Goal: Task Accomplishment & Management: Complete application form

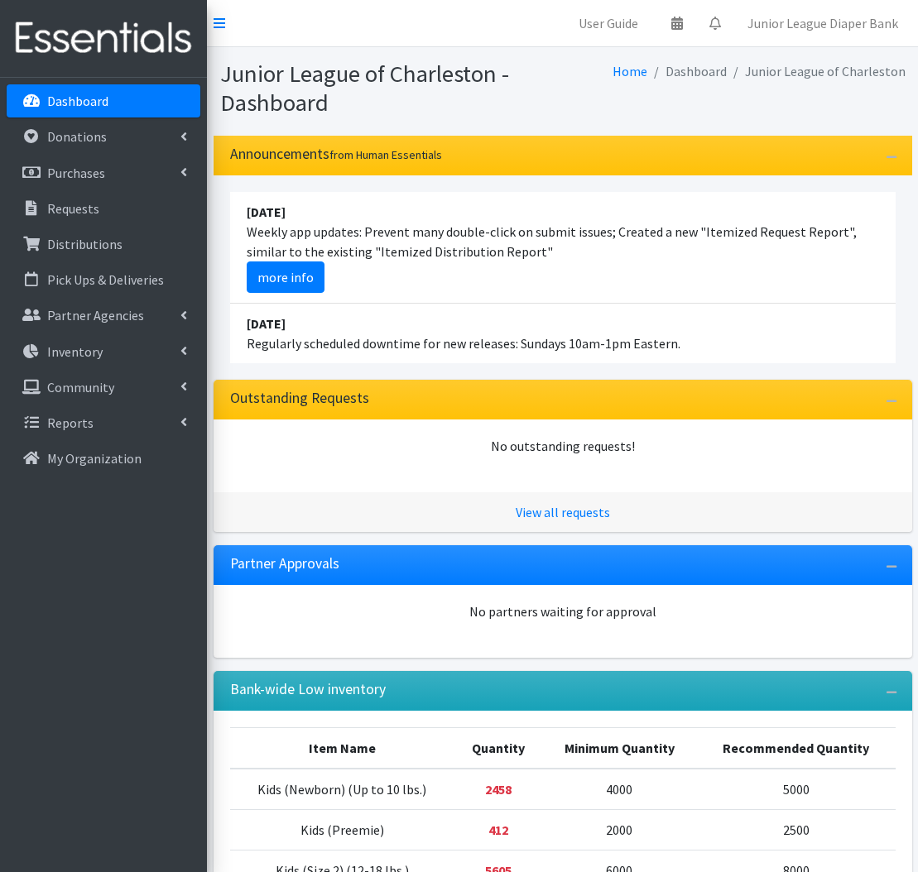
scroll to position [333, 0]
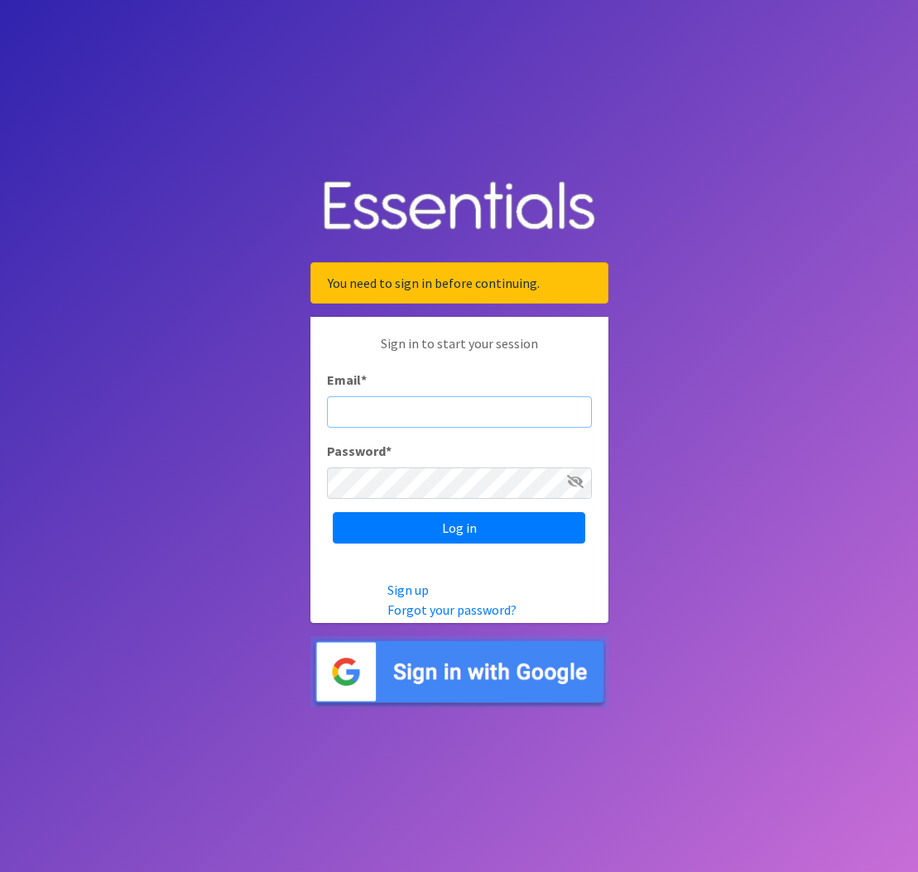
type input "[EMAIL_ADDRESS][DOMAIN_NAME]"
click at [458, 527] on input "Log in" at bounding box center [459, 527] width 252 height 31
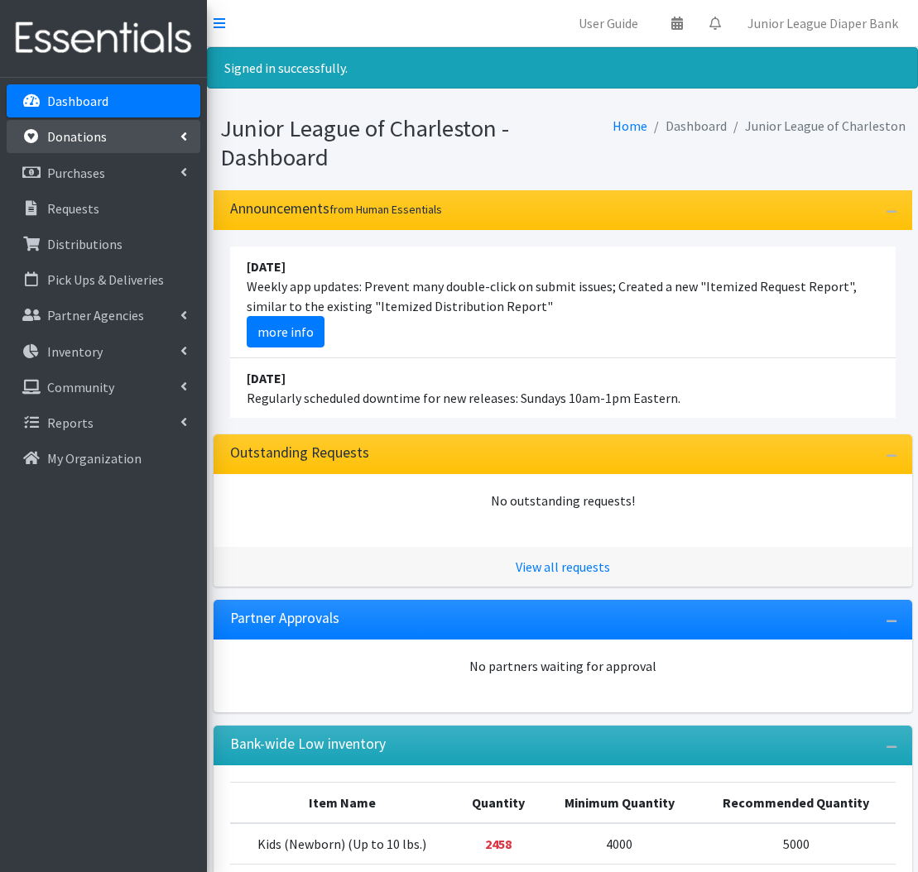
click at [68, 137] on p "Donations" at bounding box center [77, 136] width 60 height 17
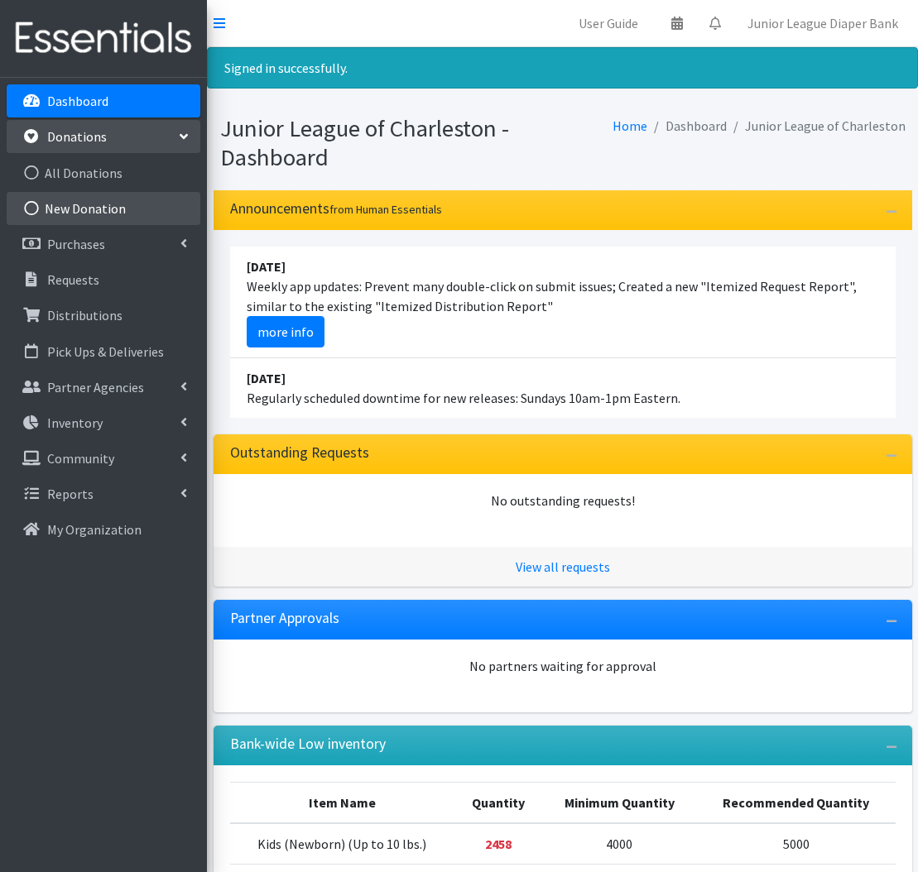
click at [81, 205] on link "New Donation" at bounding box center [104, 208] width 194 height 33
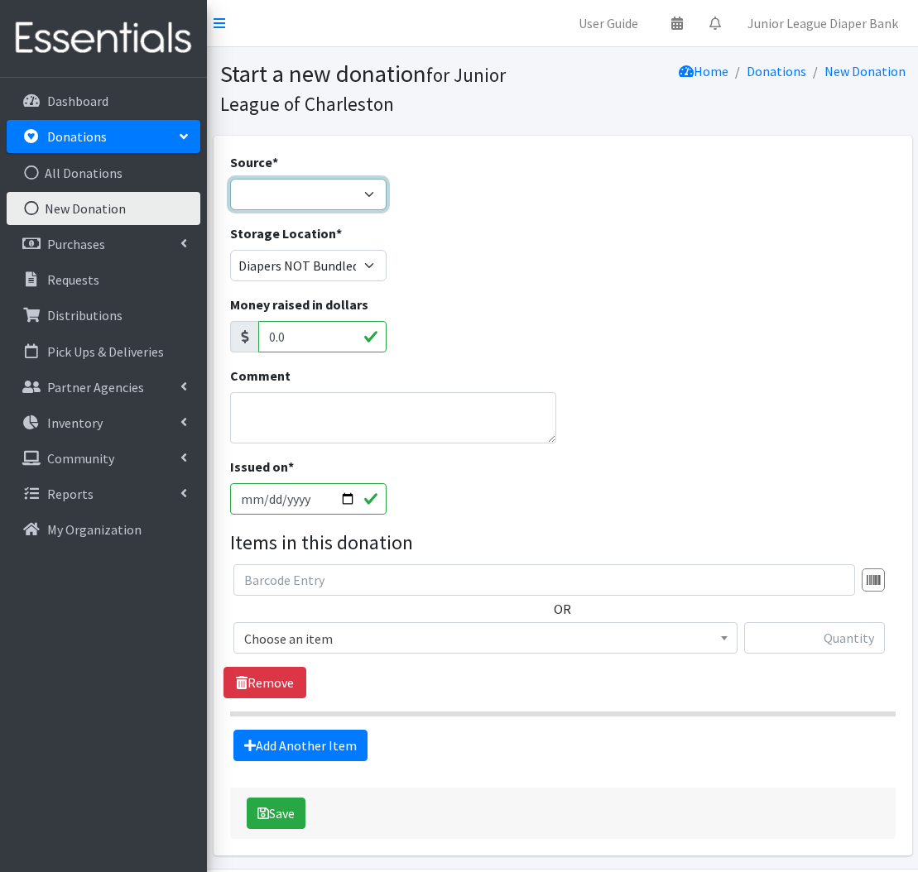
select select "Misc. Donation"
click at [324, 403] on textarea "Comment" at bounding box center [393, 417] width 327 height 51
type textarea "GMM 8/25 Donations"
click at [324, 634] on span "Choose an item" at bounding box center [485, 638] width 482 height 23
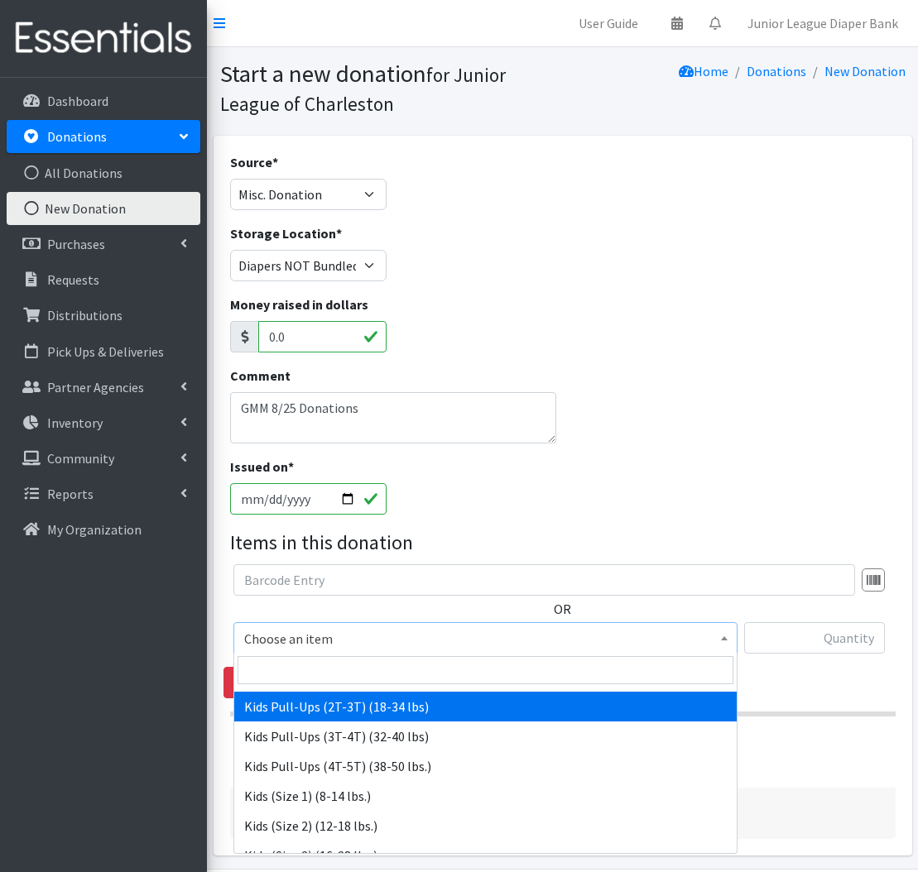
scroll to position [94, 0]
select select "564"
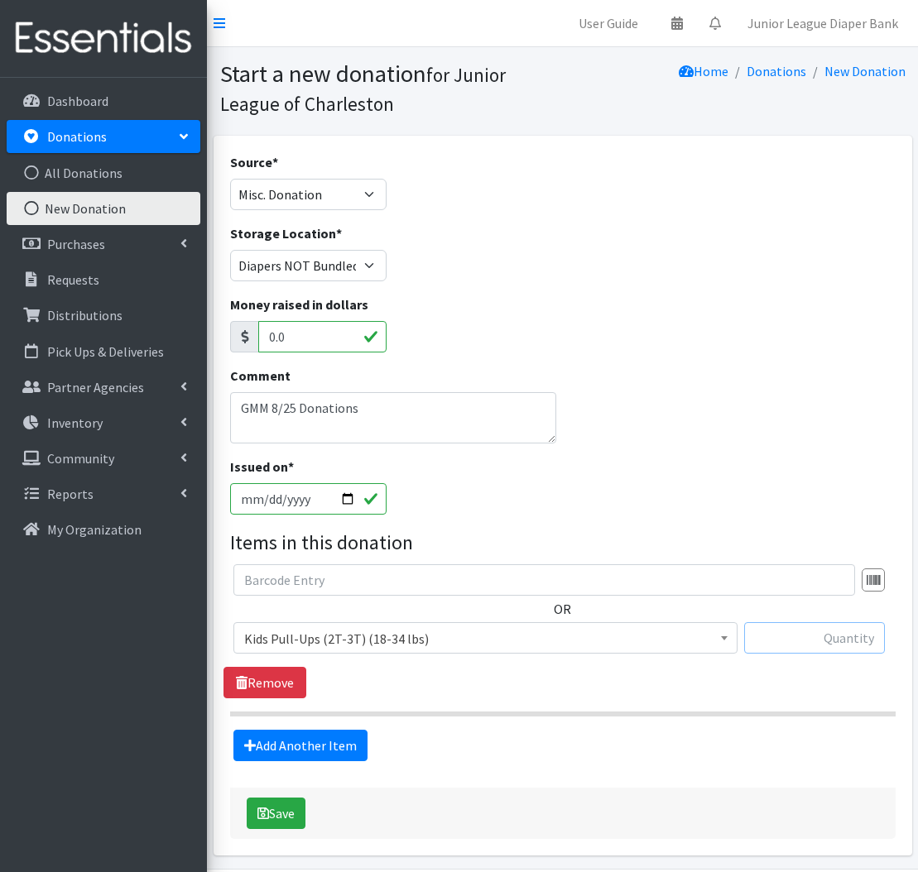
click at [821, 634] on input "text" at bounding box center [814, 637] width 141 height 31
type input "384"
click at [290, 733] on link "Add Another Item" at bounding box center [300, 745] width 134 height 31
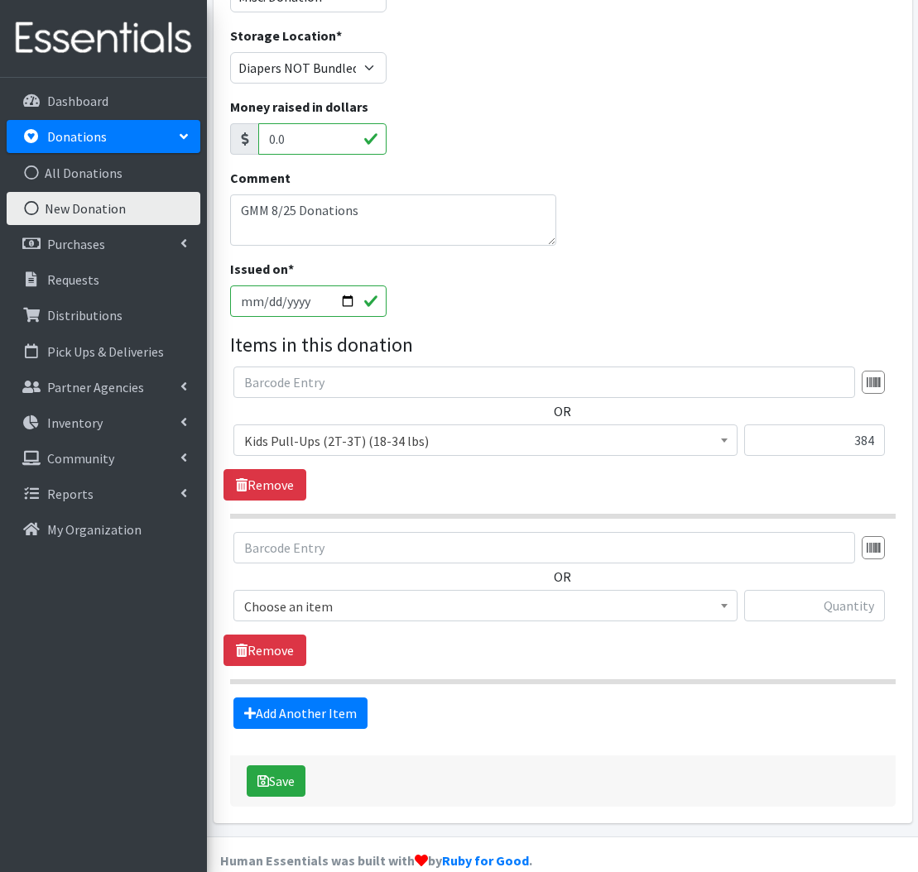
scroll to position [223, 0]
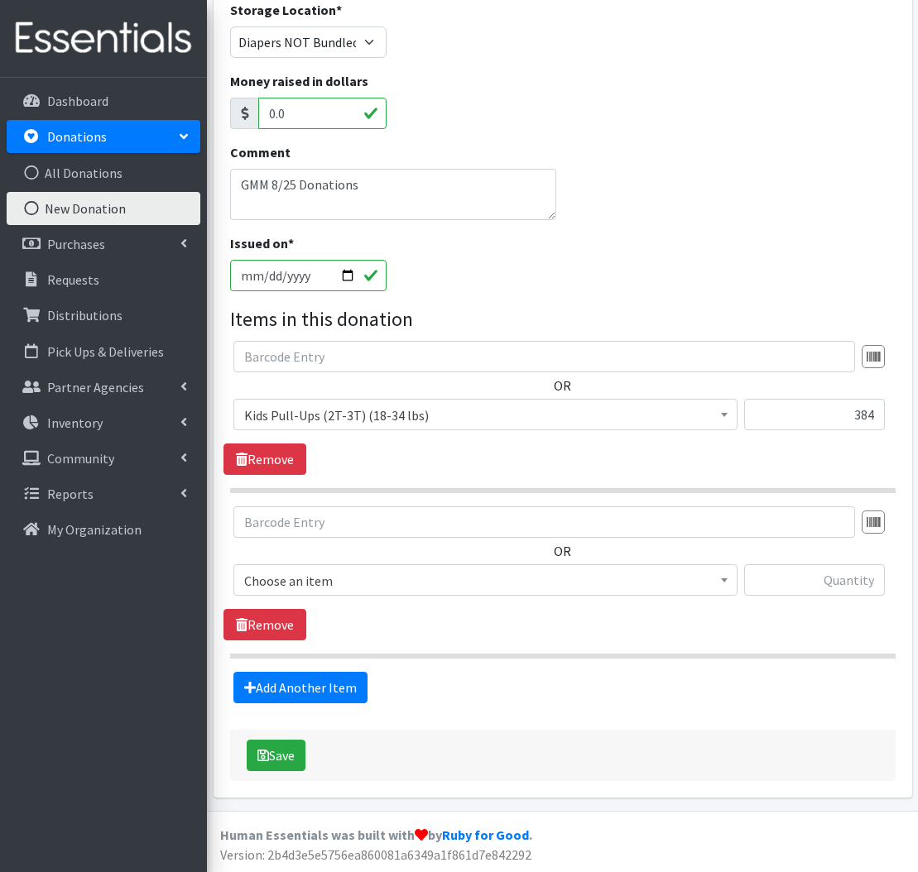
click at [352, 580] on span "Choose an item" at bounding box center [485, 580] width 482 height 23
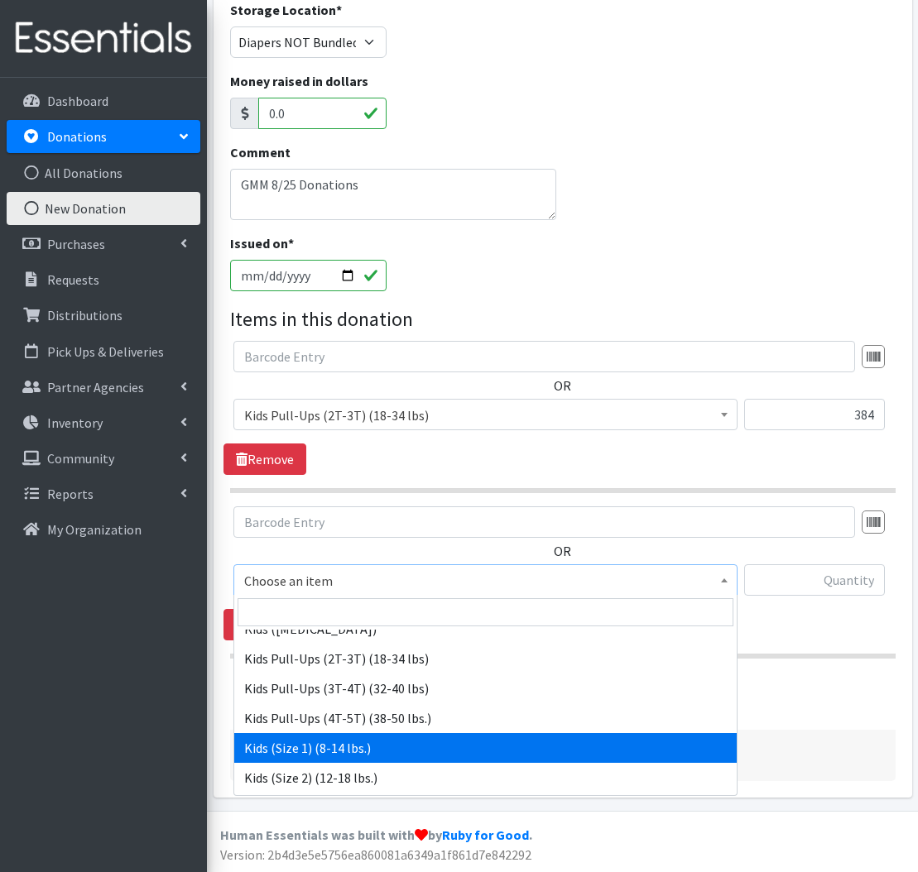
scroll to position [83, 0]
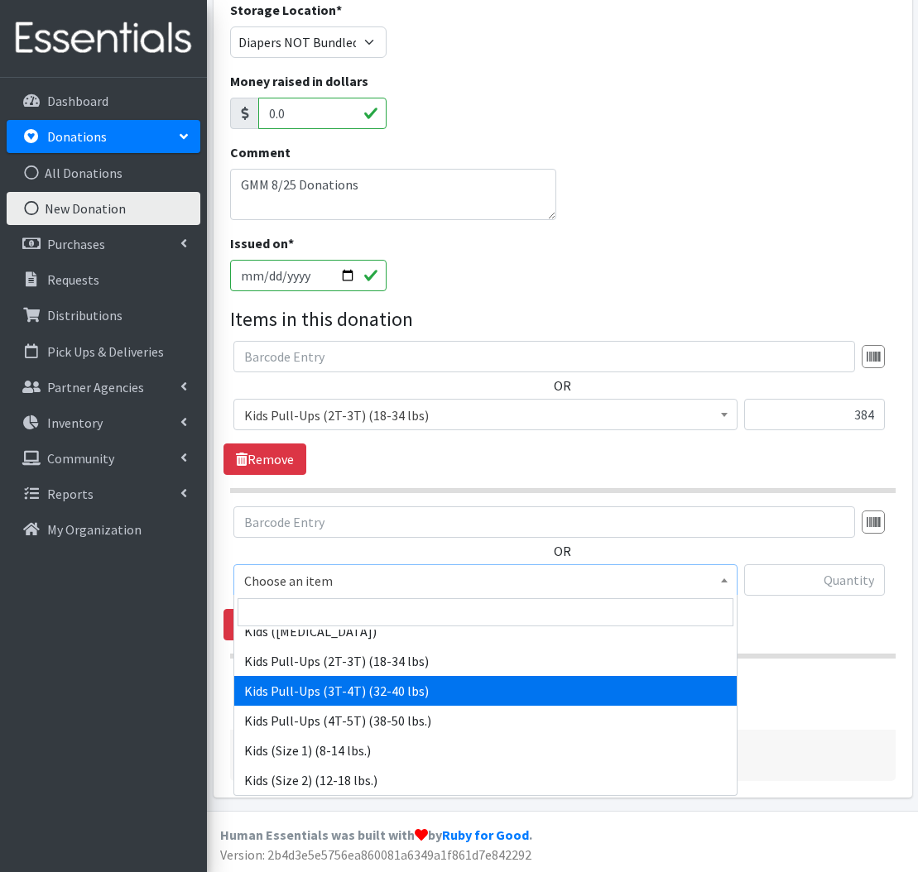
drag, startPoint x: 333, startPoint y: 694, endPoint x: 366, endPoint y: 677, distance: 36.6
select select "565"
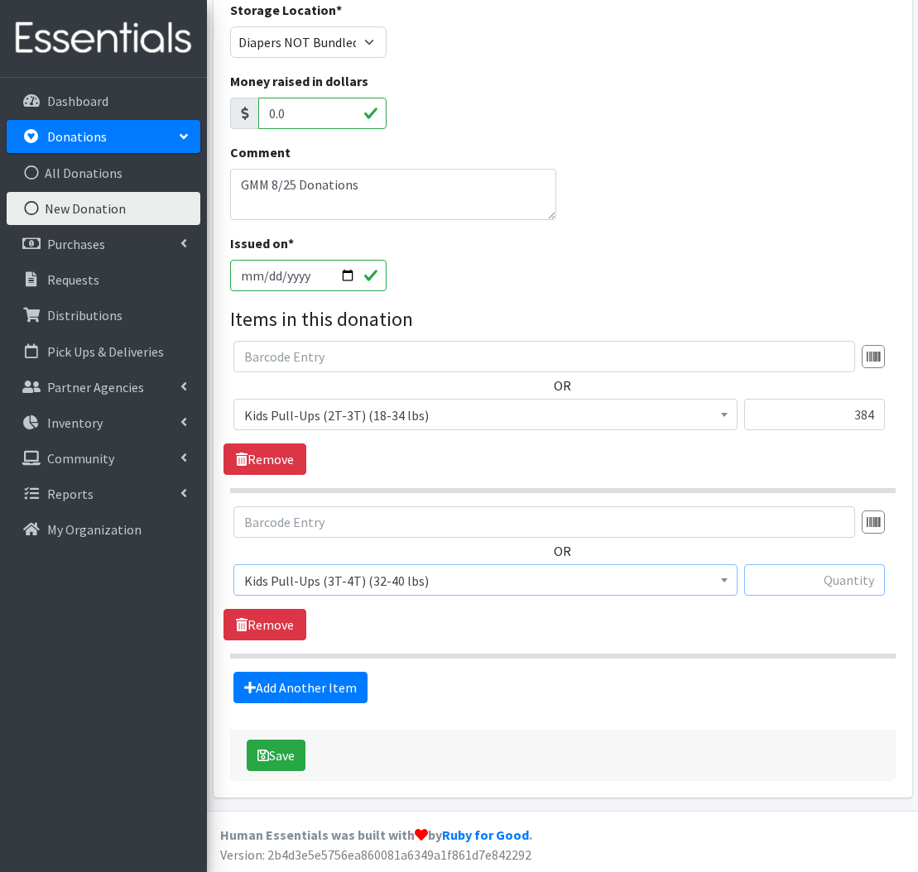
click at [844, 577] on input "text" at bounding box center [814, 579] width 141 height 31
type input "348"
click at [304, 697] on link "Add Another Item" at bounding box center [300, 687] width 134 height 31
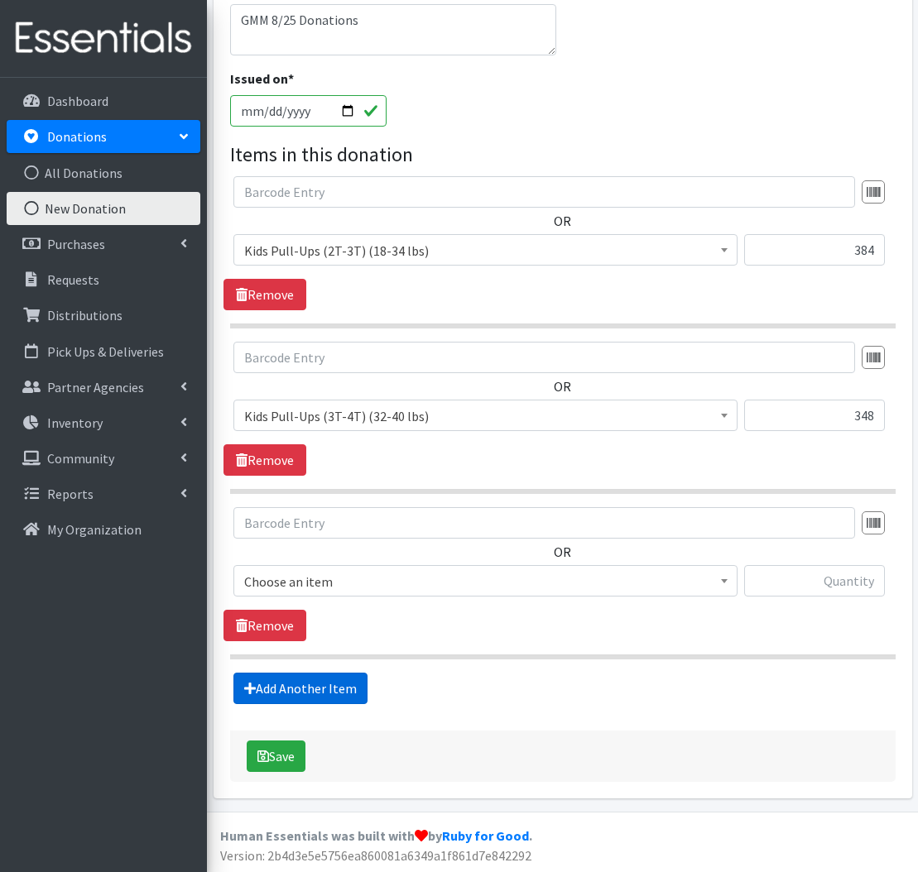
scroll to position [389, 0]
click at [481, 579] on span "Choose an item" at bounding box center [485, 580] width 482 height 23
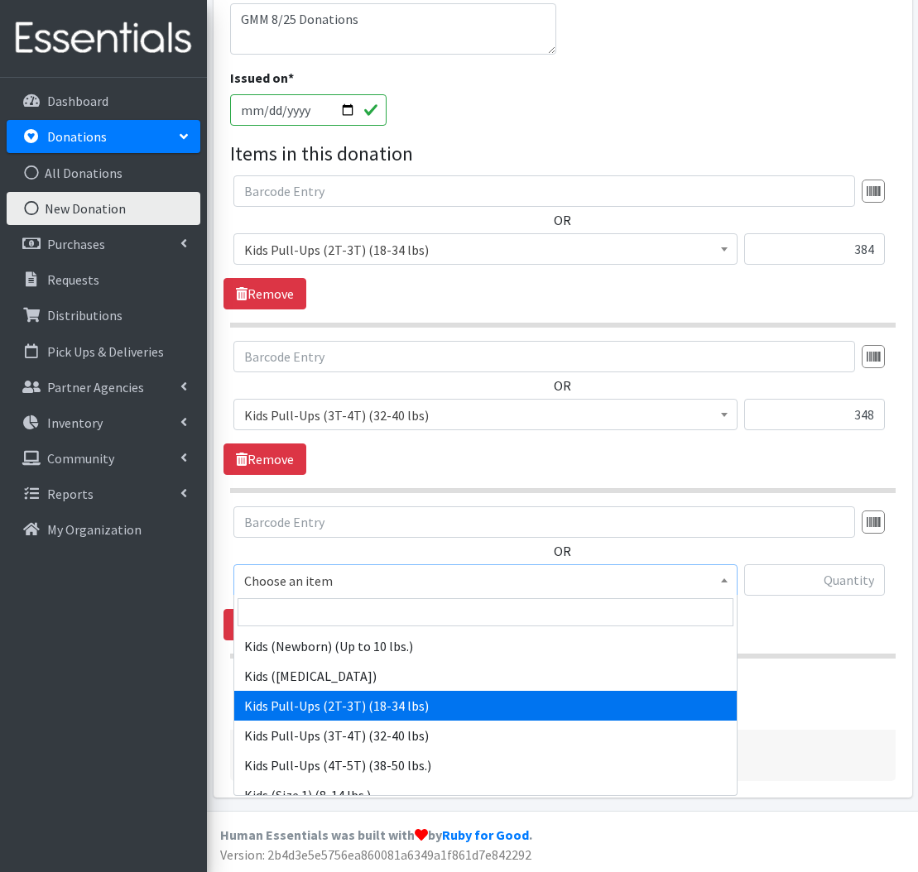
scroll to position [57, 0]
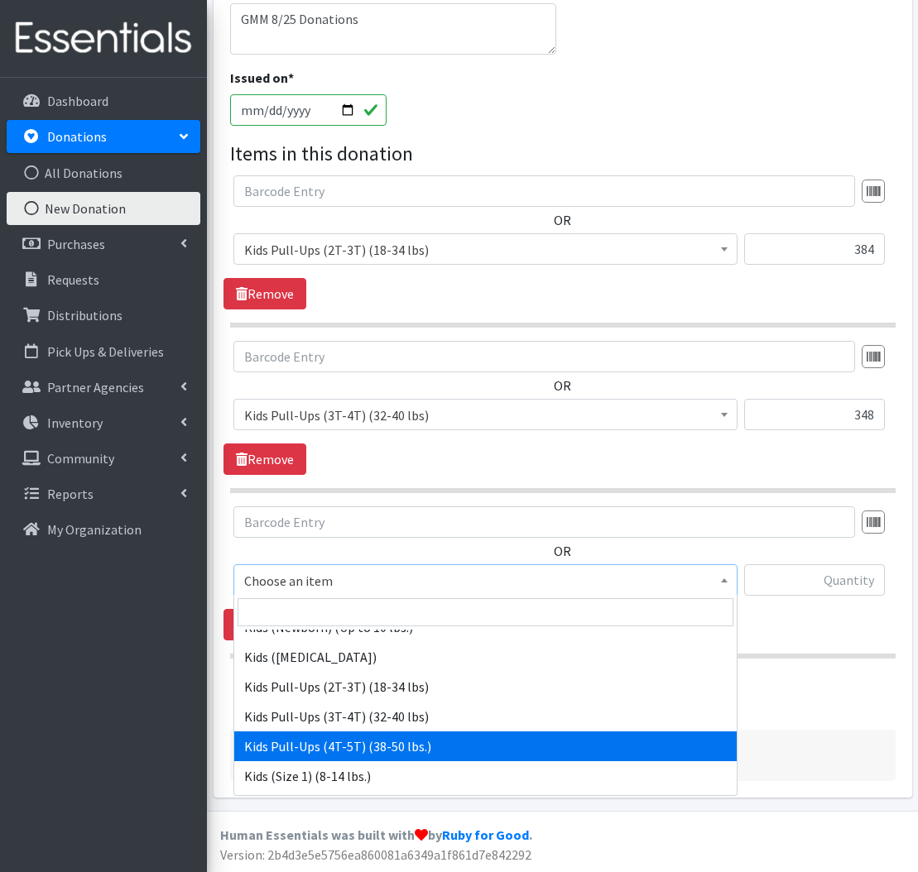
select select "566"
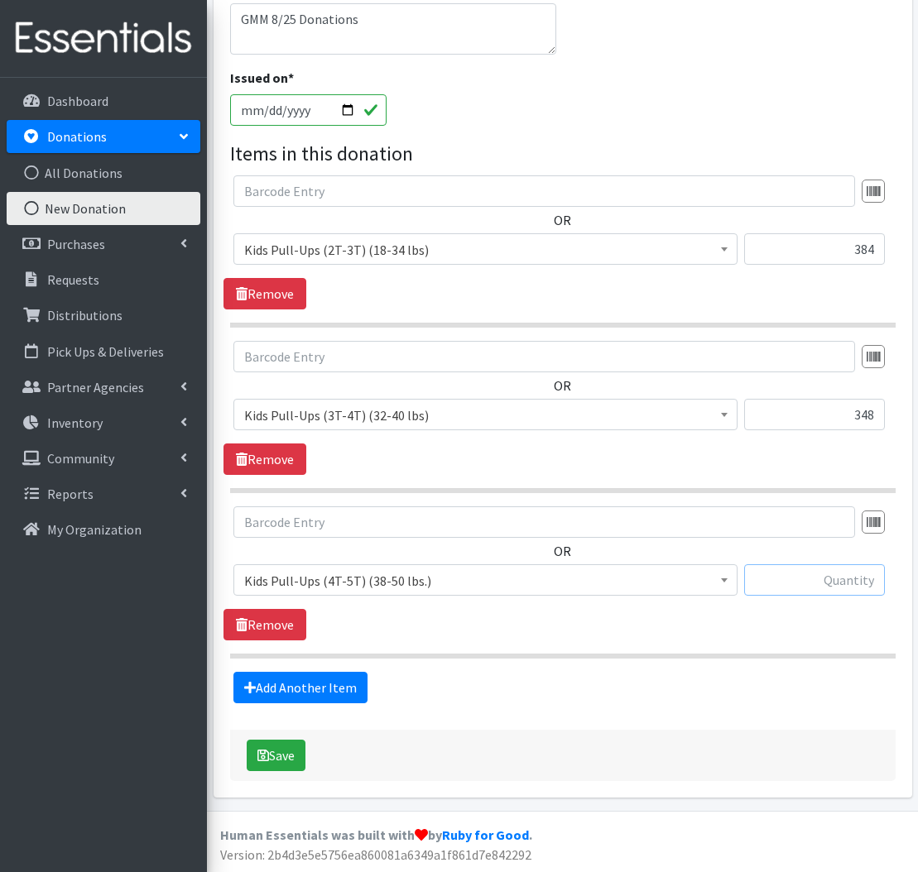
click at [836, 582] on input "text" at bounding box center [814, 579] width 141 height 31
type input "306"
click at [318, 696] on link "Add Another Item" at bounding box center [300, 687] width 134 height 31
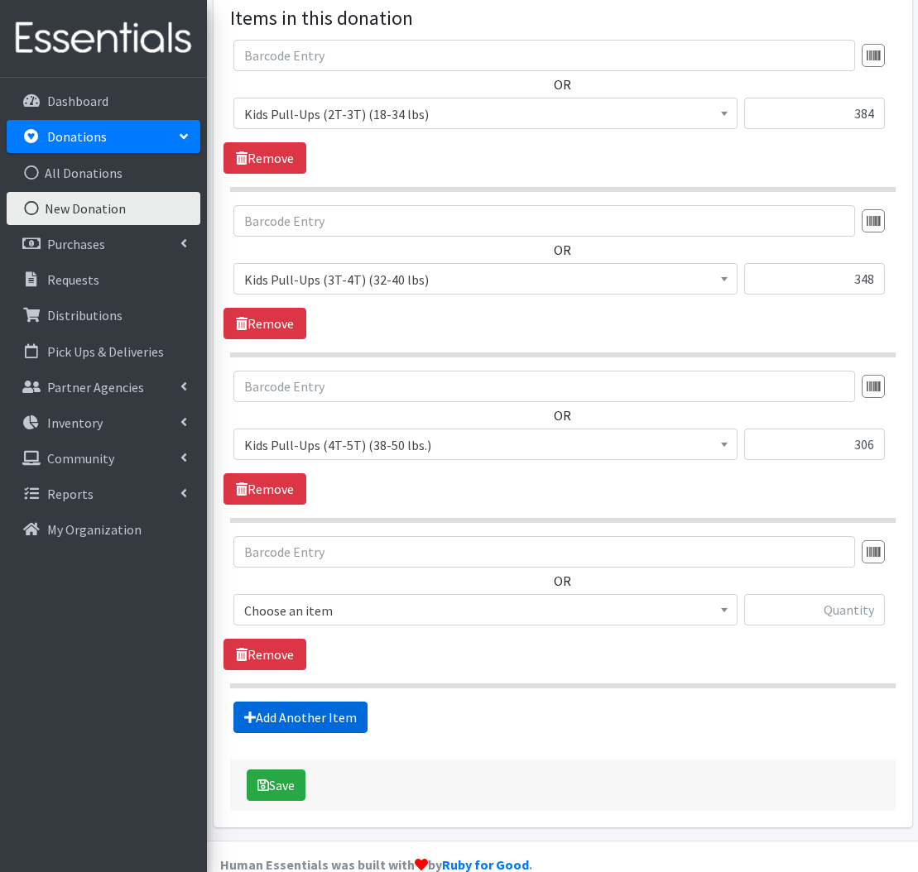
scroll to position [554, 0]
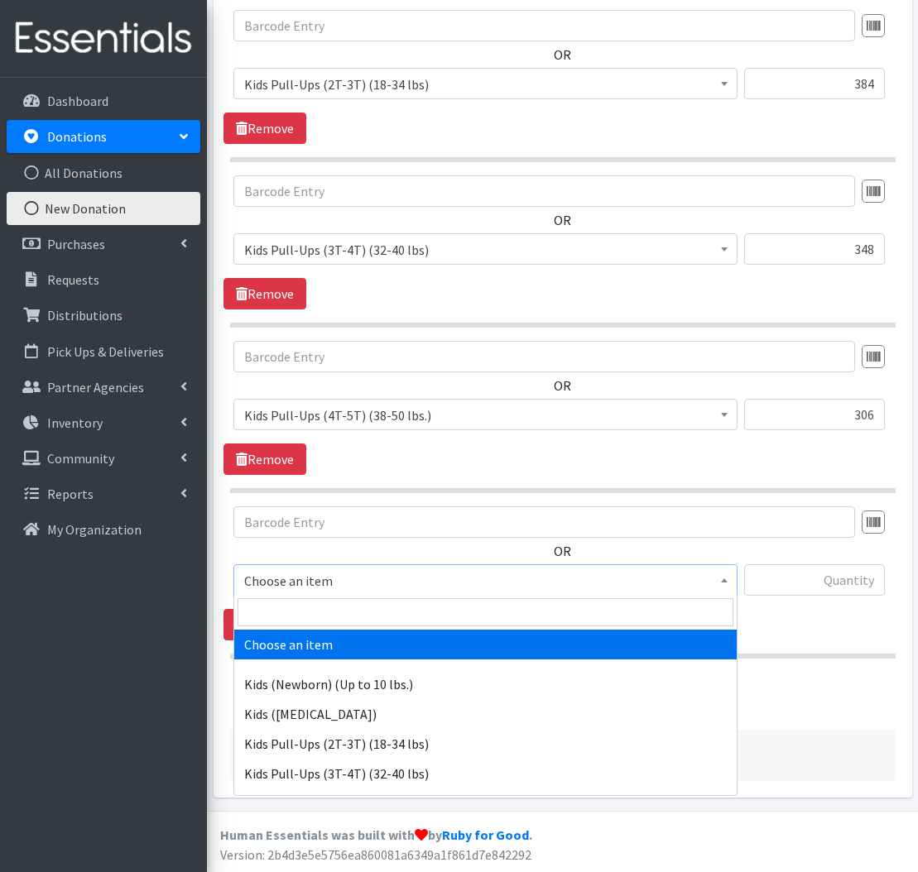
click at [362, 569] on span "Choose an item" at bounding box center [485, 580] width 482 height 23
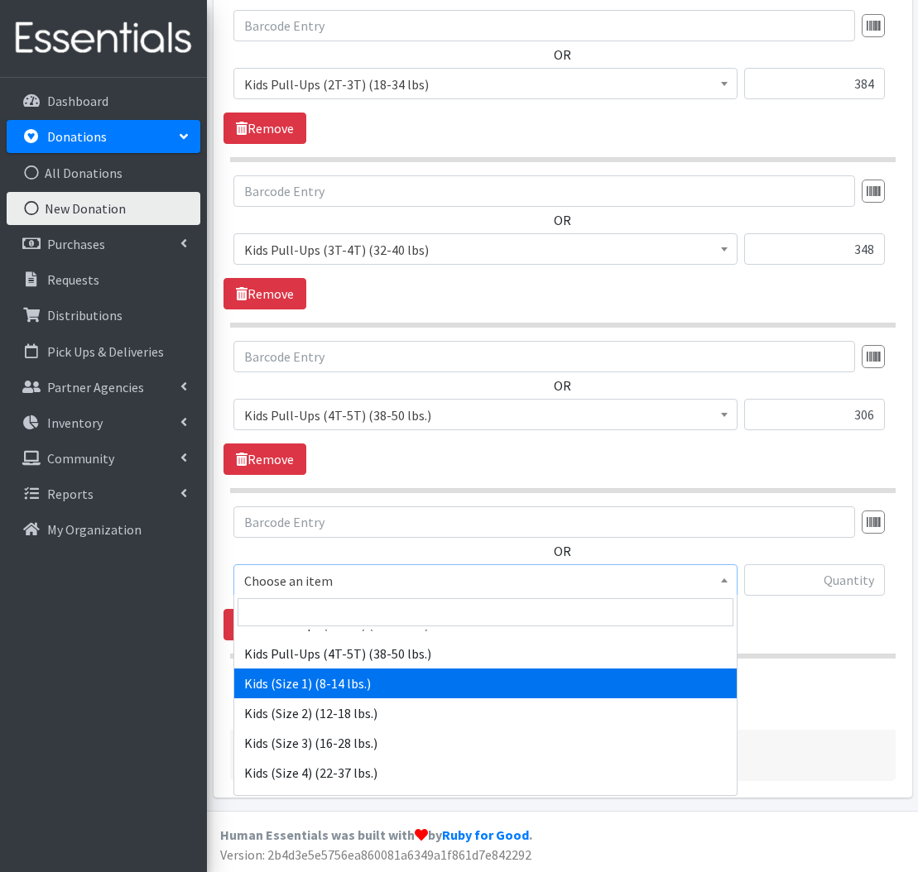
scroll to position [156, 0]
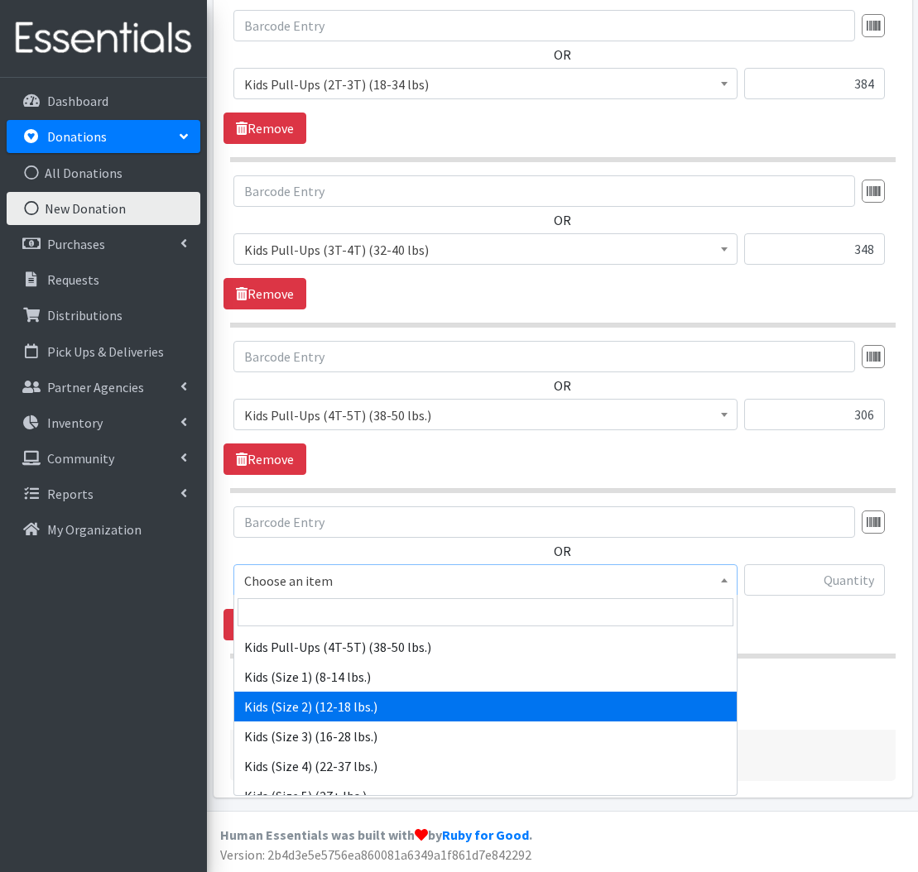
select select "574"
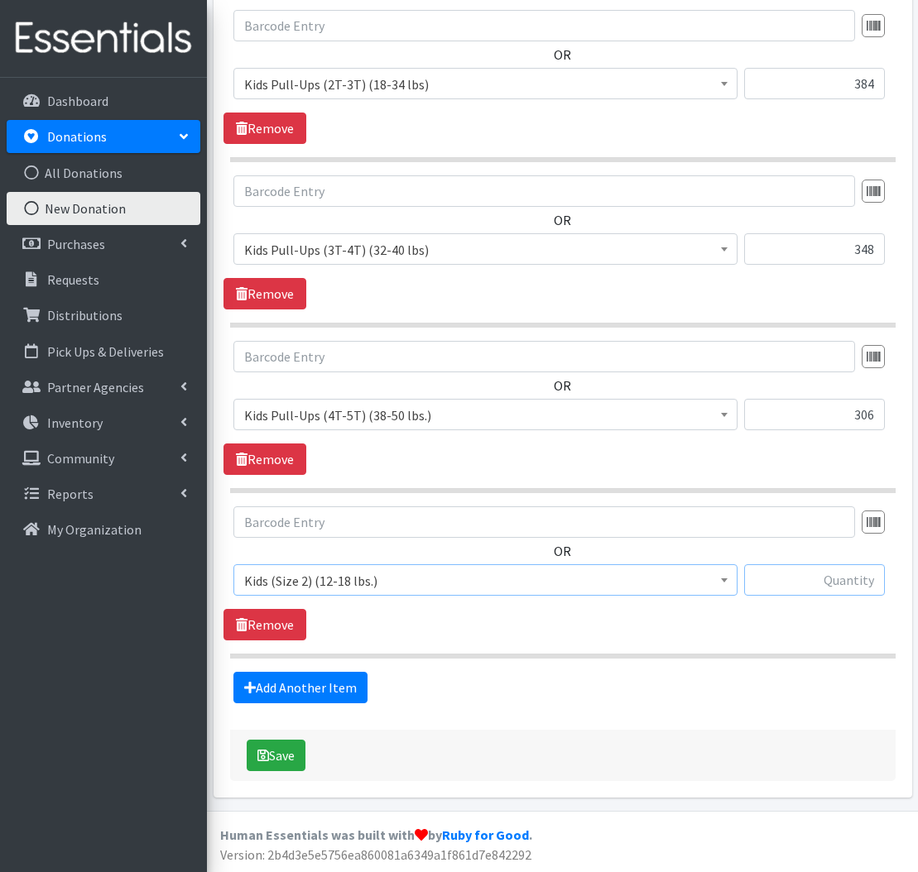
click at [787, 579] on input "text" at bounding box center [814, 579] width 141 height 31
type input "74"
click at [283, 677] on link "Add Another Item" at bounding box center [300, 687] width 134 height 31
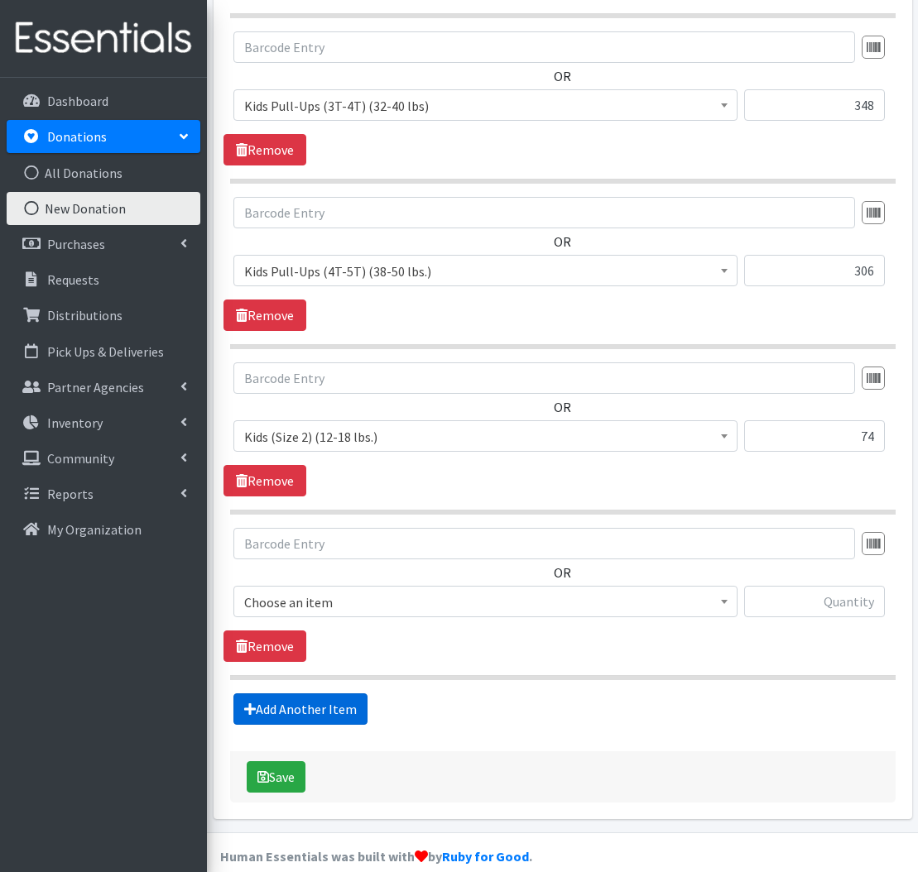
scroll to position [720, 0]
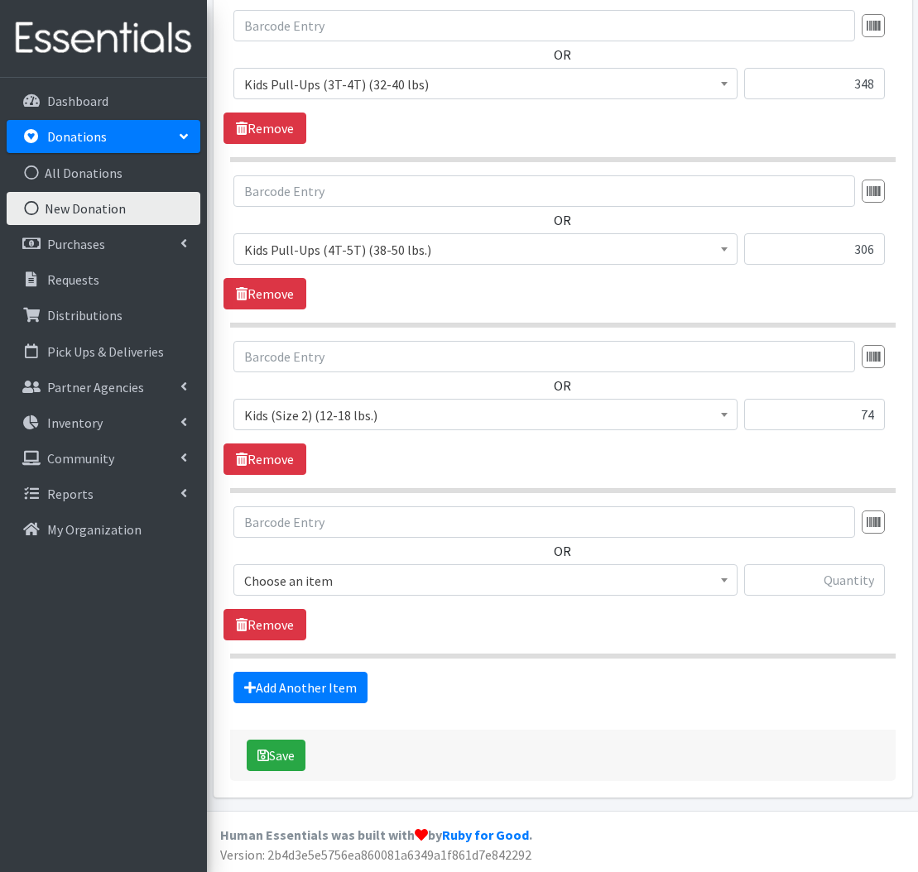
click at [445, 577] on span "Choose an item" at bounding box center [485, 580] width 482 height 23
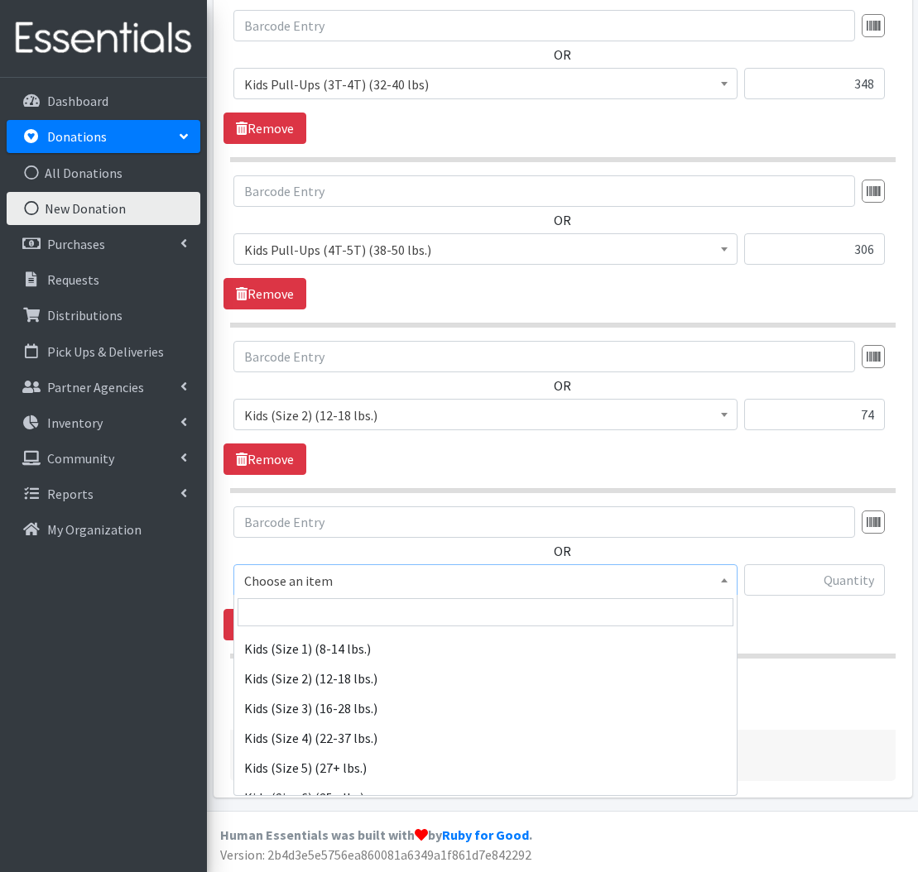
scroll to position [193, 0]
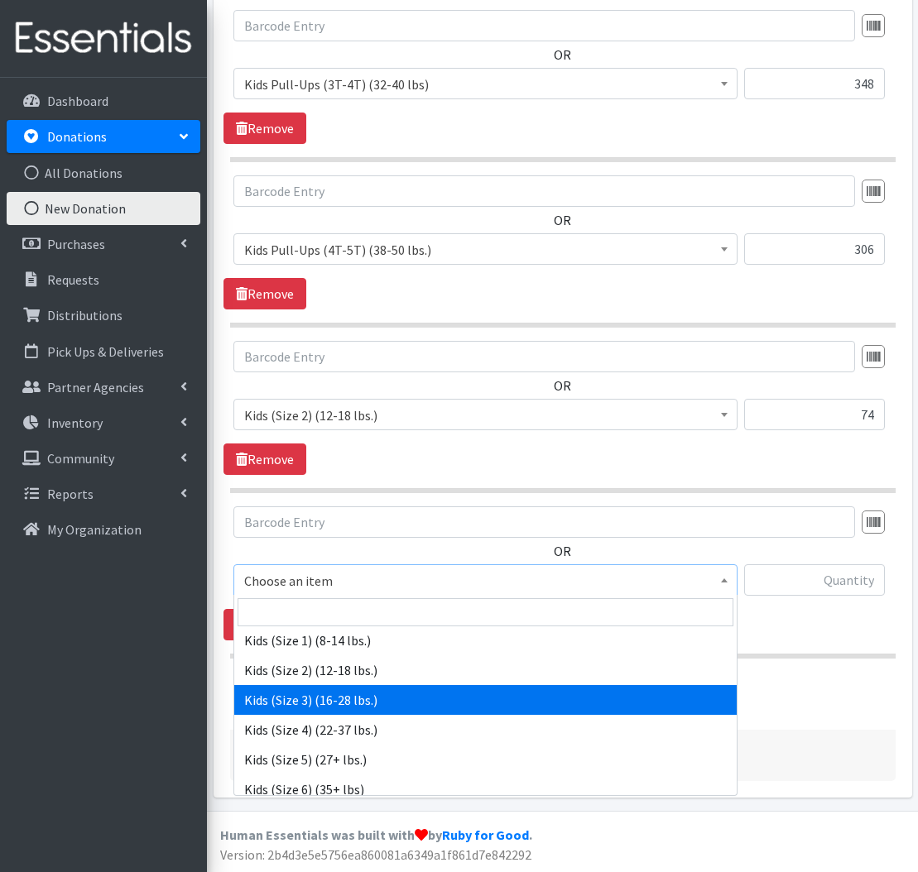
select select "576"
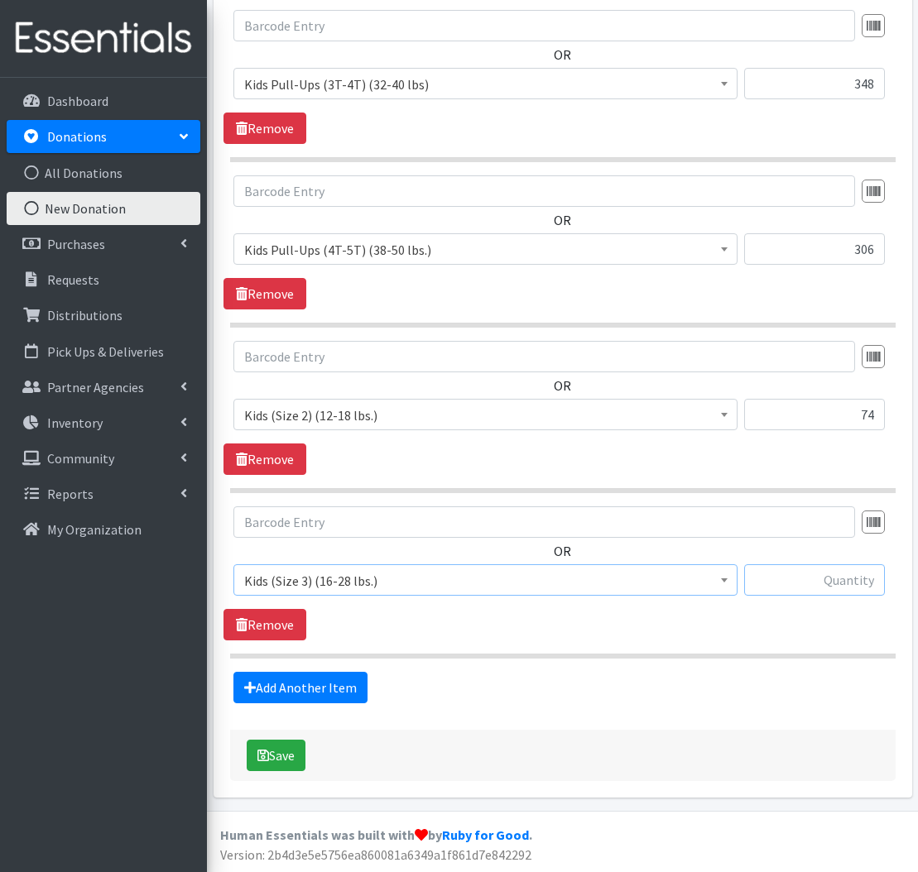
click at [858, 586] on input "text" at bounding box center [814, 579] width 141 height 31
type input "25"
click at [317, 672] on link "Add Another Item" at bounding box center [300, 687] width 134 height 31
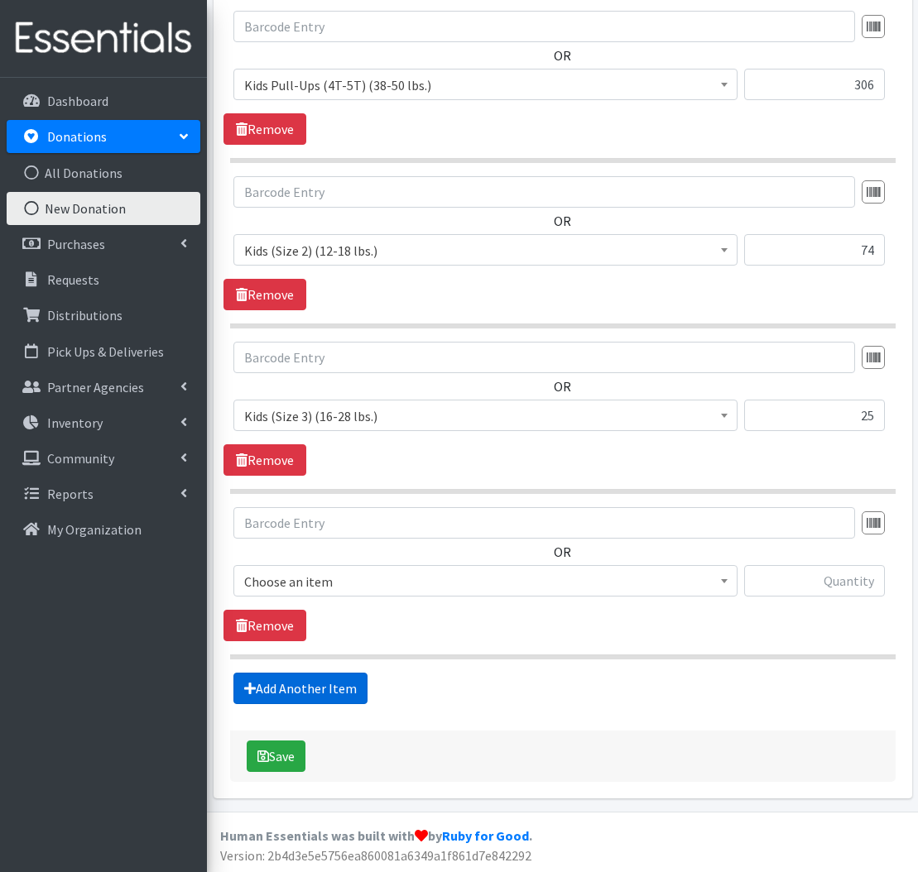
scroll to position [885, 0]
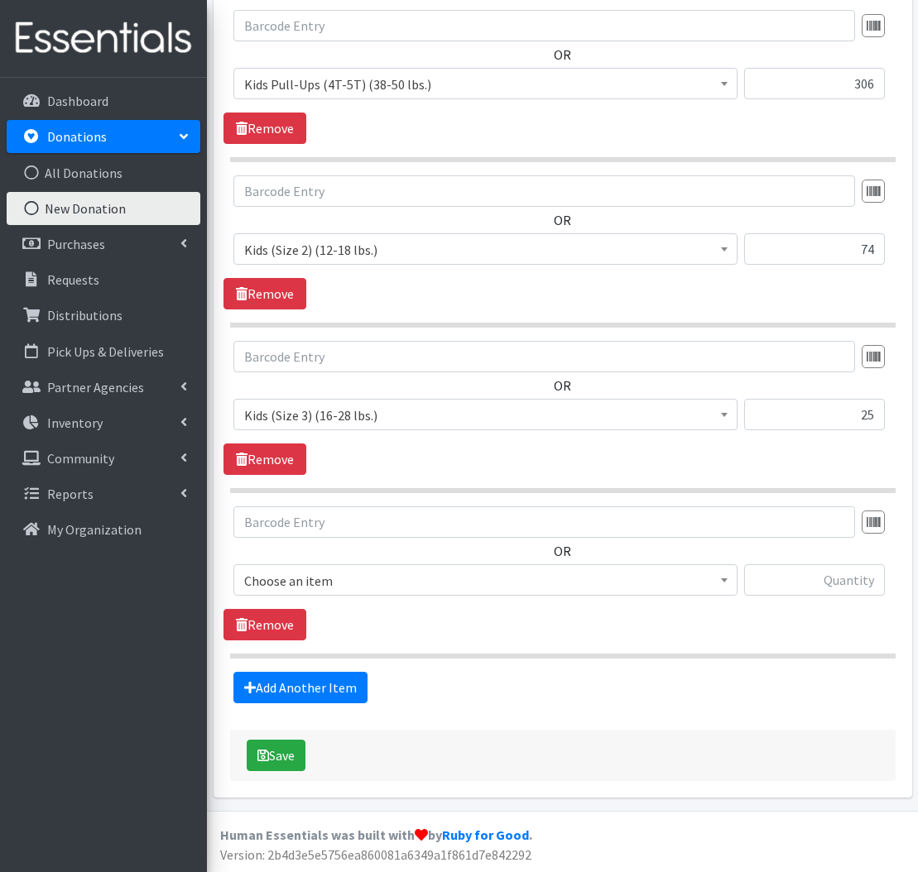
click at [371, 578] on span "Choose an item" at bounding box center [485, 580] width 482 height 23
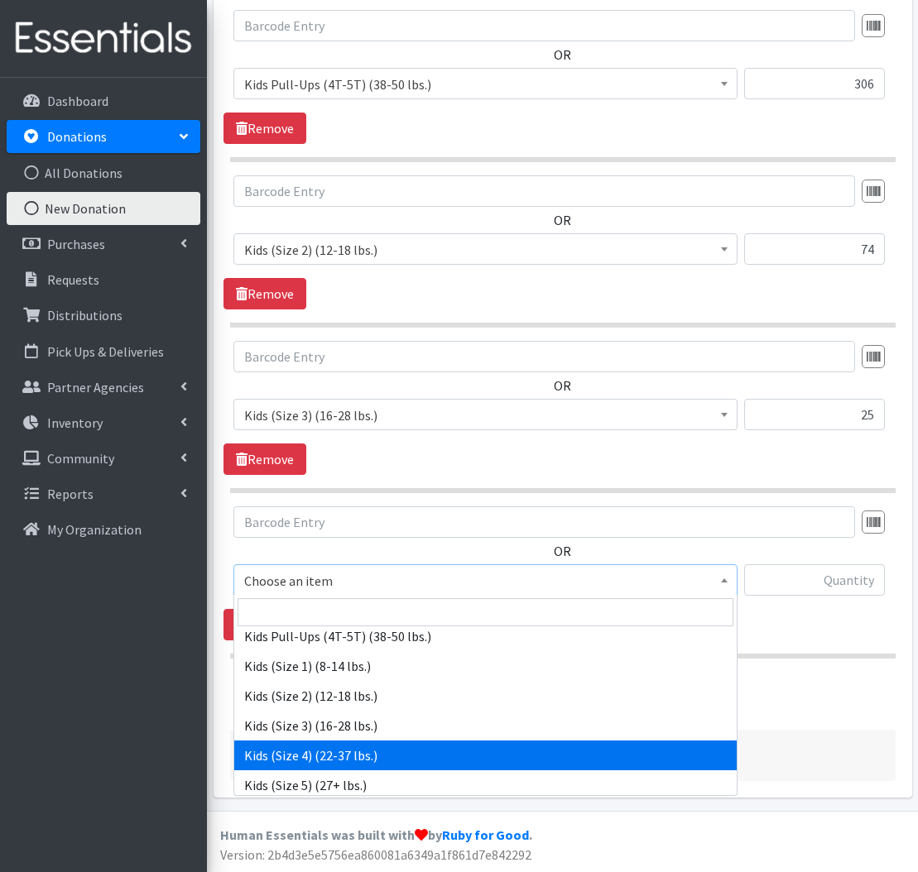
scroll to position [885, 1]
select select "557"
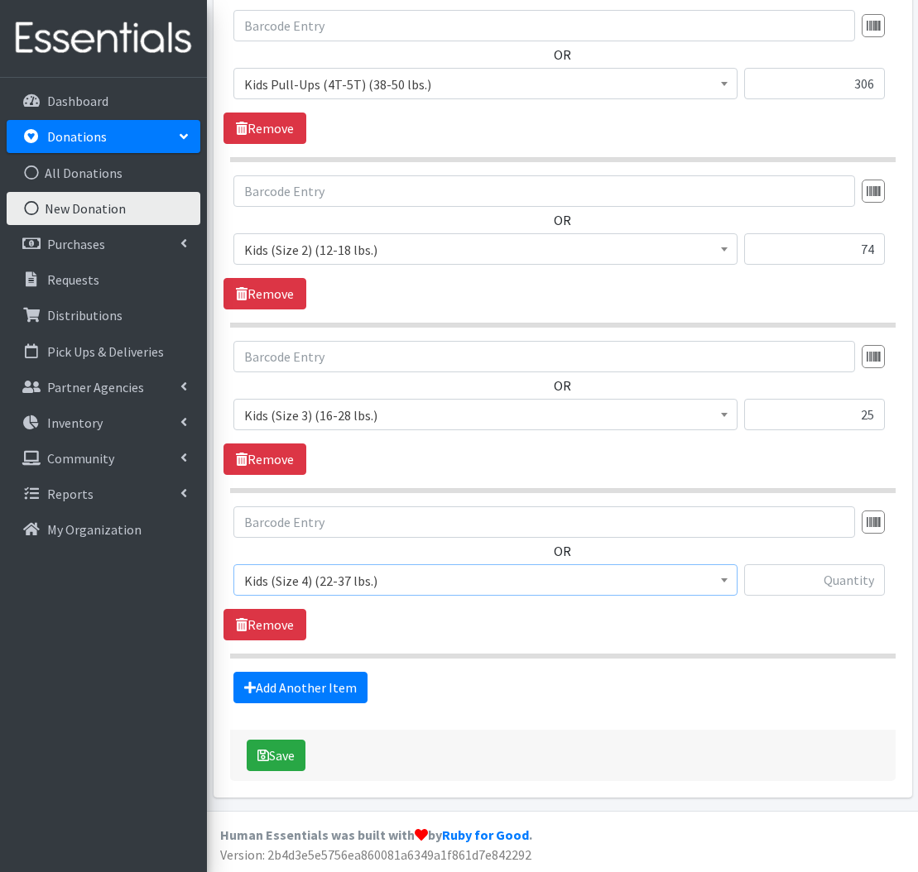
scroll to position [885, 0]
click at [855, 591] on input "text" at bounding box center [814, 579] width 141 height 31
type input "249"
click at [314, 684] on link "Add Another Item" at bounding box center [300, 687] width 134 height 31
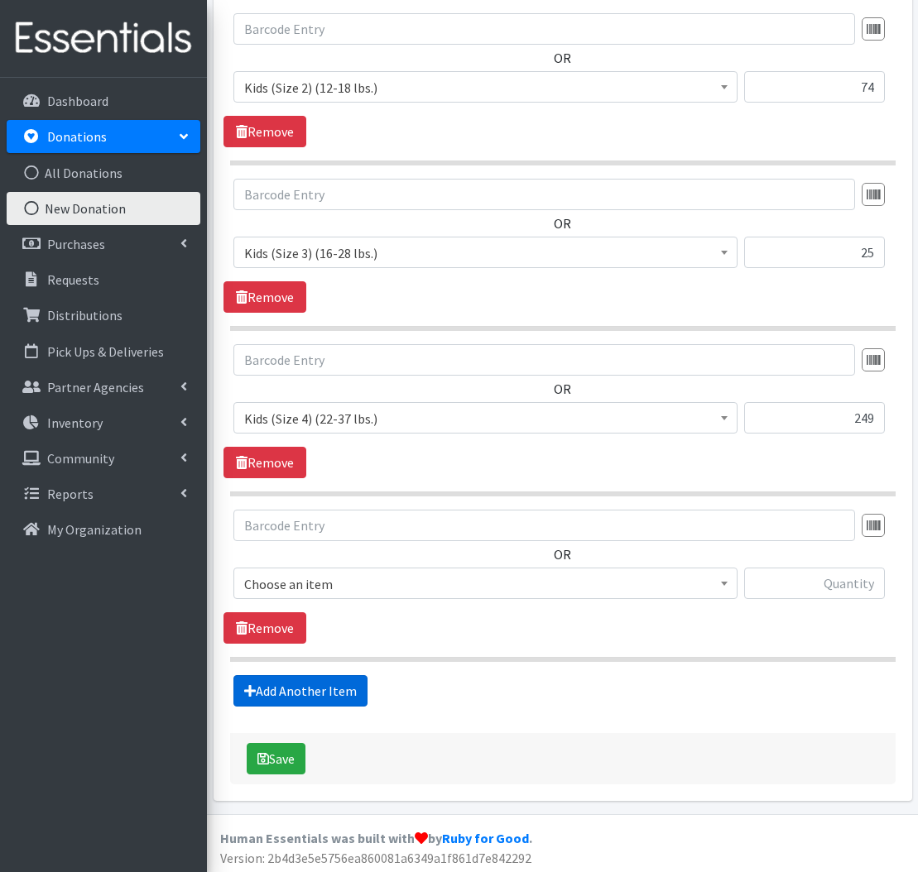
scroll to position [1051, 0]
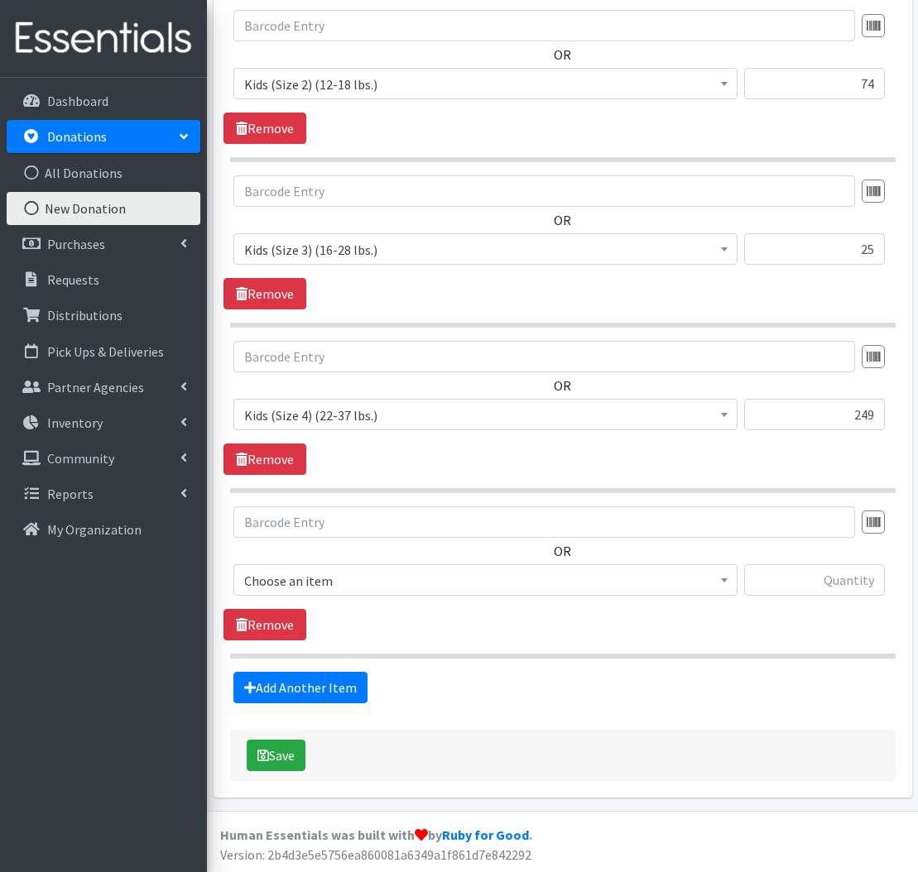
click at [379, 577] on span "Choose an item" at bounding box center [485, 580] width 482 height 23
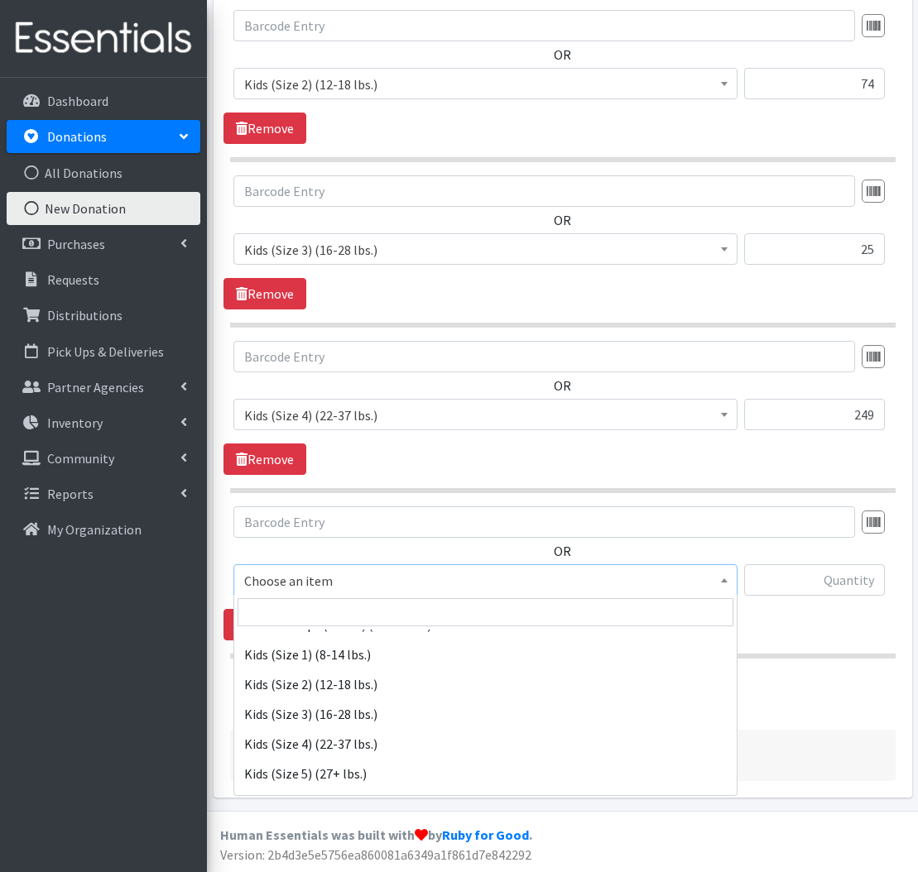
scroll to position [181, 0]
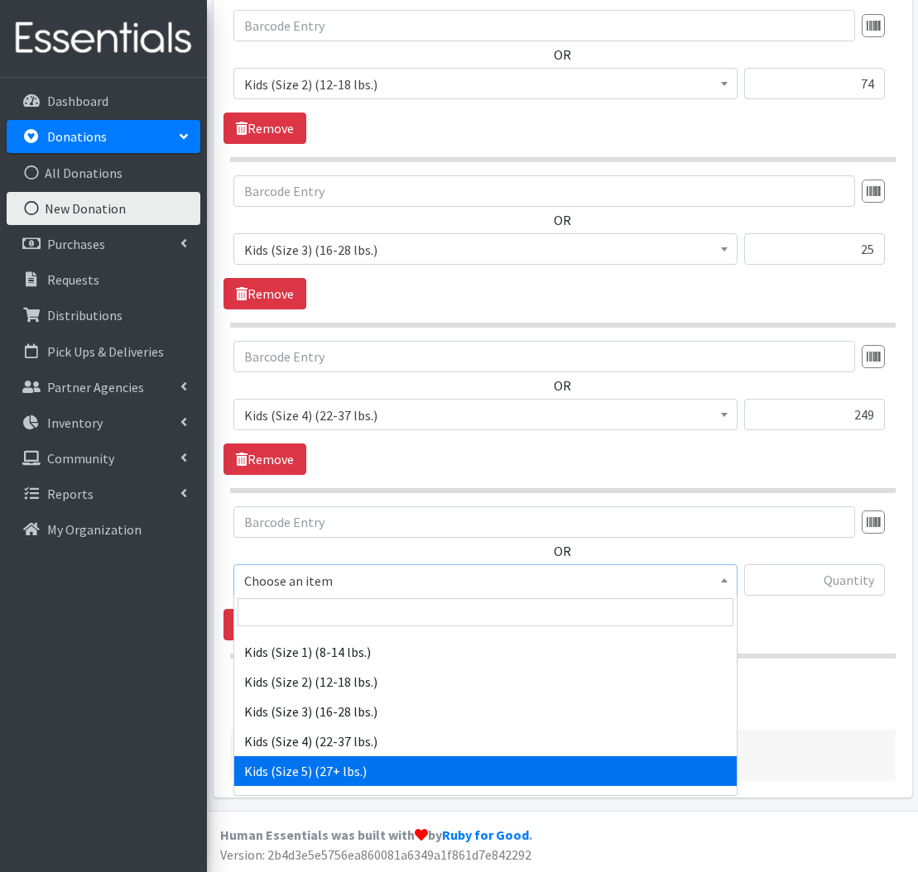
select select "558"
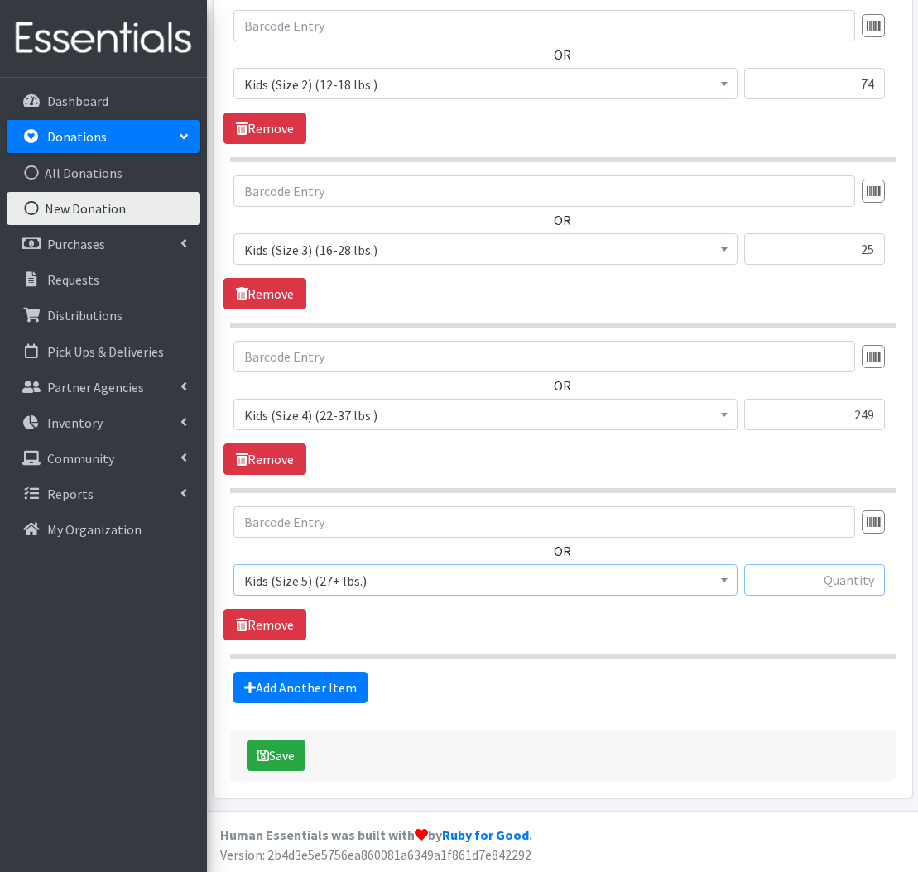
click at [822, 579] on input "text" at bounding box center [814, 579] width 141 height 31
type input "385"
click at [284, 757] on button "Save" at bounding box center [276, 755] width 59 height 31
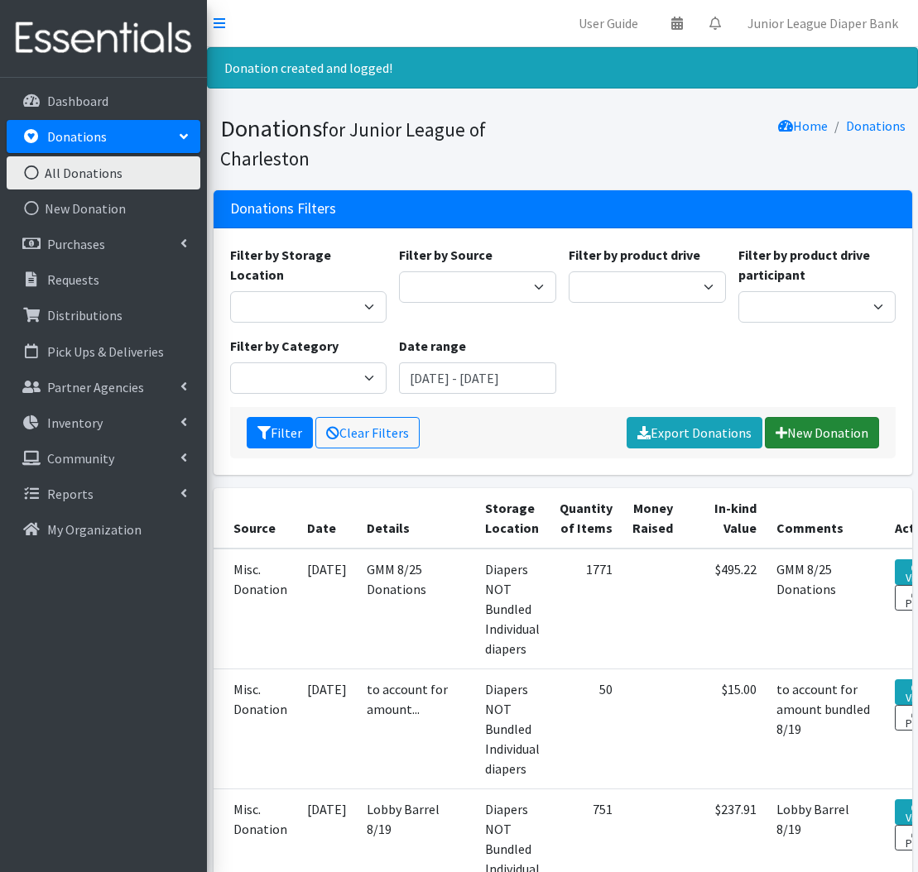
click at [808, 424] on link "New Donation" at bounding box center [821, 432] width 114 height 31
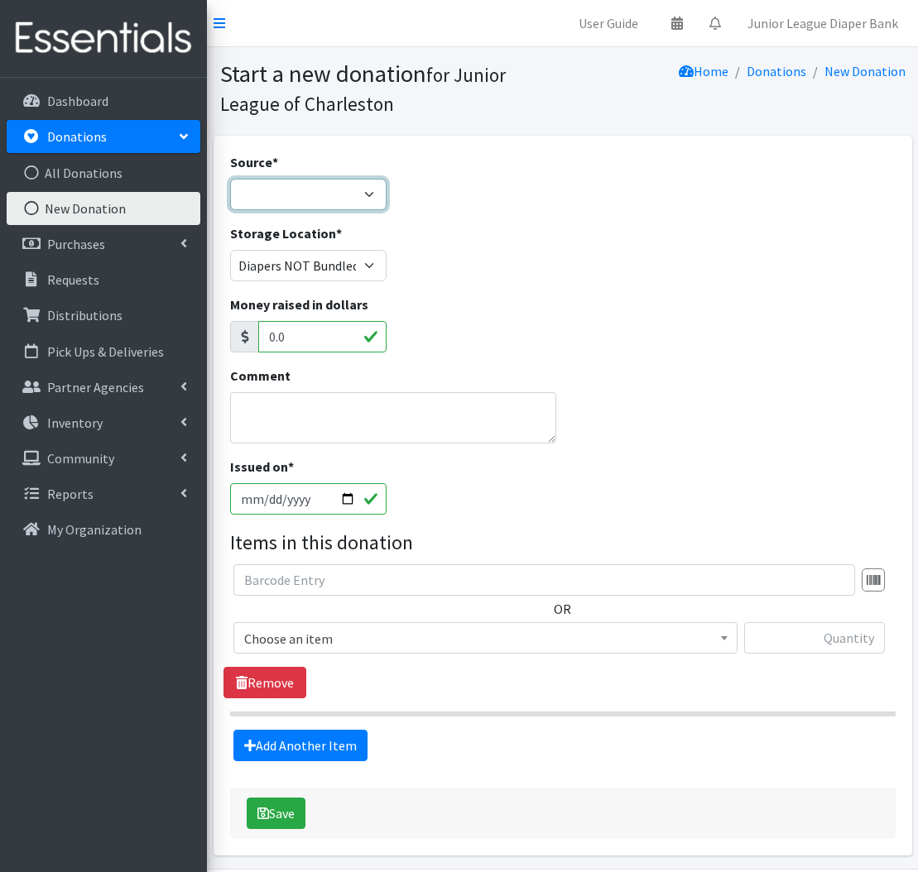
select select "Misc. Donation"
click at [381, 415] on textarea "Comment" at bounding box center [393, 417] width 327 height 51
type textarea "Amanda Millen Cole 8/18"
click at [424, 639] on span "Choose an item" at bounding box center [485, 638] width 482 height 23
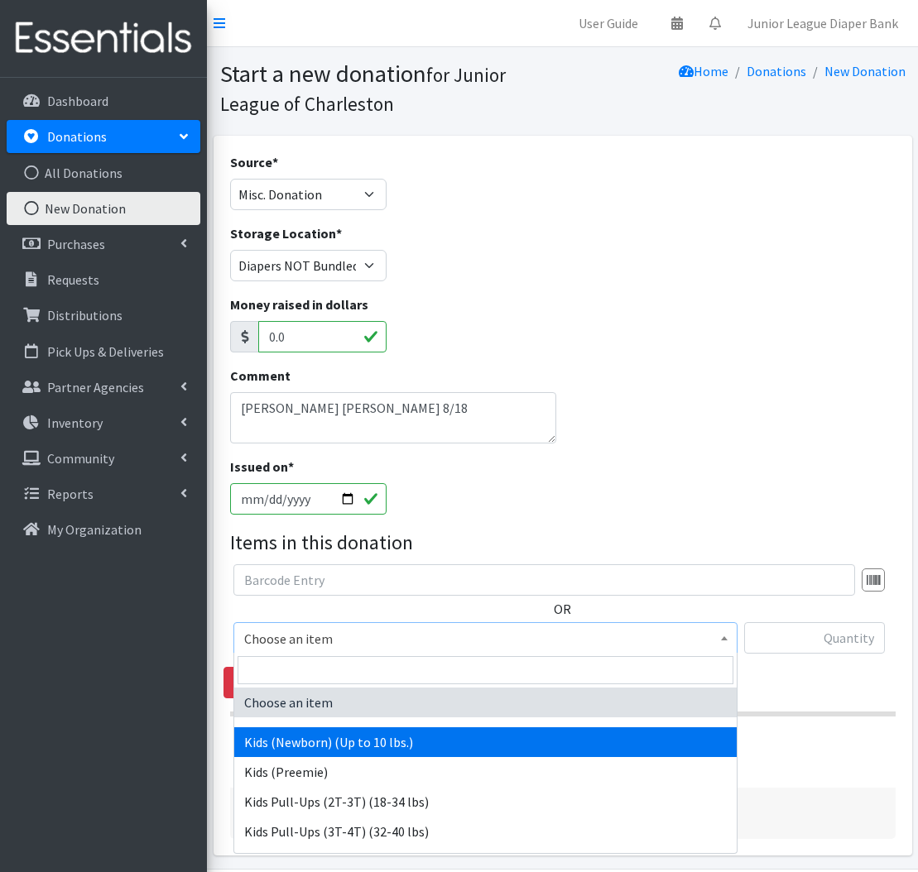
select select "571"
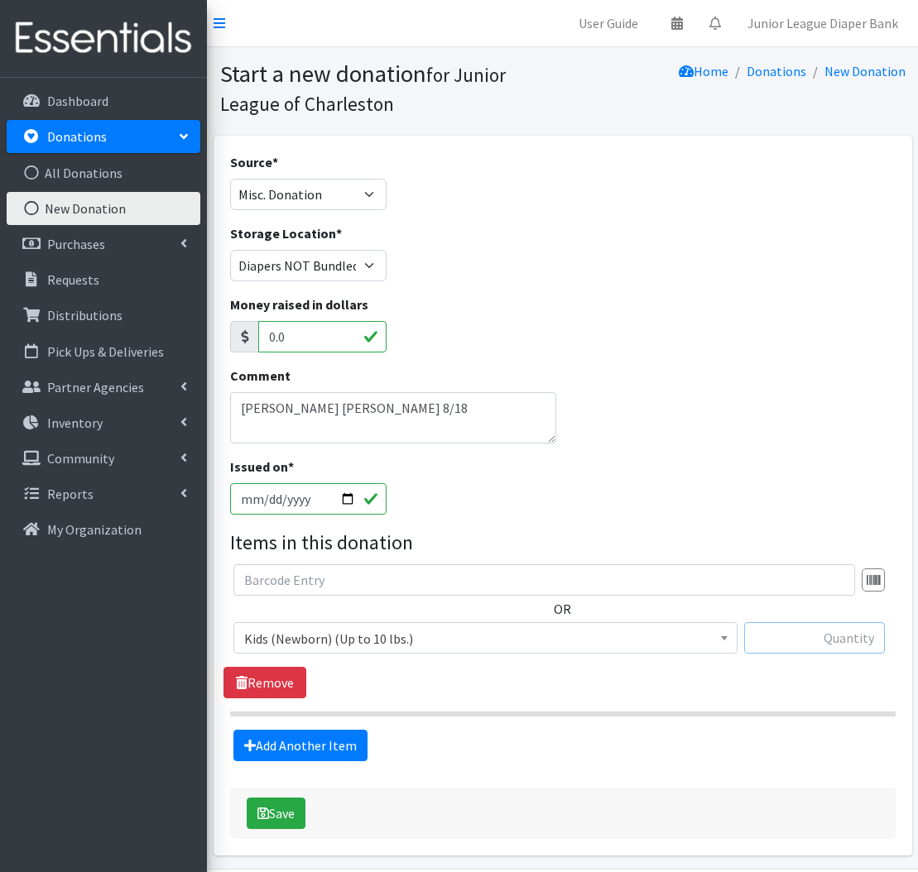
click at [855, 645] on input "text" at bounding box center [814, 637] width 141 height 31
type input "105"
click at [307, 743] on link "Add Another Item" at bounding box center [300, 745] width 134 height 31
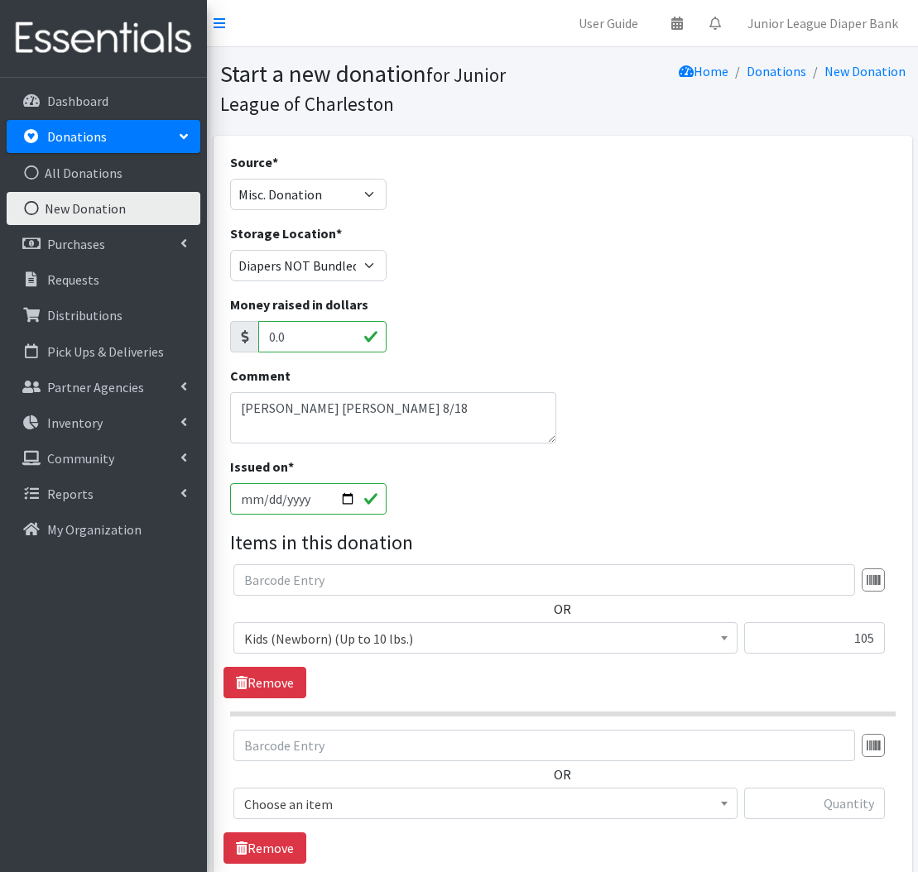
scroll to position [223, 0]
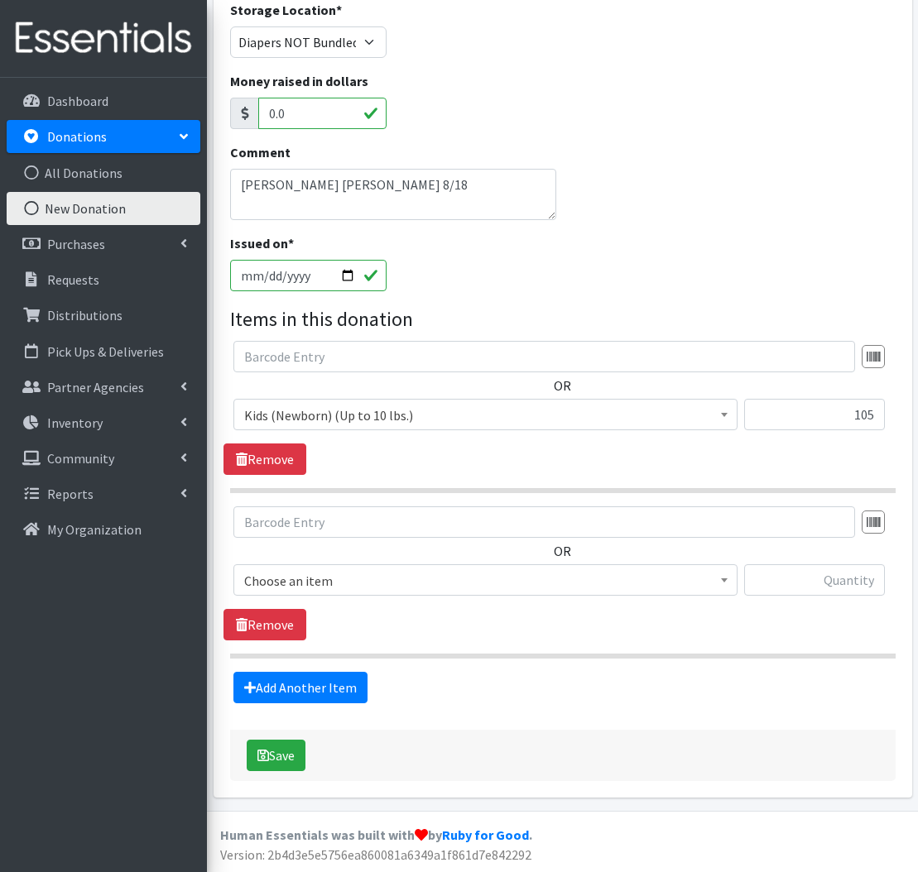
click at [349, 569] on span "Choose an item" at bounding box center [485, 580] width 482 height 23
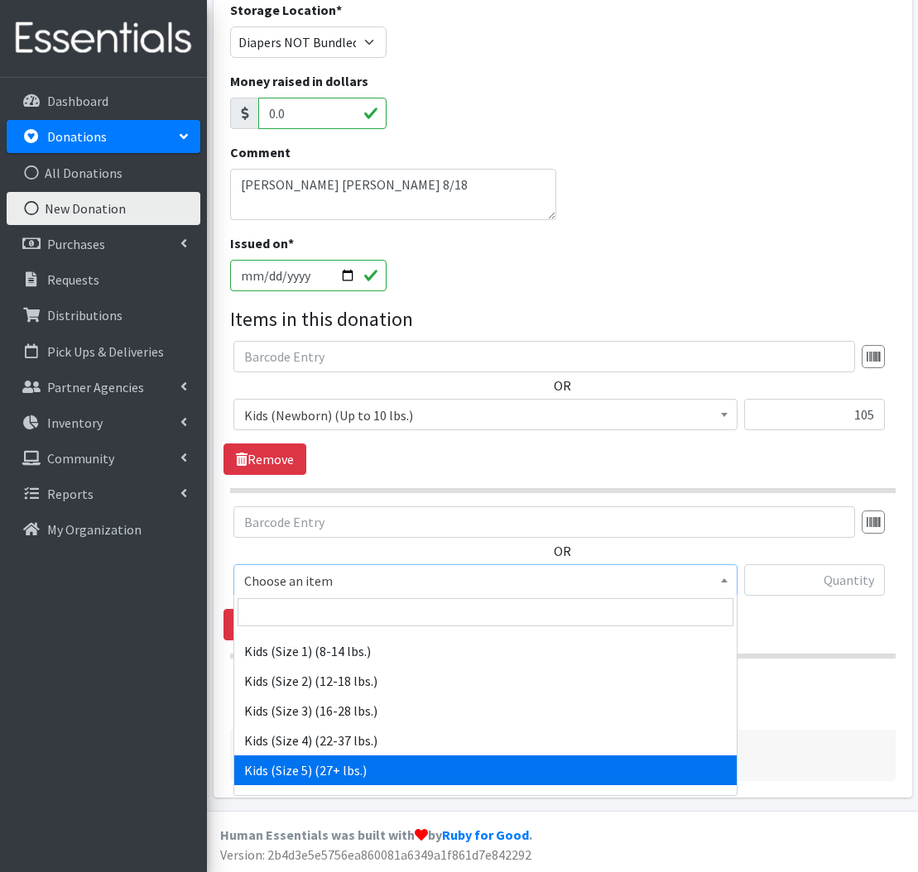
scroll to position [180, 0]
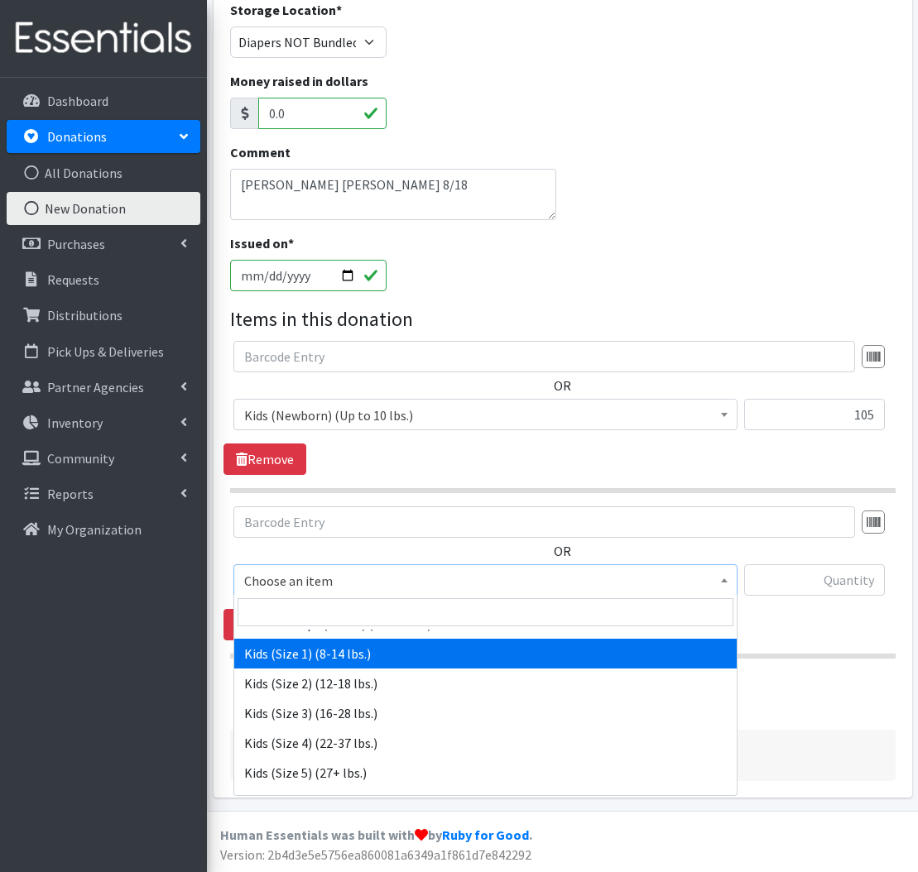
select select "573"
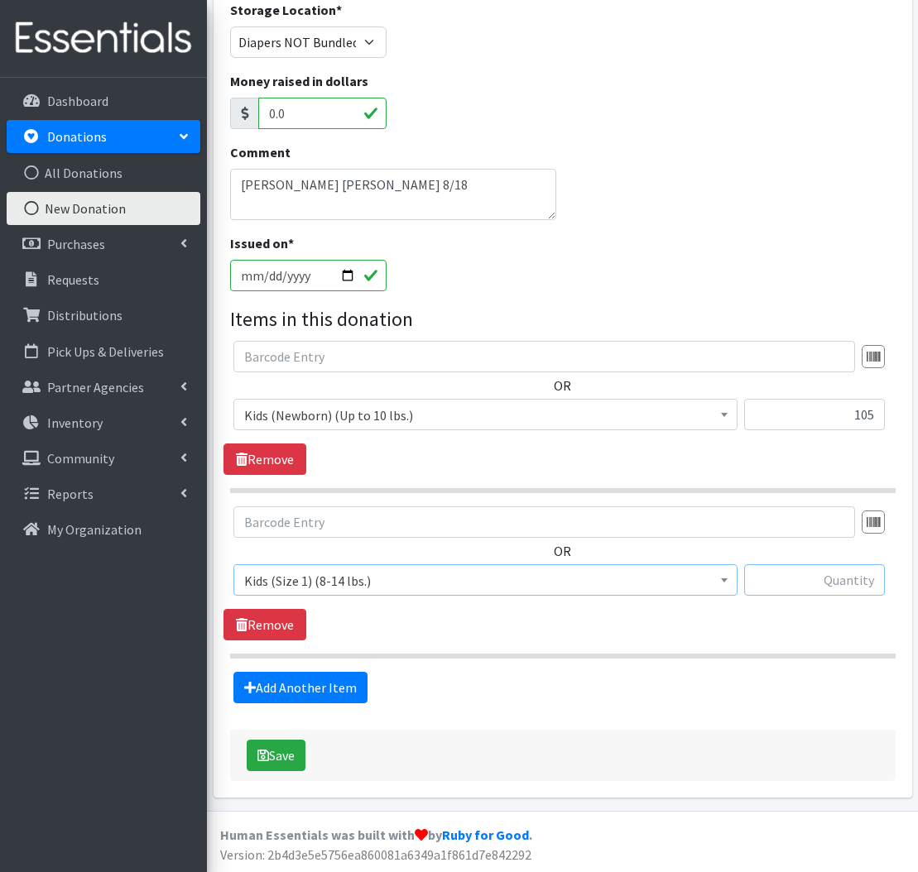
click at [829, 566] on input "text" at bounding box center [814, 579] width 141 height 31
type input "33"
click at [304, 683] on link "Add Another Item" at bounding box center [300, 687] width 134 height 31
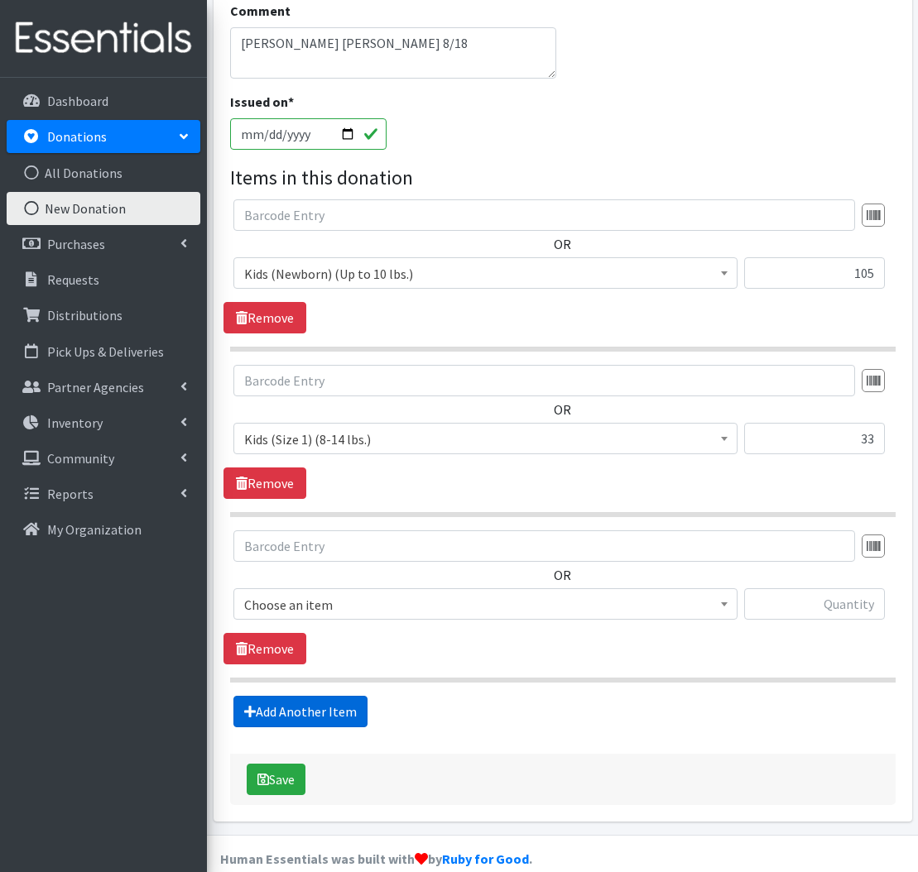
scroll to position [389, 0]
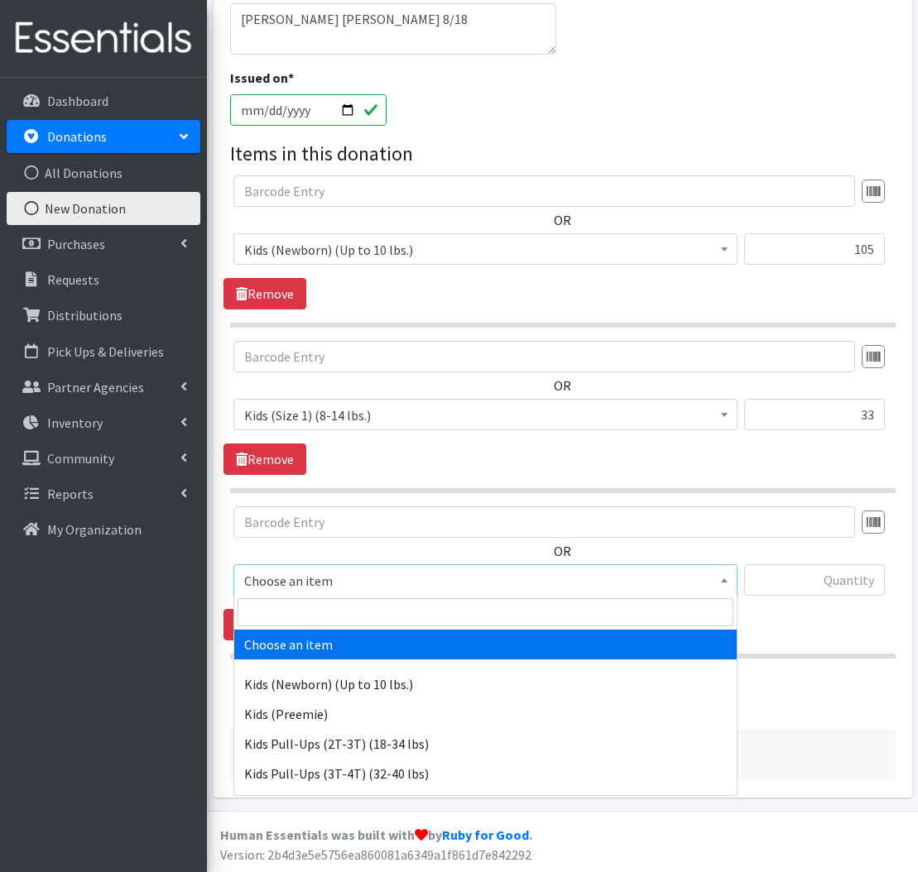
click at [413, 577] on span "Choose an item" at bounding box center [485, 580] width 482 height 23
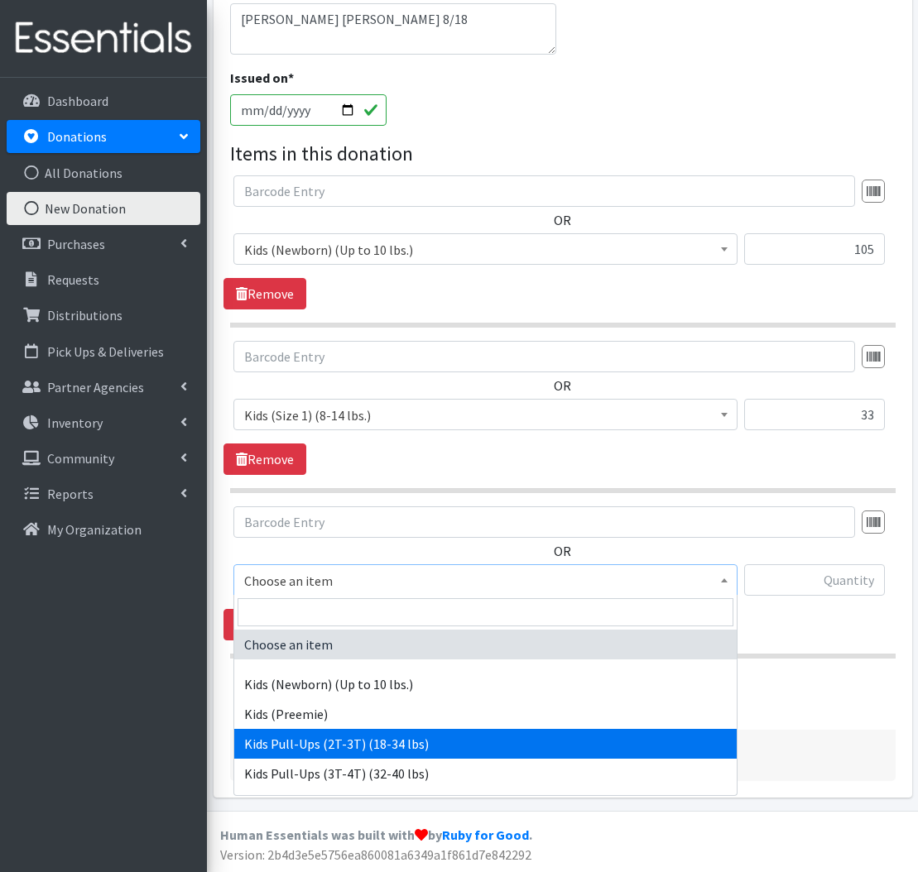
select select "564"
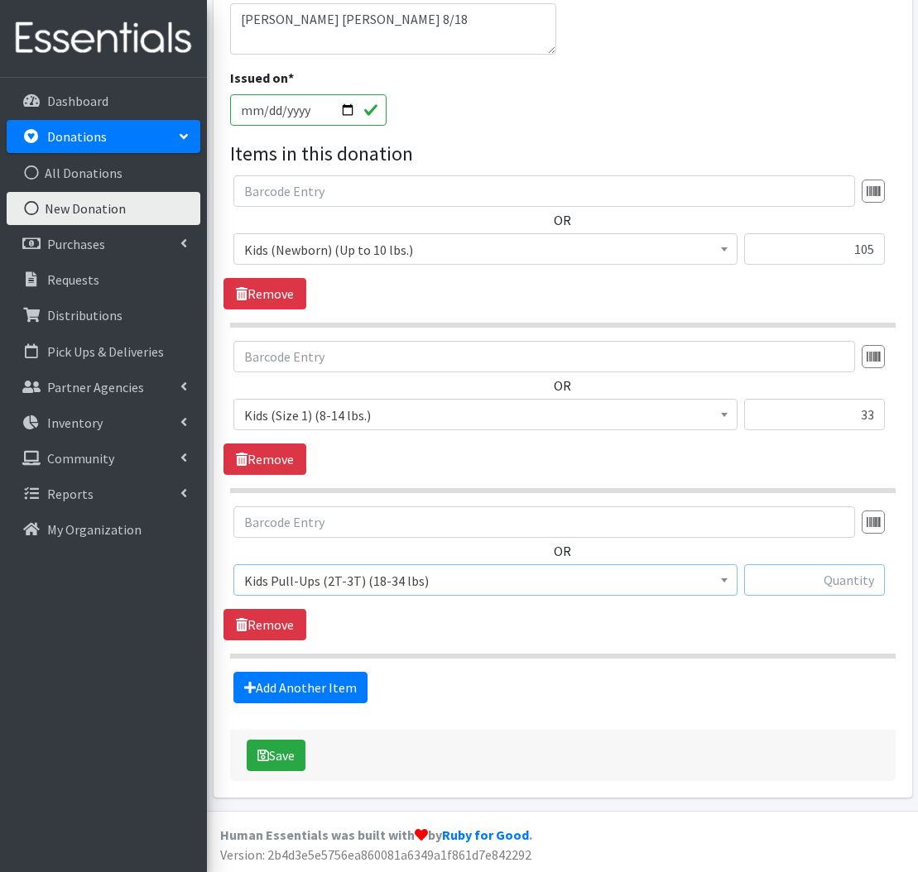
click at [817, 570] on input "text" at bounding box center [814, 579] width 141 height 31
type input "20"
click at [291, 702] on link "Add Another Item" at bounding box center [300, 687] width 134 height 31
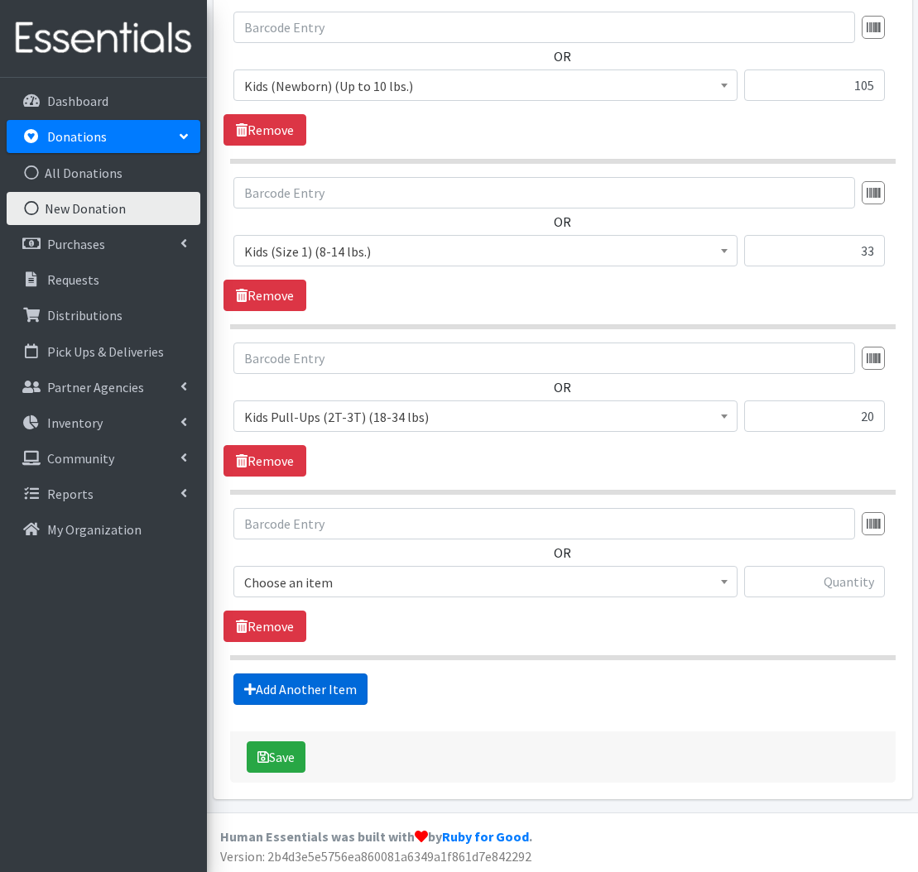
scroll to position [554, 0]
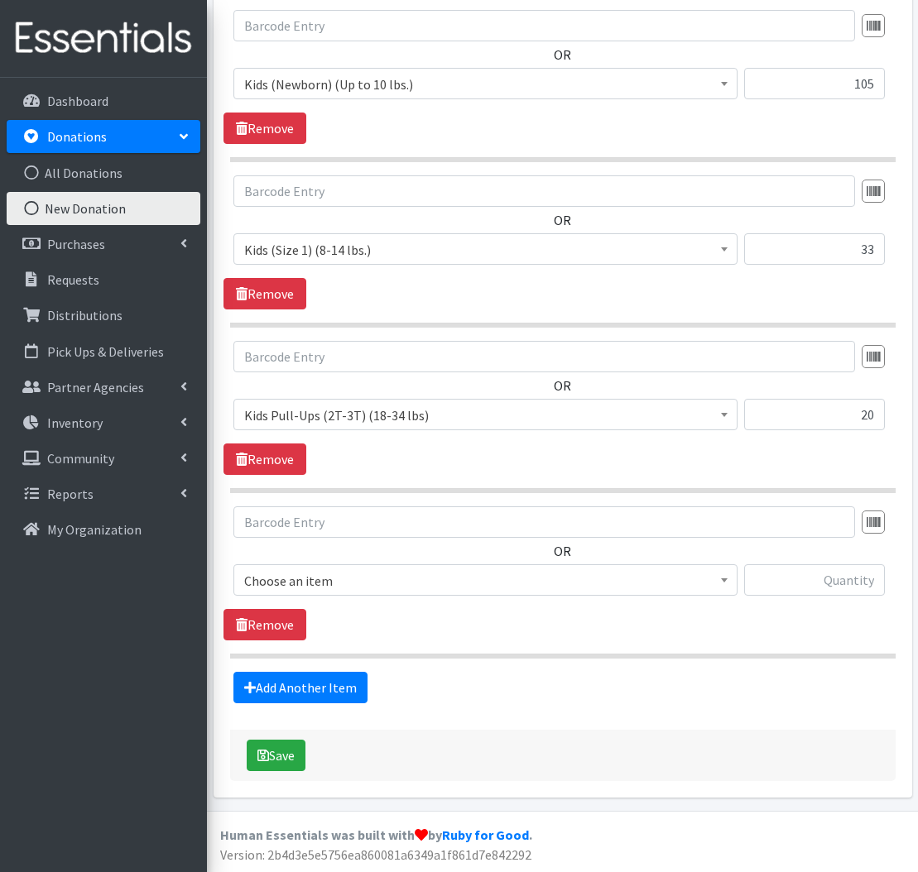
click at [319, 571] on span "Choose an item" at bounding box center [485, 580] width 482 height 23
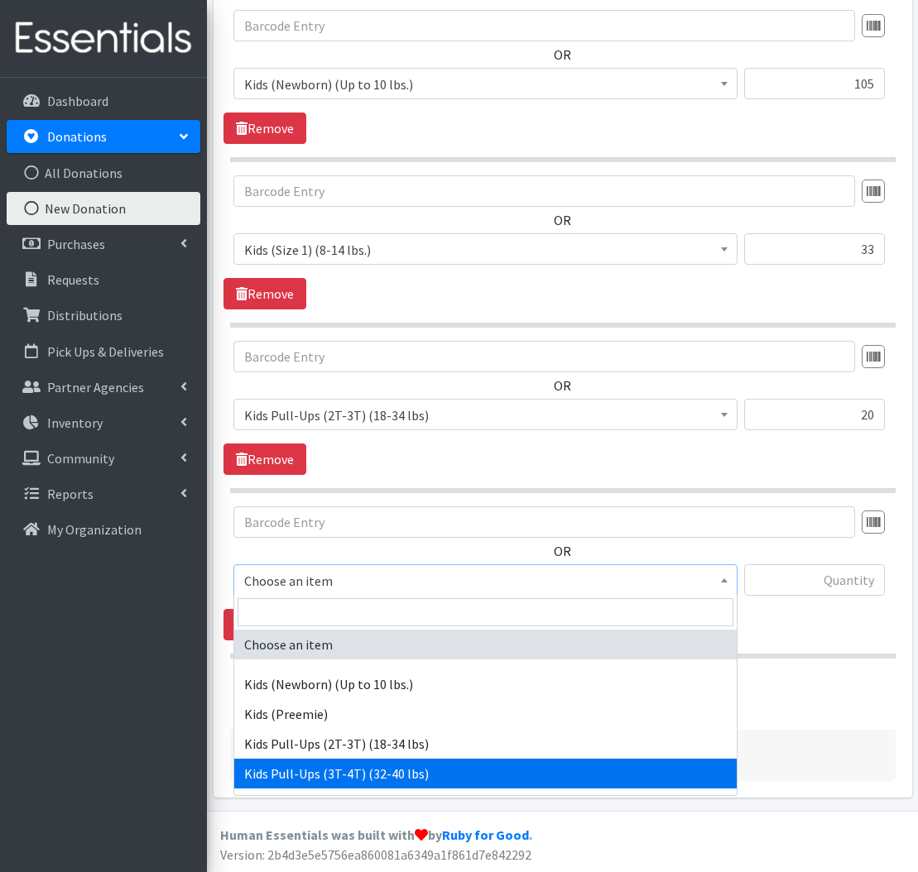
drag, startPoint x: 362, startPoint y: 773, endPoint x: 525, endPoint y: 674, distance: 190.4
select select "565"
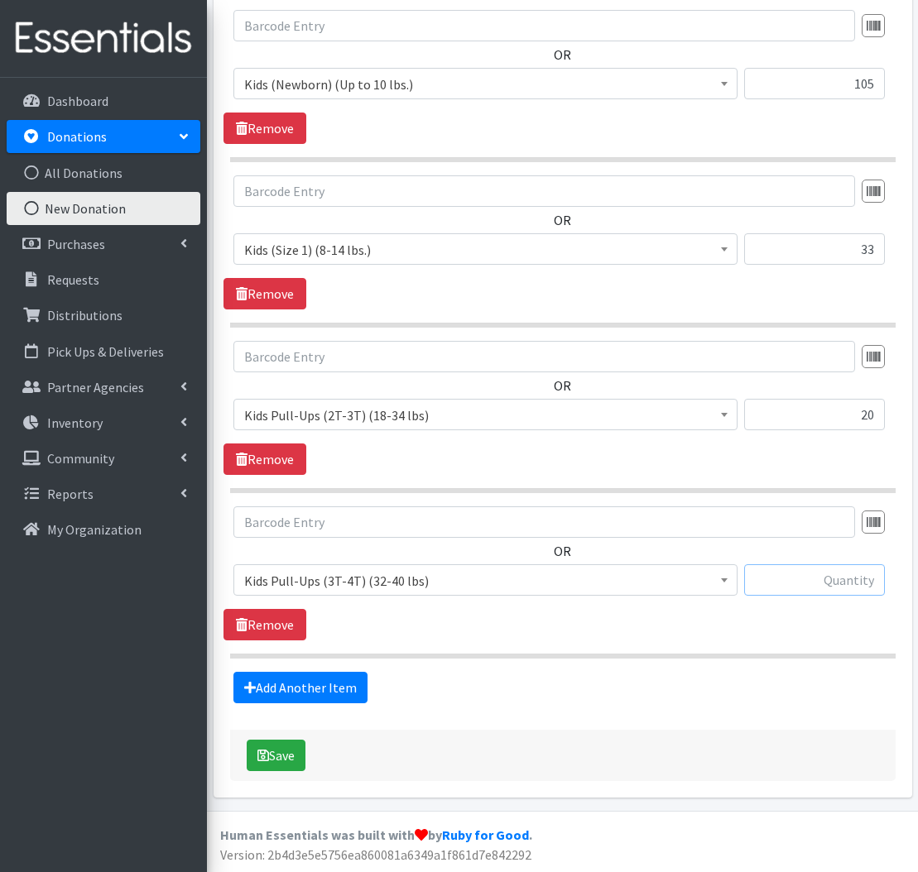
click at [807, 588] on input "text" at bounding box center [814, 579] width 141 height 31
type input "66"
click at [283, 755] on button "Save" at bounding box center [276, 755] width 59 height 31
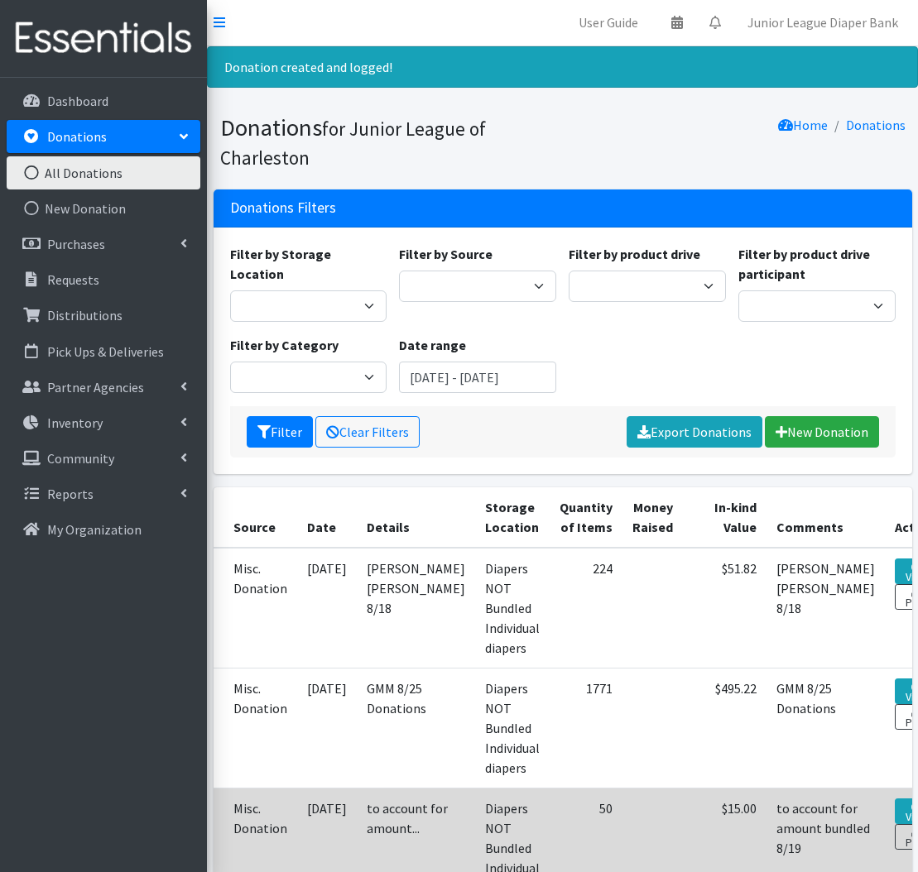
scroll to position [18, 0]
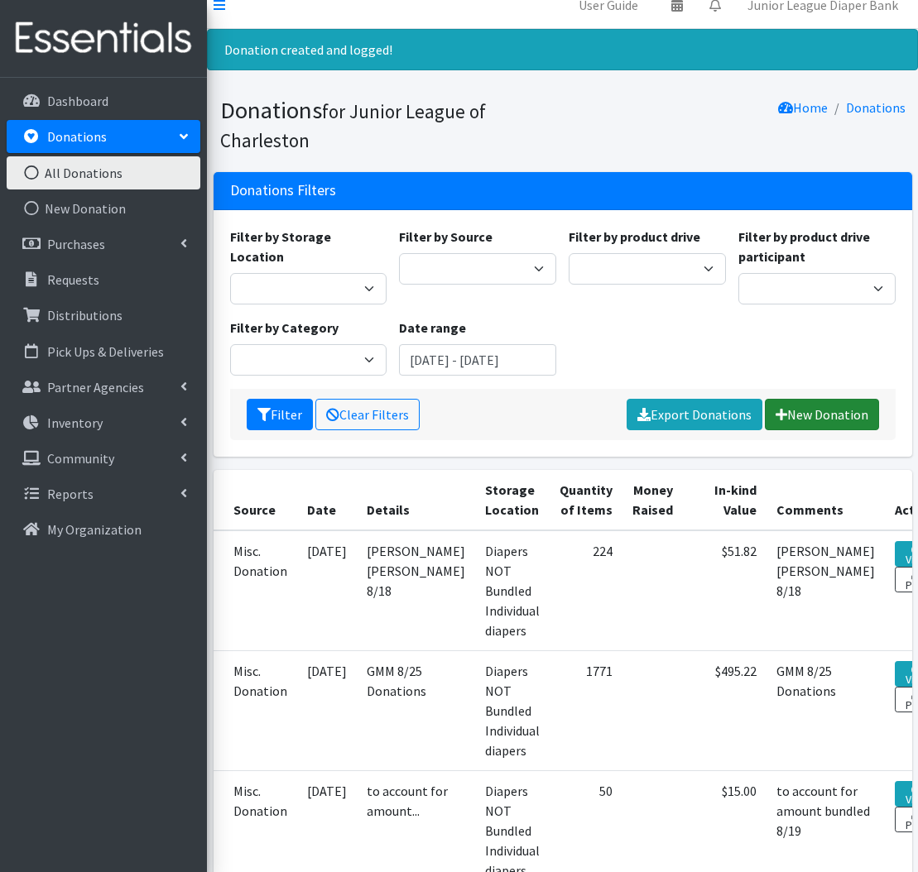
click at [799, 413] on link "New Donation" at bounding box center [821, 414] width 114 height 31
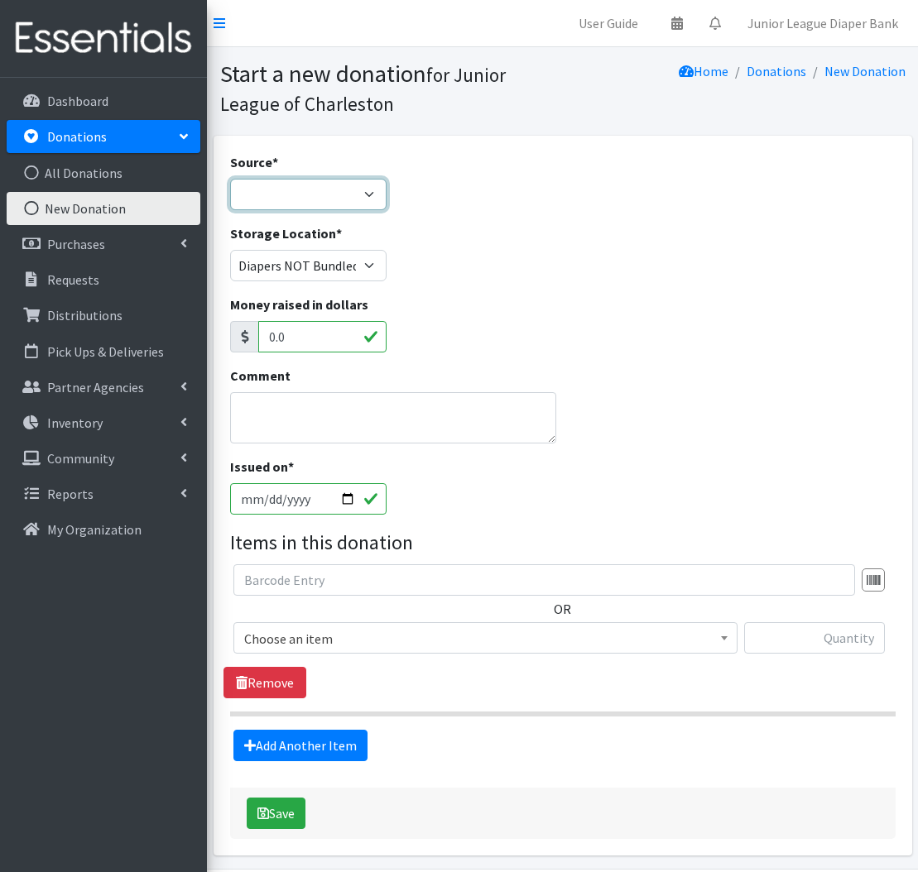
select select "Misc. Donation"
click at [326, 419] on textarea "Comment" at bounding box center [393, 417] width 327 height 51
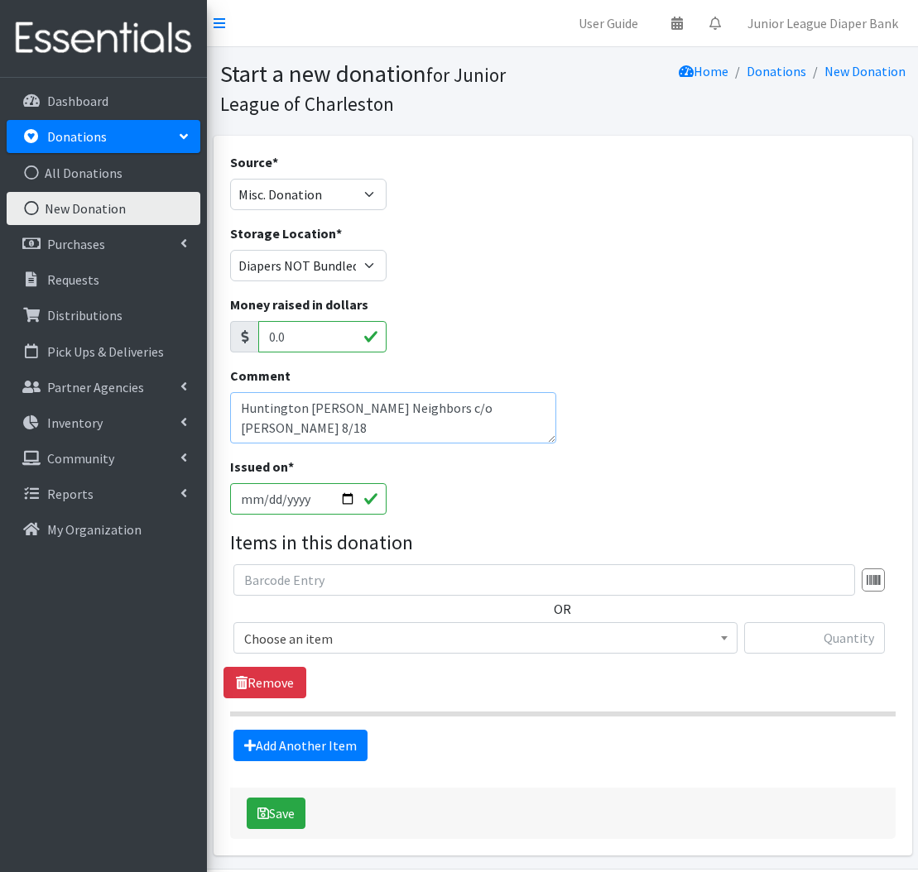
type textarea "Huntington Woods Neighbors c/o Julie Anderson 8/18"
click at [350, 666] on div "OR Choose an item Kids (Newborn) (Up to 10 lbs.) Kids (Preemie) Kids Pull-Ups (…" at bounding box center [562, 631] width 678 height 134
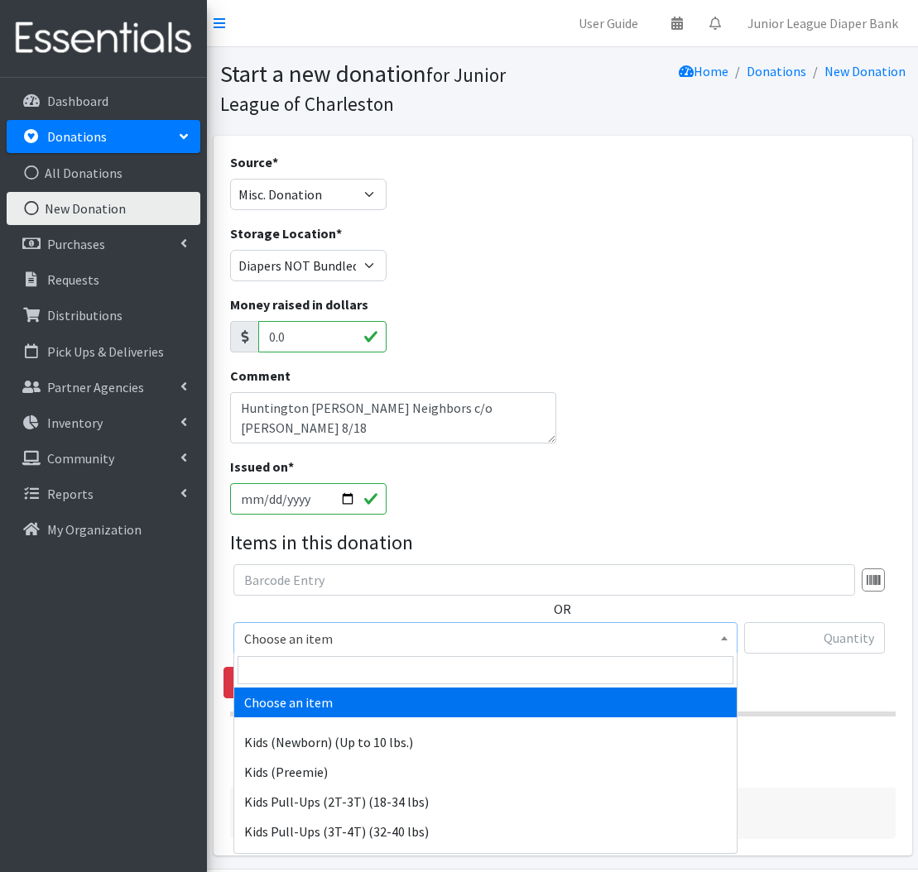
click at [348, 640] on span "Choose an item" at bounding box center [485, 638] width 482 height 23
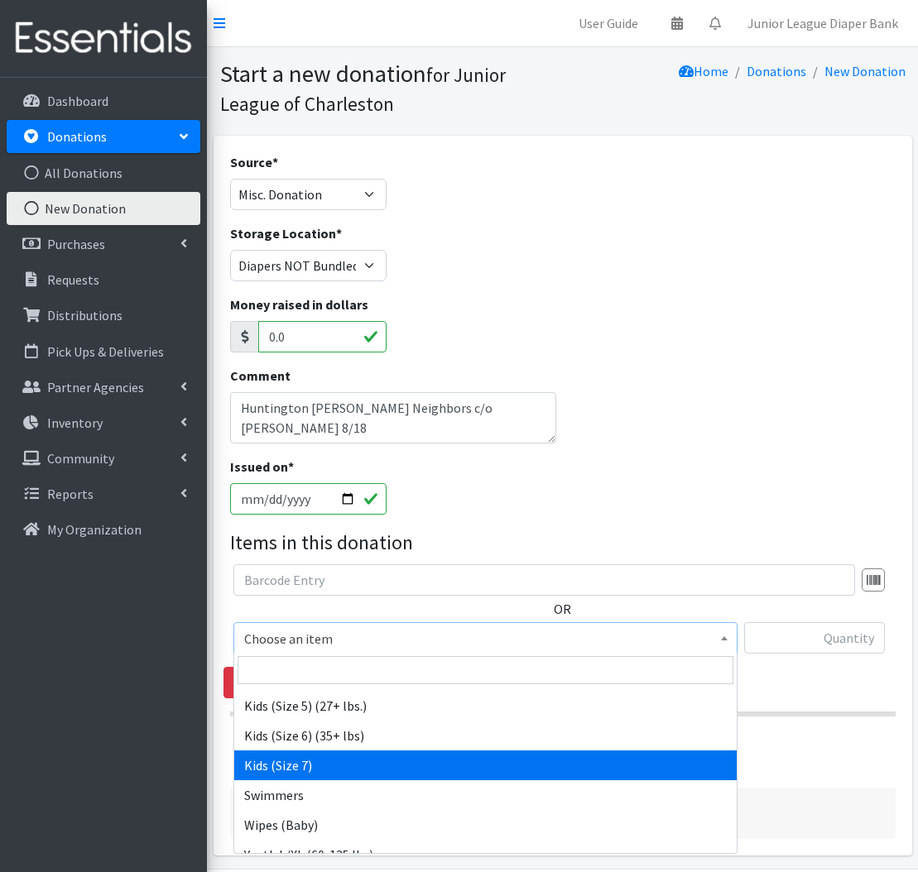
scroll to position [303, 0]
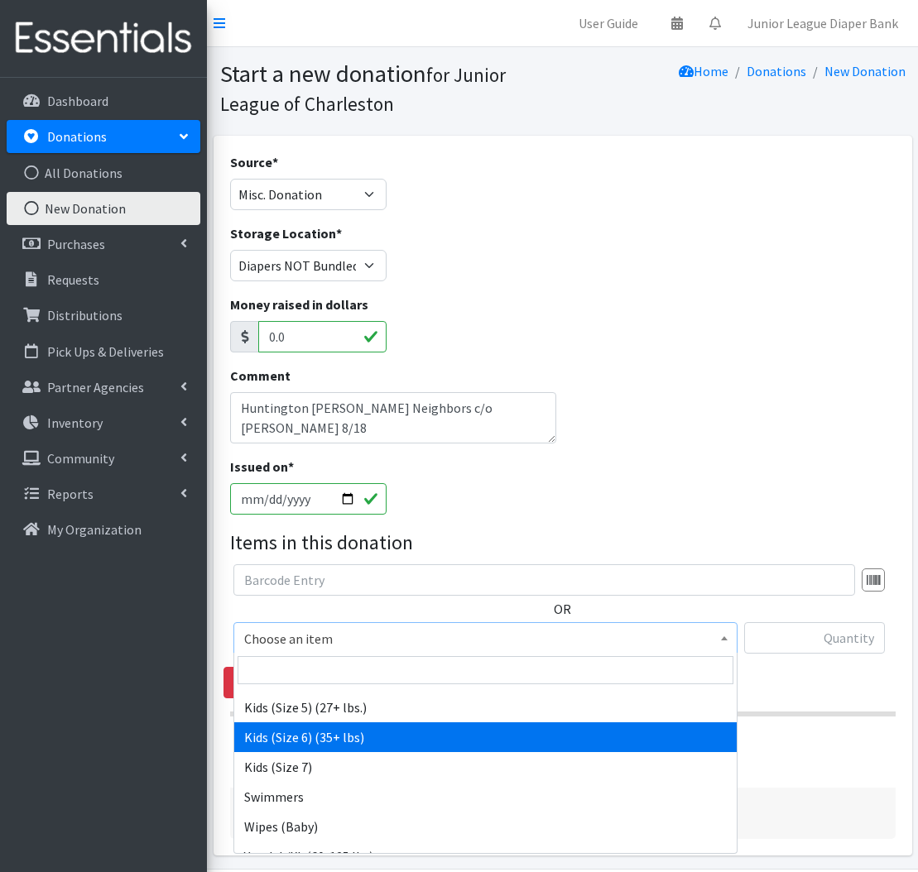
select select "560"
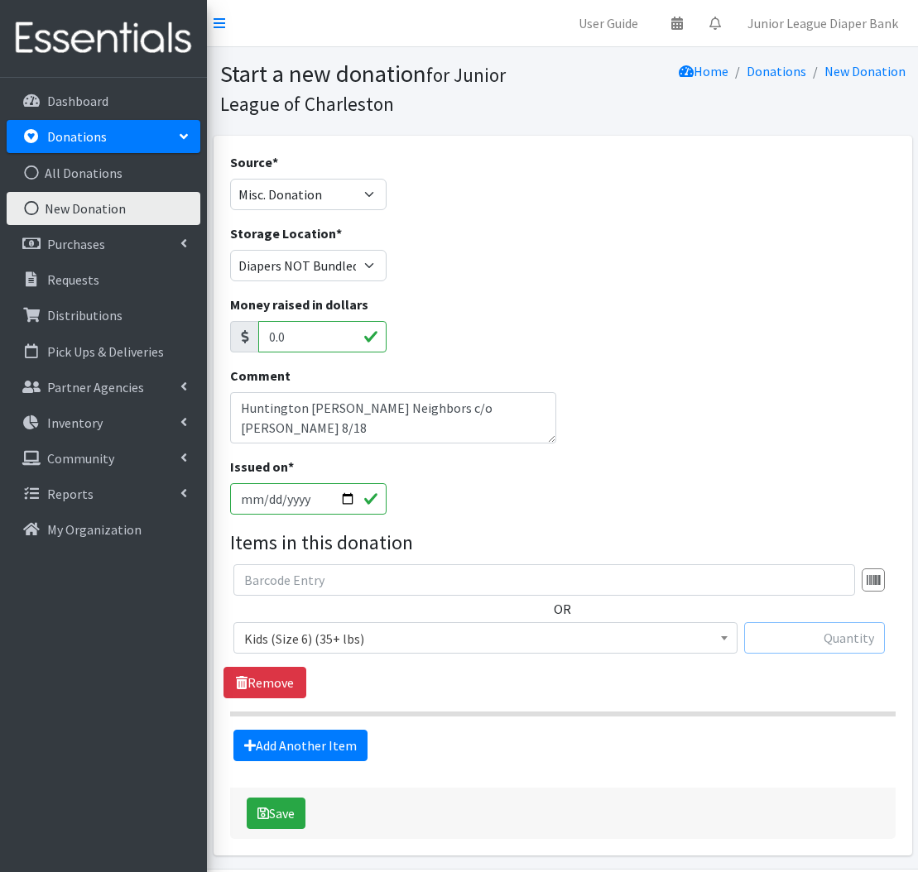
click at [829, 639] on input "text" at bounding box center [814, 637] width 141 height 31
type input "7"
click at [280, 750] on link "Add Another Item" at bounding box center [300, 745] width 134 height 31
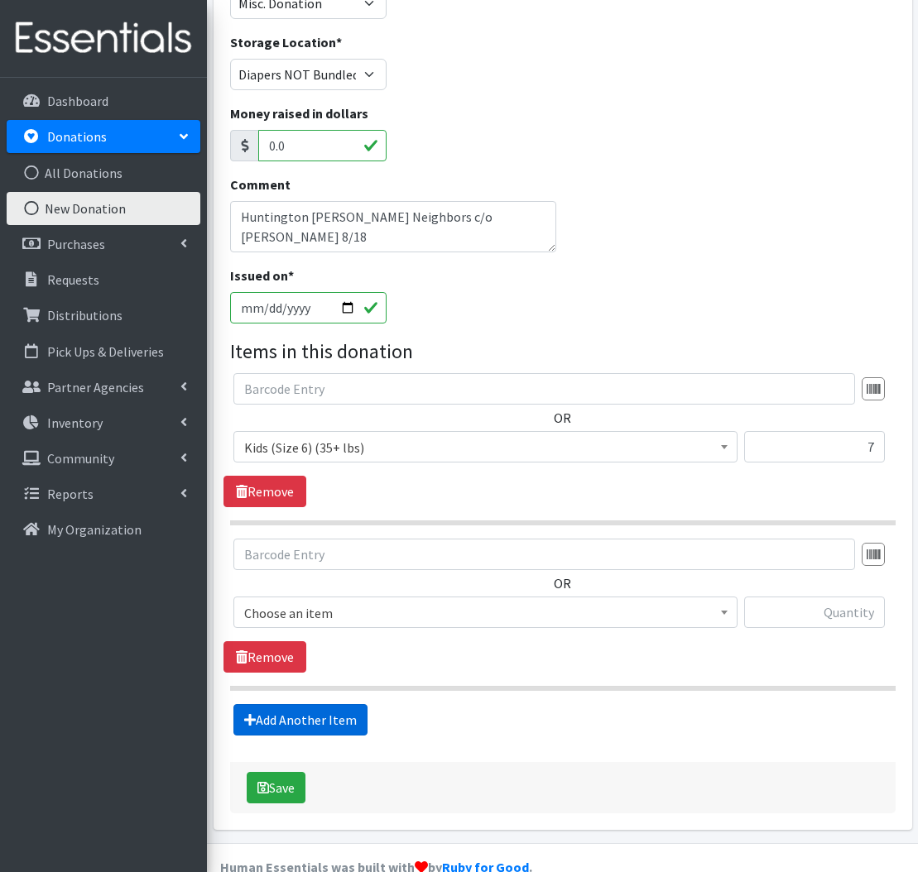
scroll to position [223, 0]
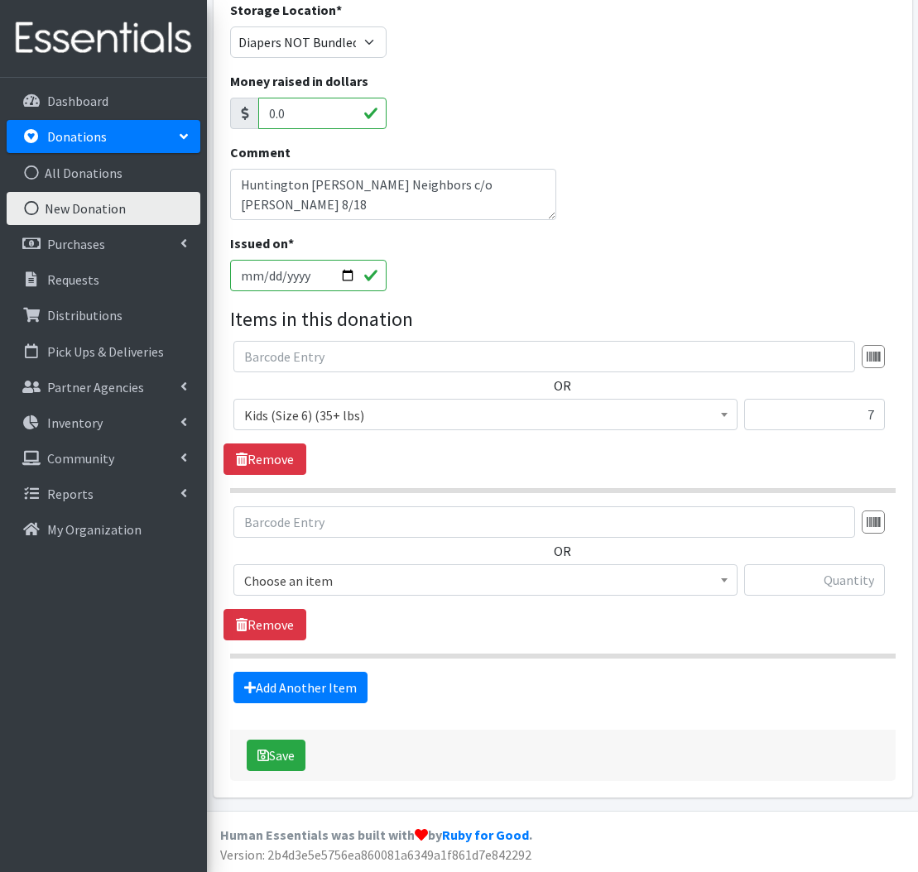
click at [380, 578] on span "Choose an item" at bounding box center [485, 580] width 482 height 23
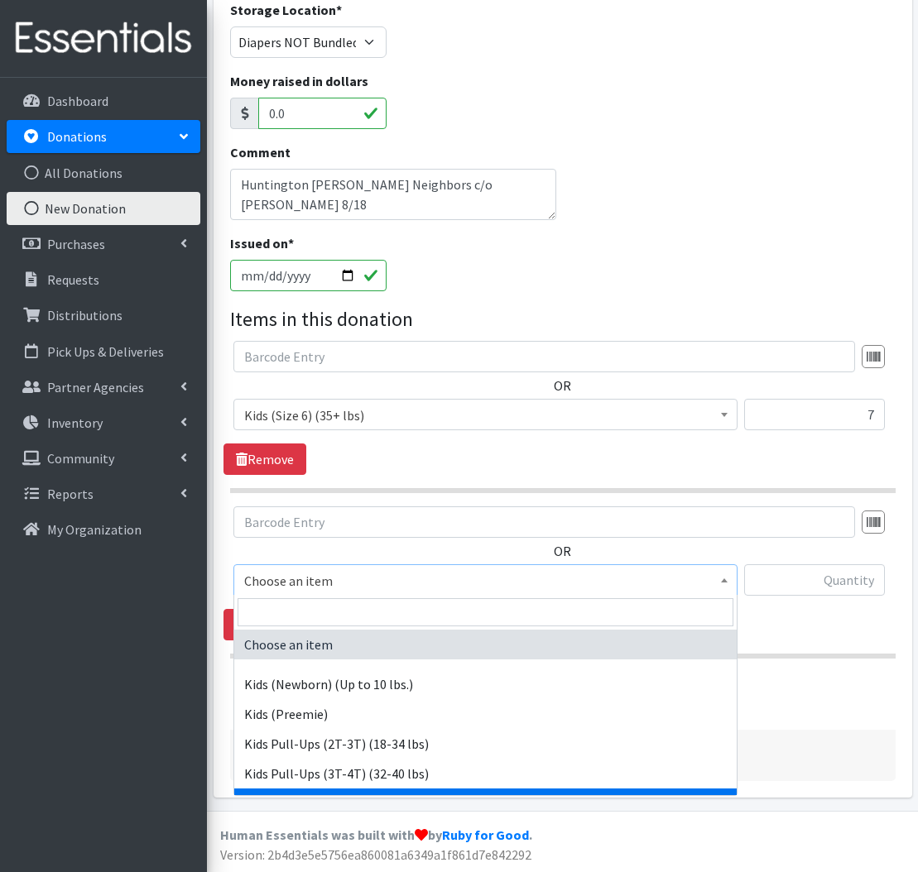
scroll to position [28, 0]
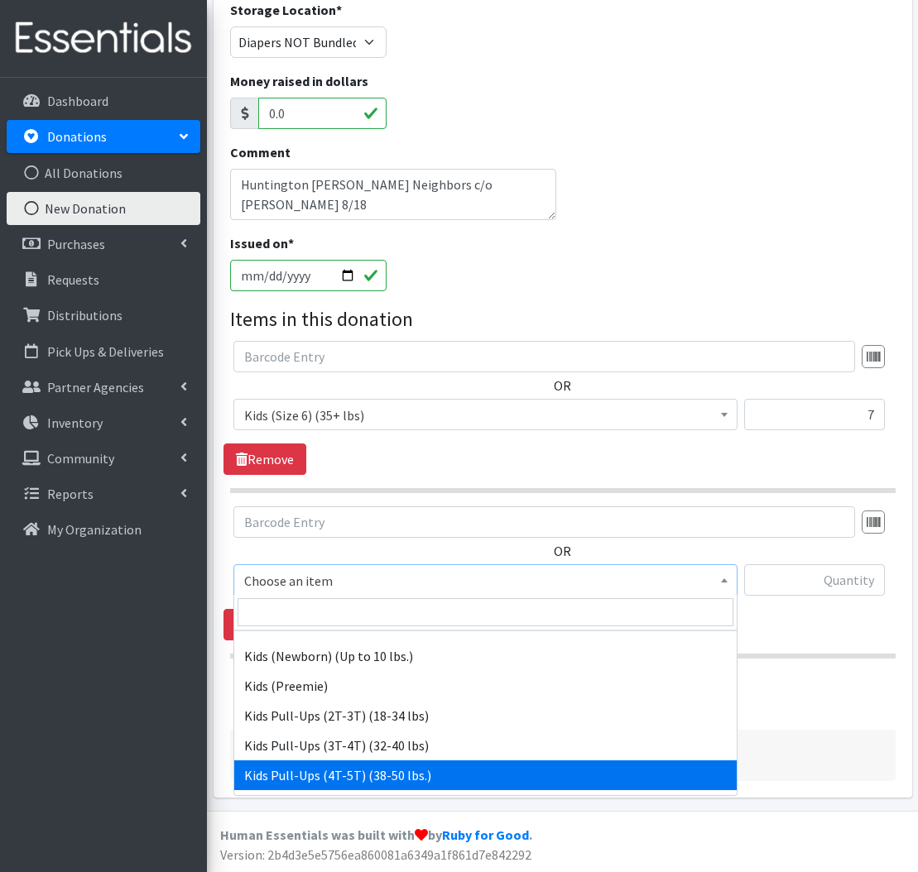
select select "566"
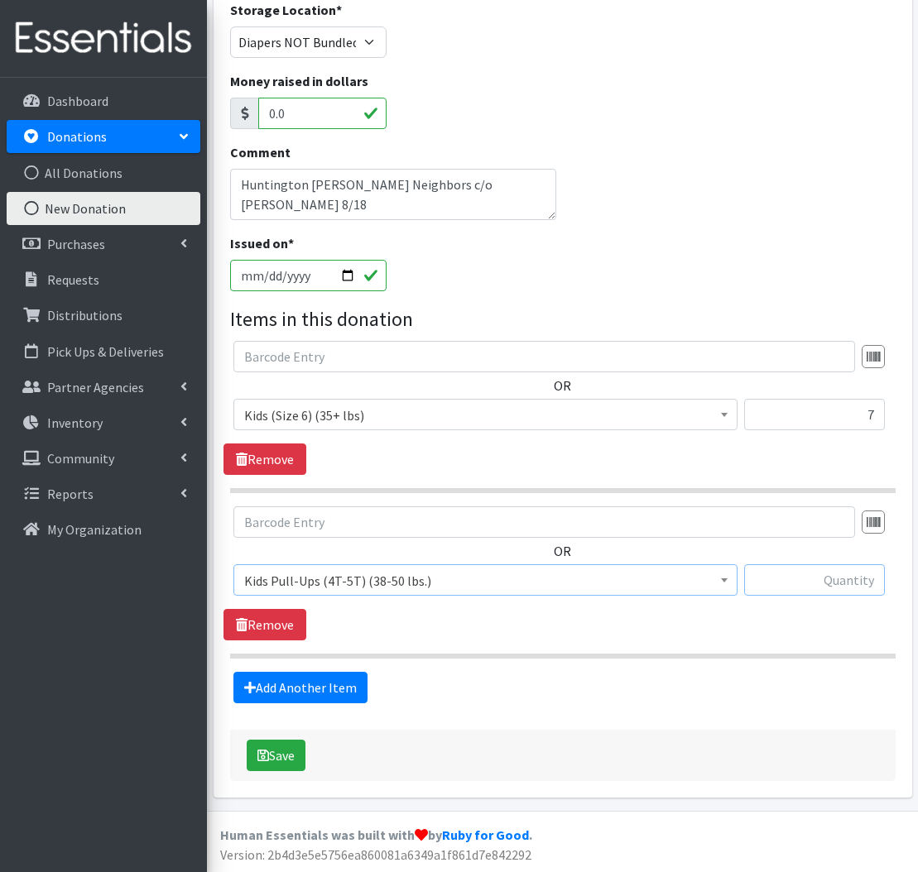
click at [826, 572] on input "text" at bounding box center [814, 579] width 141 height 31
type input "9"
click at [269, 764] on button "Save" at bounding box center [276, 755] width 59 height 31
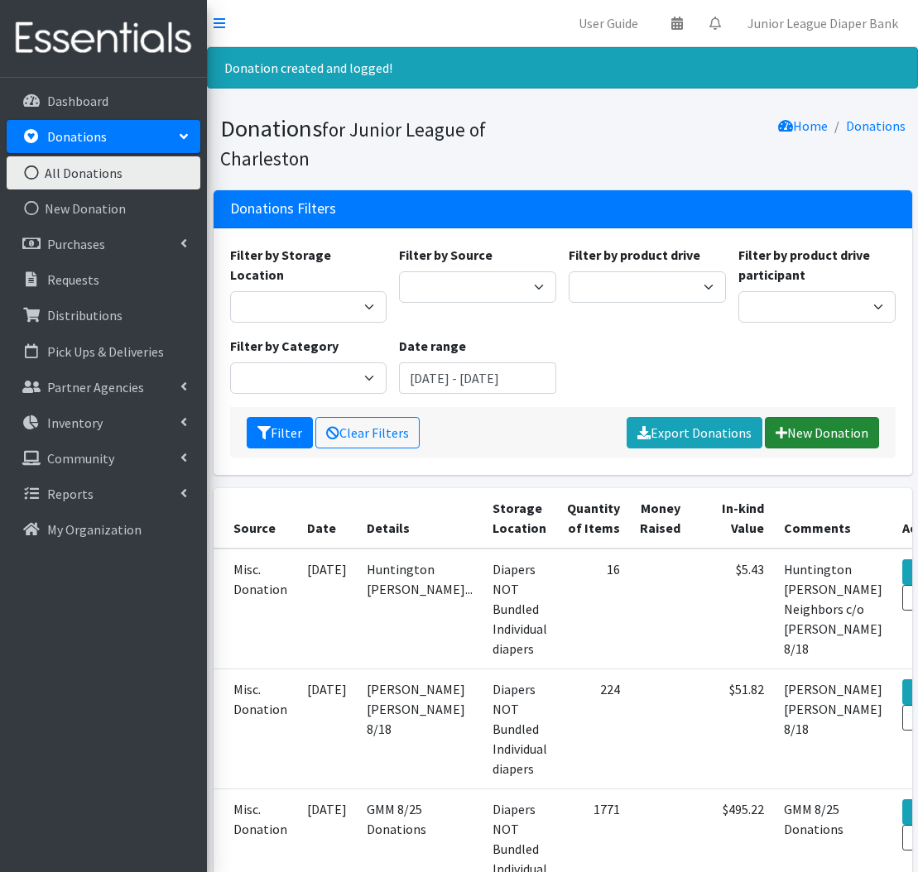
click at [833, 427] on link "New Donation" at bounding box center [821, 432] width 114 height 31
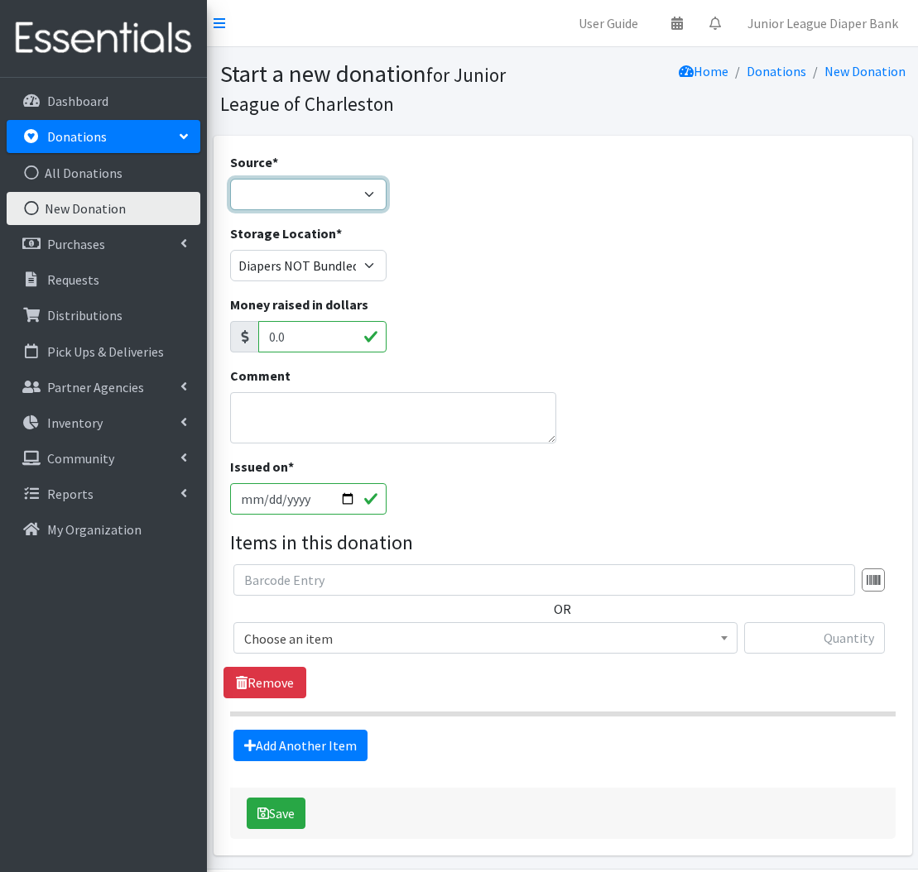
select select "Misc. Donation"
click at [299, 406] on textarea "Comment" at bounding box center [393, 417] width 327 height 51
type textarea "Lobby Barrel 8/25"
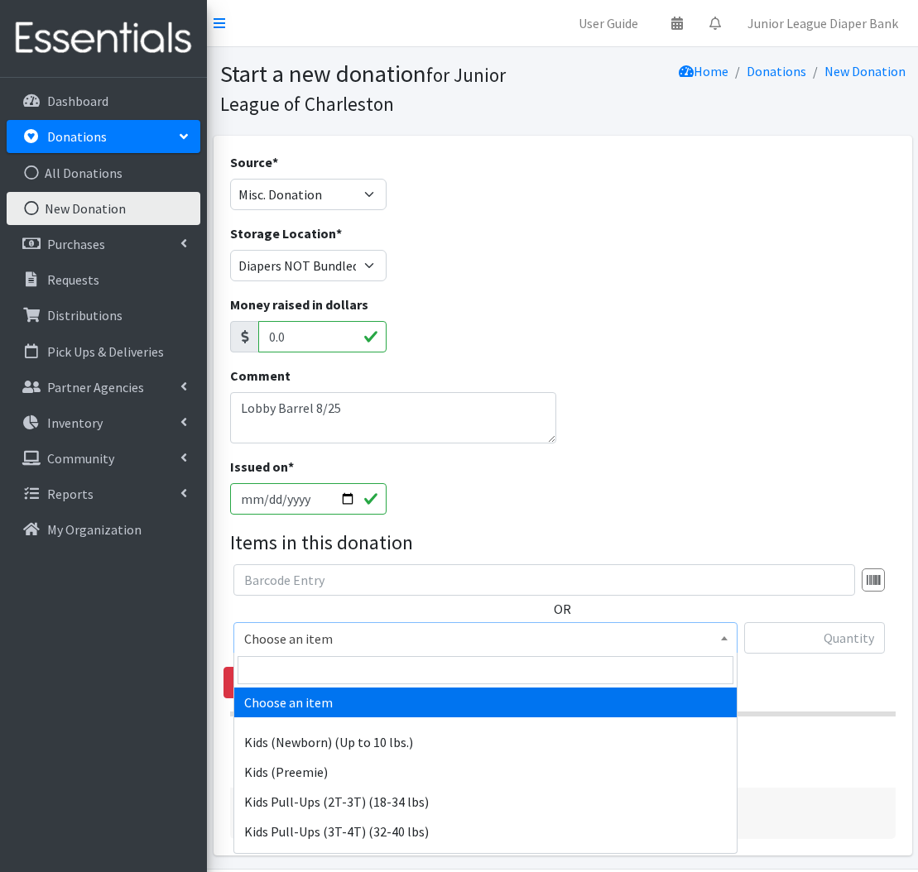
click at [373, 630] on span "Choose an item" at bounding box center [485, 638] width 482 height 23
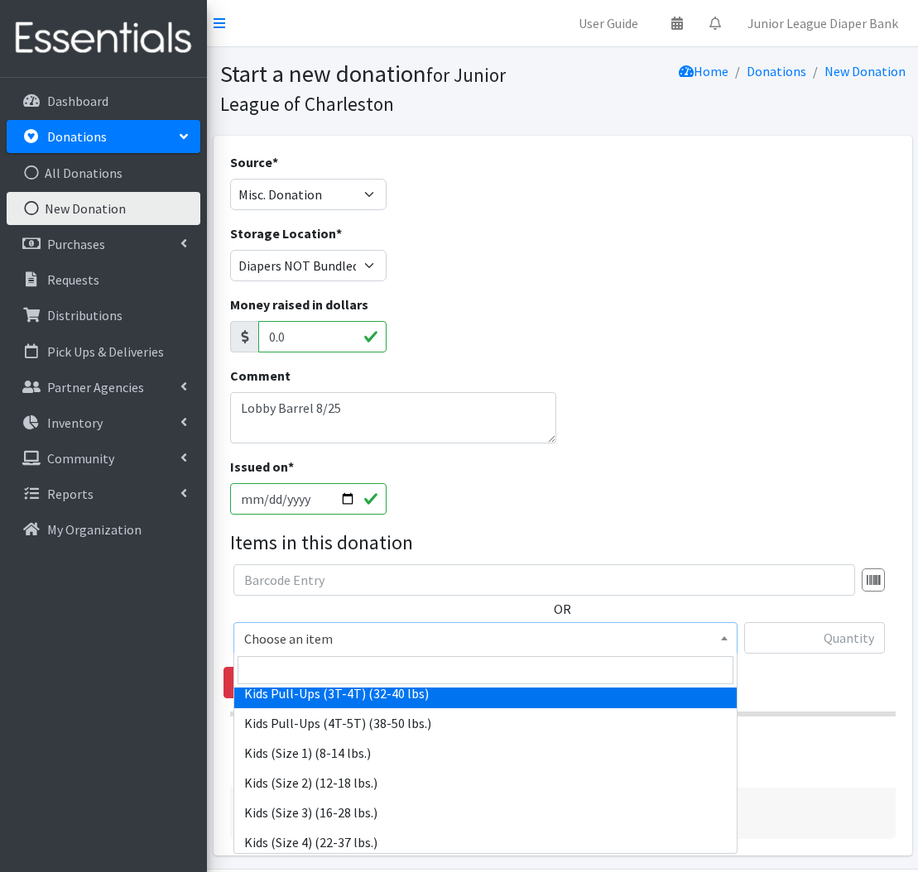
scroll to position [141, 0]
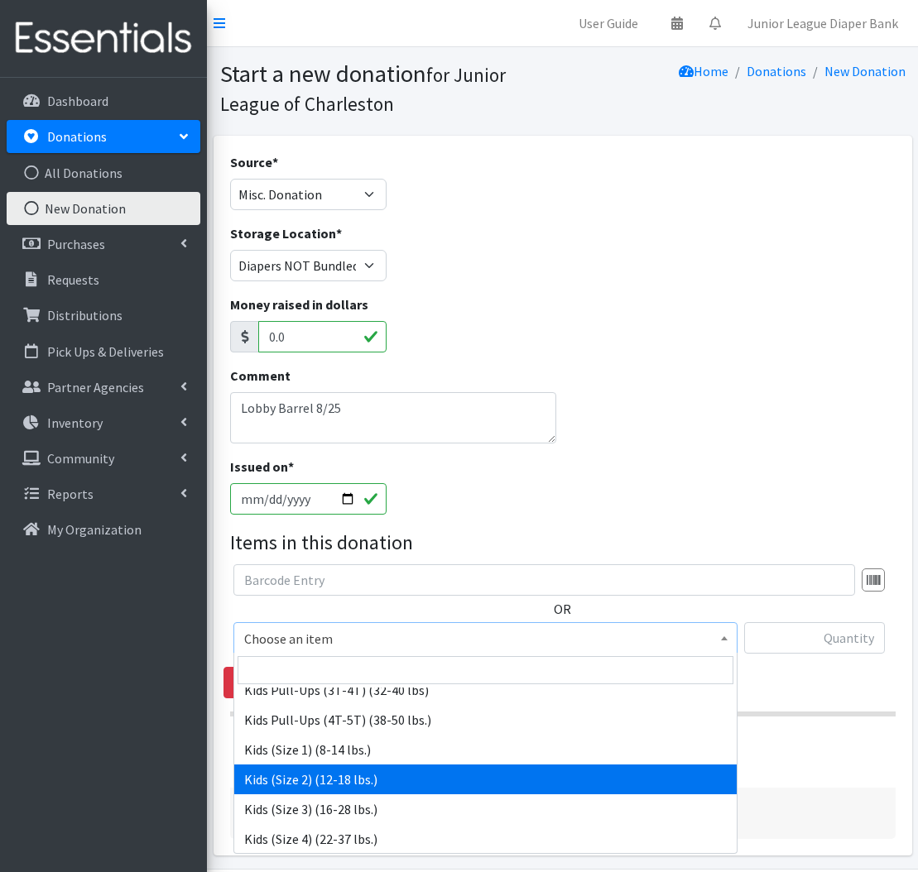
select select "574"
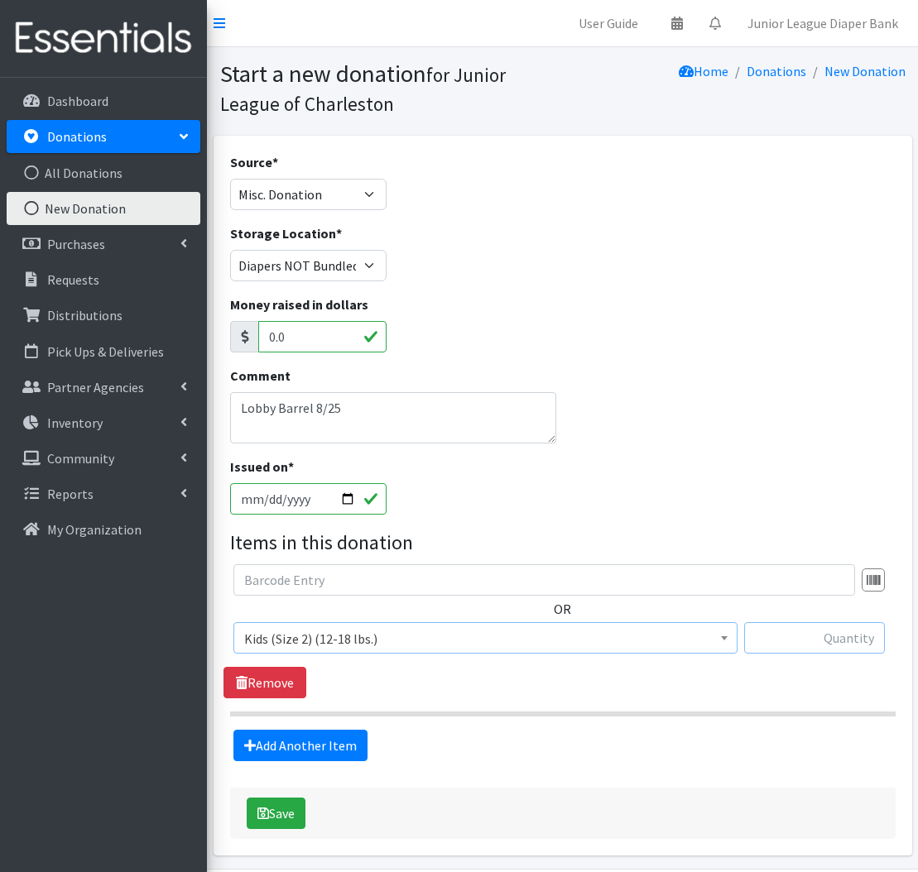
click at [870, 644] on input "text" at bounding box center [814, 637] width 141 height 31
type input "174"
click at [291, 740] on link "Add Another Item" at bounding box center [300, 745] width 134 height 31
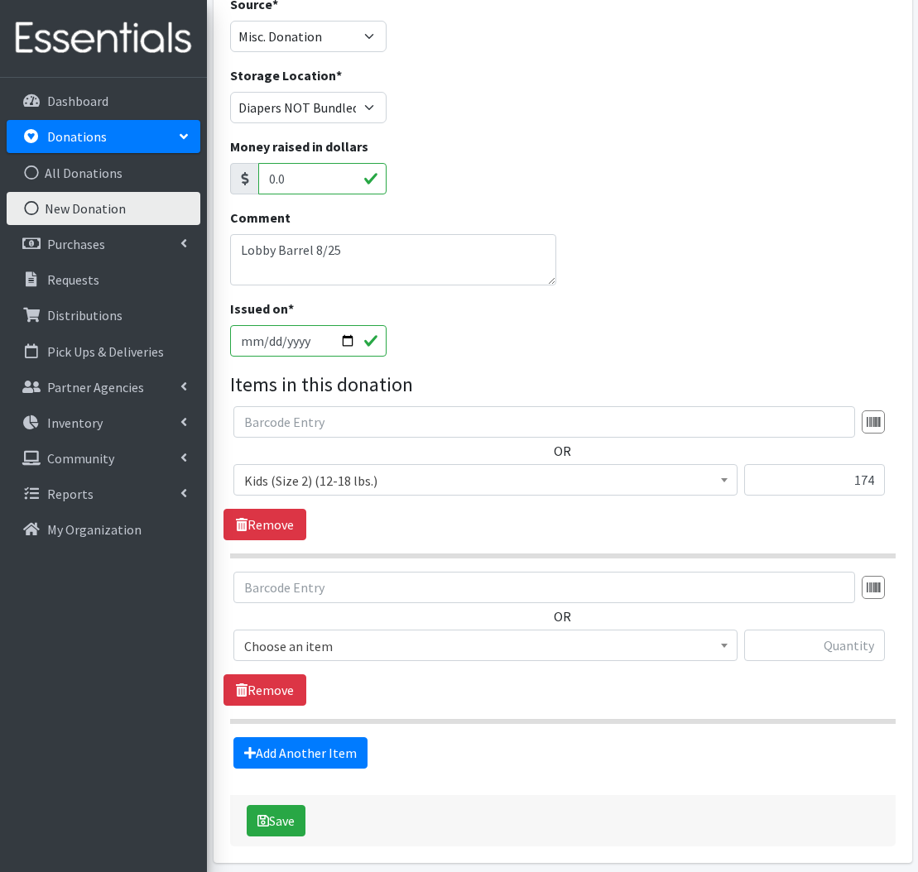
scroll to position [223, 0]
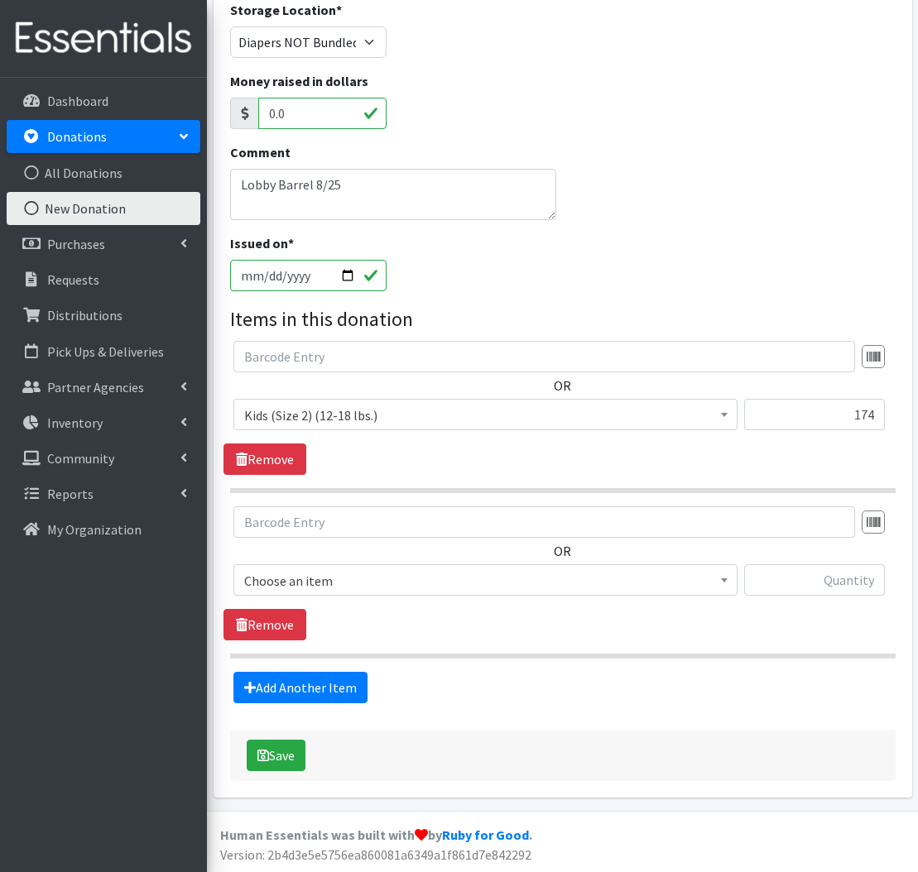
click at [324, 573] on span "Choose an item" at bounding box center [485, 580] width 482 height 23
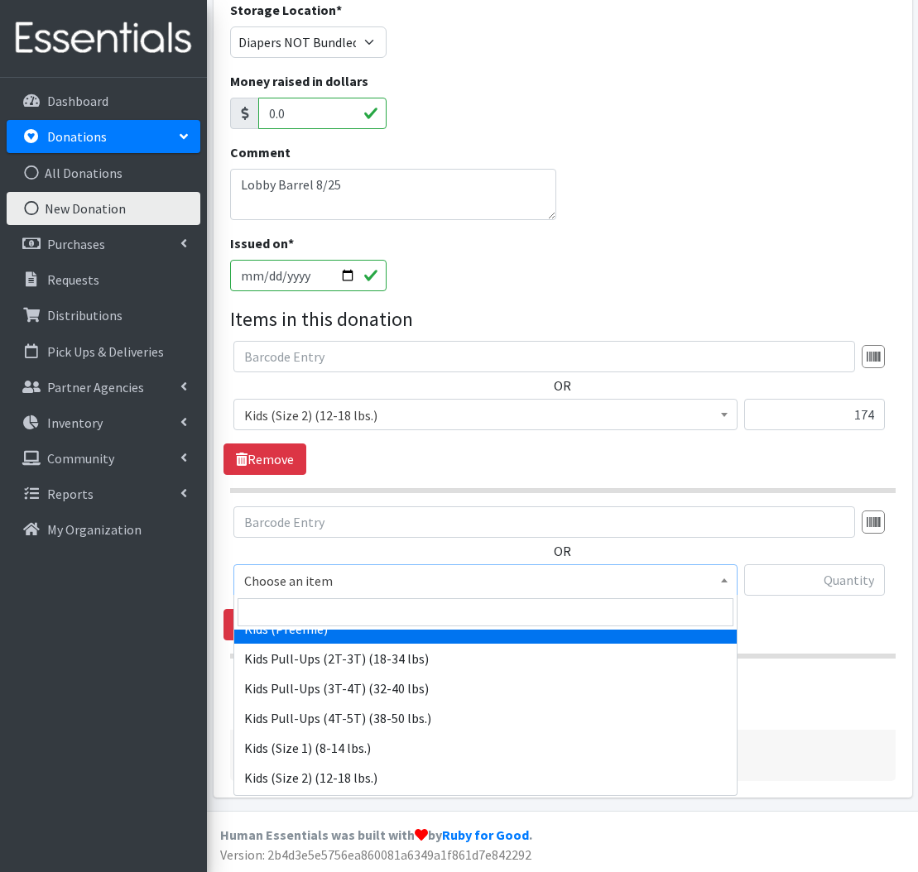
scroll to position [141, 0]
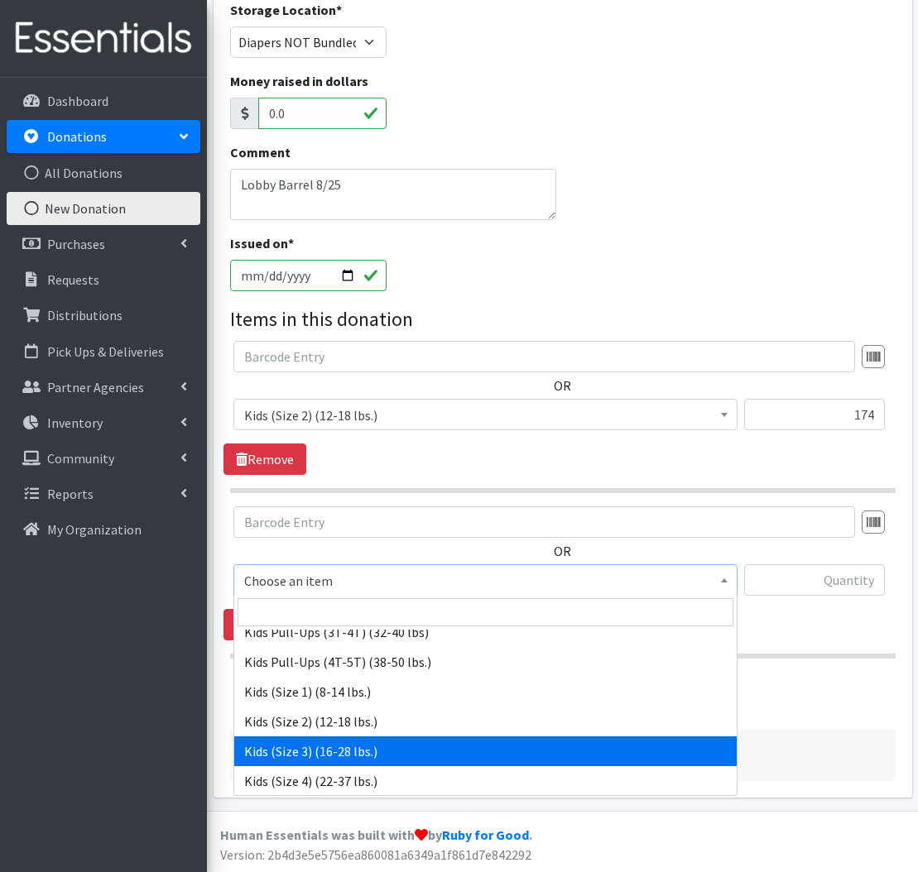
select select "576"
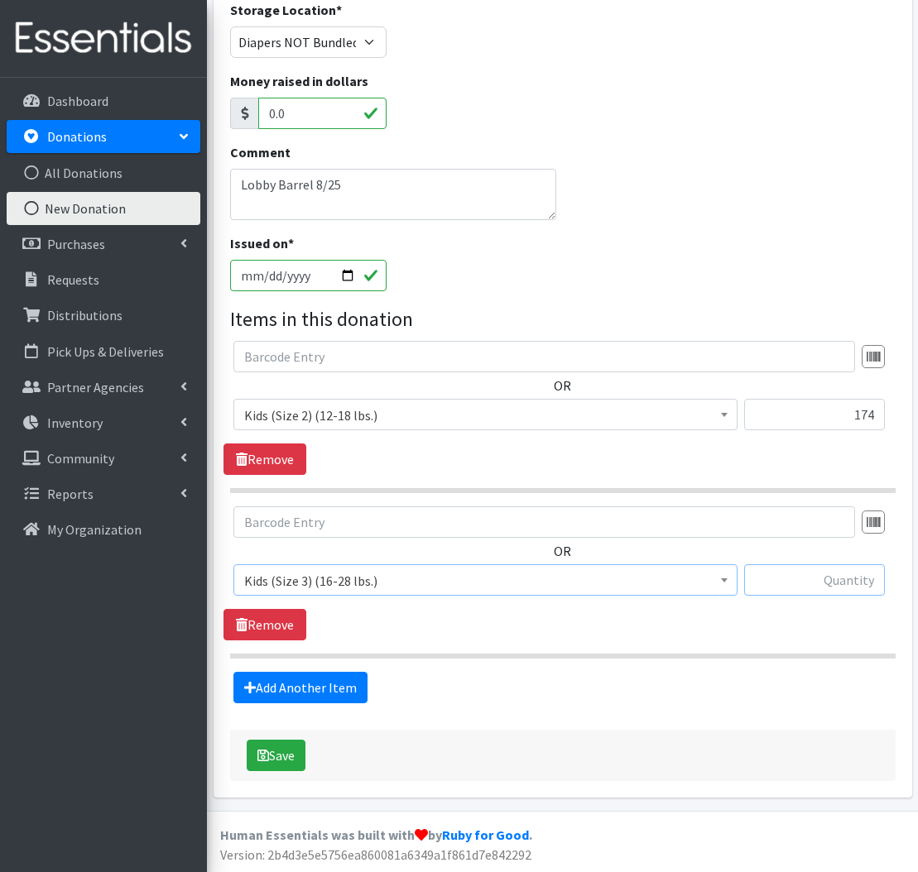
click at [855, 584] on input "text" at bounding box center [814, 579] width 141 height 31
type input "1"
click at [329, 694] on link "Add Another Item" at bounding box center [300, 687] width 134 height 31
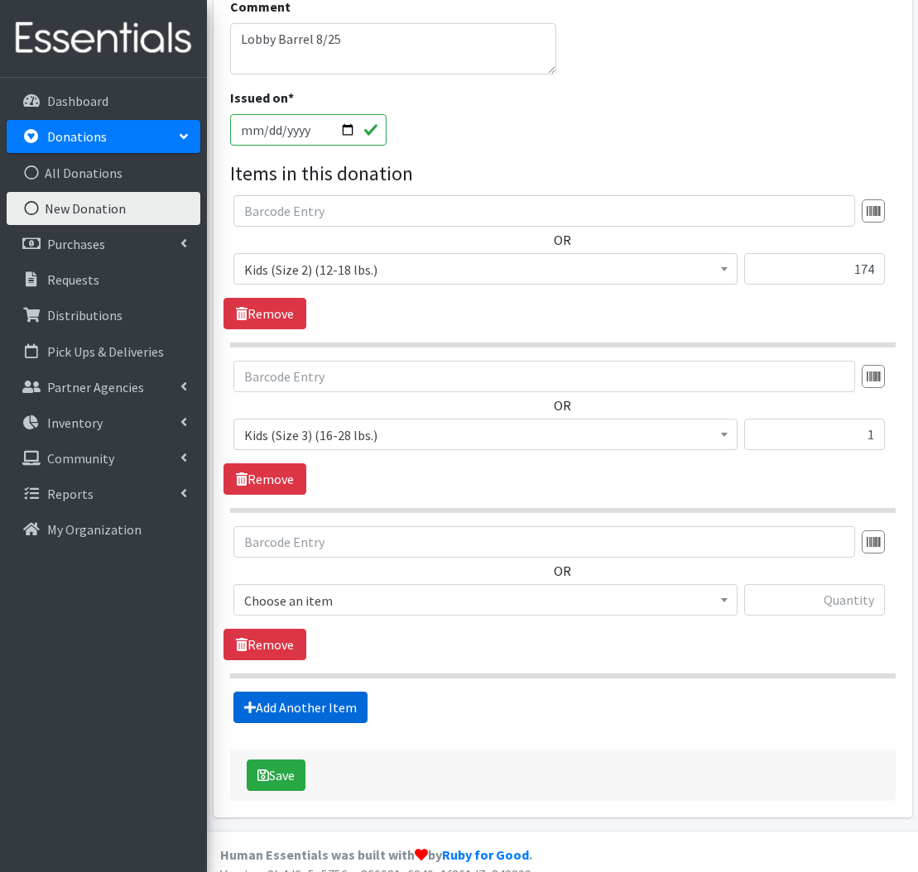
scroll to position [389, 0]
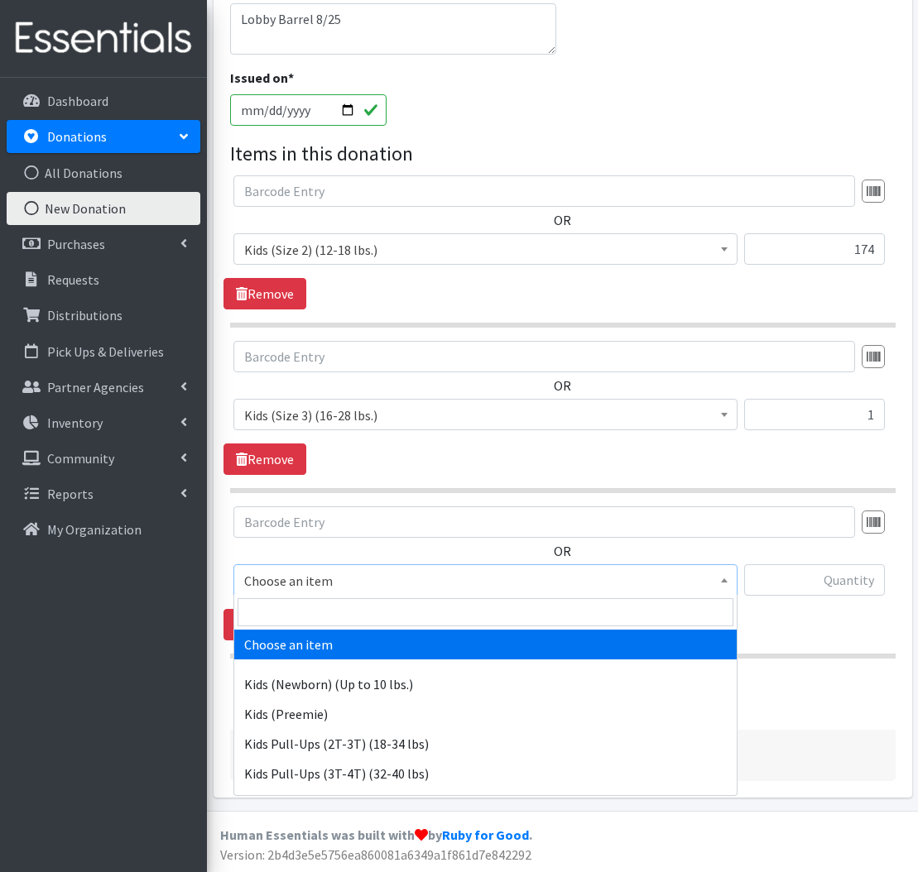
click at [304, 576] on span "Choose an item" at bounding box center [485, 580] width 482 height 23
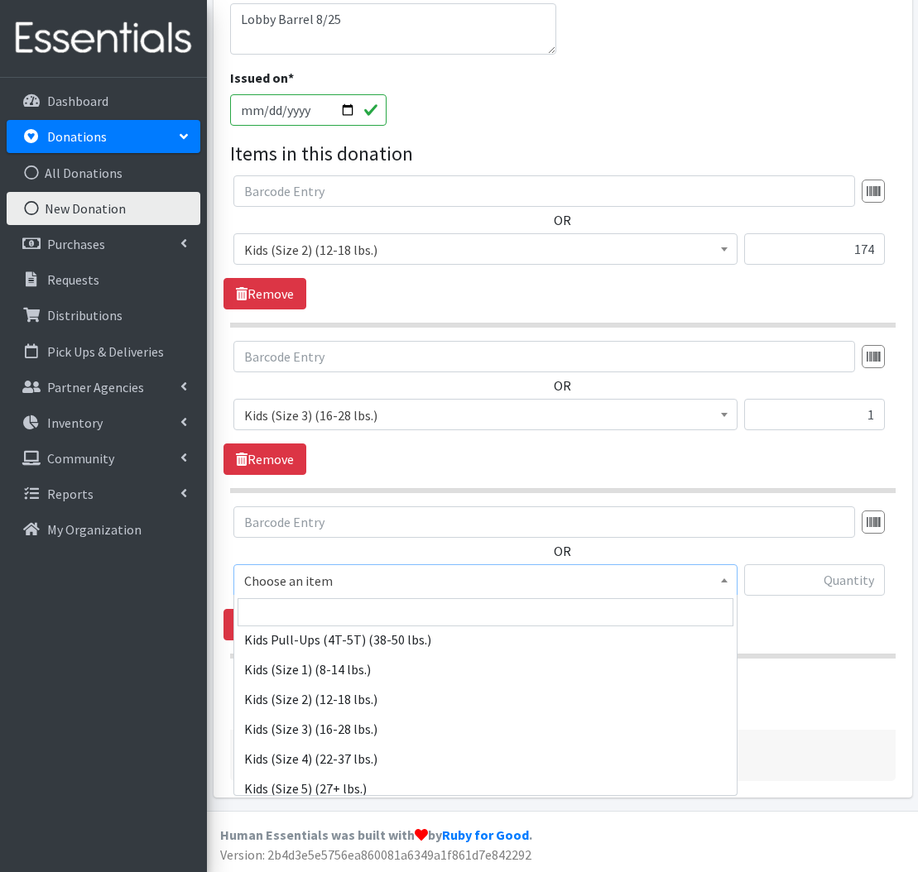
scroll to position [171, 0]
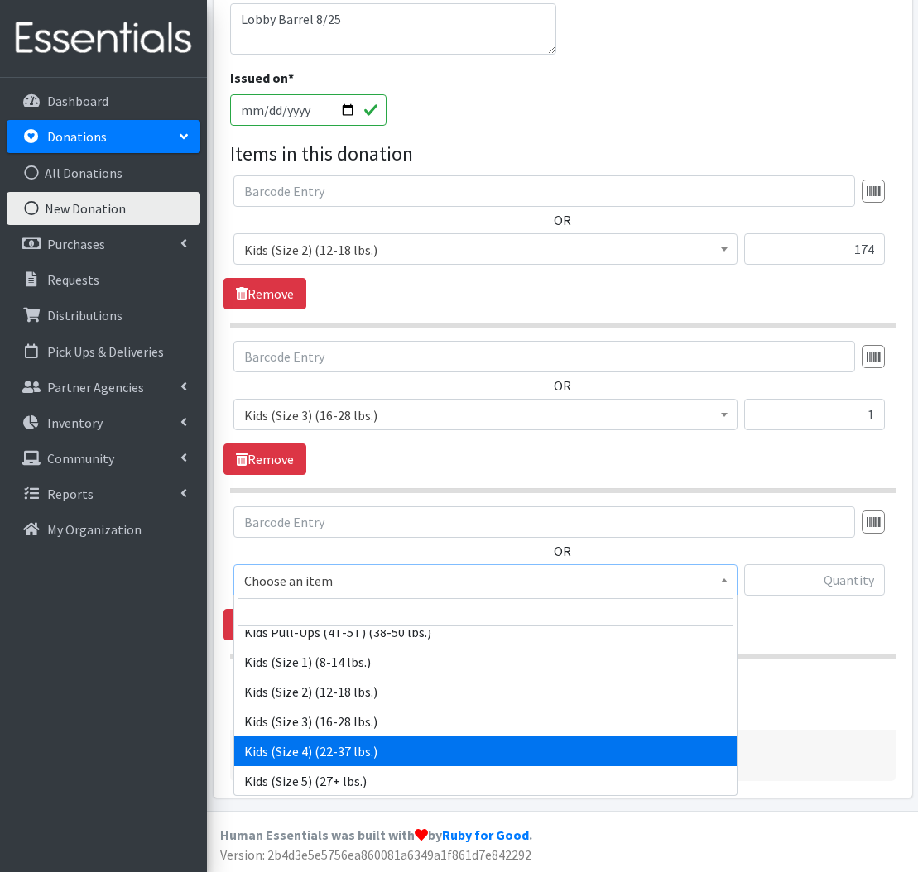
select select "557"
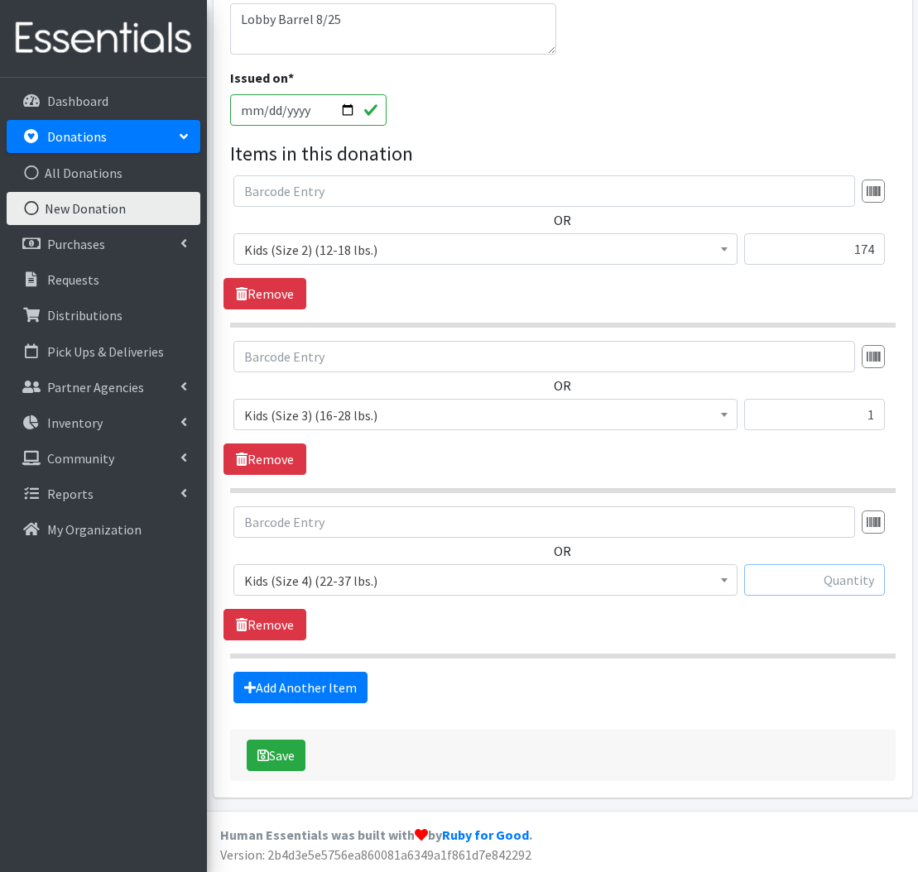
click at [801, 574] on input "text" at bounding box center [814, 579] width 141 height 31
type input "8"
click at [334, 691] on link "Add Another Item" at bounding box center [300, 687] width 134 height 31
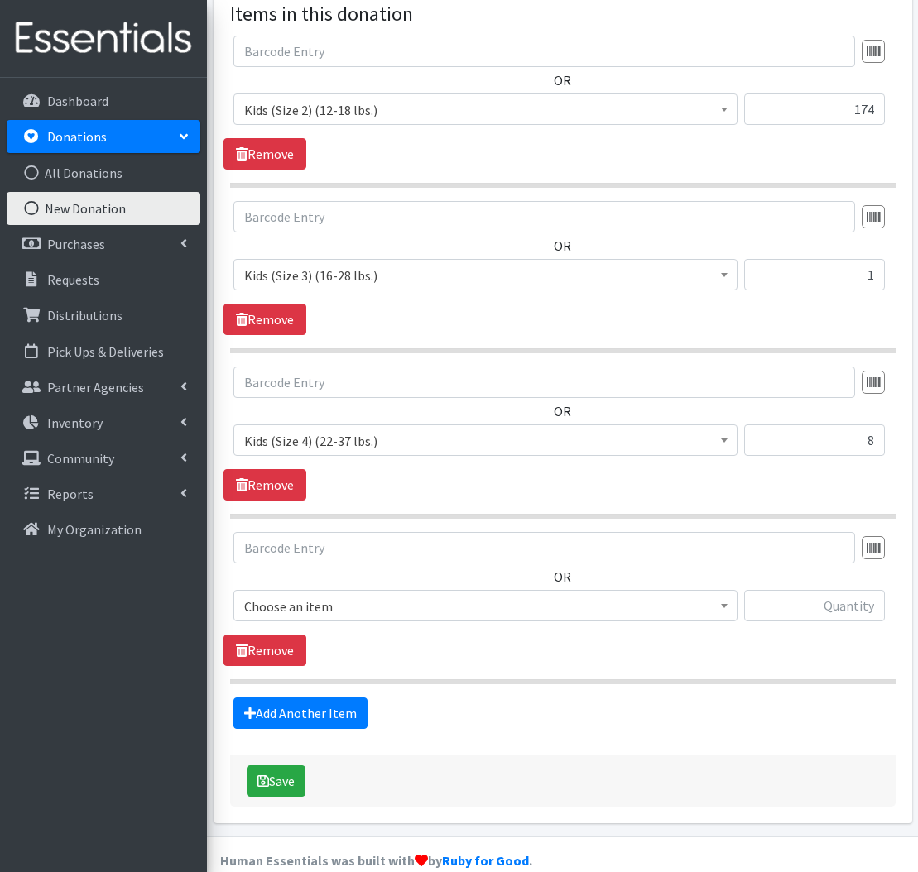
scroll to position [554, 0]
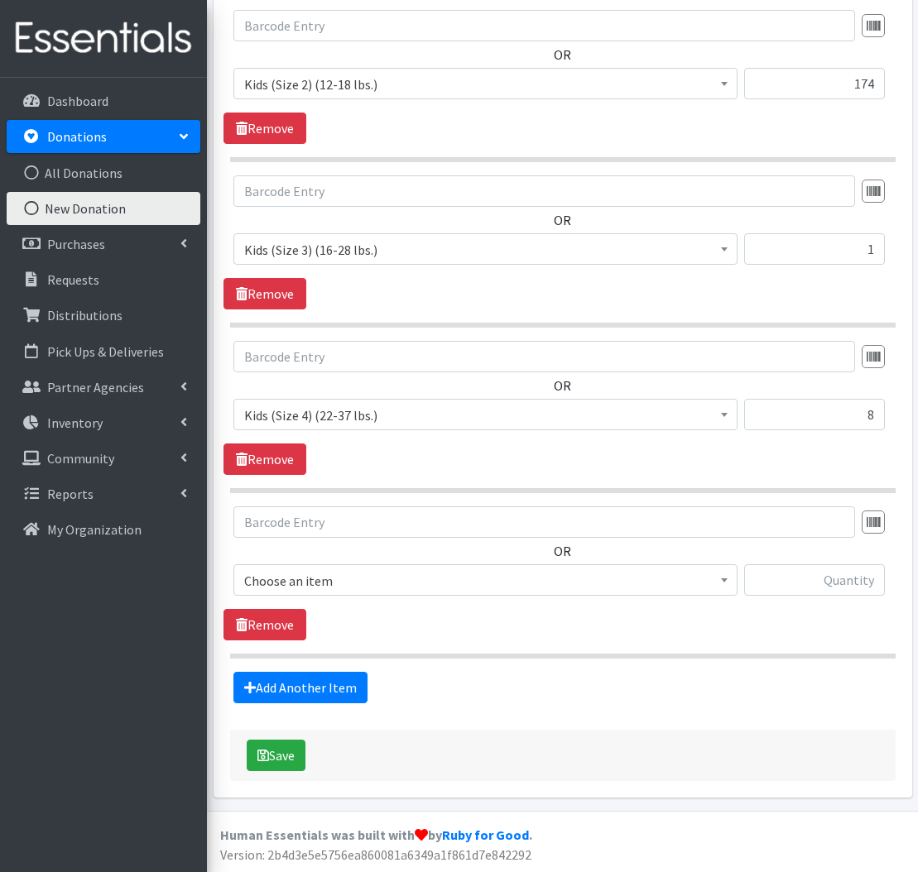
click at [314, 585] on span "Choose an item" at bounding box center [485, 580] width 482 height 23
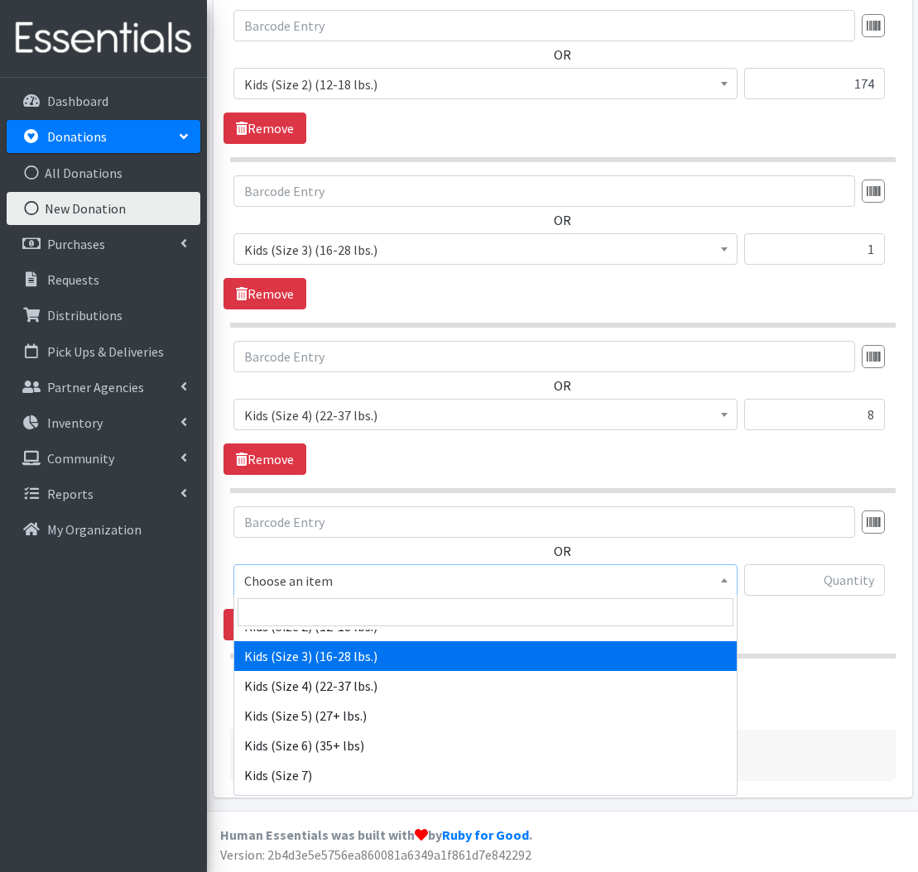
scroll to position [252, 0]
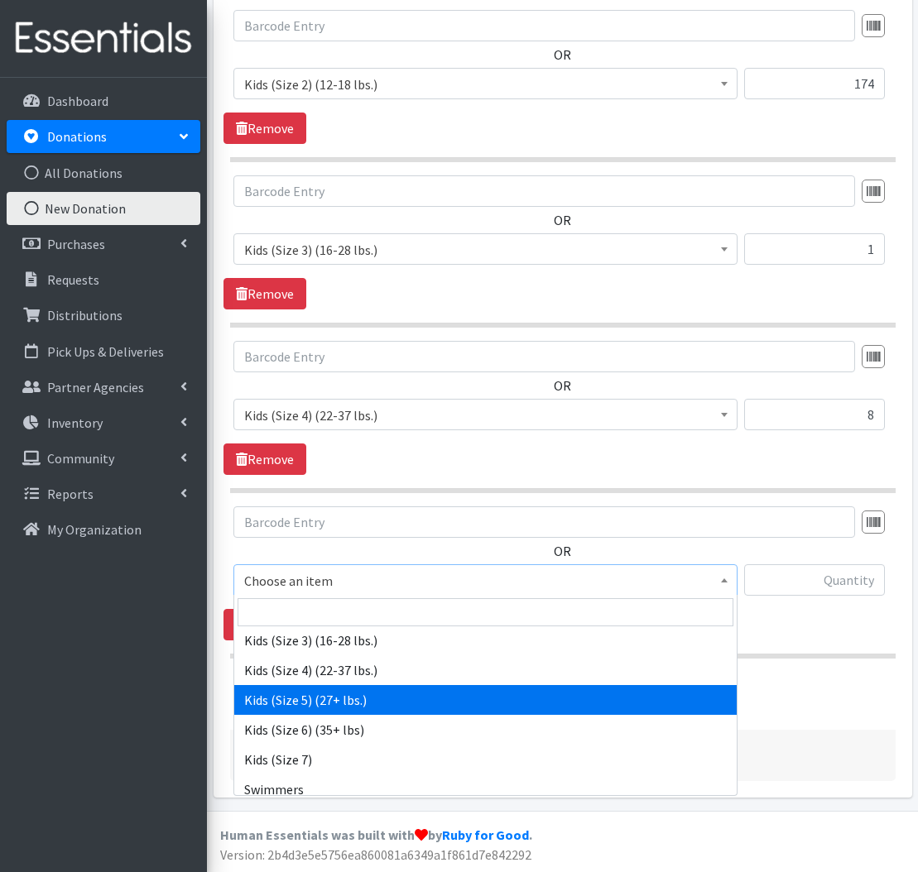
select select "558"
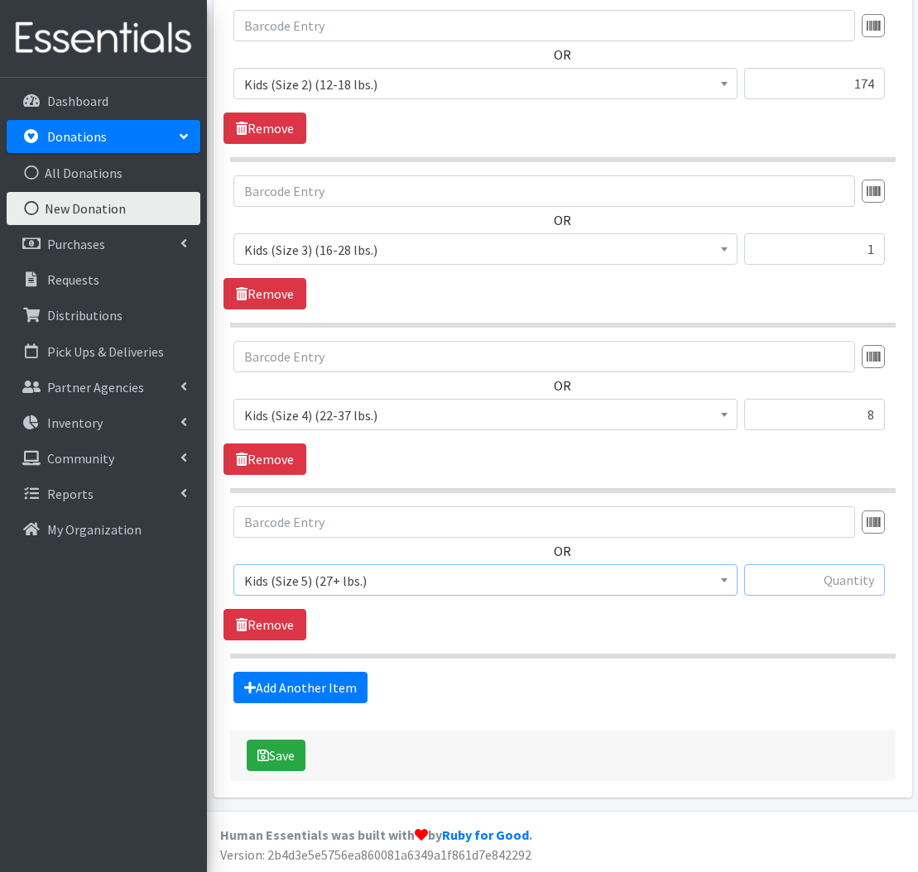
click at [798, 576] on input "text" at bounding box center [814, 579] width 141 height 31
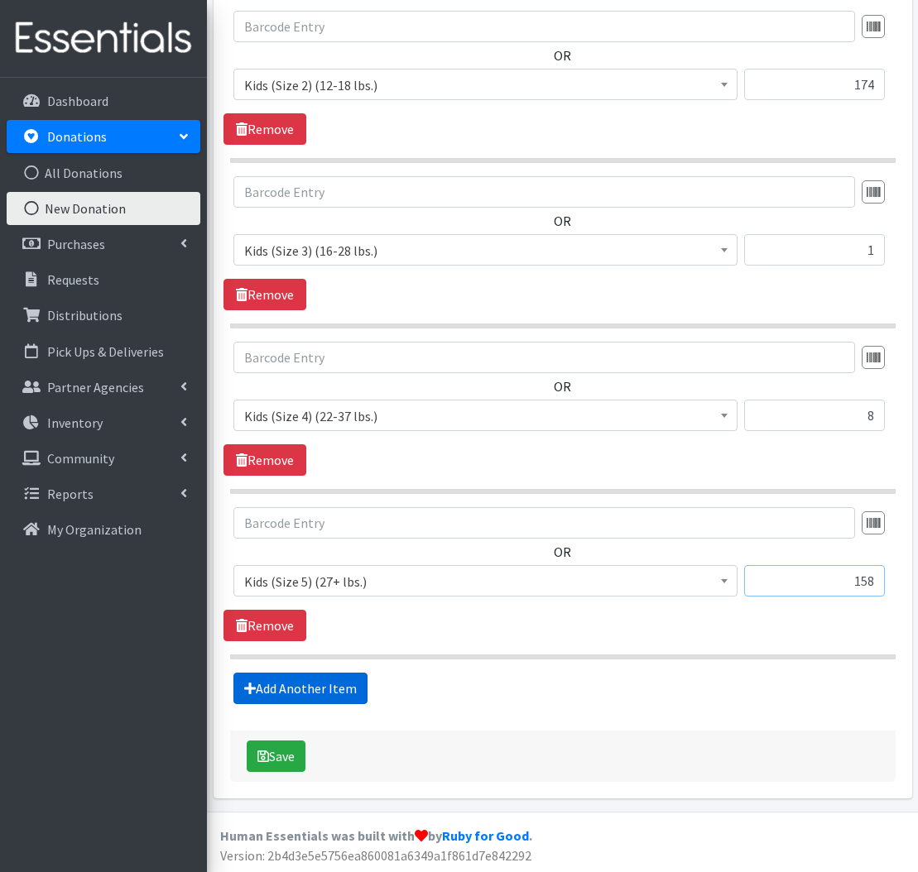
type input "158"
click at [330, 696] on link "Add Another Item" at bounding box center [300, 688] width 134 height 31
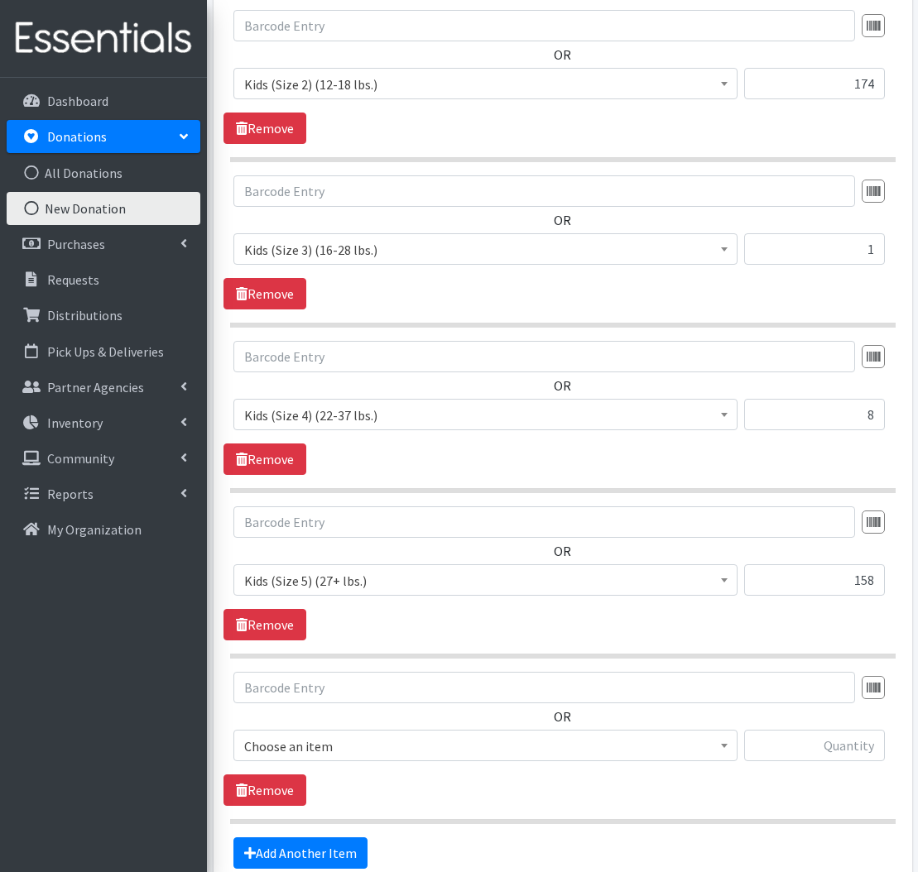
click at [490, 749] on span "Choose an item" at bounding box center [485, 746] width 482 height 23
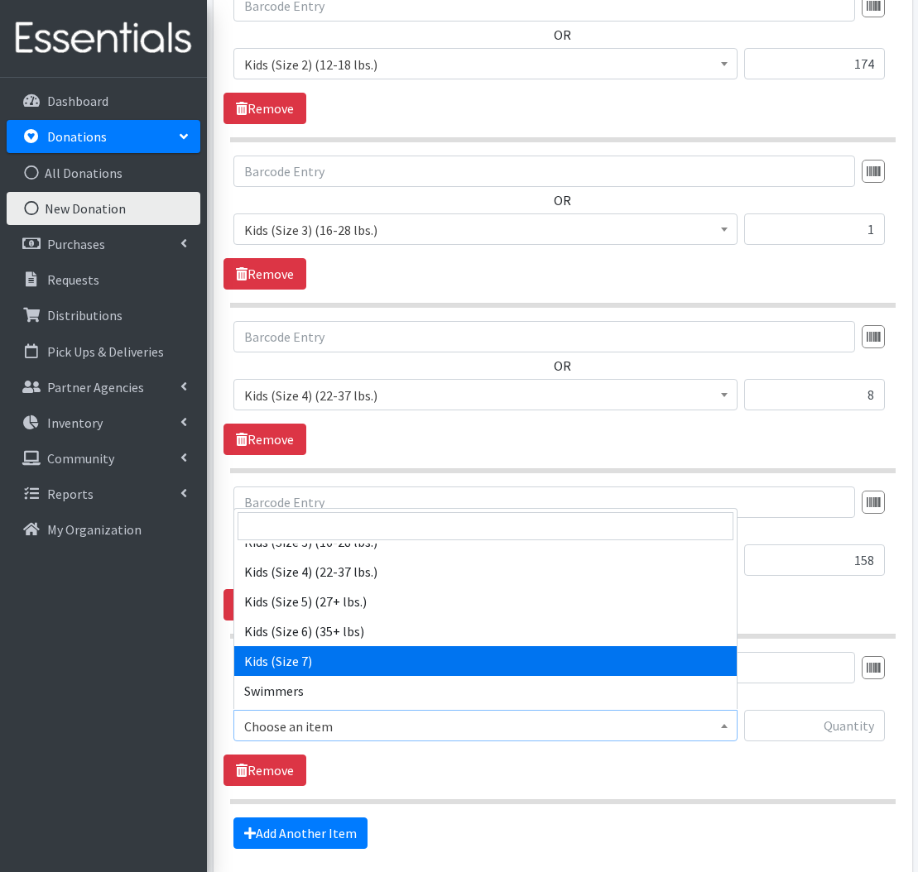
scroll to position [577, 0]
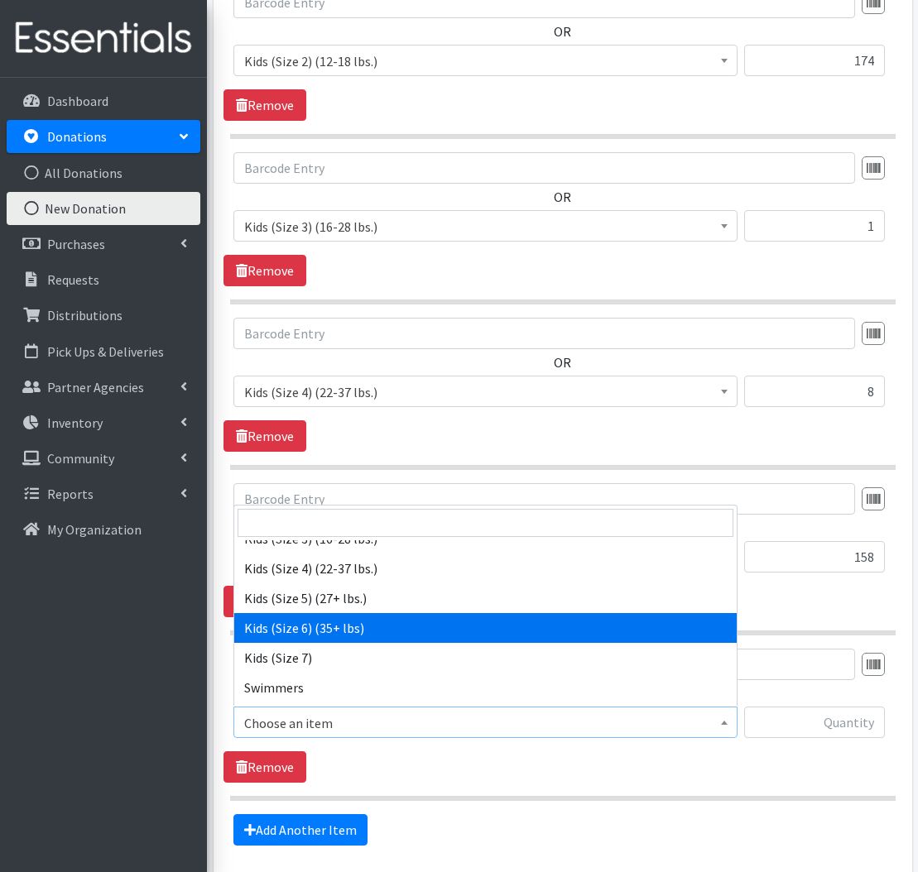
drag, startPoint x: 359, startPoint y: 634, endPoint x: 332, endPoint y: 646, distance: 30.0
select select "560"
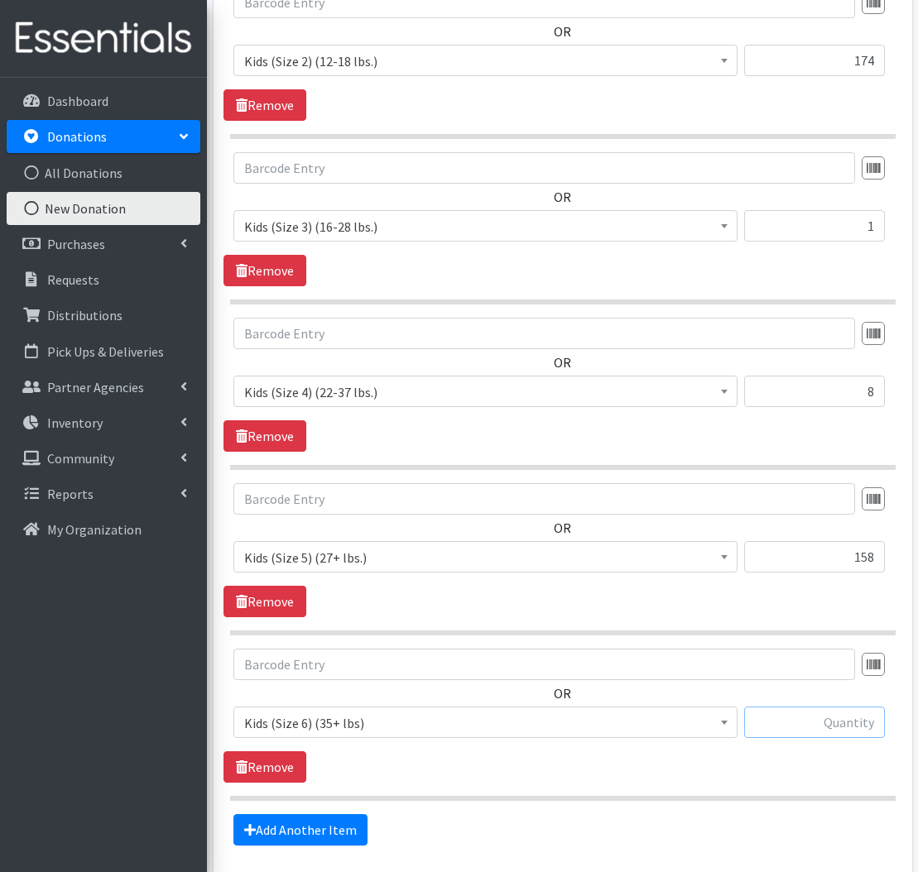
click at [824, 726] on input "text" at bounding box center [814, 722] width 141 height 31
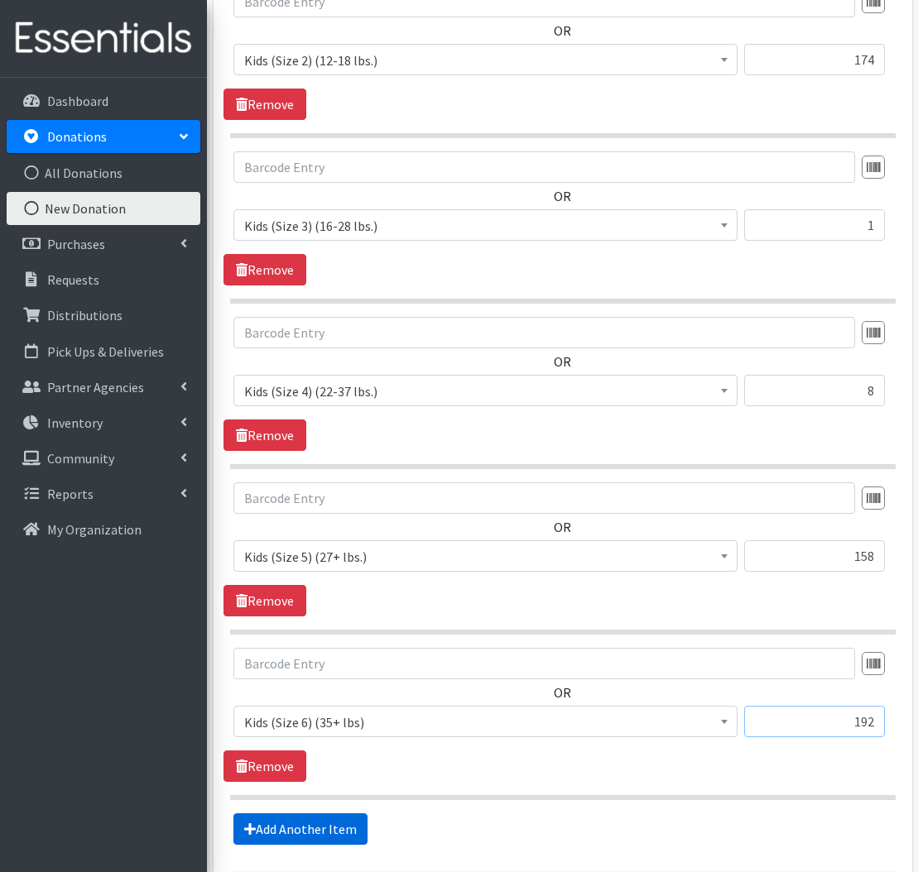
type input "192"
click at [266, 830] on link "Add Another Item" at bounding box center [300, 828] width 134 height 31
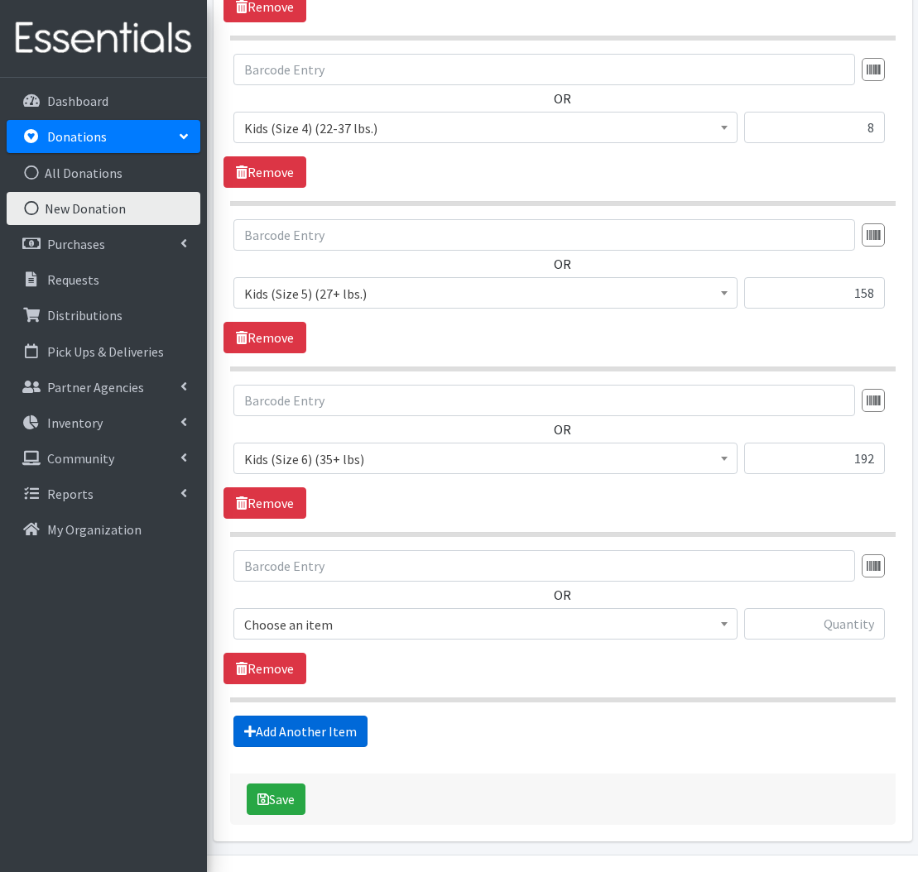
scroll to position [885, 0]
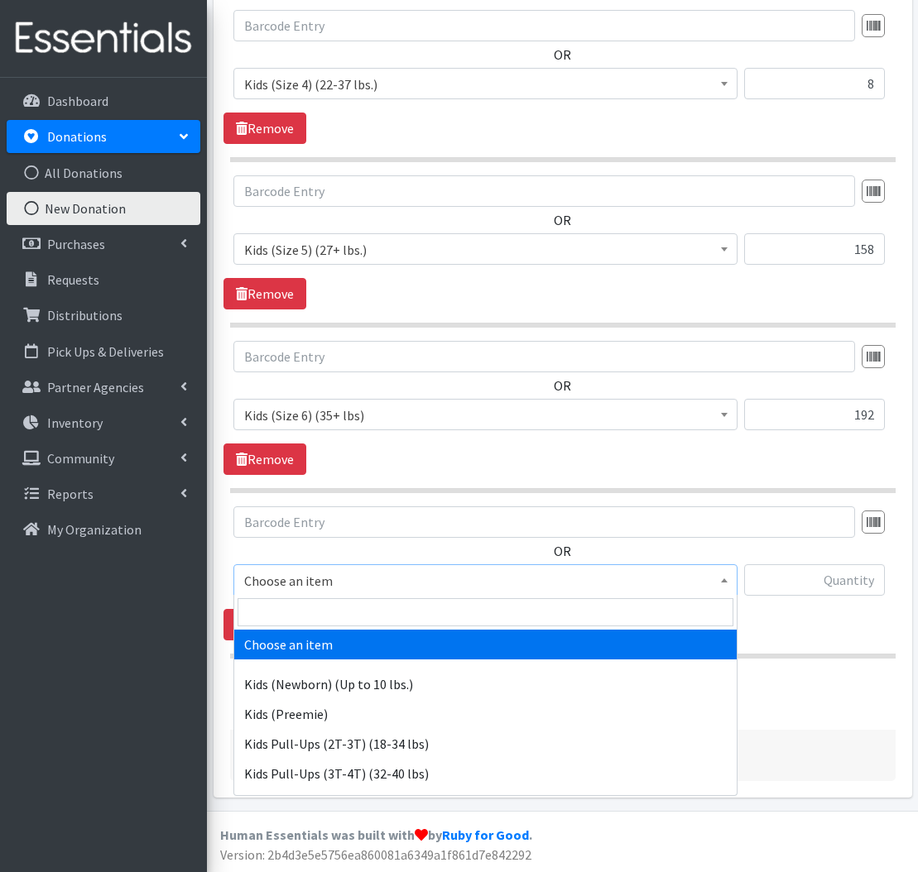
click at [372, 579] on span "Choose an item" at bounding box center [485, 580] width 482 height 23
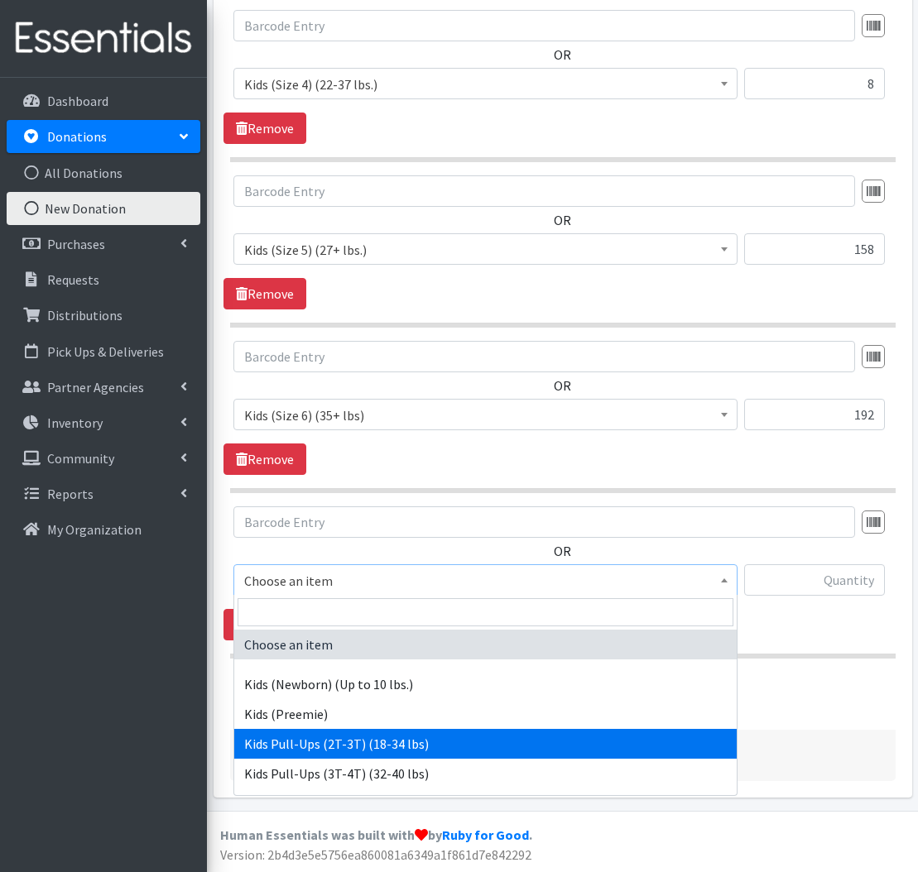
select select "564"
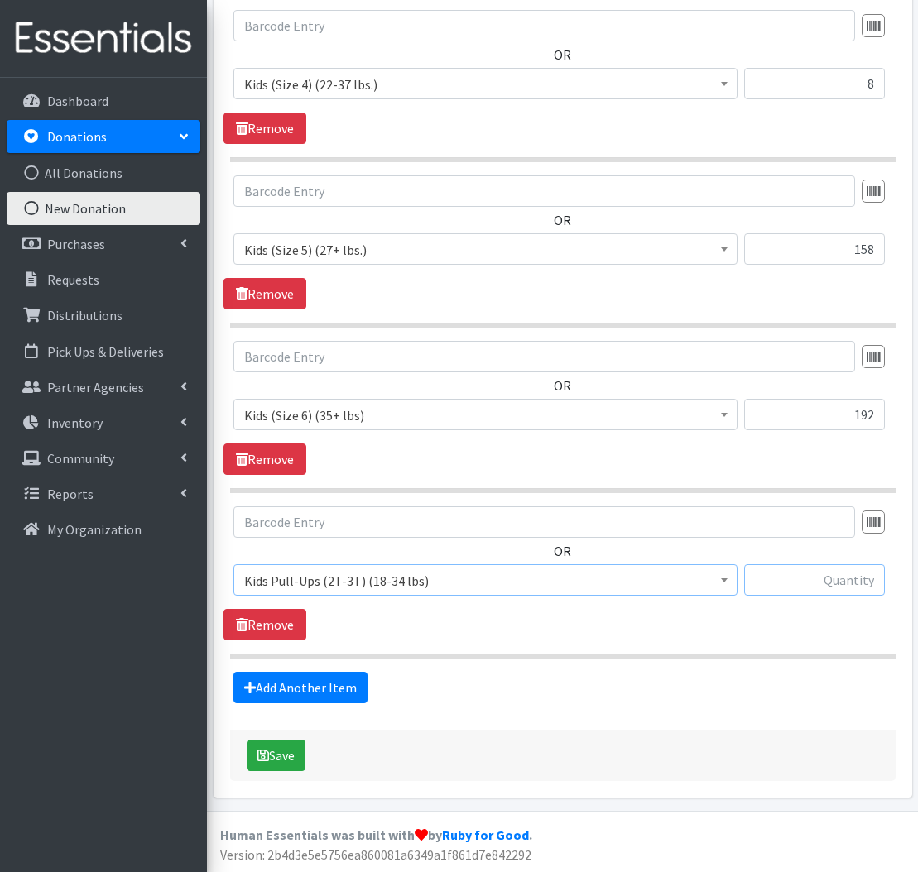
click at [831, 593] on input "text" at bounding box center [814, 579] width 141 height 31
type input "3"
click at [347, 688] on link "Add Another Item" at bounding box center [300, 687] width 134 height 31
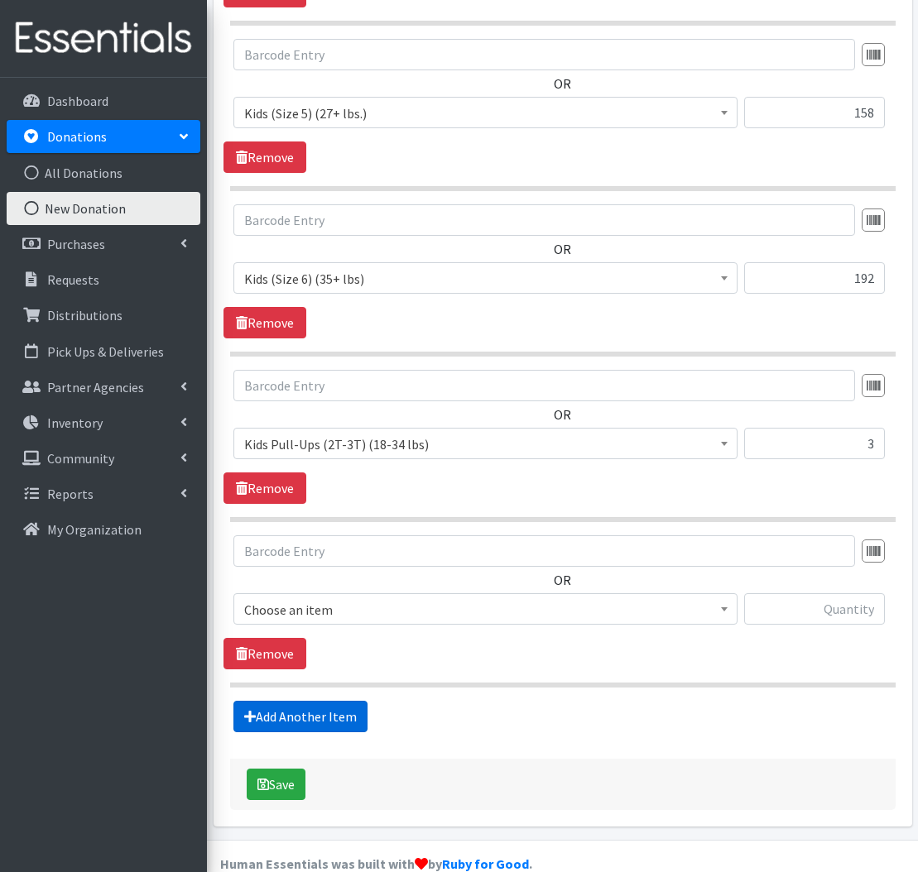
scroll to position [1051, 0]
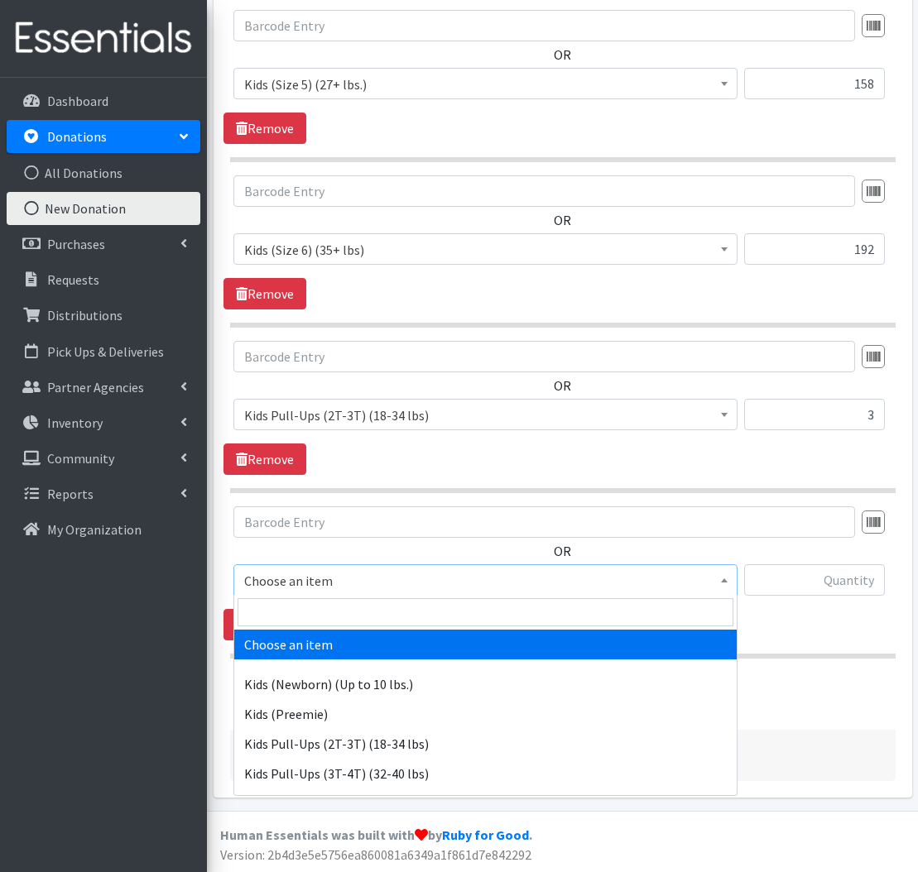
click at [434, 584] on span "Choose an item" at bounding box center [485, 580] width 482 height 23
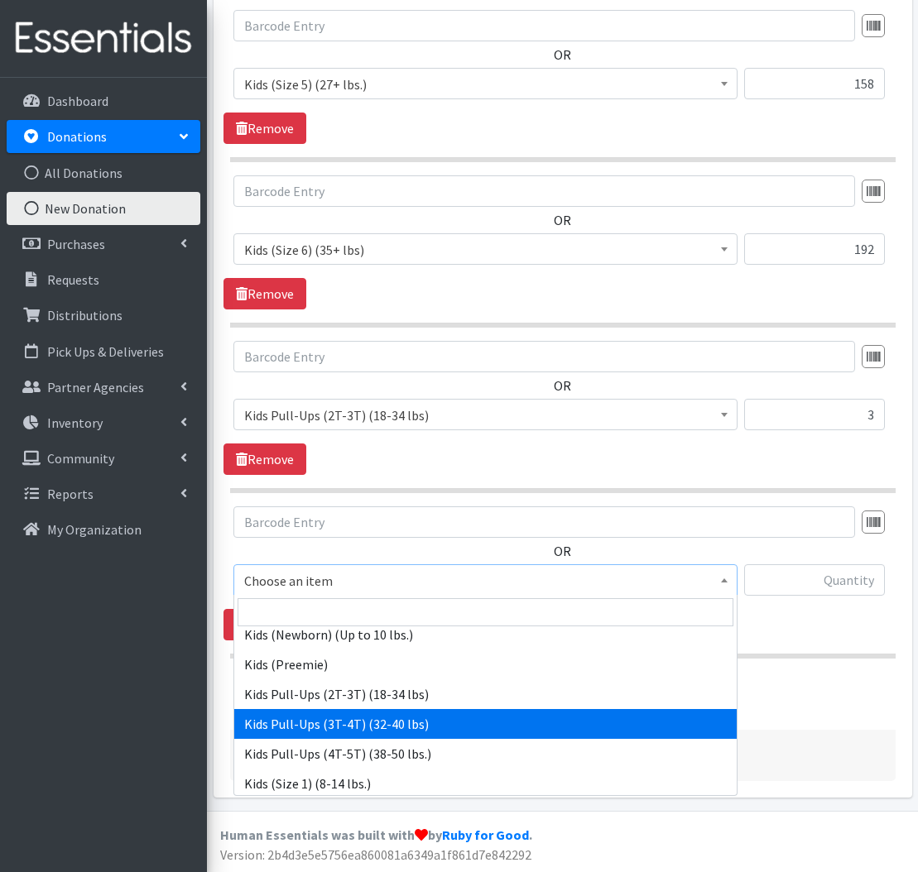
scroll to position [52, 0]
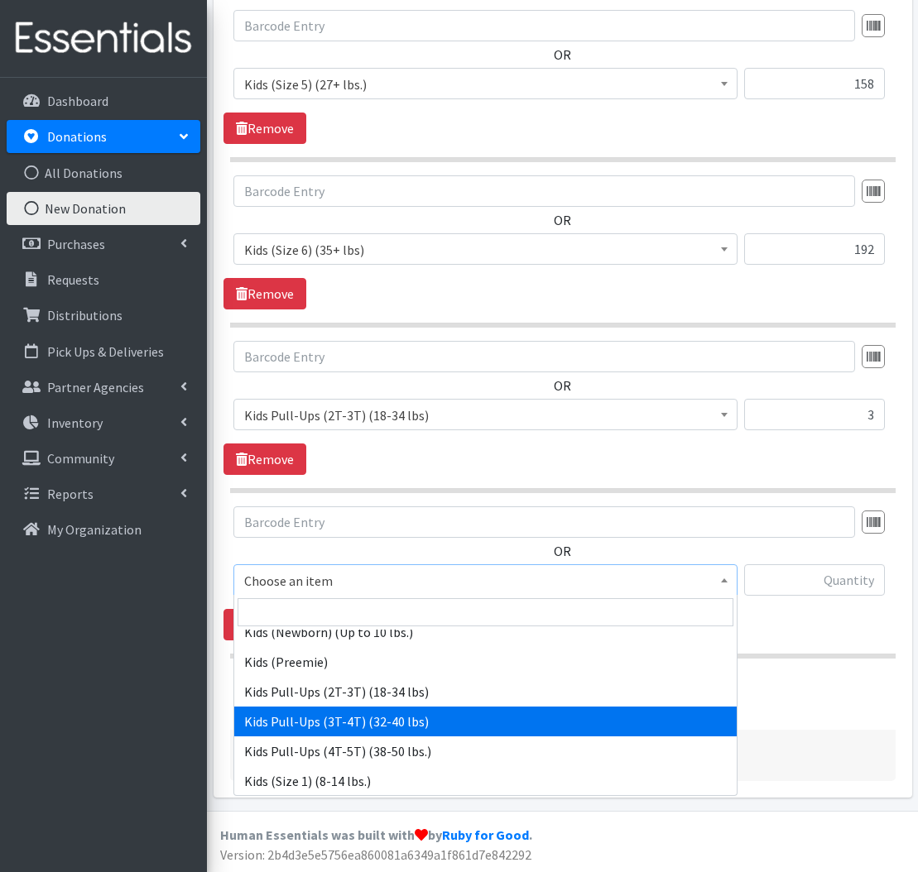
select select "565"
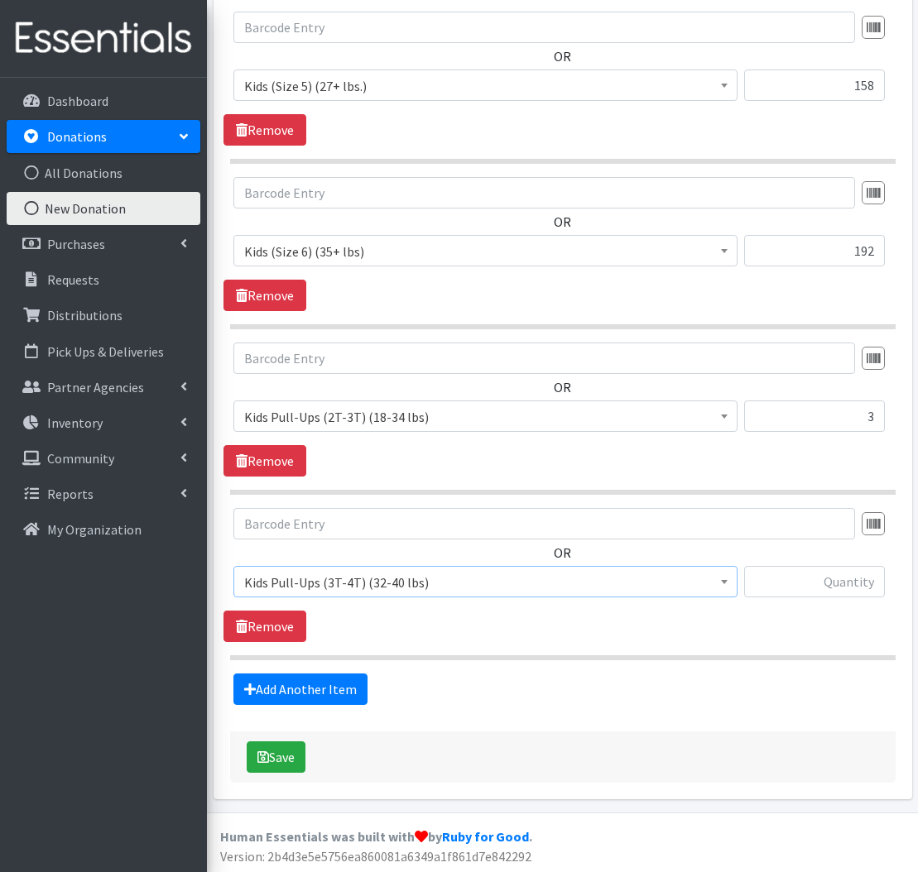
scroll to position [1049, 1]
click at [779, 592] on input "text" at bounding box center [814, 581] width 141 height 31
type input "7"
click at [264, 684] on link "Add Another Item" at bounding box center [300, 688] width 134 height 31
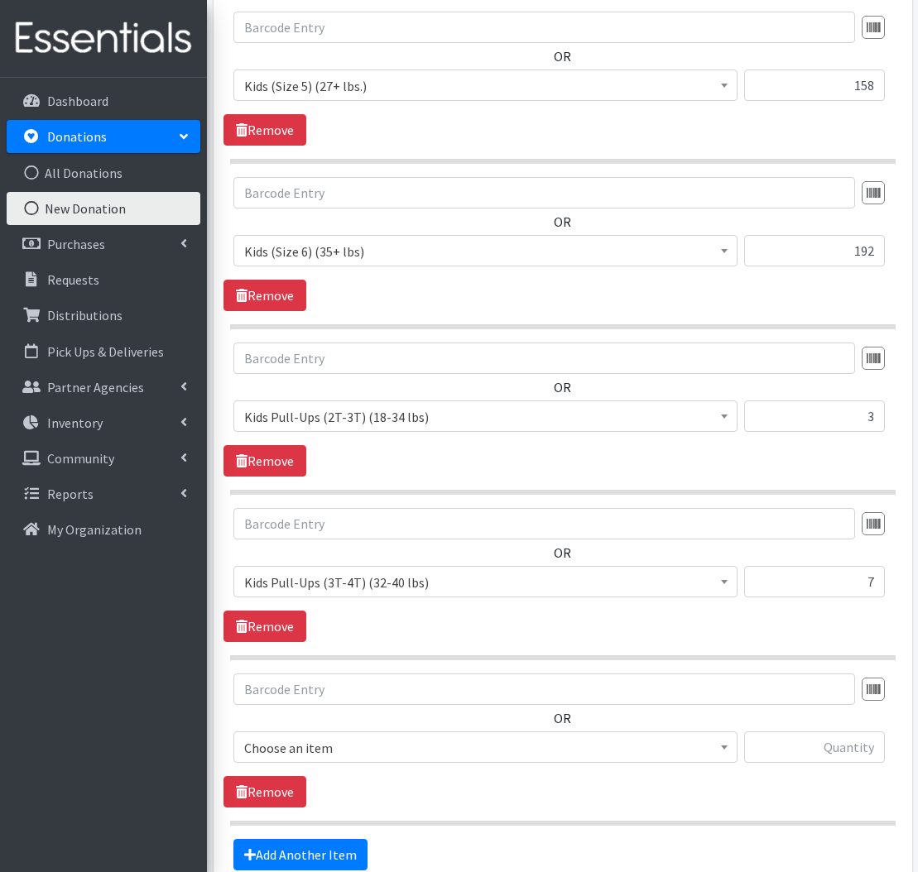
scroll to position [1216, 0]
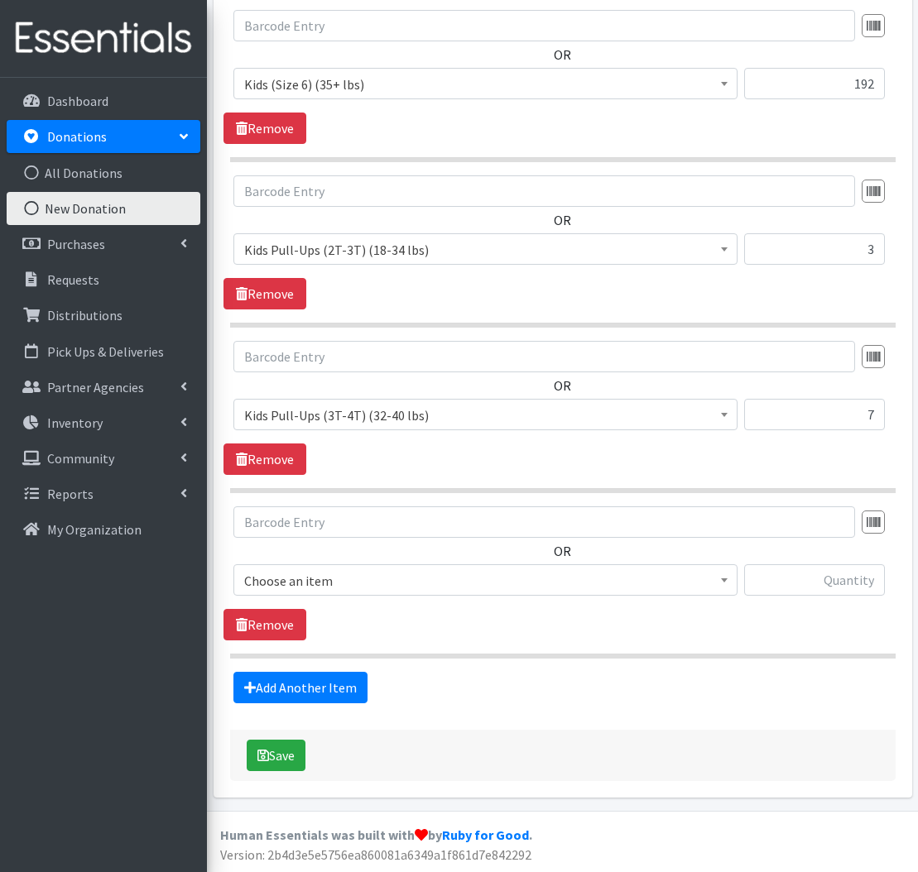
click at [301, 590] on span "Choose an item" at bounding box center [485, 580] width 482 height 23
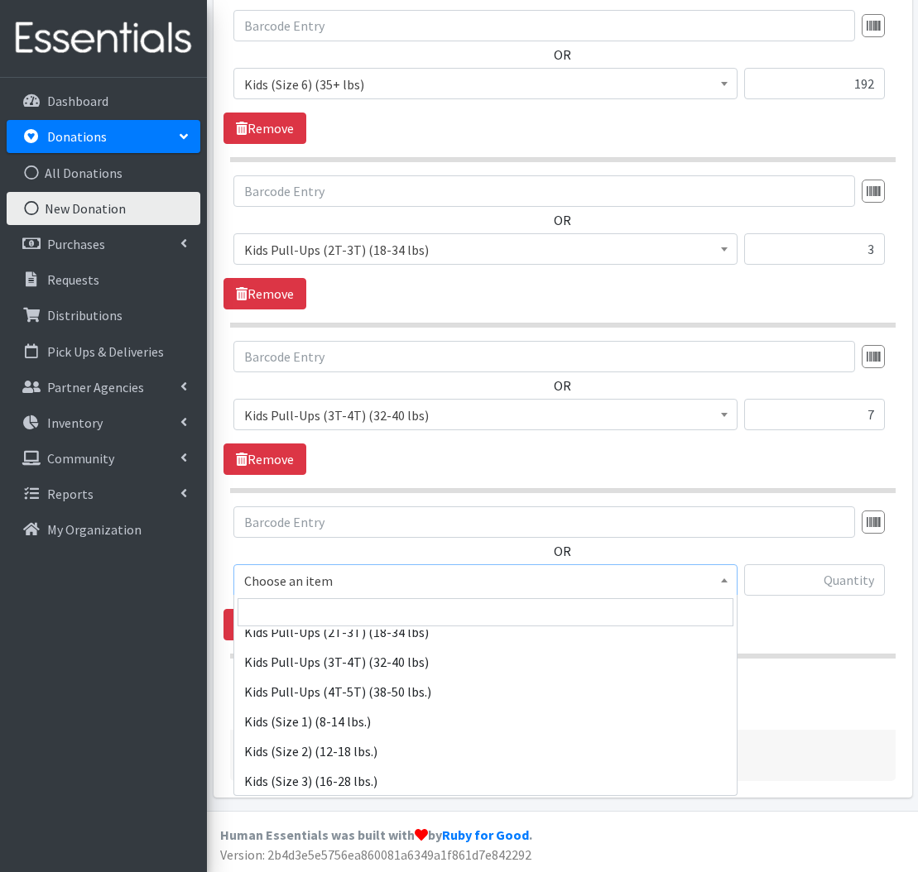
scroll to position [151, 0]
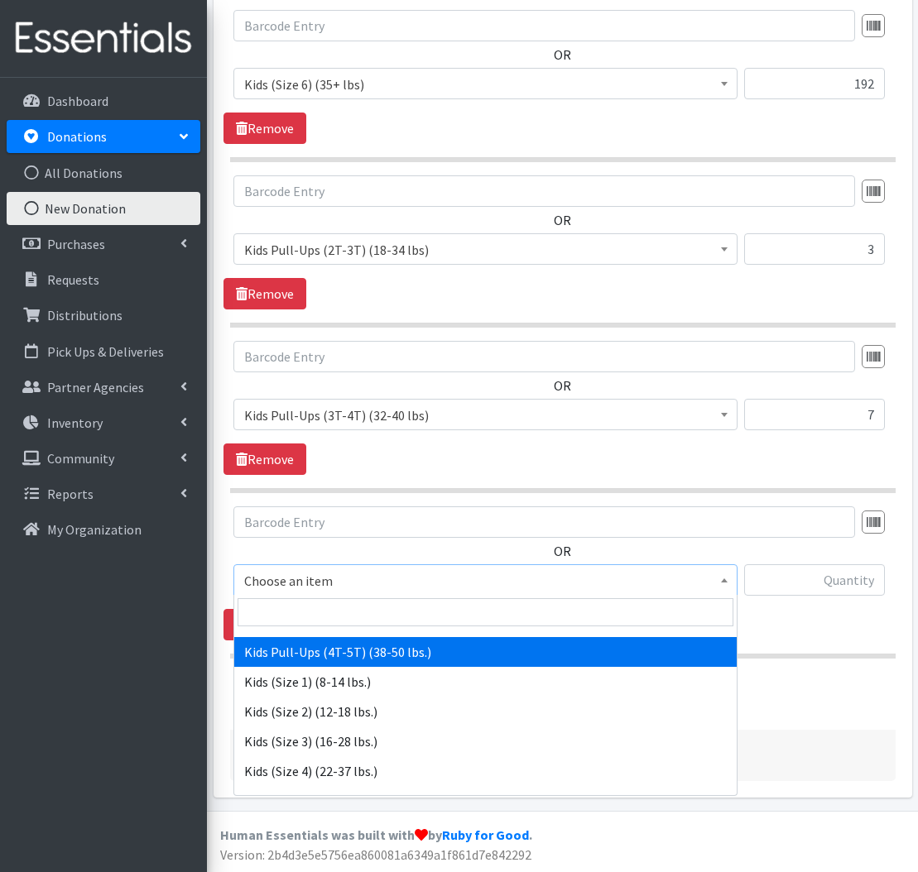
select select "566"
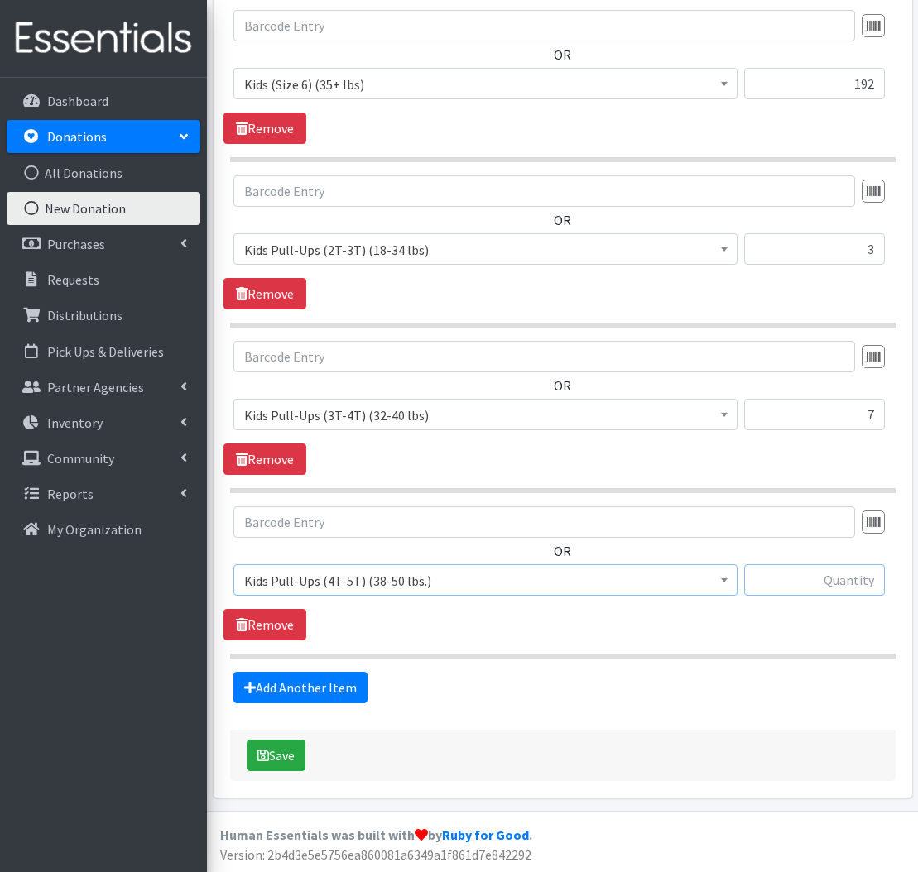
click at [790, 571] on input "text" at bounding box center [814, 579] width 141 height 31
type input "11"
click at [271, 758] on button "Save" at bounding box center [276, 755] width 59 height 31
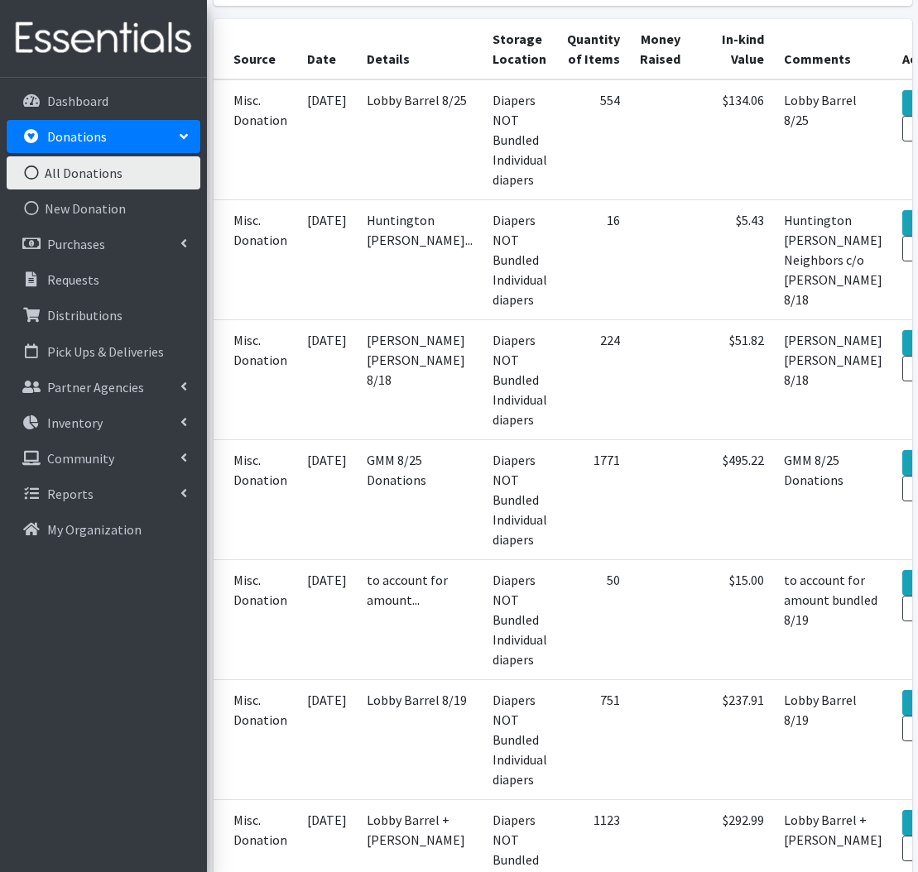
scroll to position [467, 0]
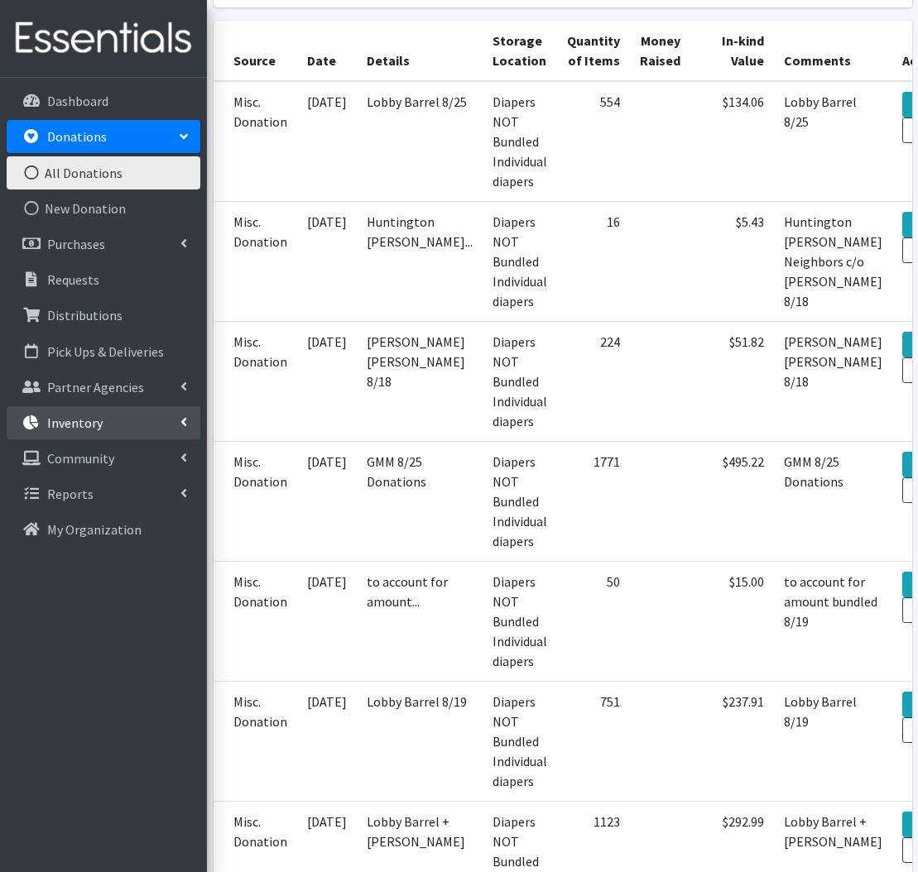
click at [141, 427] on link "Inventory" at bounding box center [104, 422] width 194 height 33
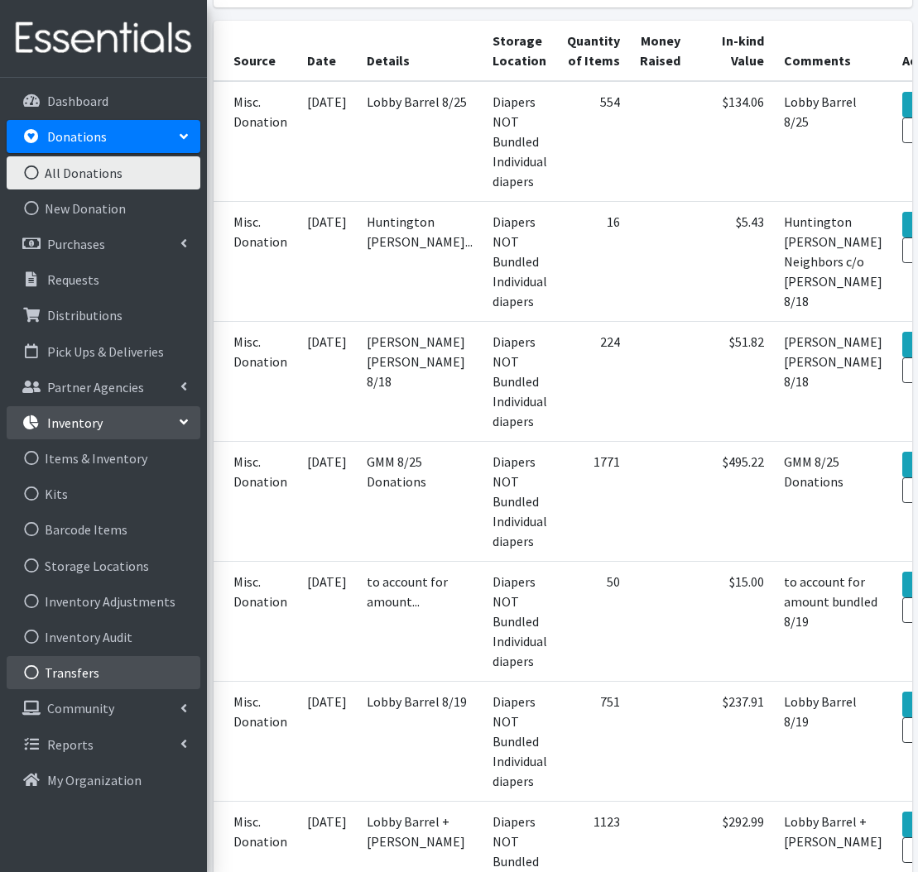
click at [117, 670] on link "Transfers" at bounding box center [104, 672] width 194 height 33
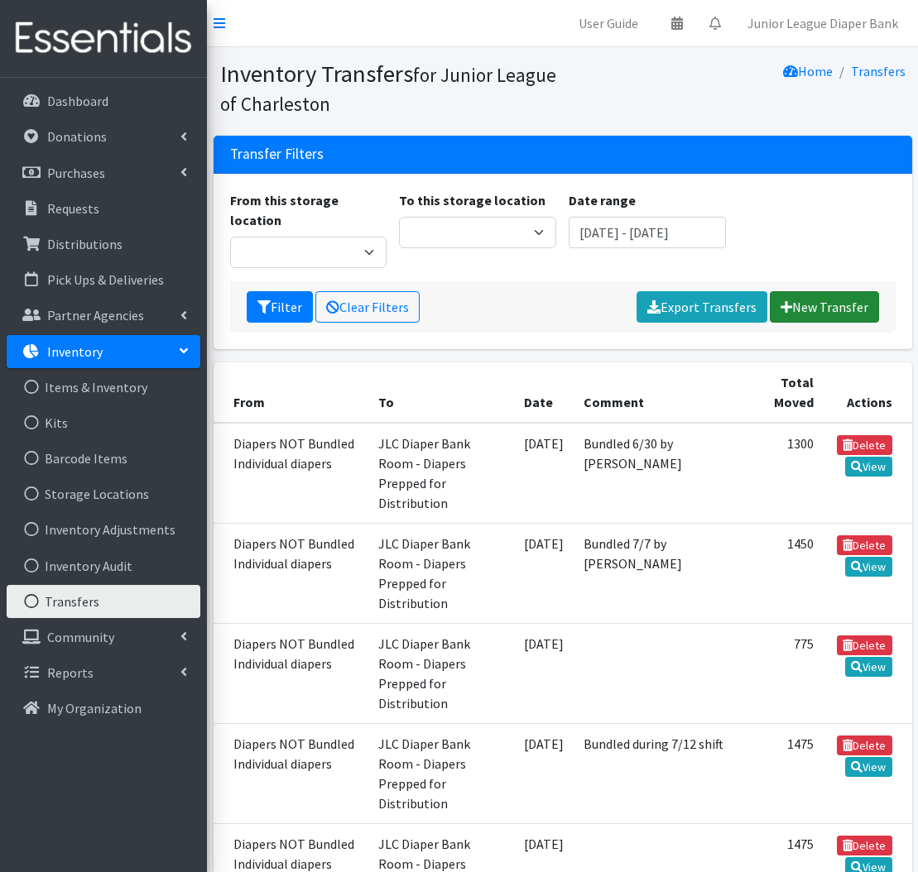
click at [827, 291] on link "New Transfer" at bounding box center [823, 306] width 109 height 31
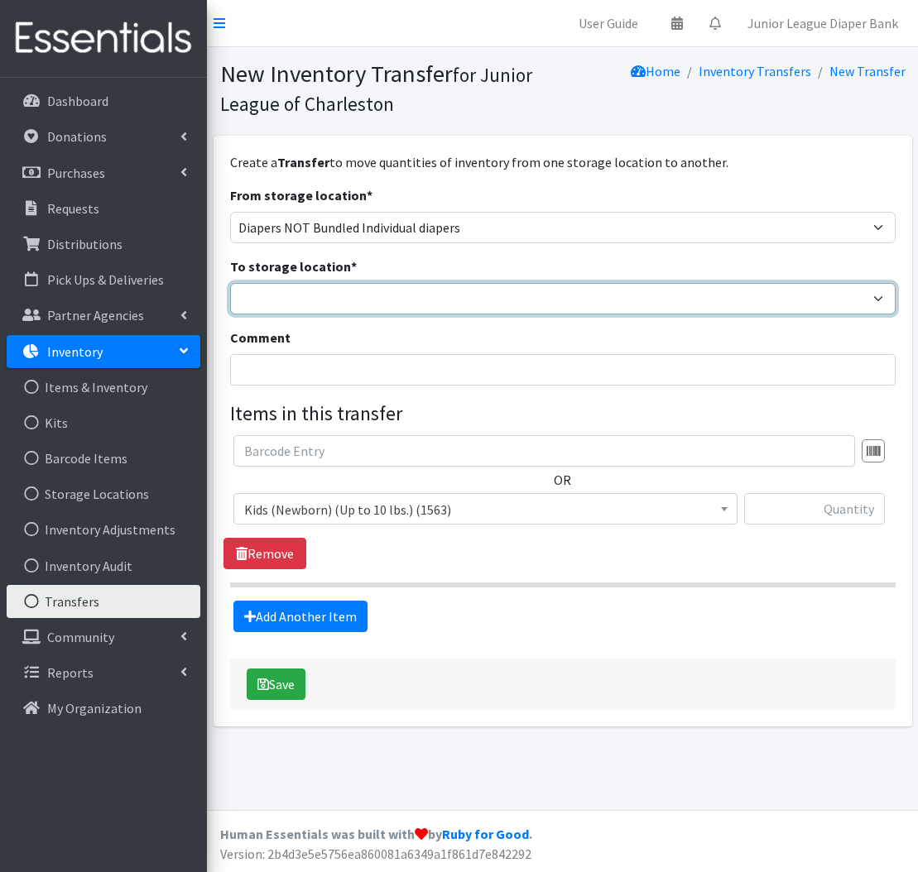
select select "35"
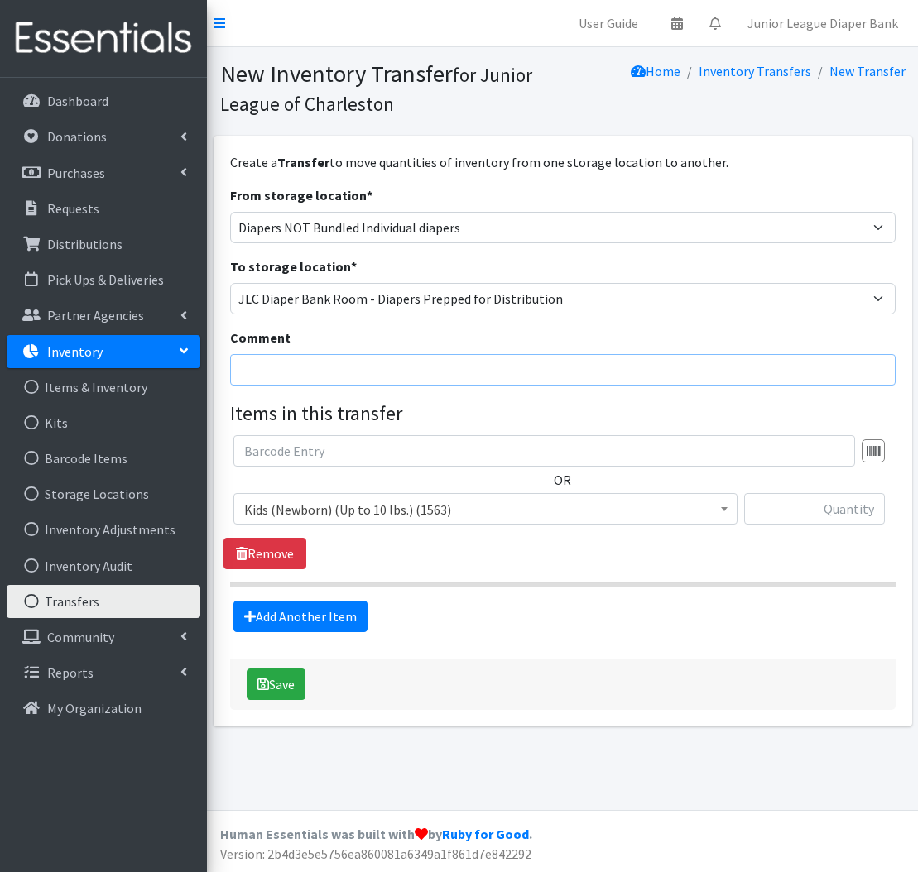
click at [370, 365] on input "Comment" at bounding box center [562, 369] width 665 height 31
type input "GMM Bundling 8/25"
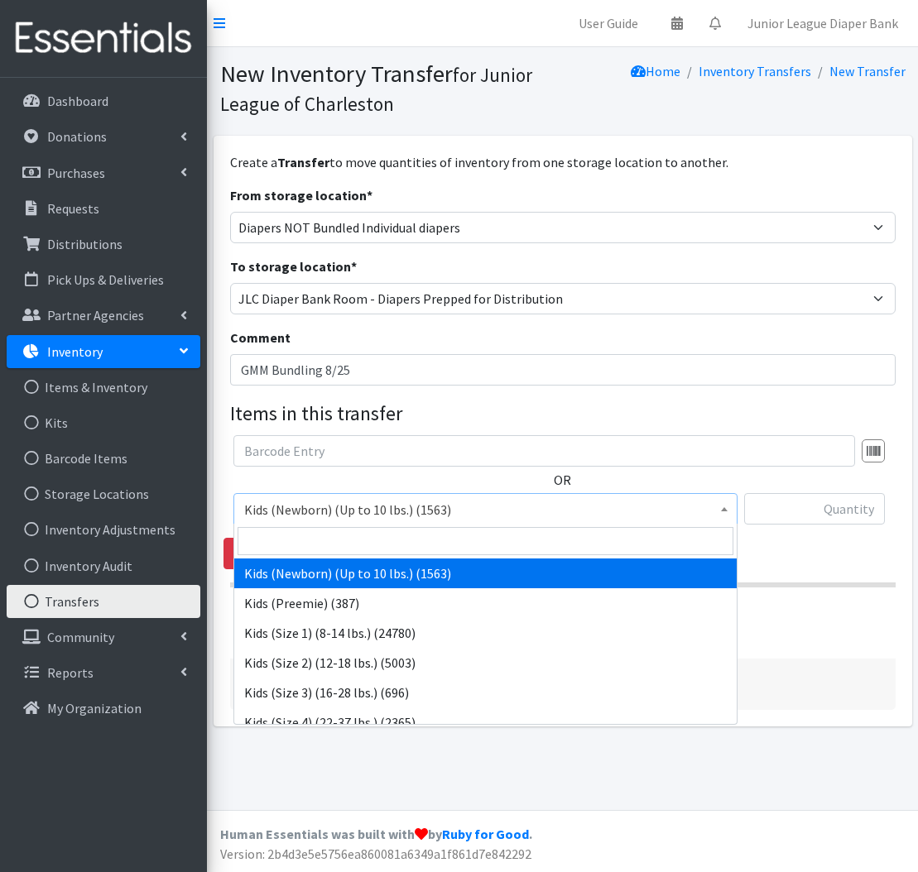
click at [355, 514] on span "Kids (Newborn) (Up to 10 lbs.) (1563)" at bounding box center [485, 509] width 482 height 23
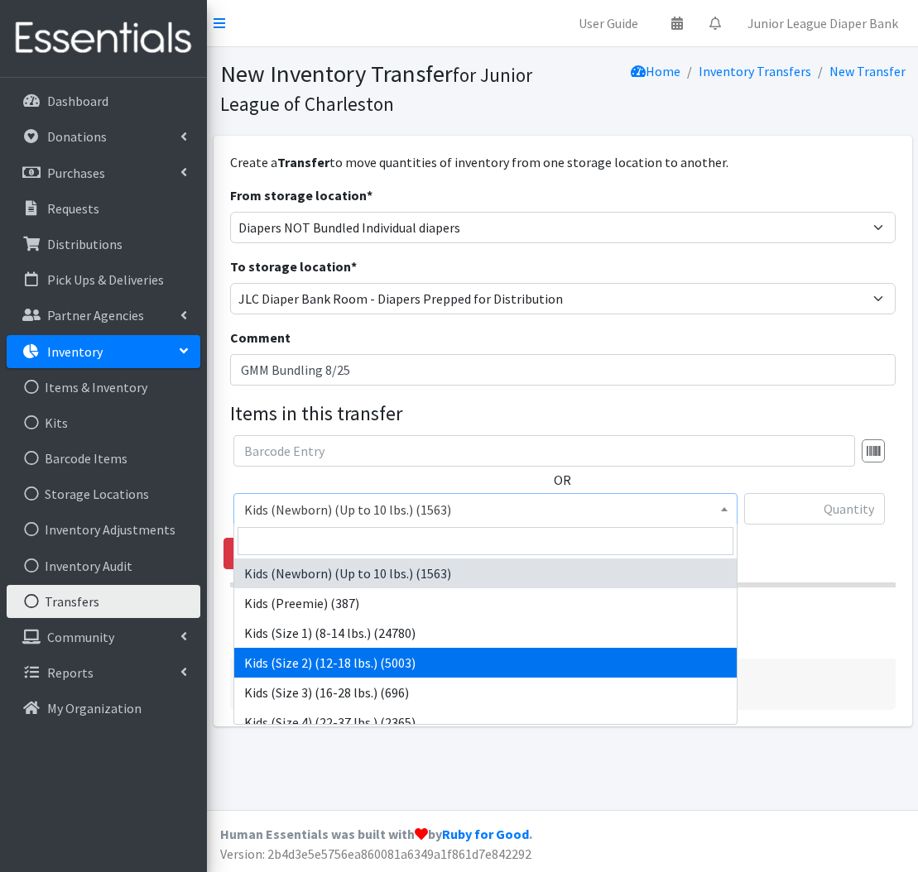
drag, startPoint x: 348, startPoint y: 668, endPoint x: 322, endPoint y: 659, distance: 28.3
select select "574"
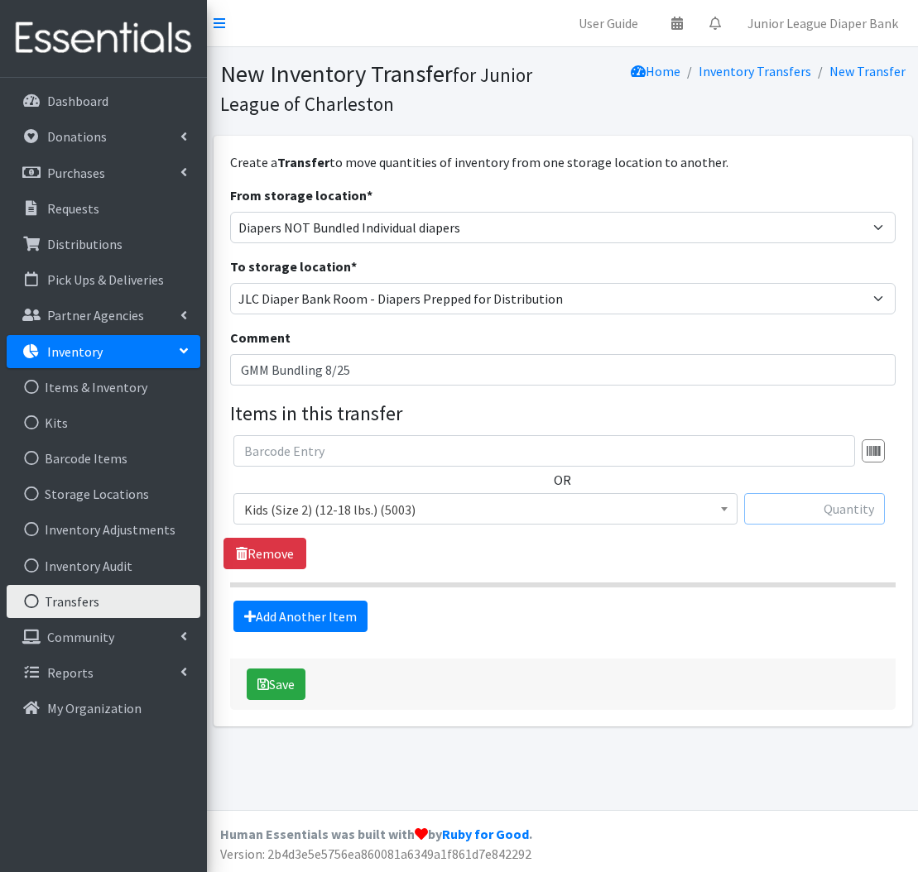
click at [826, 510] on input "text" at bounding box center [814, 508] width 141 height 31
type input "50"
click at [324, 617] on link "Add Another Item" at bounding box center [300, 616] width 134 height 31
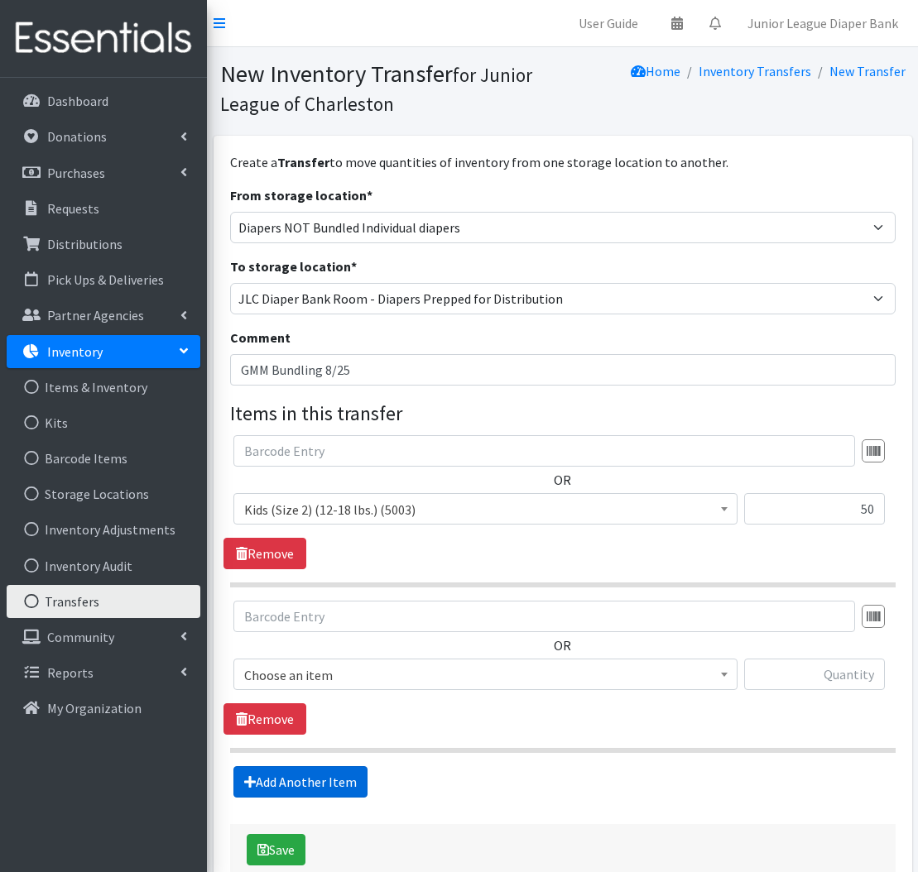
scroll to position [94, 0]
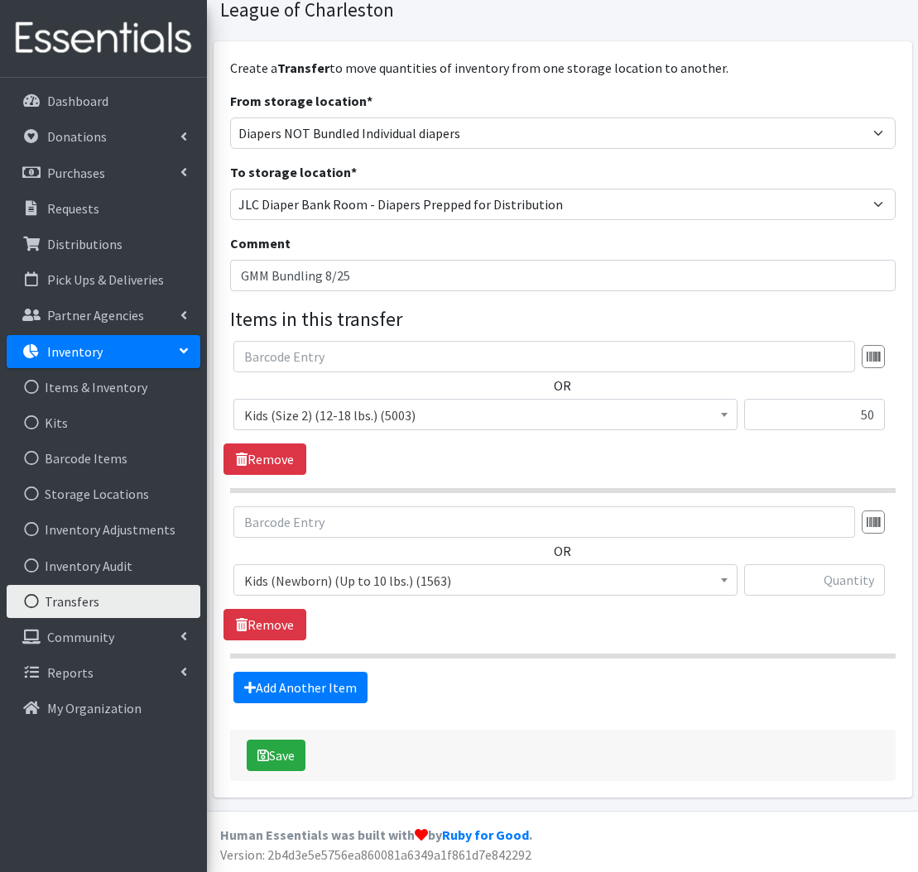
click at [328, 587] on span "Kids (Newborn) (Up to 10 lbs.) (1563)" at bounding box center [485, 580] width 482 height 23
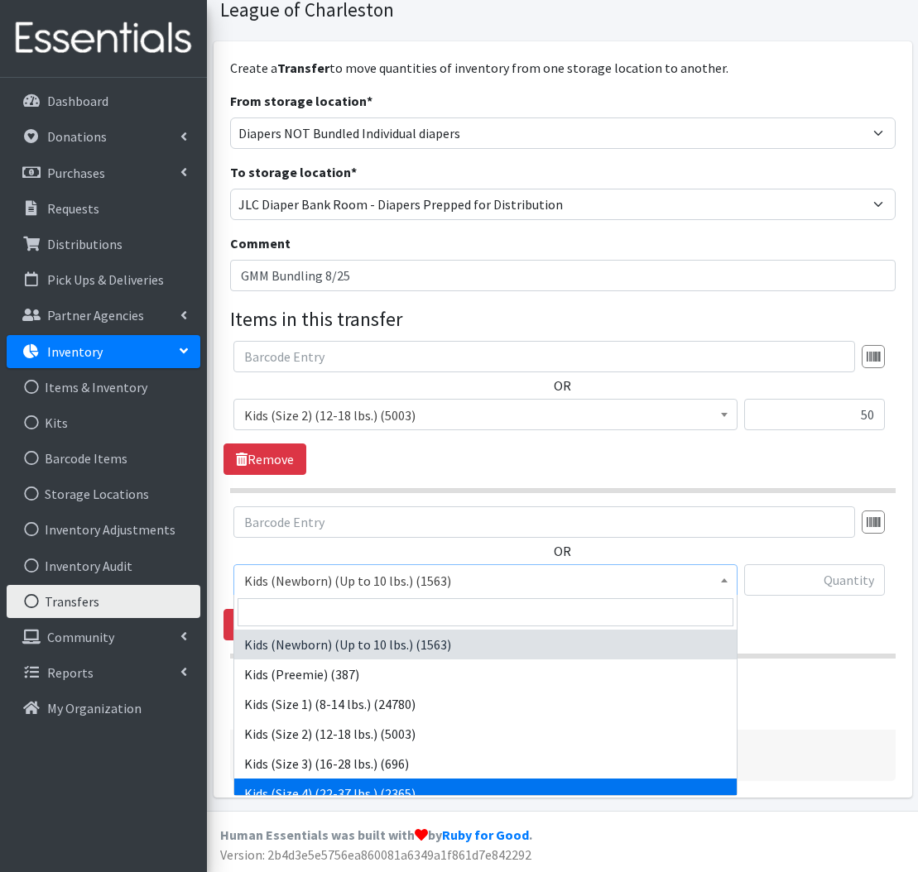
click at [343, 795] on span "Kids (Newborn) (Up to 10 lbs.) (1563) Kids (Preemie) (387) Kids (Size 1) (8-14 …" at bounding box center [485, 695] width 504 height 201
select select "557"
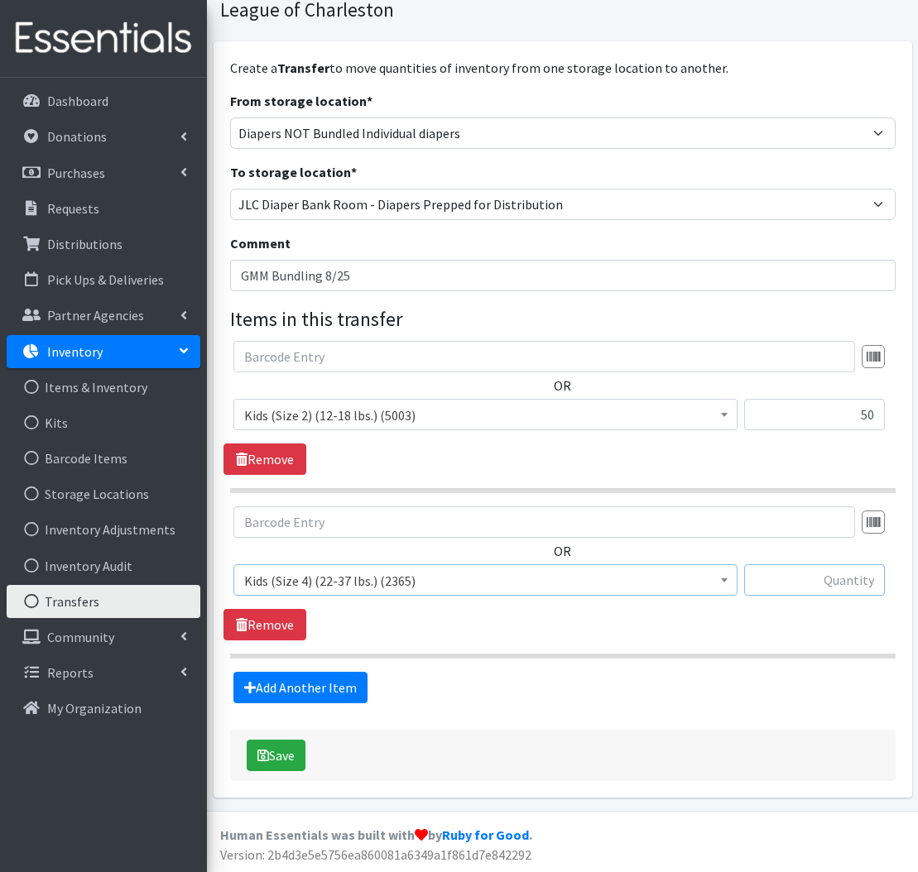
click at [860, 572] on input "text" at bounding box center [814, 579] width 141 height 31
type input "125"
click at [284, 688] on link "Add Another Item" at bounding box center [300, 687] width 134 height 31
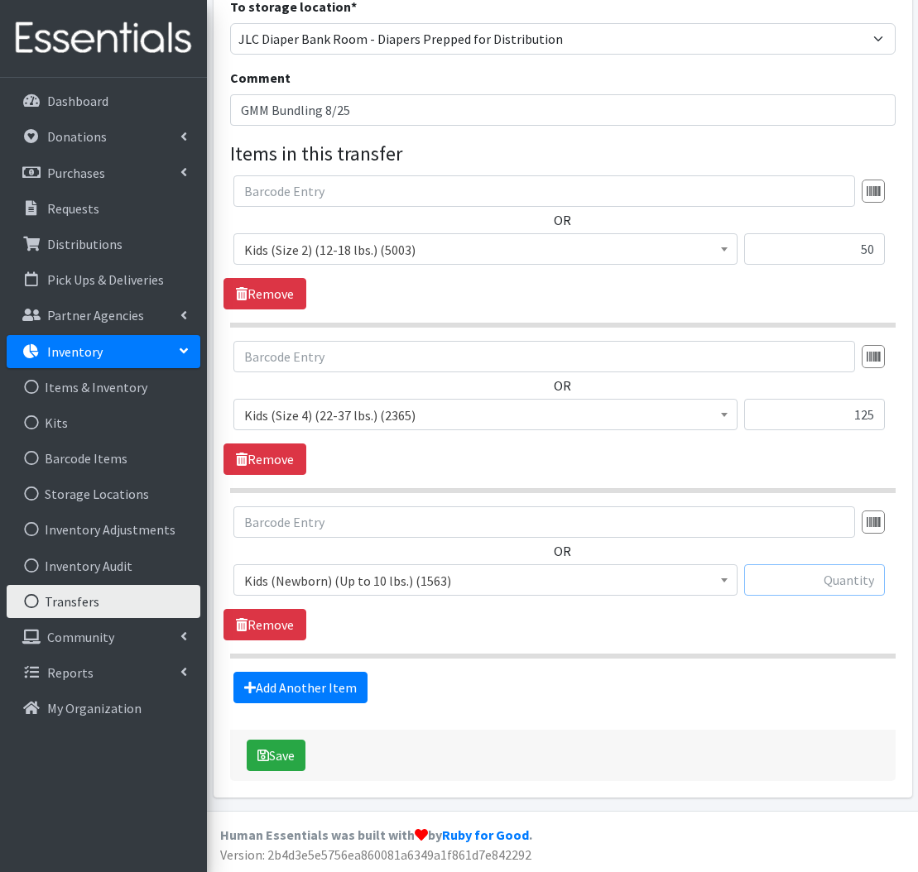
click at [830, 576] on input "text" at bounding box center [814, 579] width 141 height 31
click at [491, 576] on span "Kids (Newborn) (Up to 10 lbs.) (1563)" at bounding box center [485, 580] width 482 height 23
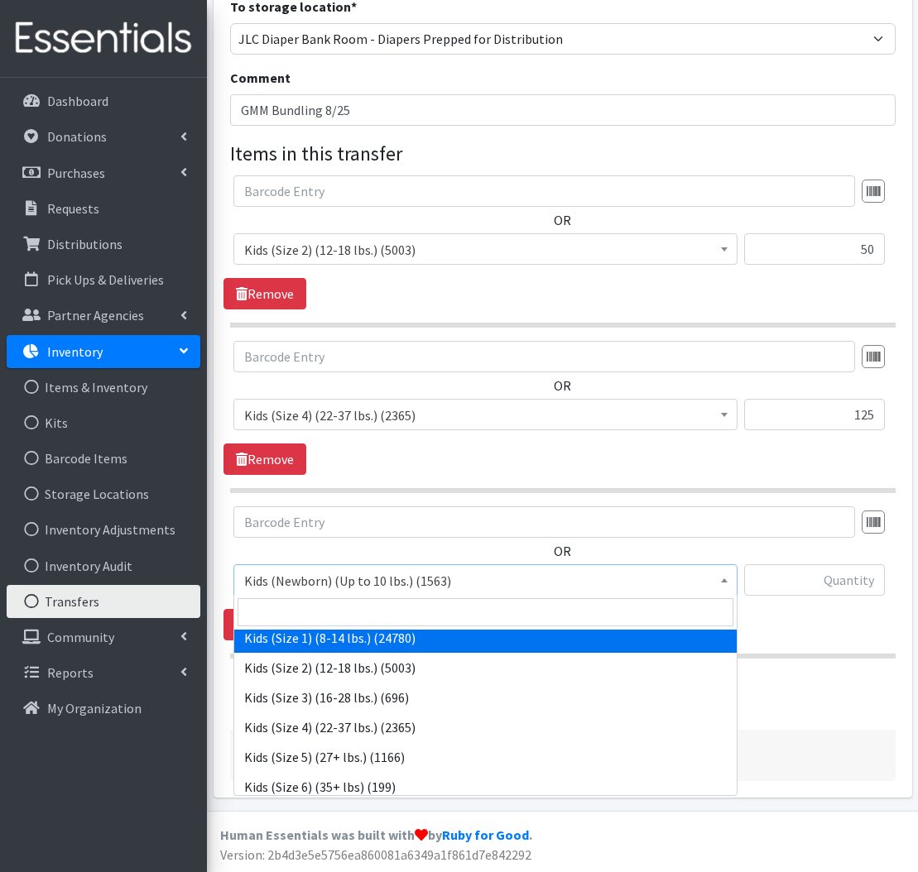
scroll to position [87, 0]
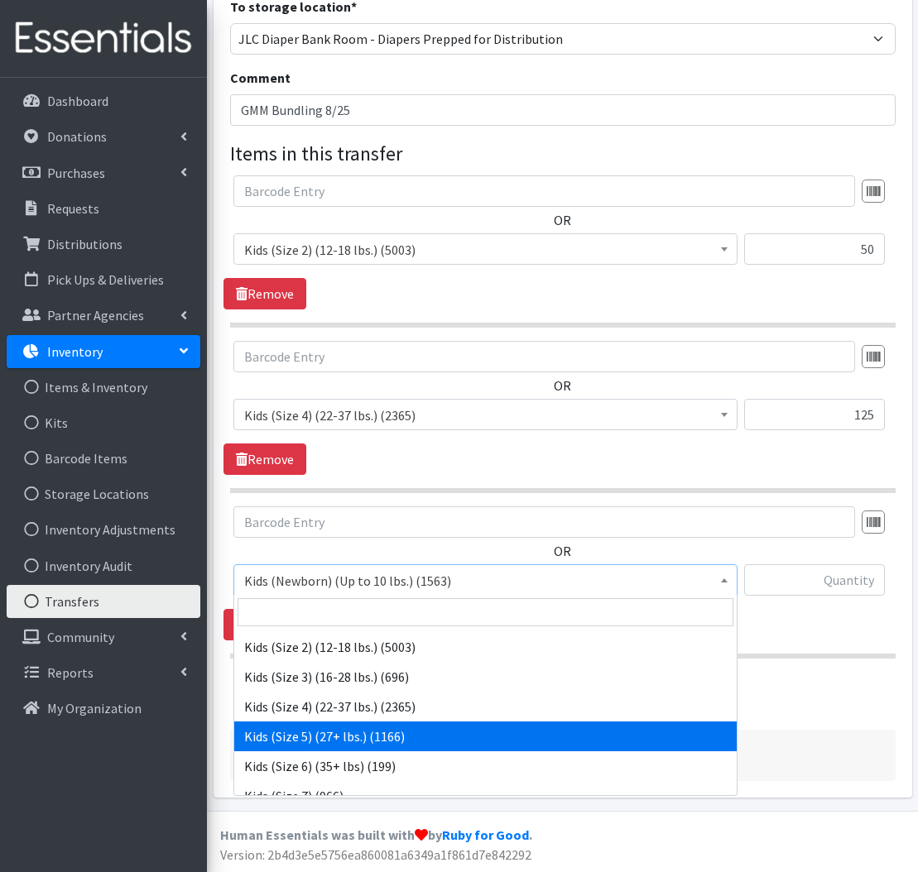
drag, startPoint x: 396, startPoint y: 723, endPoint x: 630, endPoint y: 589, distance: 269.1
select select "557"
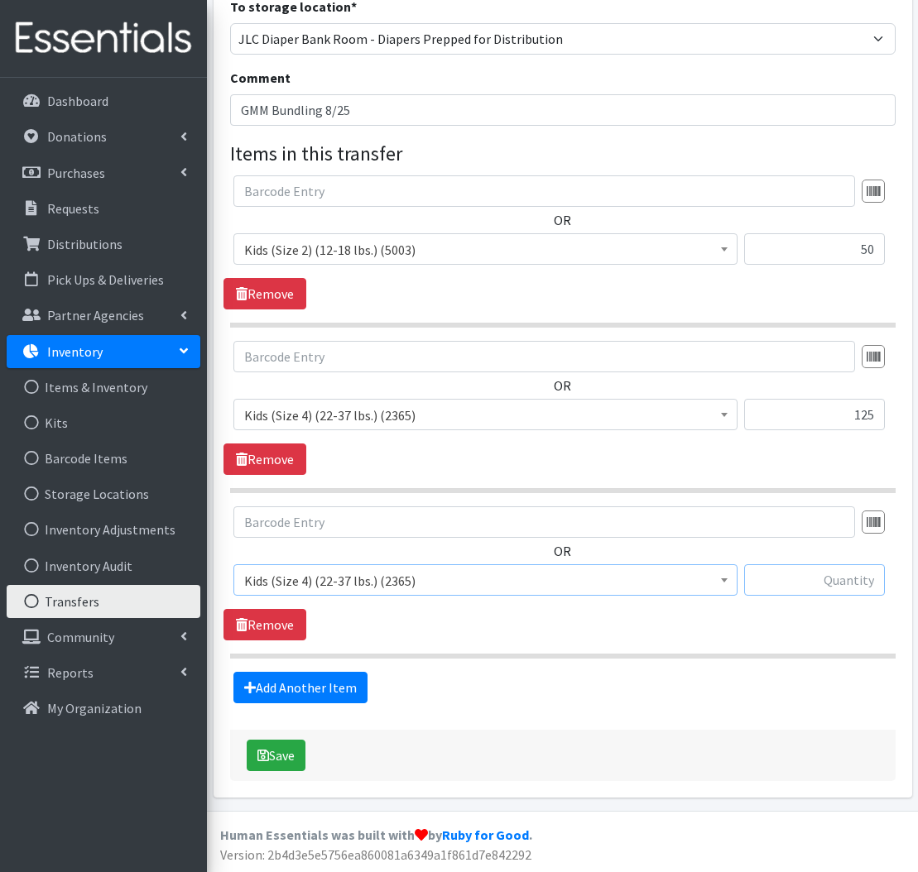
click at [846, 582] on input "text" at bounding box center [814, 579] width 141 height 31
type input "300"
click at [299, 682] on link "Add Another Item" at bounding box center [300, 687] width 134 height 31
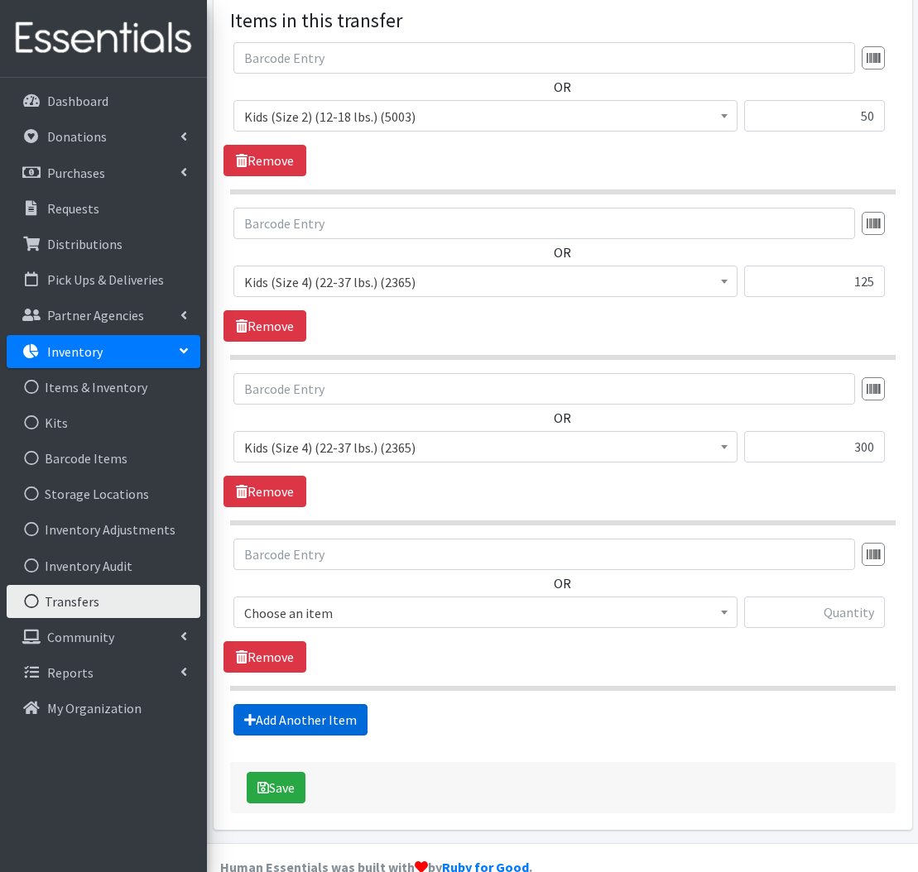
scroll to position [425, 0]
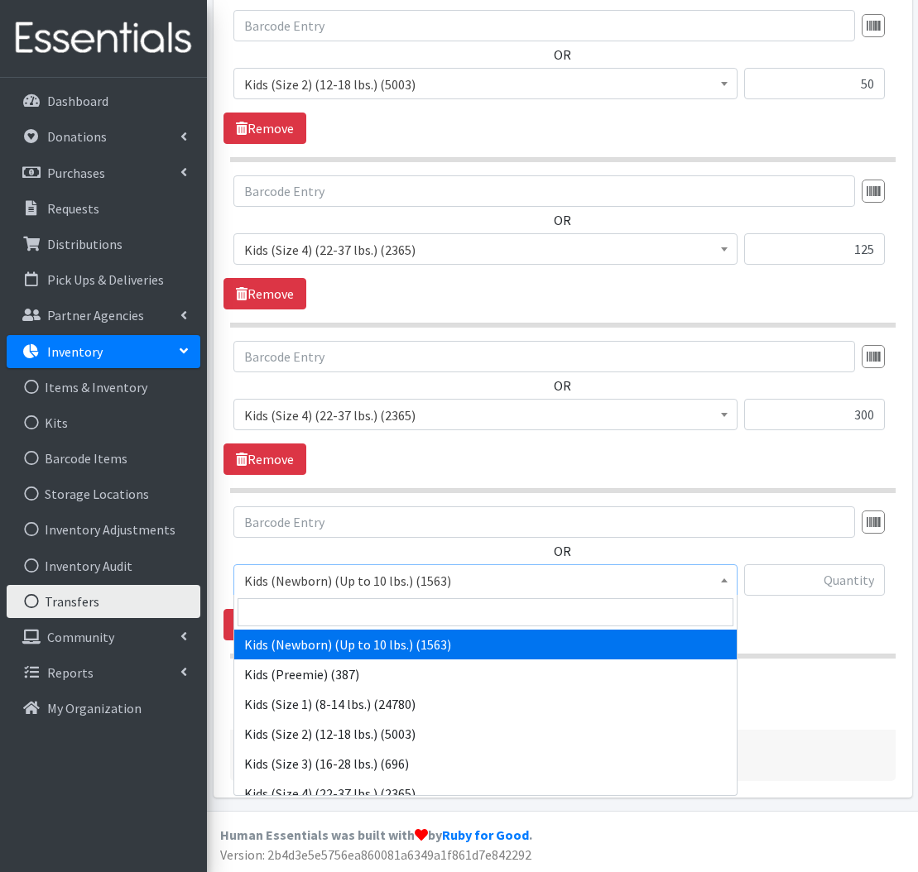
click at [334, 592] on span "Kids (Newborn) (Up to 10 lbs.) (1563)" at bounding box center [485, 579] width 504 height 31
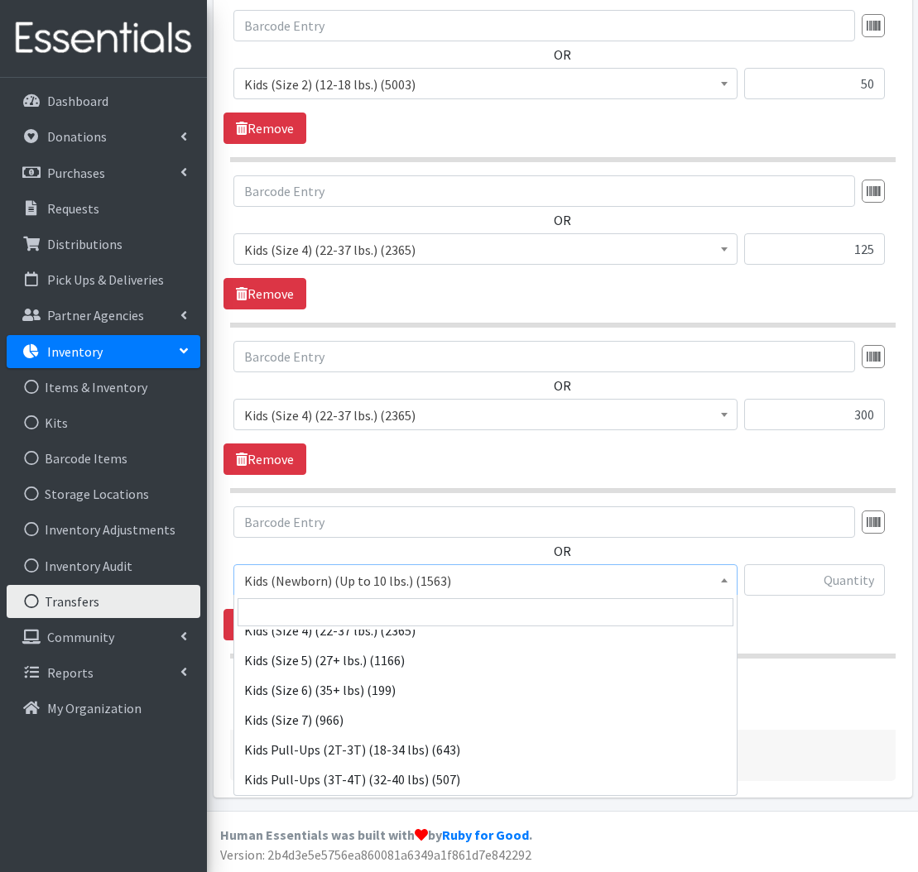
scroll to position [166, 0]
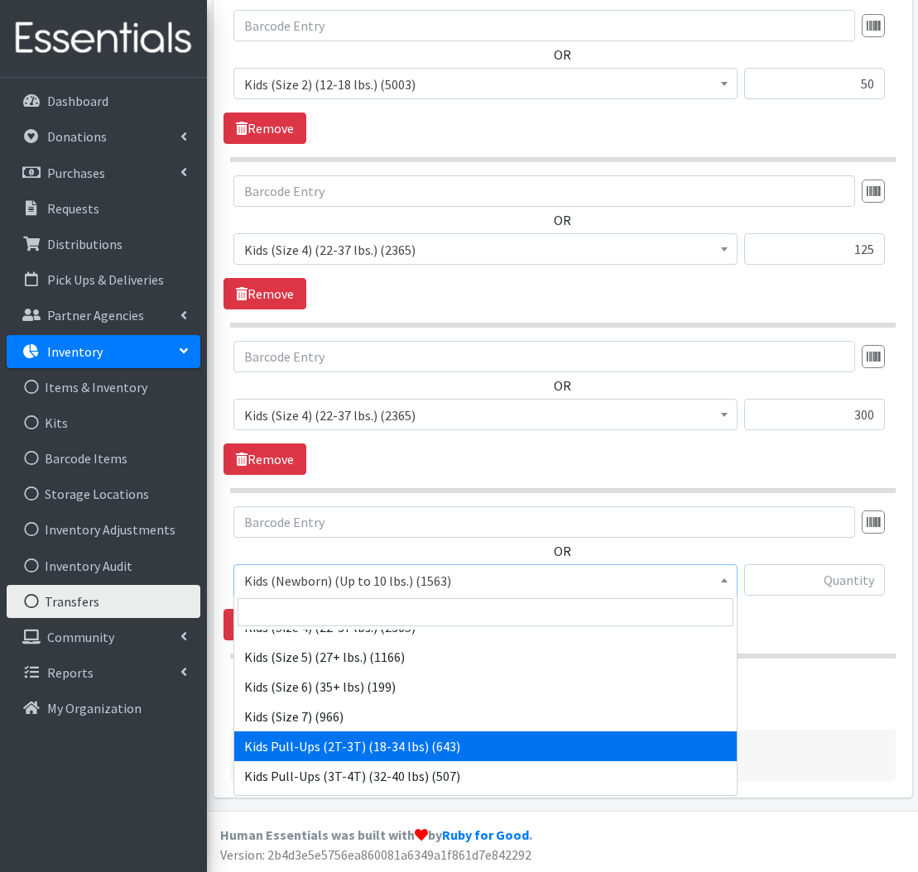
select select "564"
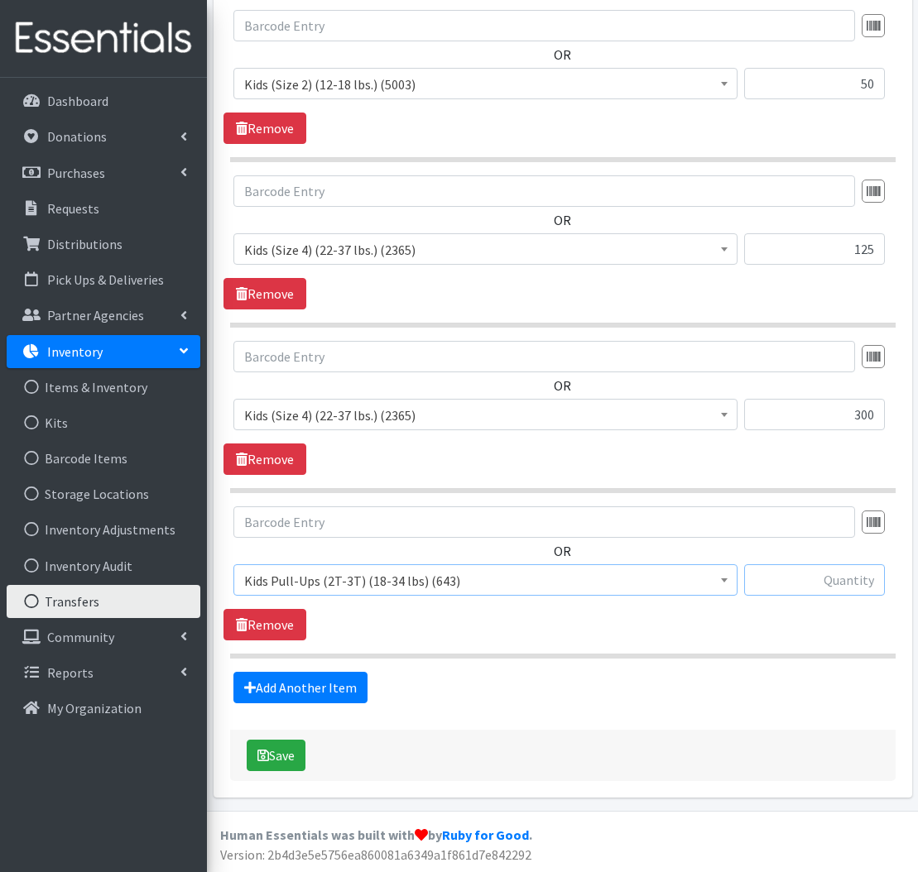
click at [809, 582] on input "text" at bounding box center [814, 579] width 141 height 31
type input "250"
click at [293, 759] on button "Save" at bounding box center [276, 755] width 59 height 31
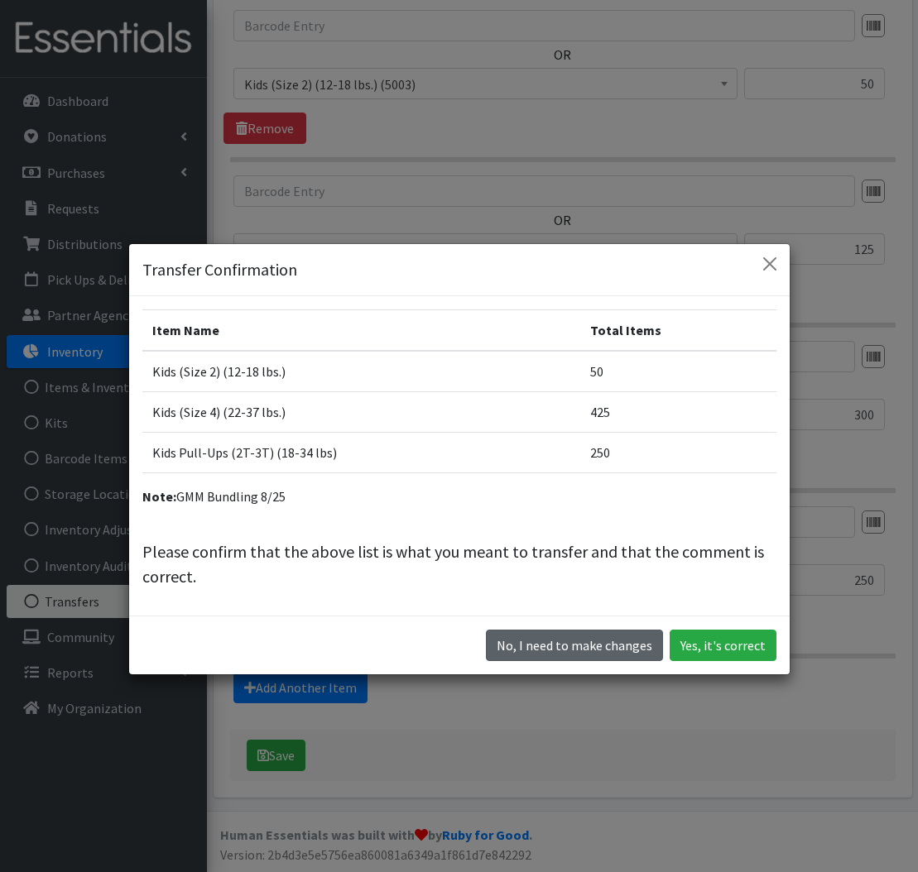
click at [584, 642] on button "No, I need to make changes" at bounding box center [574, 645] width 177 height 31
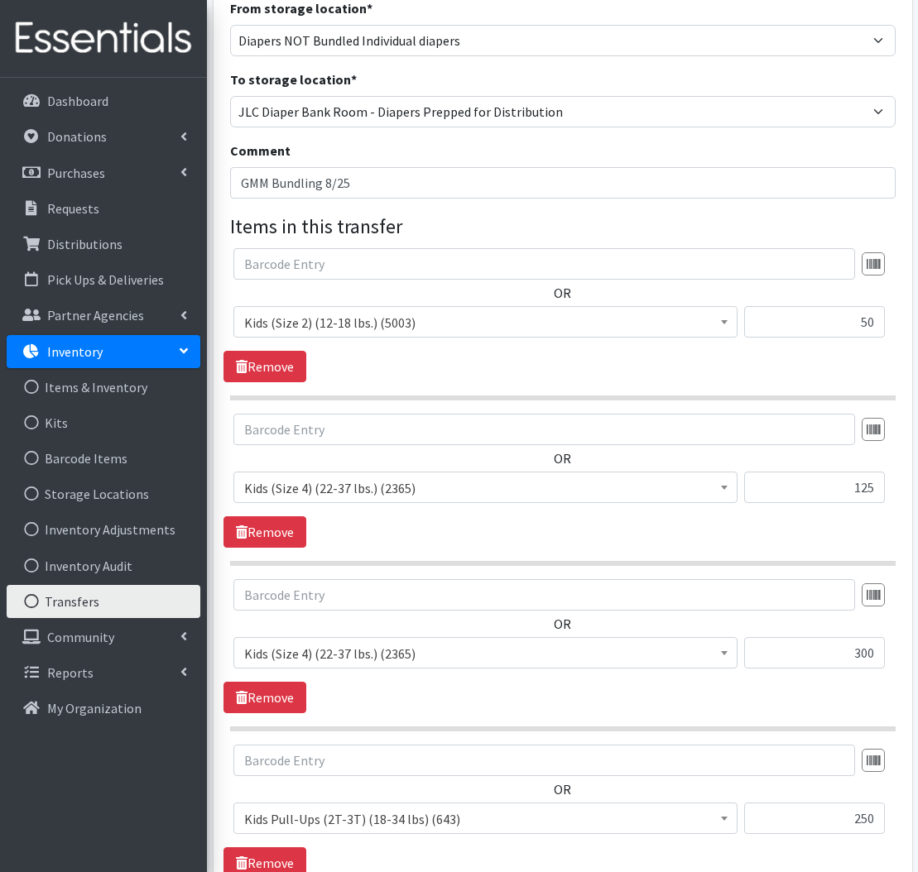
scroll to position [194, 0]
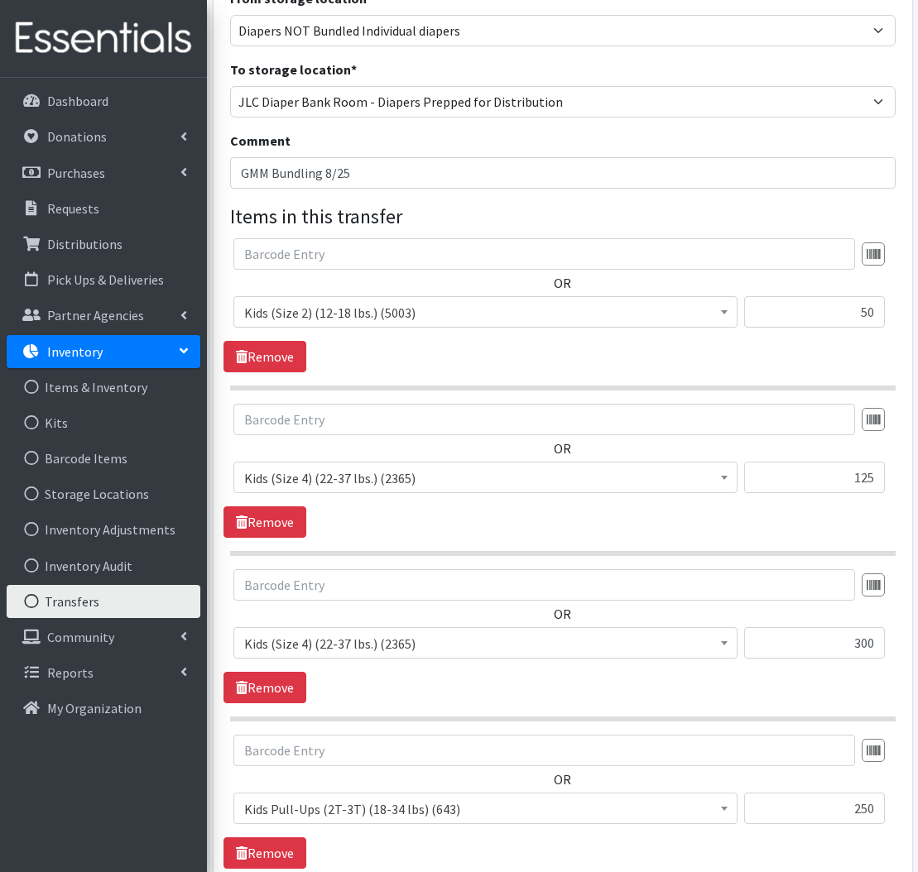
click at [518, 654] on span "Kids (Size 4) (22-37 lbs.) (2365)" at bounding box center [485, 643] width 482 height 23
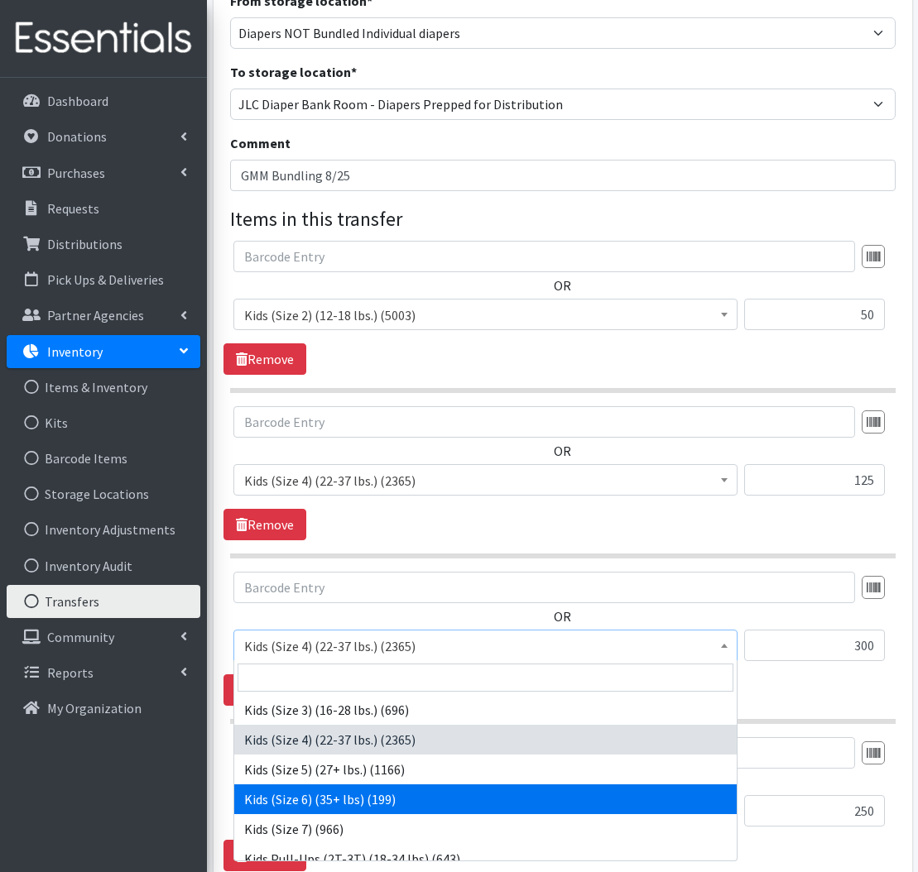
scroll to position [185, 0]
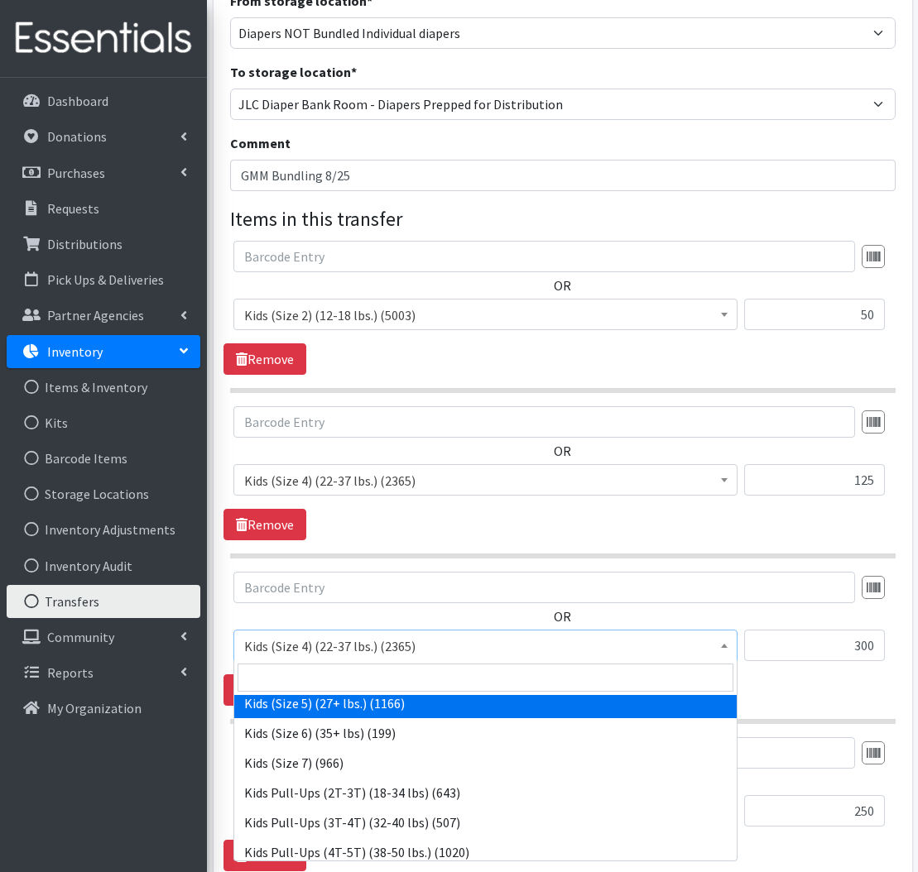
select select "558"
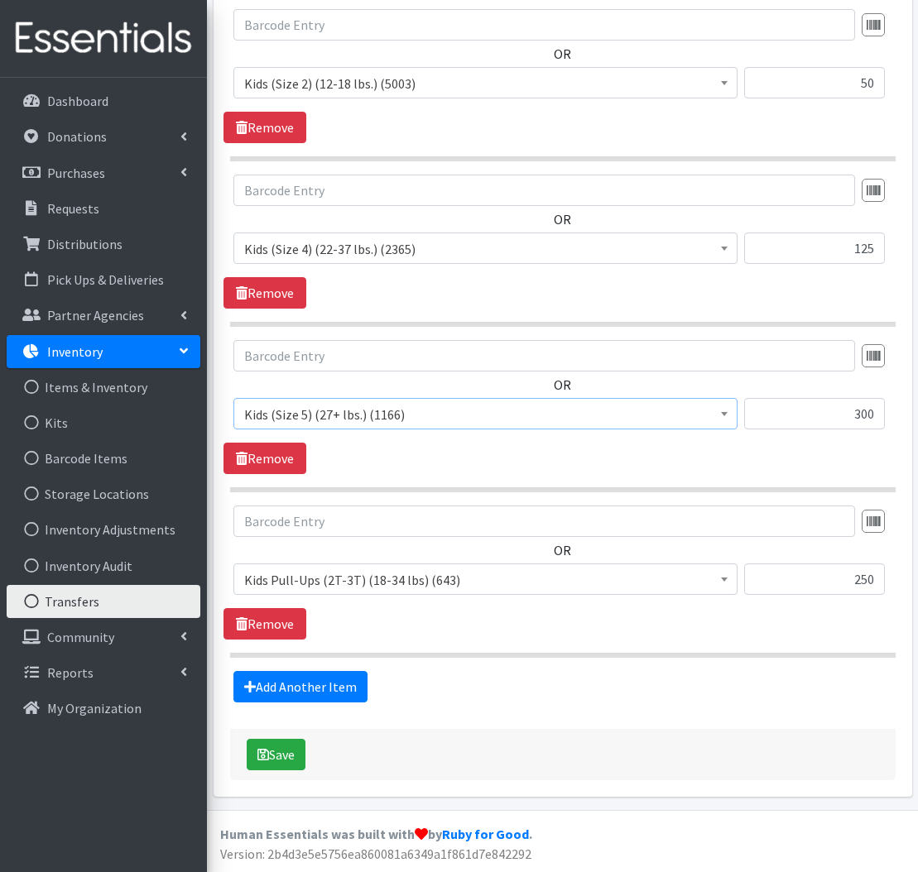
scroll to position [425, 0]
click at [278, 759] on button "Save" at bounding box center [276, 755] width 59 height 31
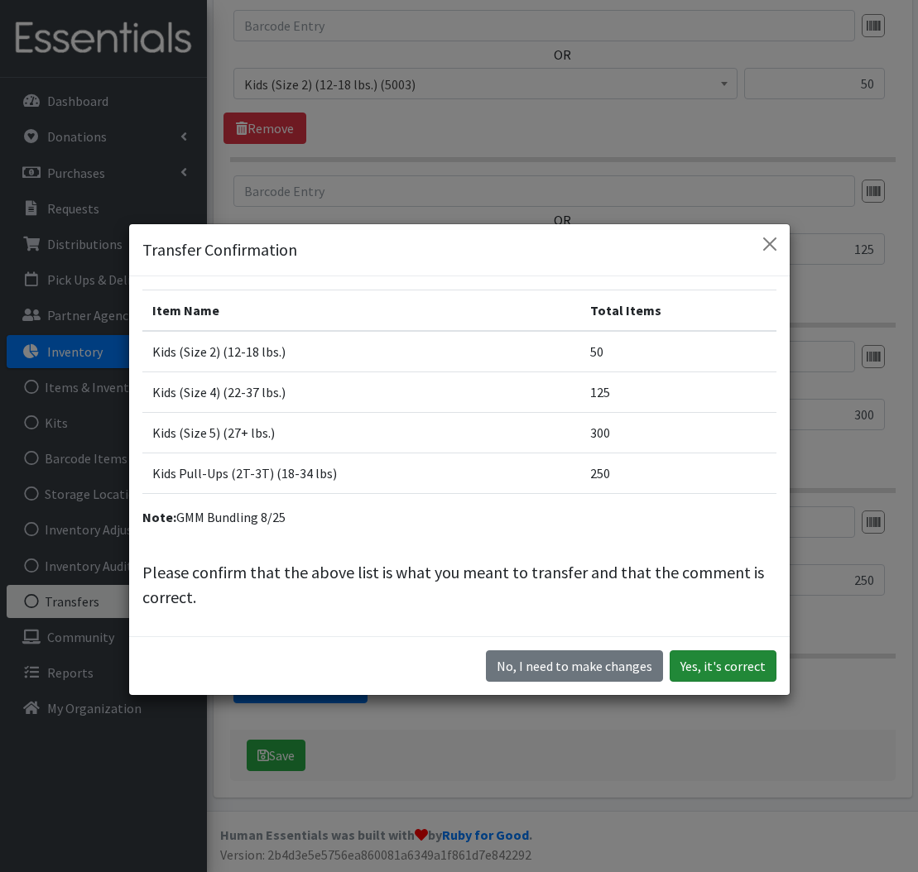
click at [742, 660] on button "Yes, it's correct" at bounding box center [722, 665] width 107 height 31
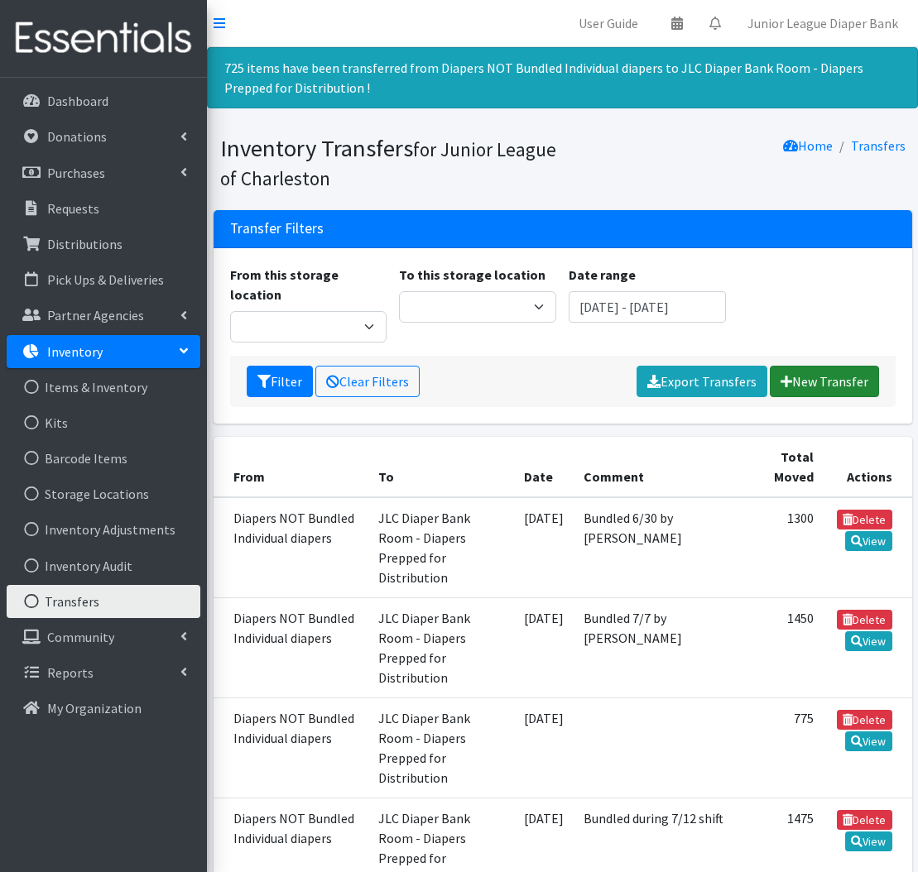
click at [846, 366] on link "New Transfer" at bounding box center [823, 381] width 109 height 31
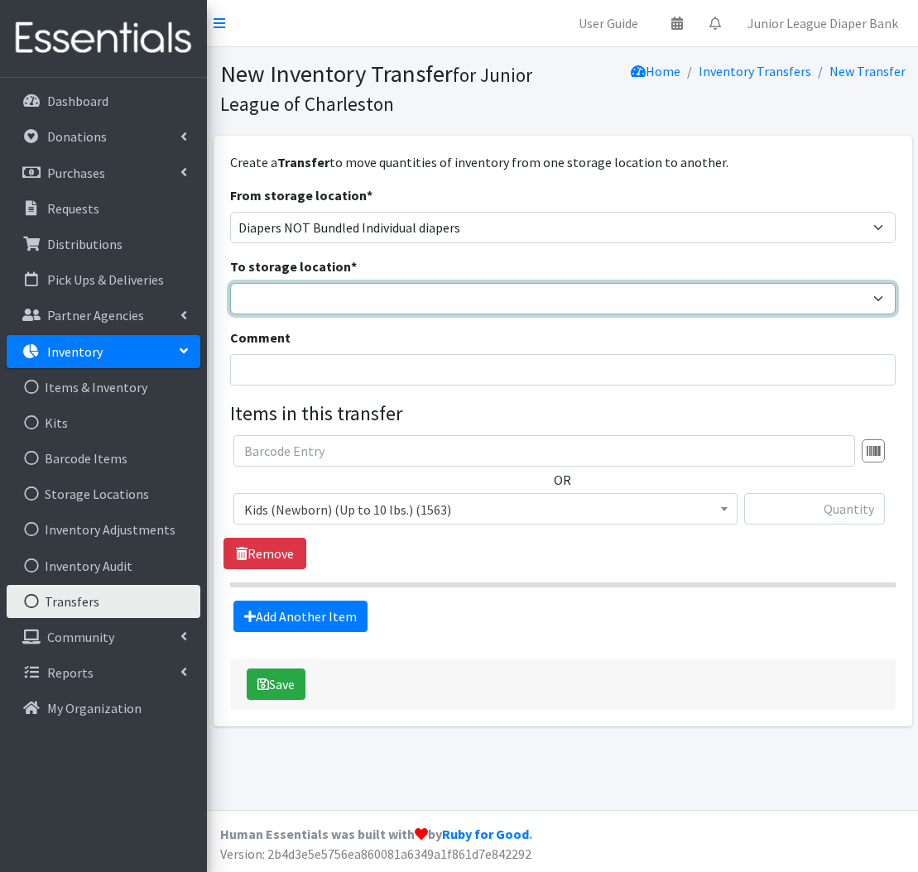
select select "35"
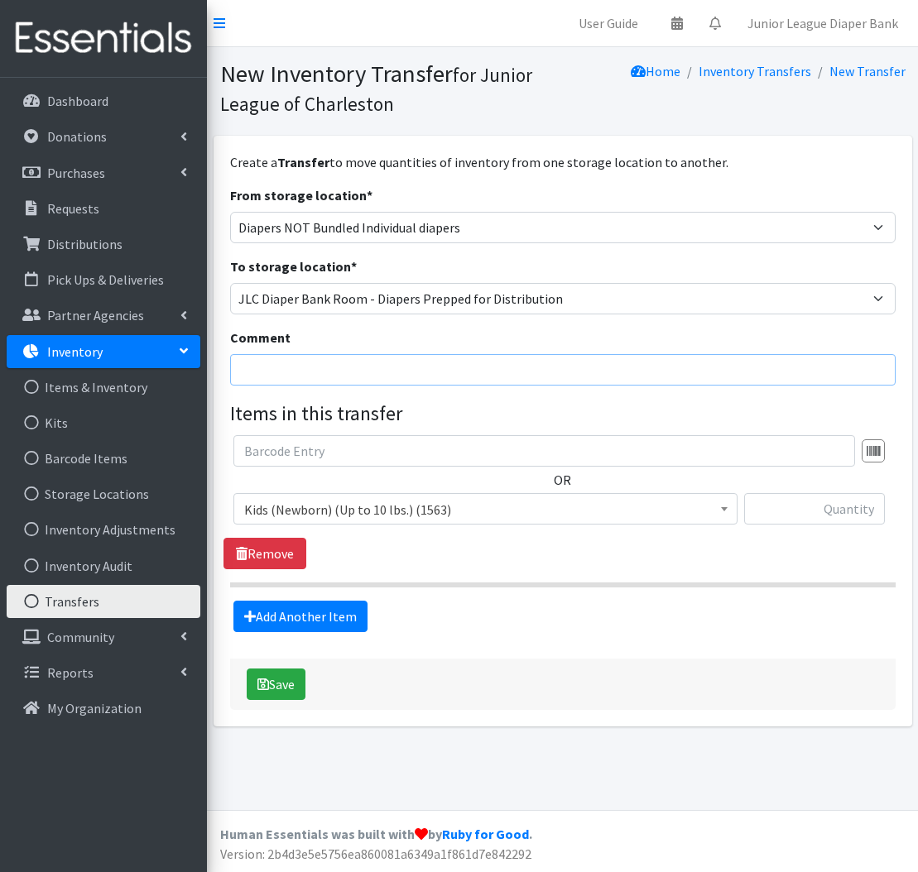
click at [287, 362] on input "Comment" at bounding box center [562, 369] width 665 height 31
type input "Sustainer Bundling 8/26"
click at [305, 505] on span "Kids (Newborn) (Up to 10 lbs.) (1563)" at bounding box center [485, 509] width 482 height 23
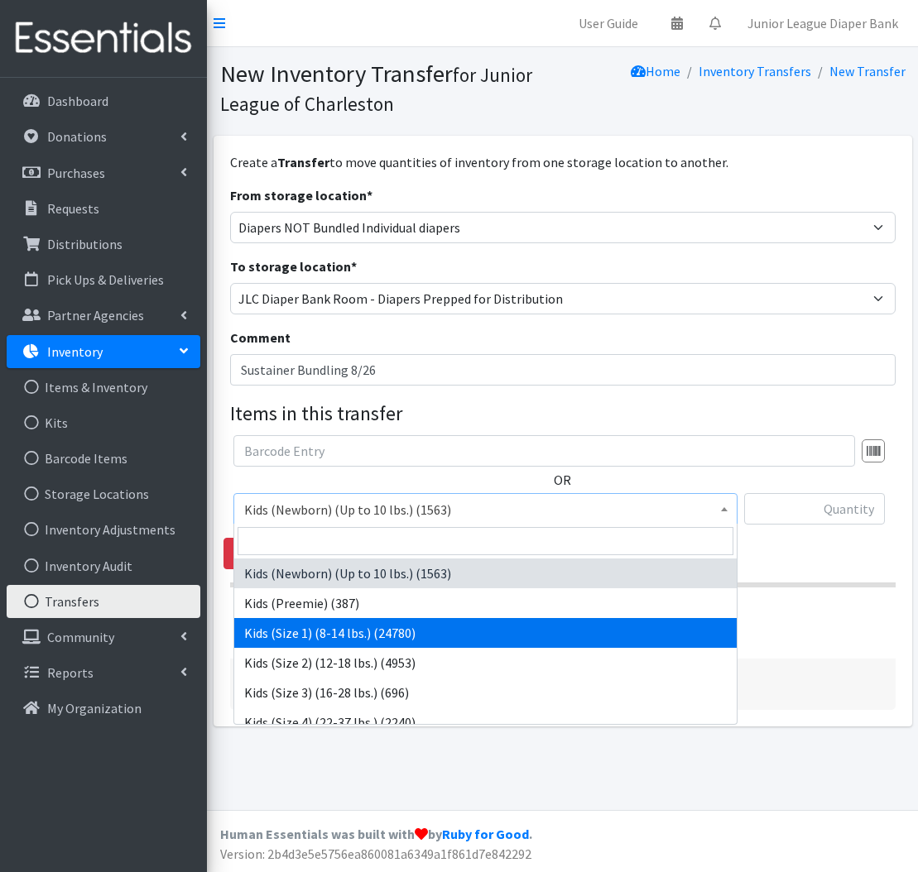
select select "573"
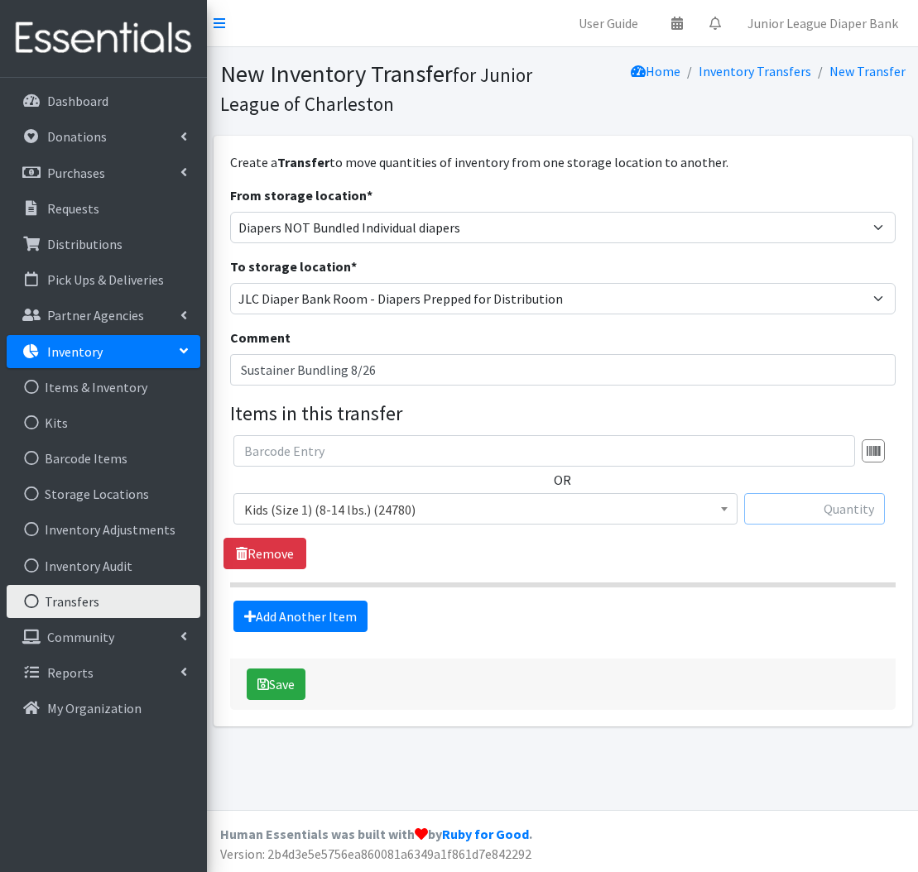
click at [765, 514] on input "text" at bounding box center [814, 508] width 141 height 31
type input "50"
click at [333, 615] on link "Add Another Item" at bounding box center [300, 616] width 134 height 31
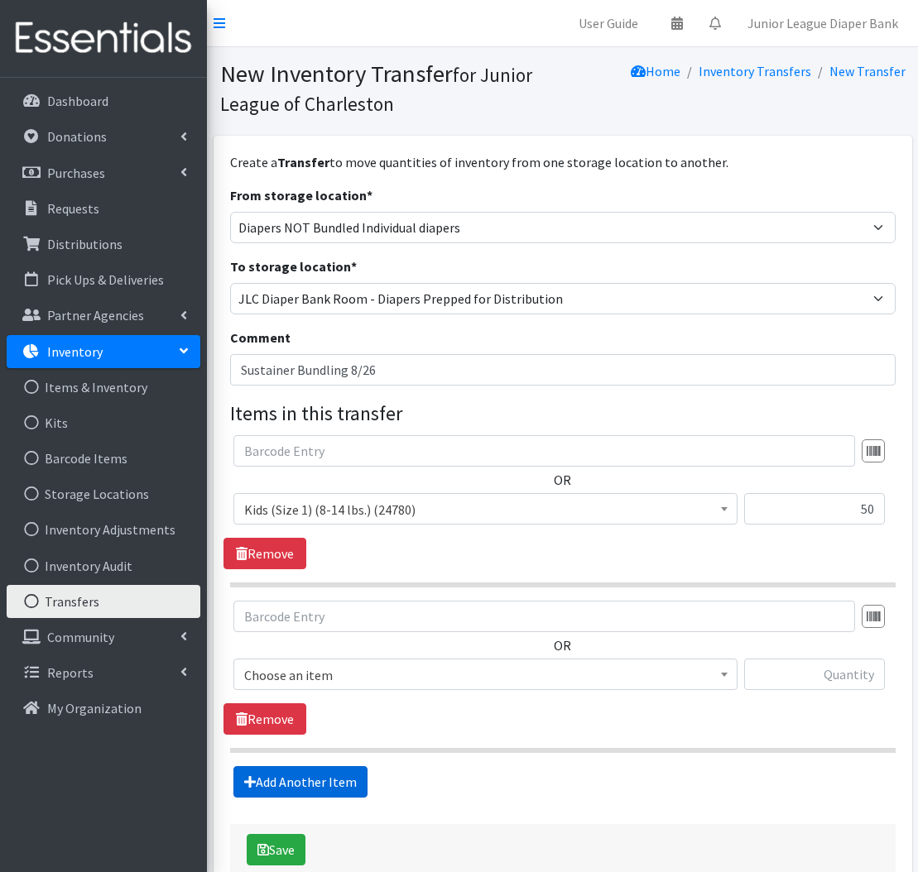
scroll to position [94, 0]
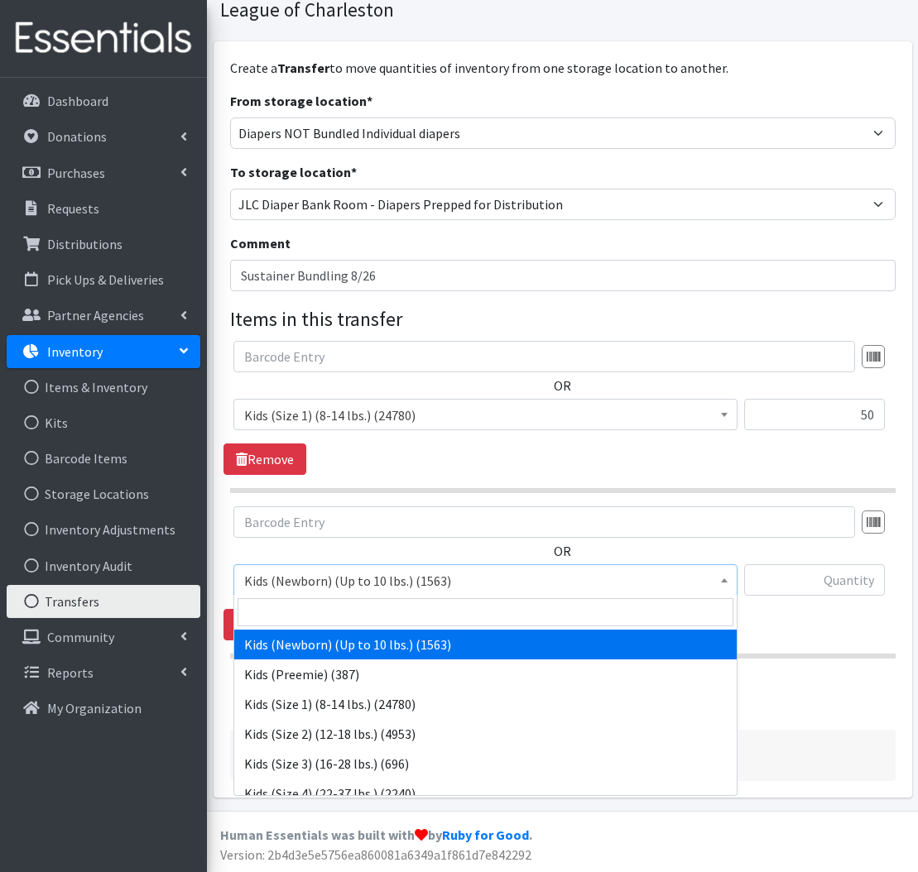
click at [352, 570] on span "Kids (Newborn) (Up to 10 lbs.) (1563)" at bounding box center [485, 580] width 482 height 23
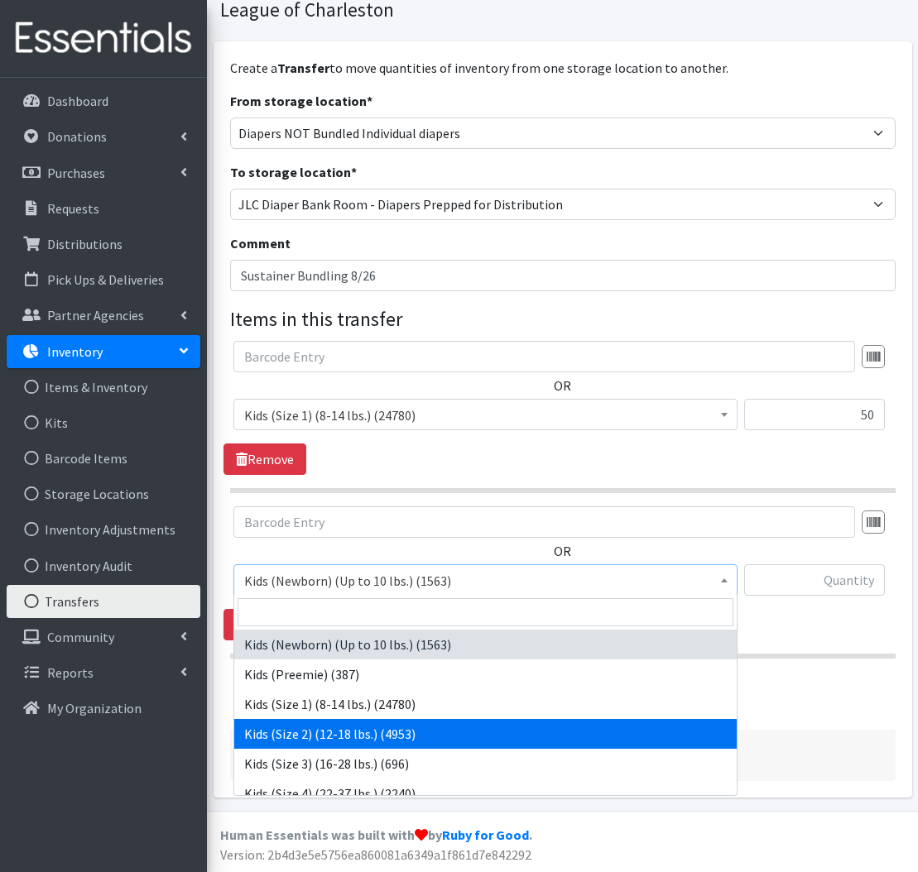
select select "574"
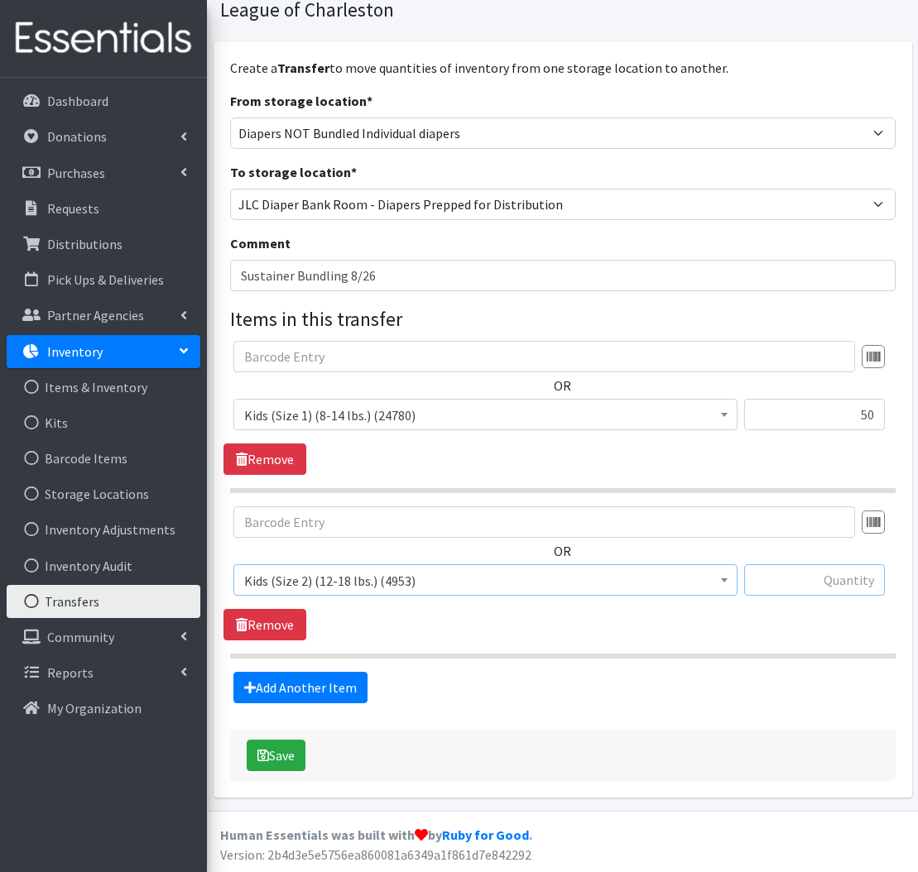
click at [826, 572] on input "text" at bounding box center [814, 579] width 141 height 31
type input "425"
click at [319, 689] on link "Add Another Item" at bounding box center [300, 687] width 134 height 31
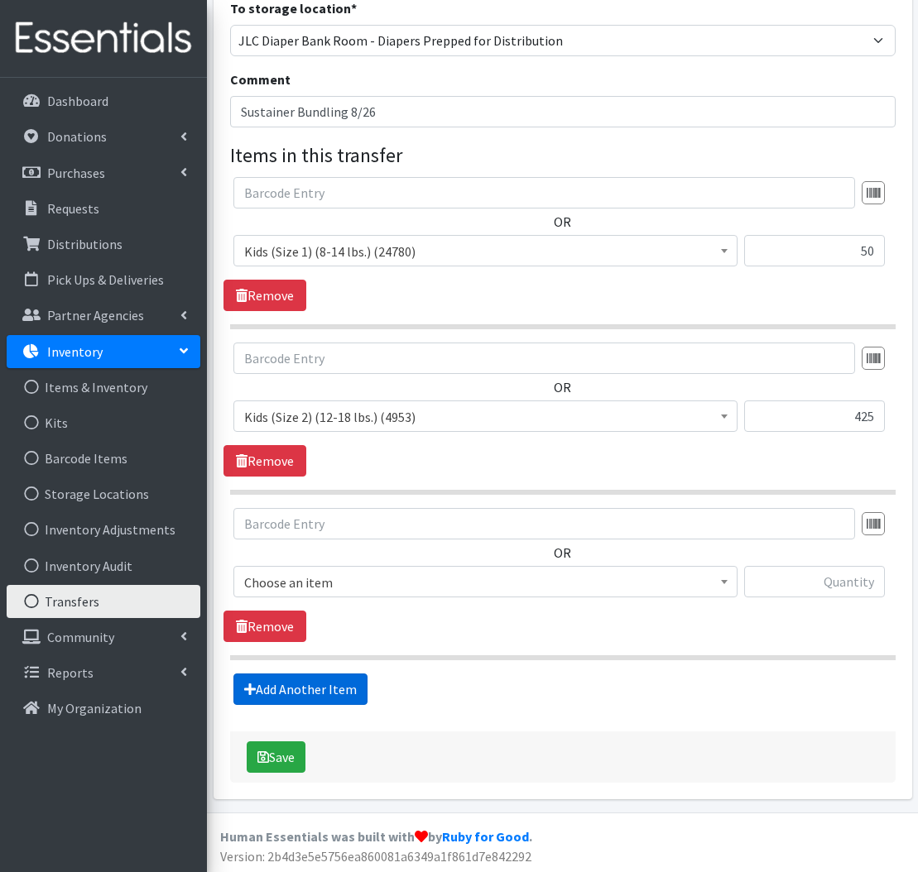
scroll to position [260, 0]
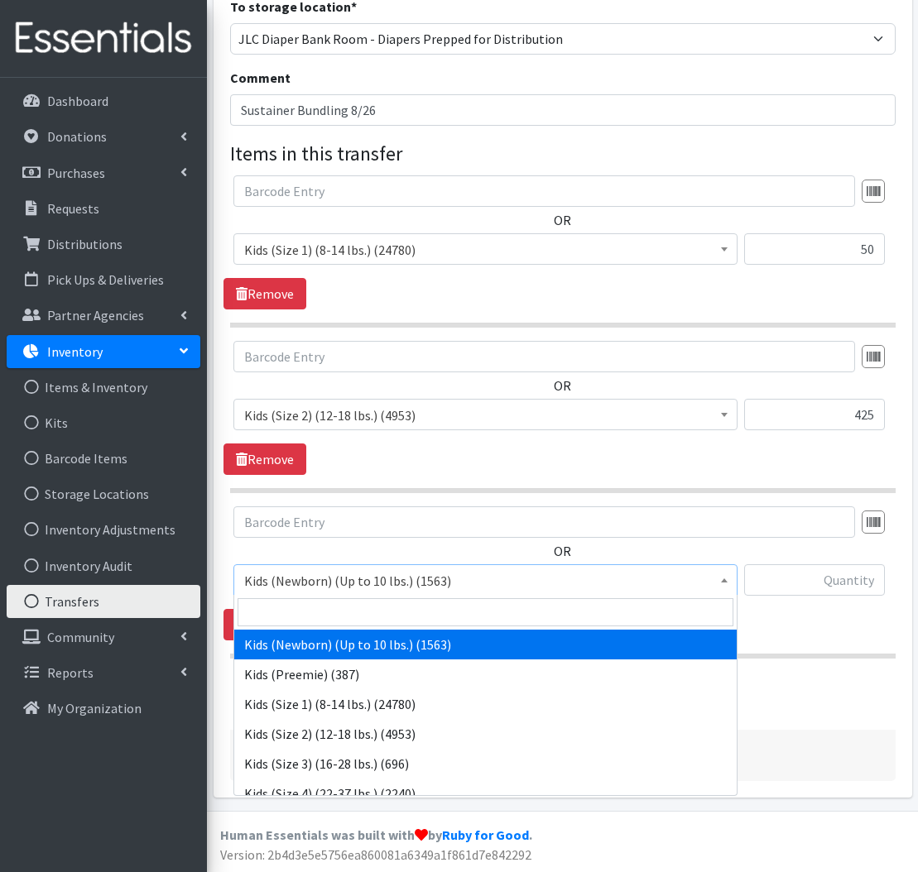
click at [352, 583] on span "Kids (Newborn) (Up to 10 lbs.) (1563)" at bounding box center [485, 580] width 482 height 23
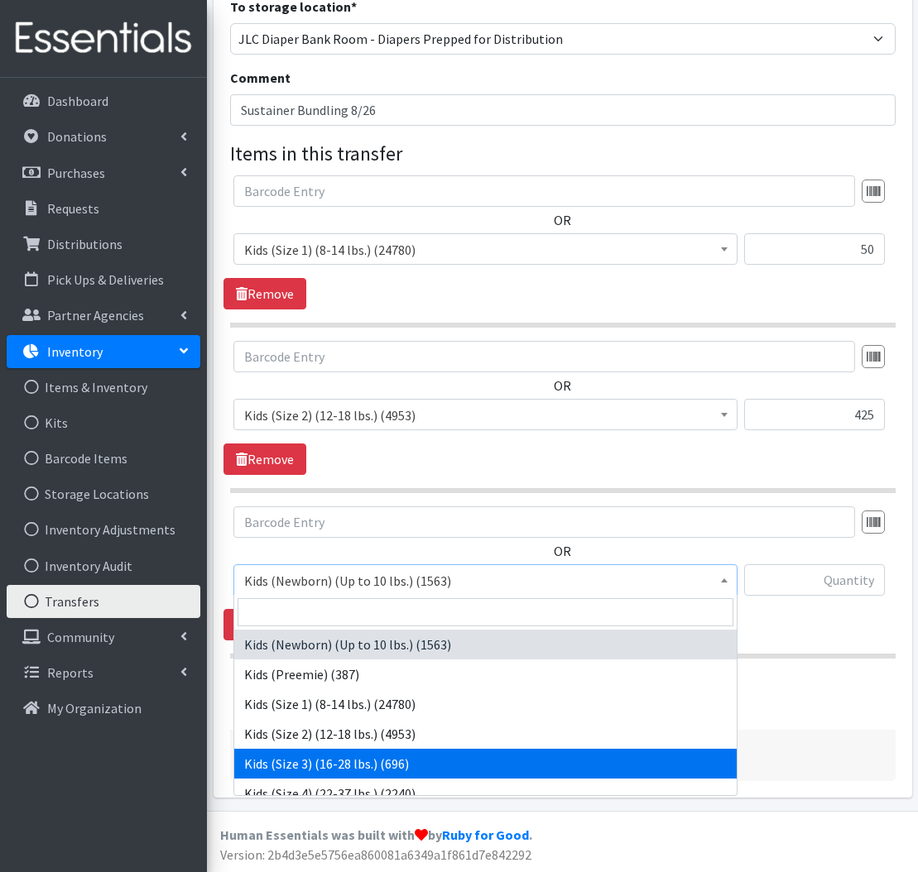
select select "576"
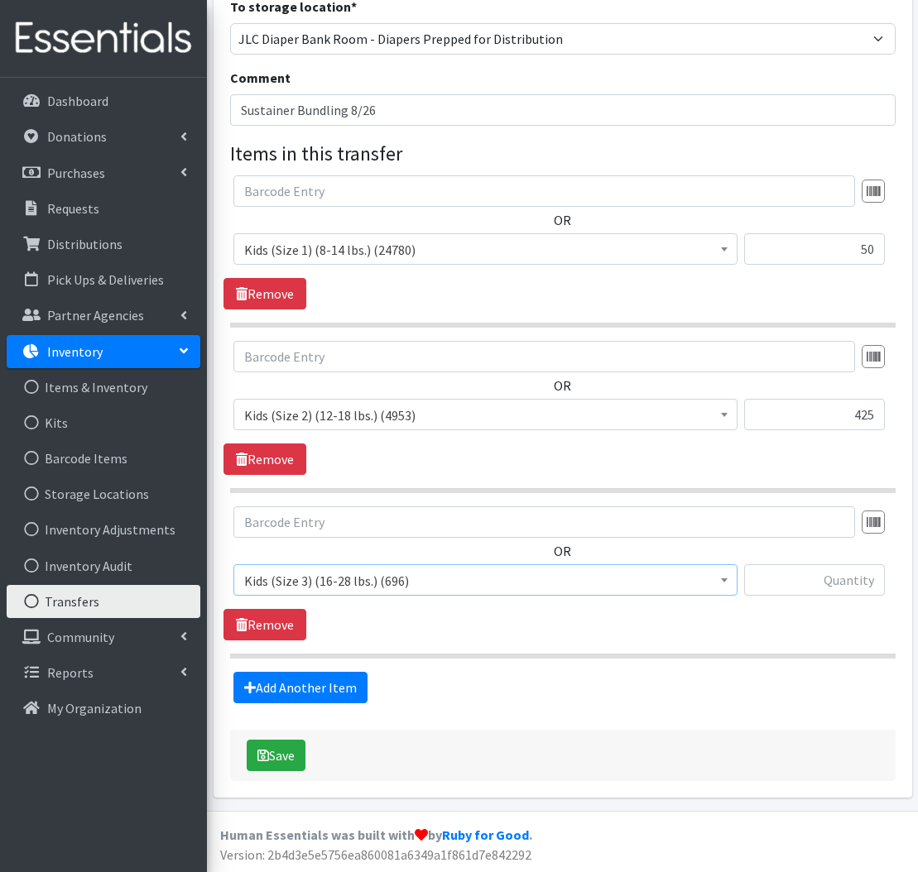
scroll to position [260, 1]
click at [844, 582] on input "text" at bounding box center [814, 579] width 141 height 31
type input "350"
click at [292, 683] on link "Add Another Item" at bounding box center [300, 687] width 134 height 31
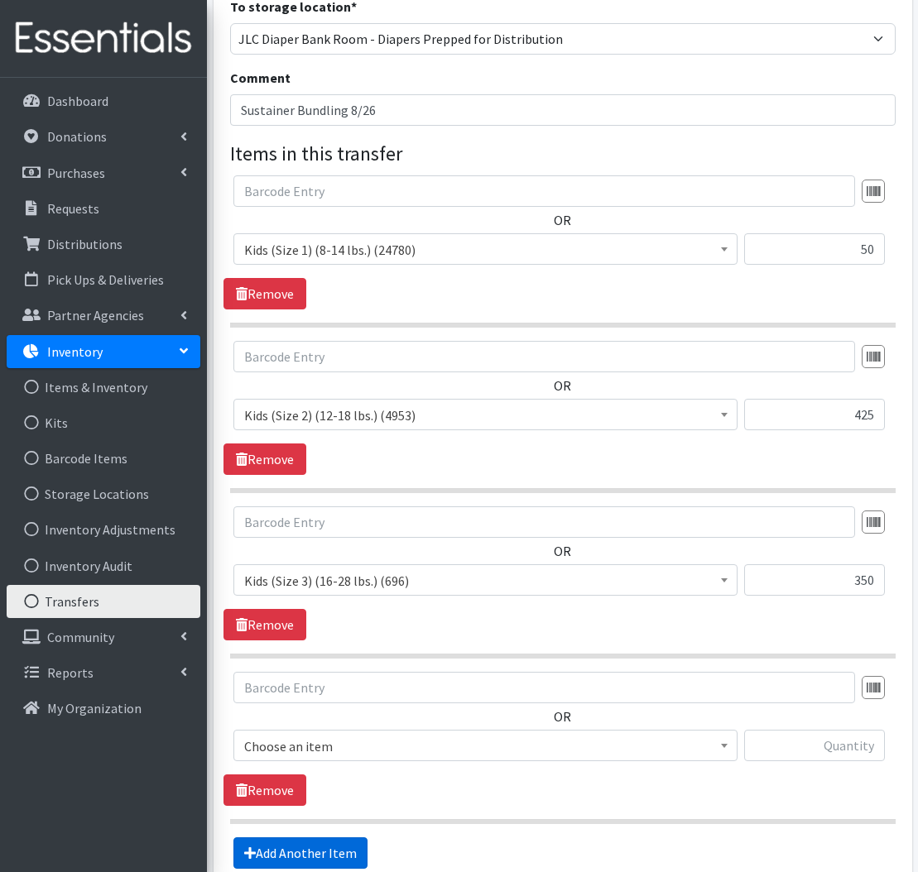
scroll to position [425, 0]
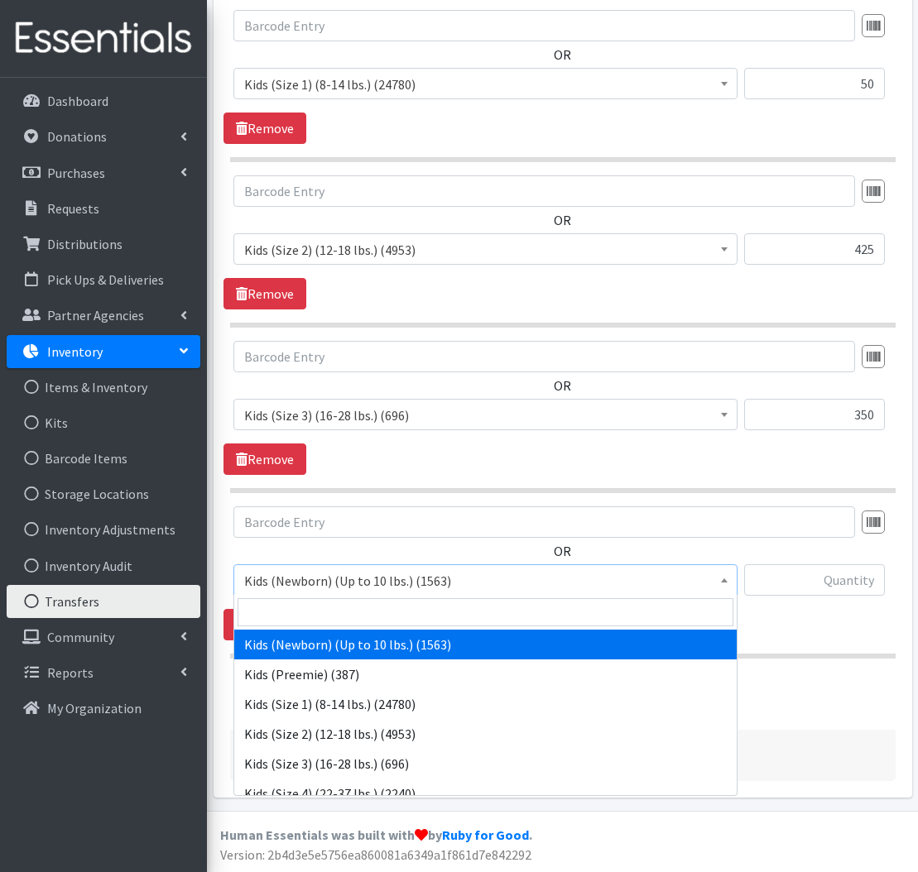
click at [312, 569] on span "Kids (Newborn) (Up to 10 lbs.) (1563)" at bounding box center [485, 580] width 482 height 23
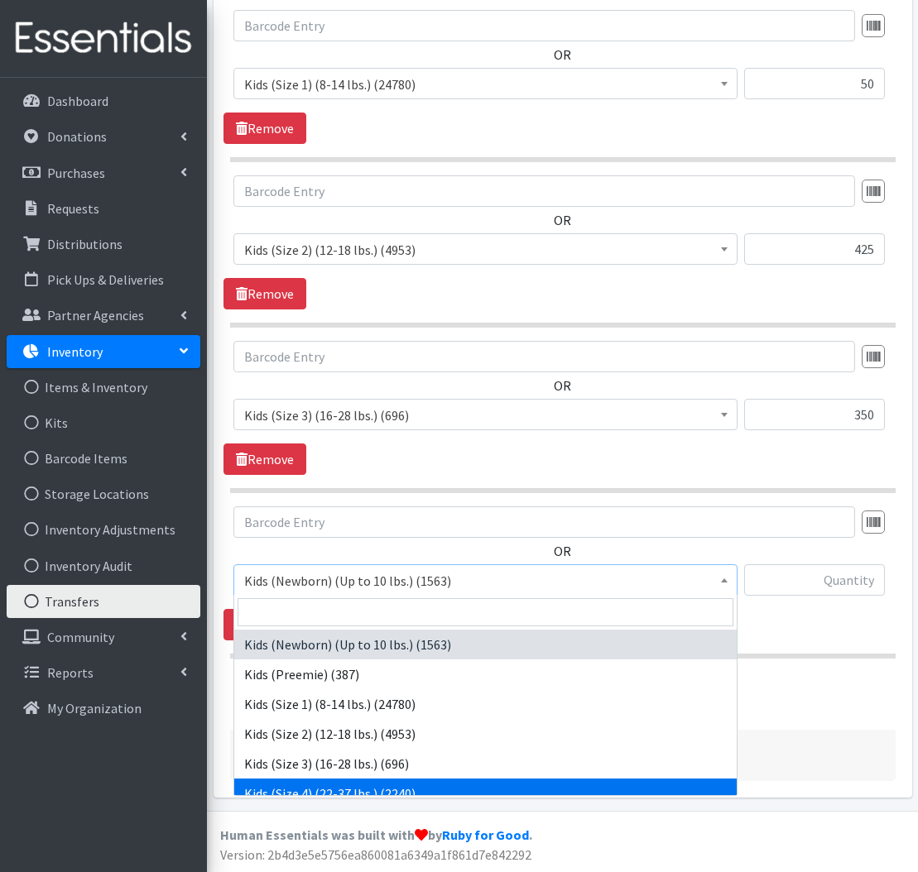
select select "557"
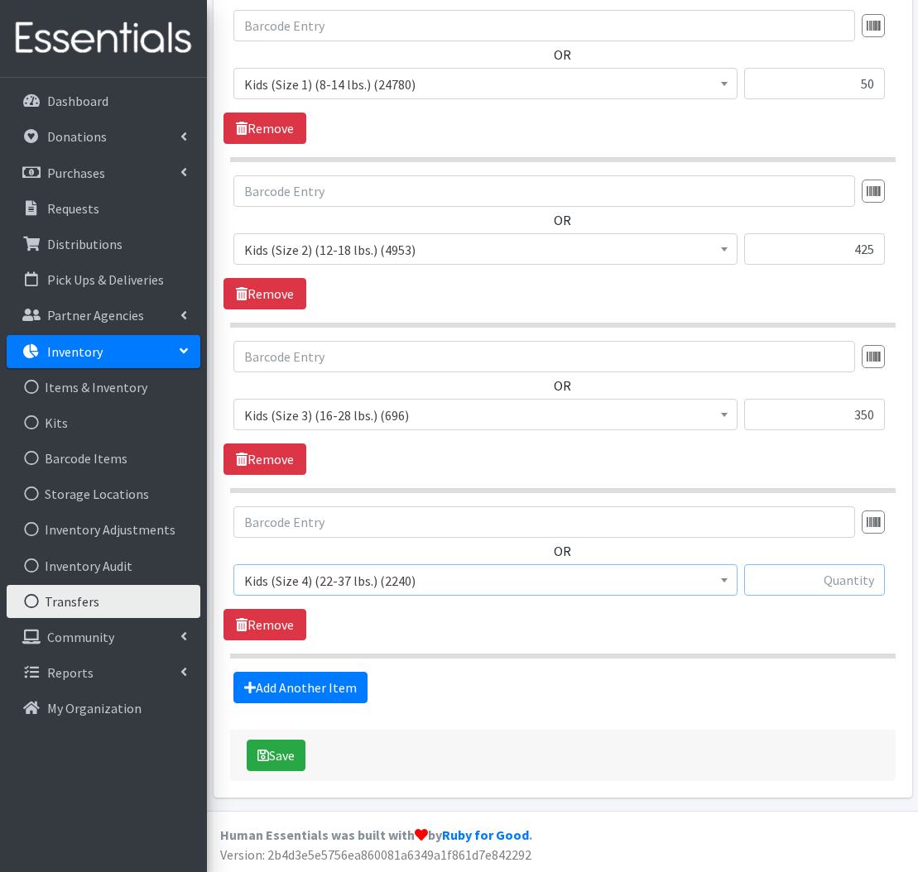
click at [829, 580] on input "text" at bounding box center [814, 579] width 141 height 31
type input "200"
click at [316, 688] on link "Add Another Item" at bounding box center [300, 687] width 134 height 31
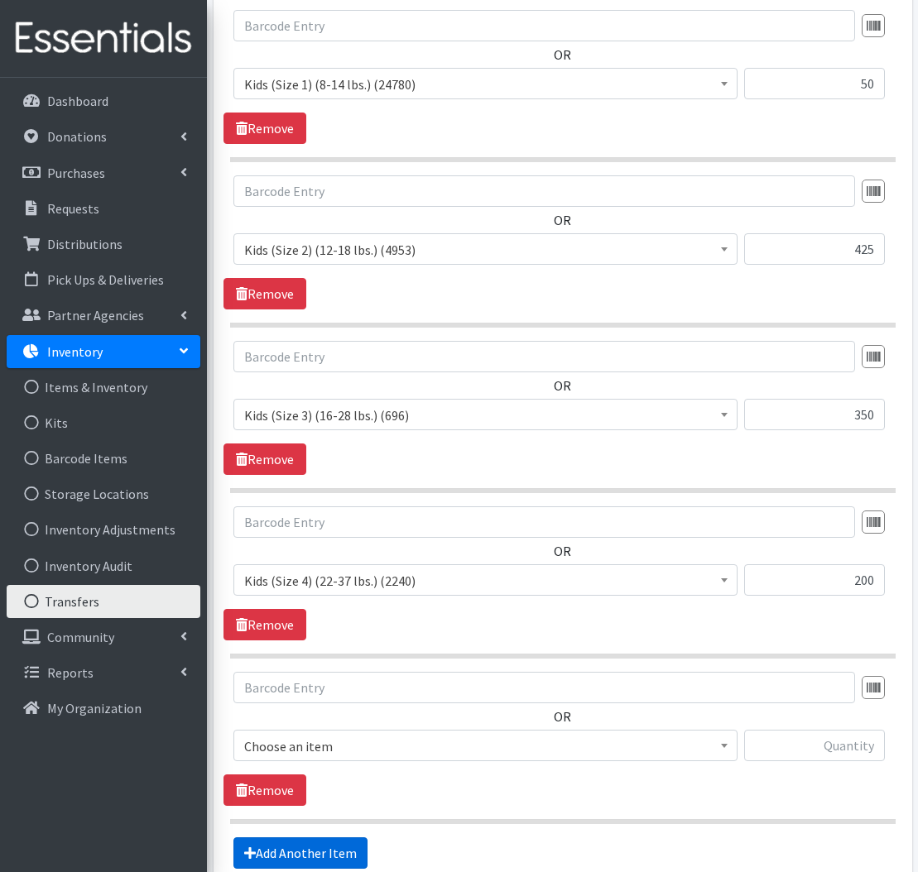
scroll to position [591, 0]
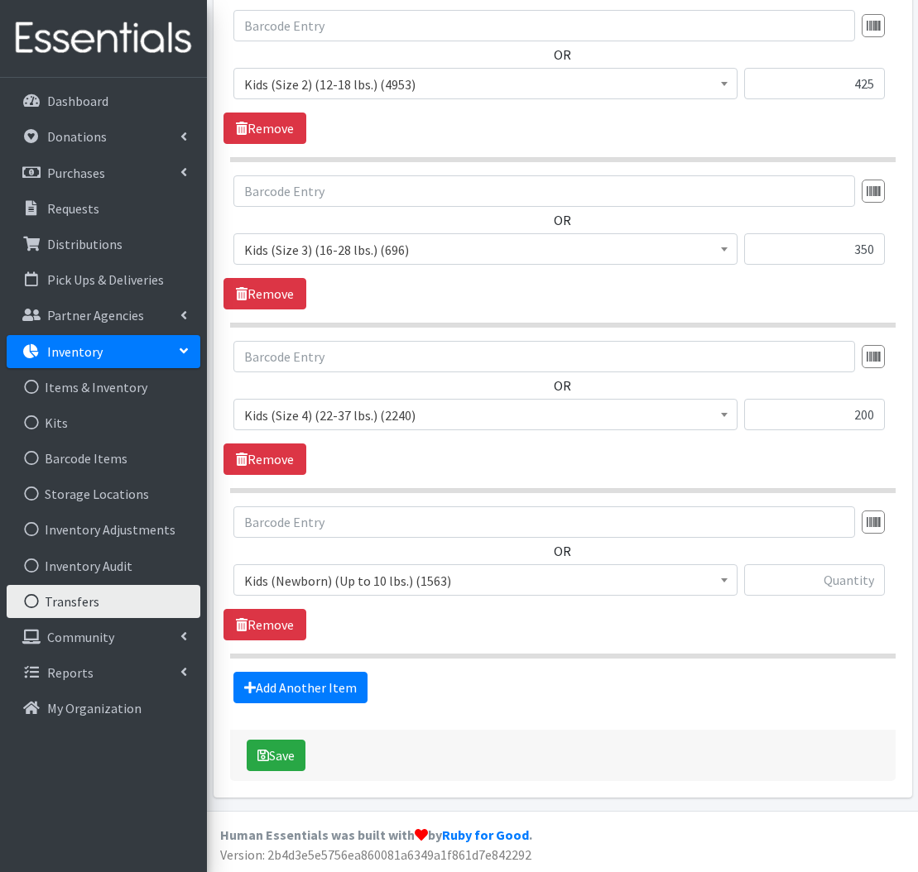
click at [308, 582] on span "Kids (Newborn) (Up to 10 lbs.) (1563)" at bounding box center [485, 580] width 482 height 23
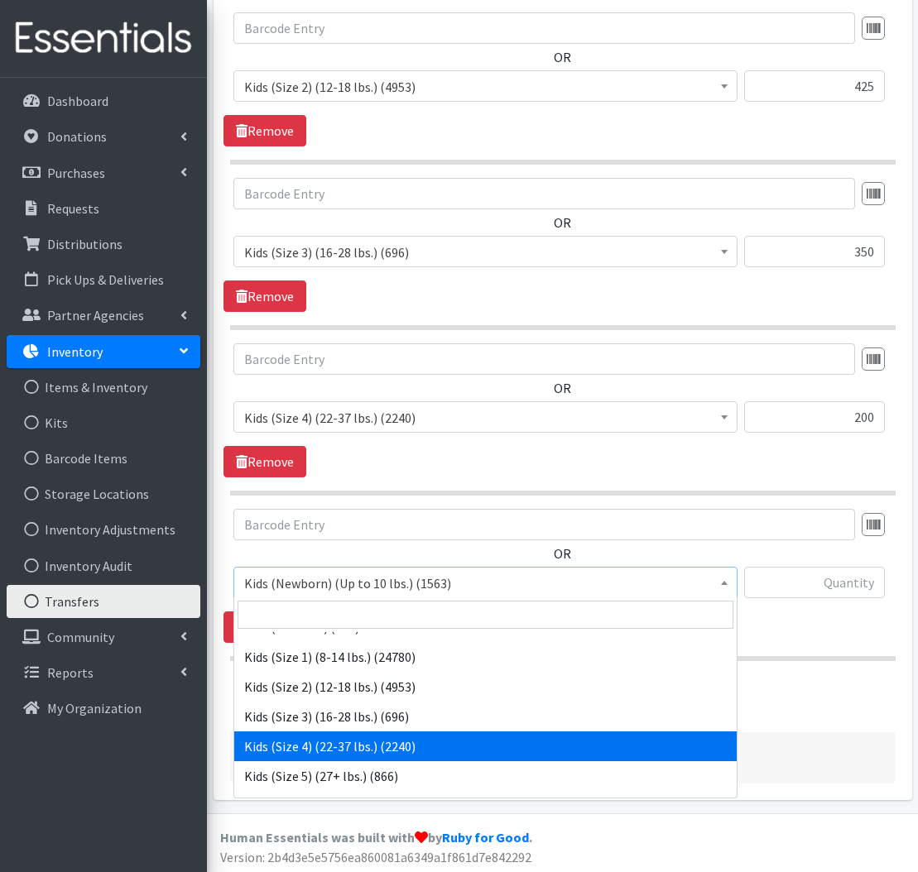
scroll to position [52, 0]
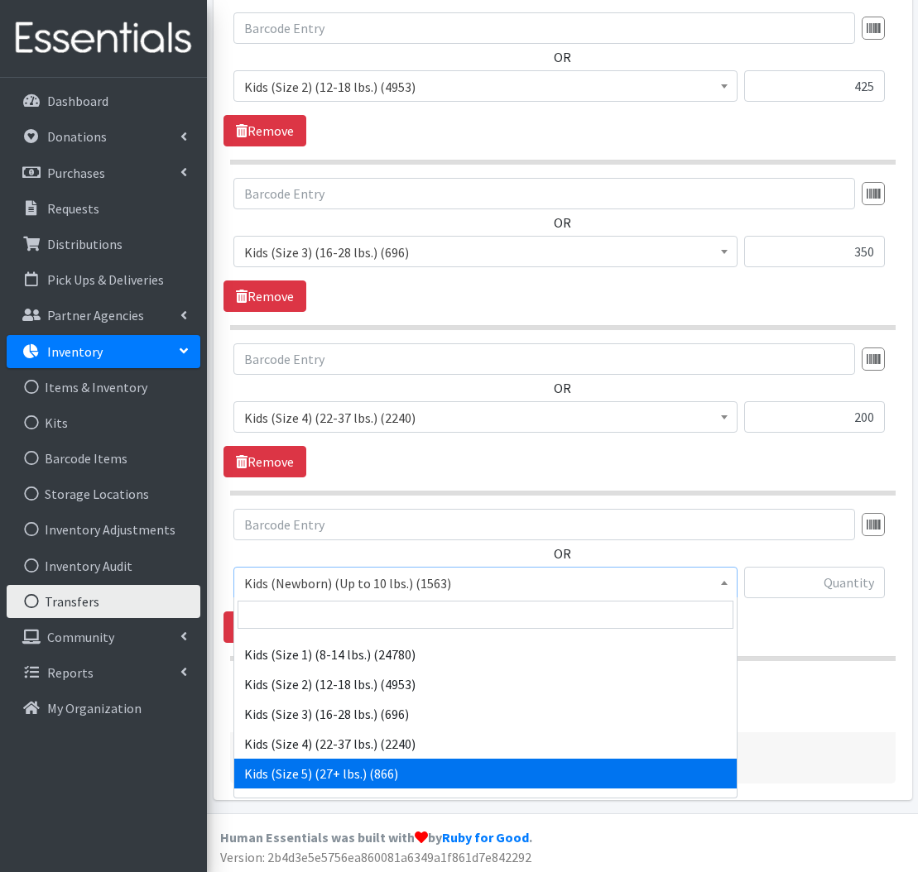
select select "558"
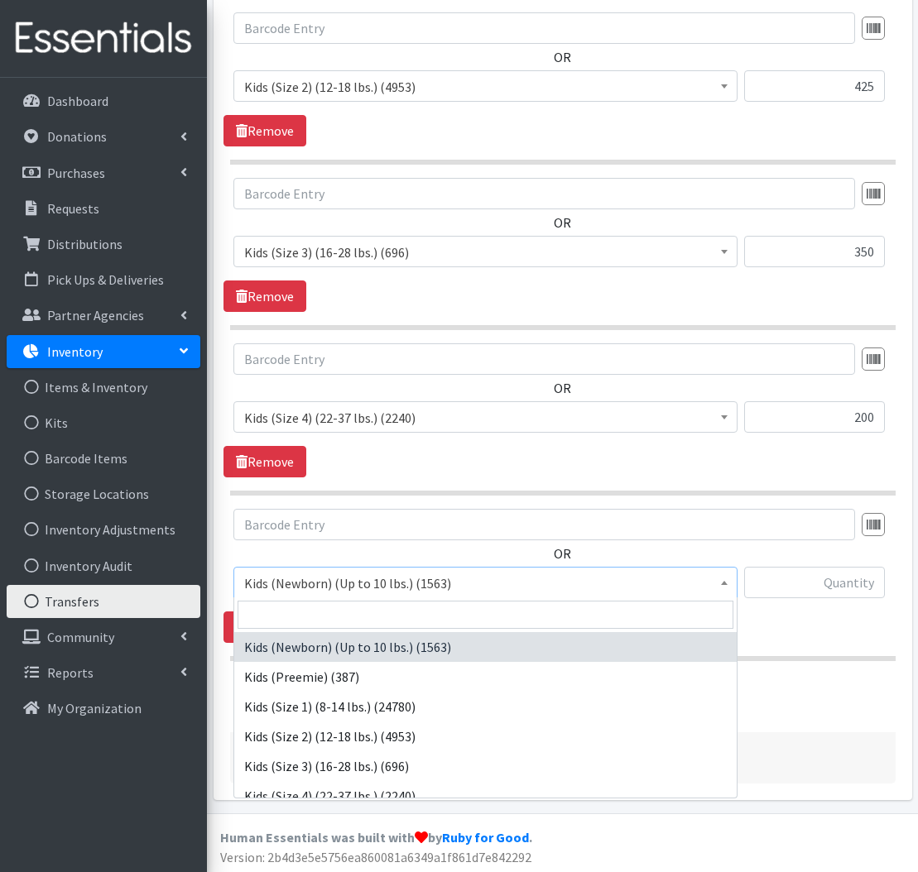
scroll to position [587, 0]
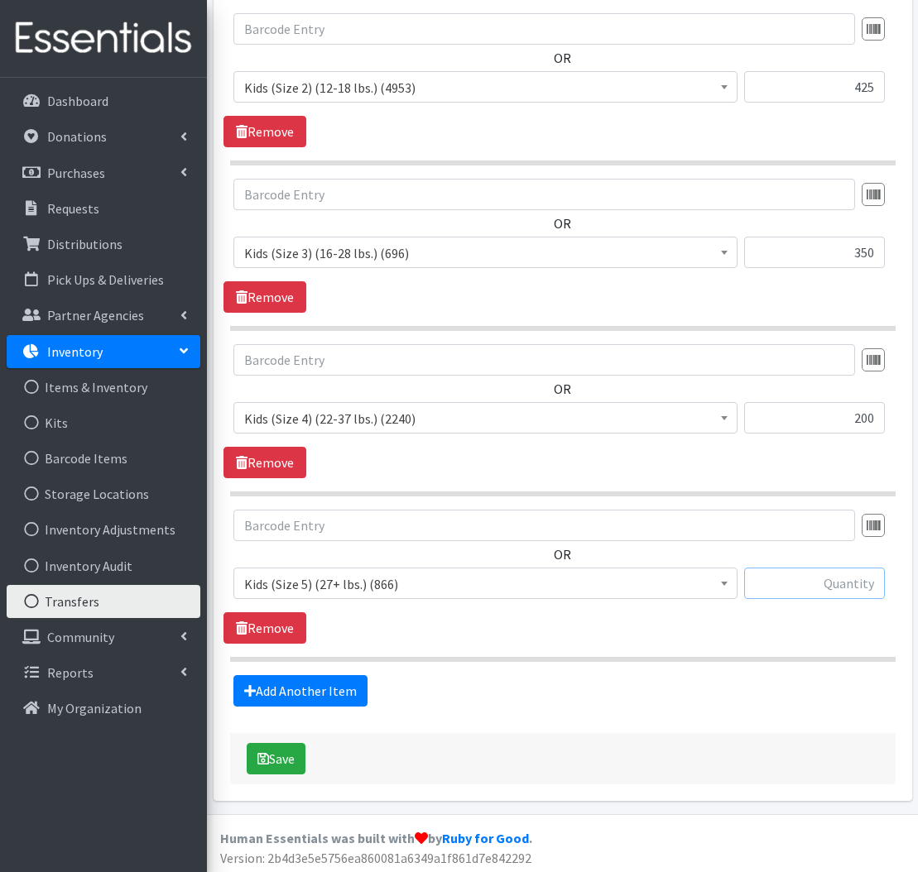
click at [823, 588] on input "text" at bounding box center [814, 583] width 141 height 31
type input "275"
click at [281, 690] on link "Add Another Item" at bounding box center [300, 690] width 134 height 31
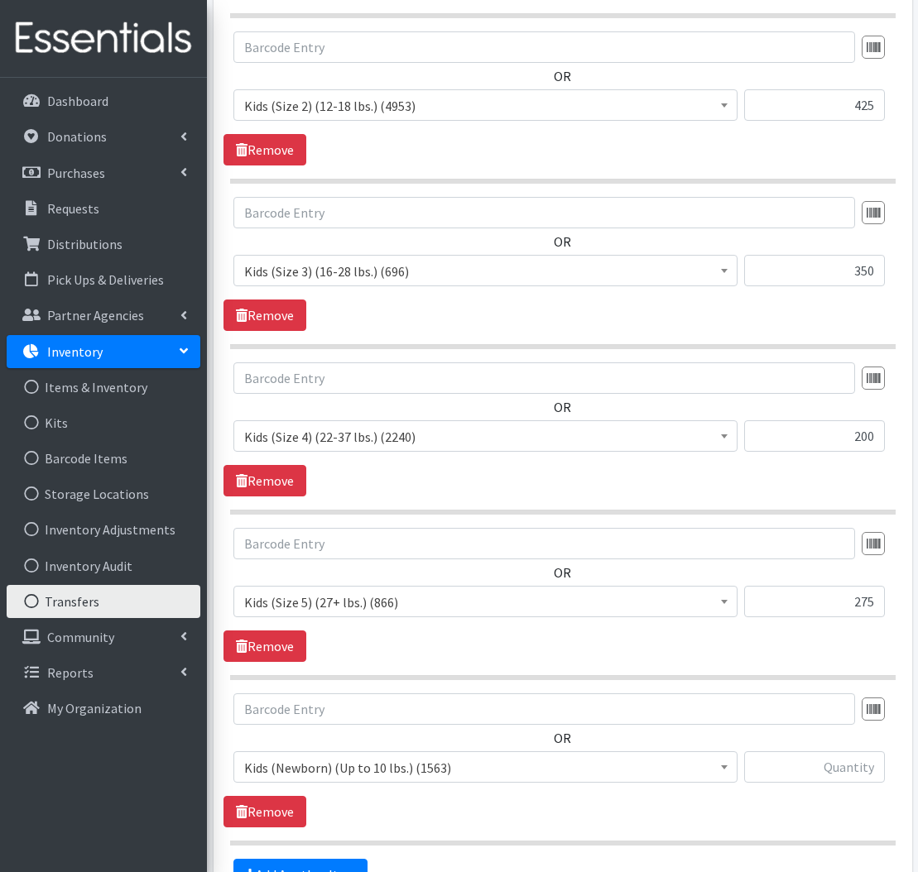
scroll to position [572, 0]
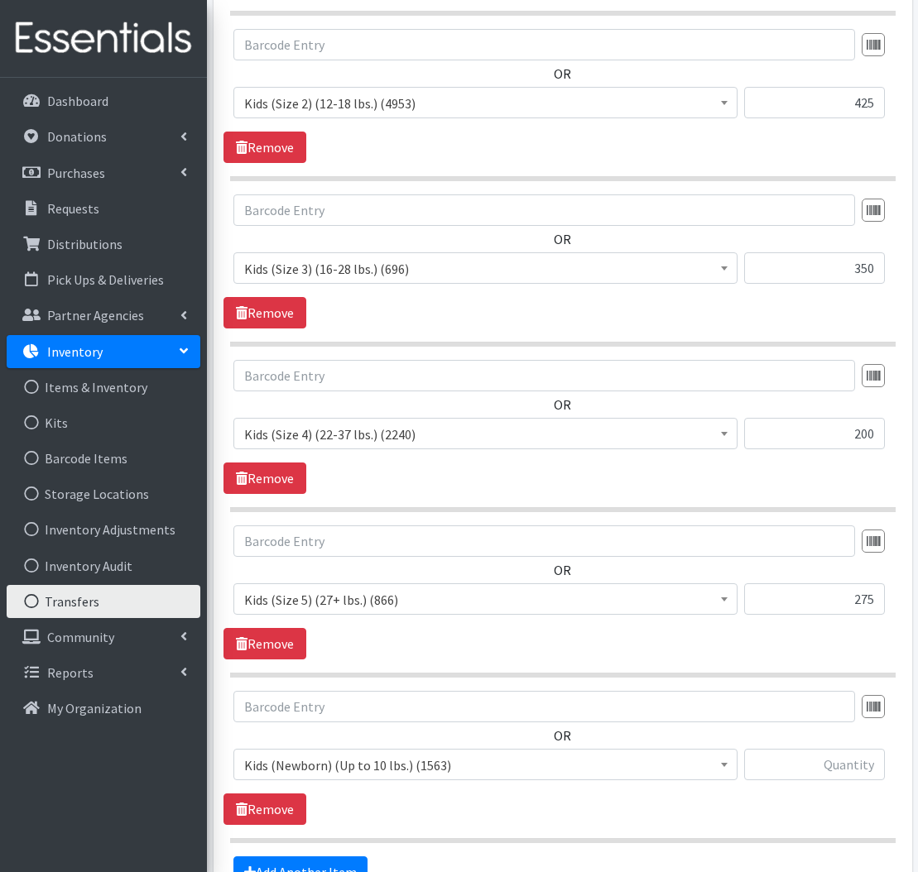
click at [376, 760] on span "Kids (Newborn) (Up to 10 lbs.) (1563)" at bounding box center [485, 765] width 482 height 23
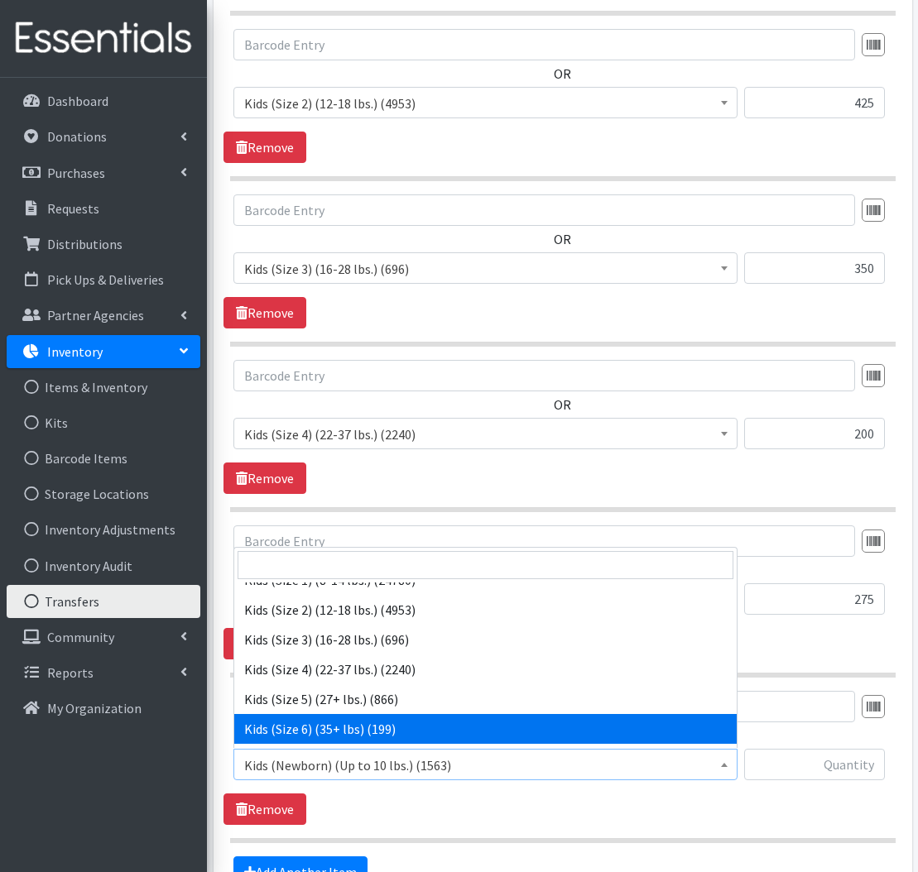
scroll to position [569, 1]
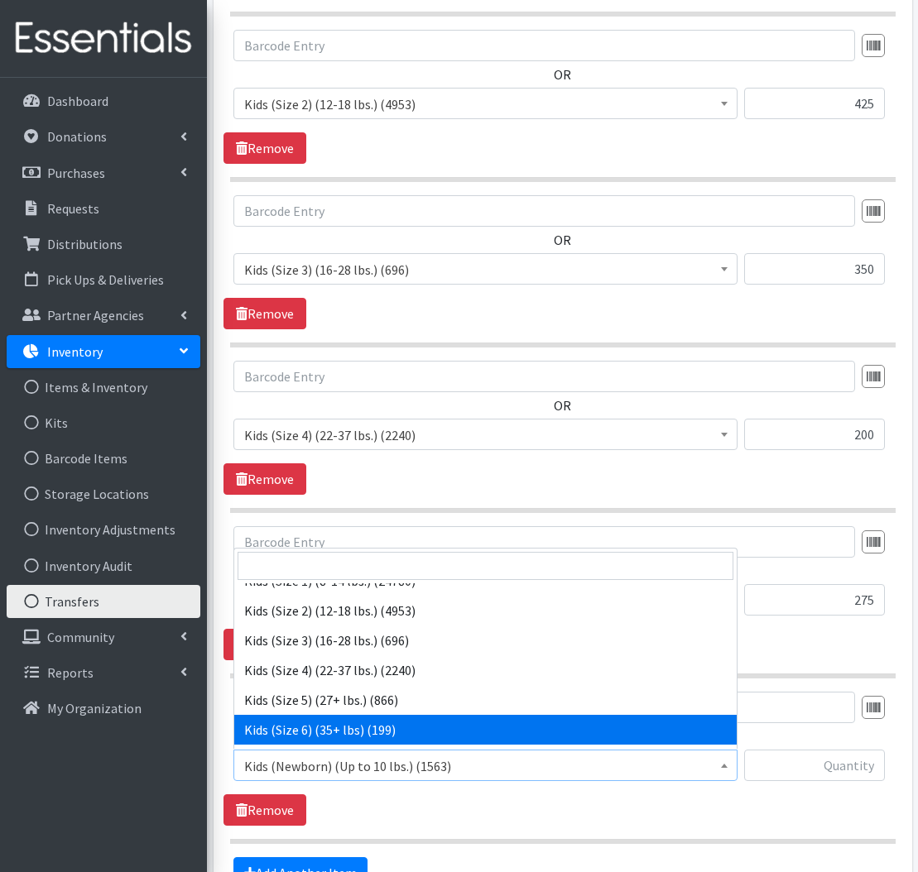
drag, startPoint x: 351, startPoint y: 727, endPoint x: 362, endPoint y: 722, distance: 12.6
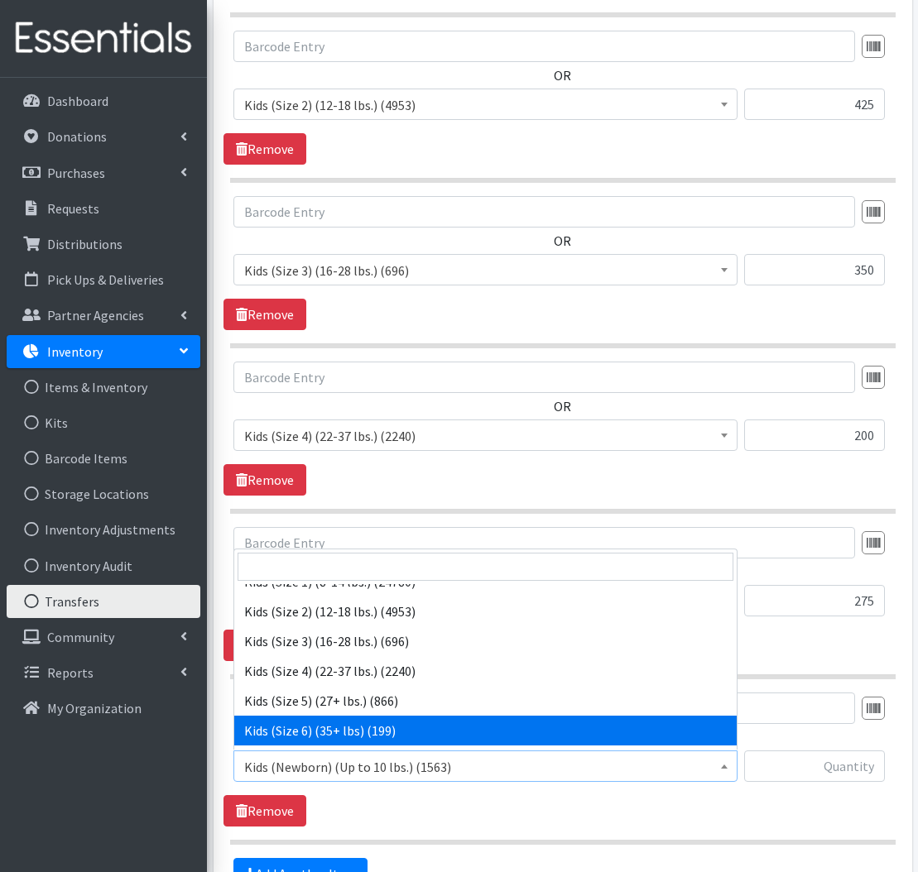
select select "560"
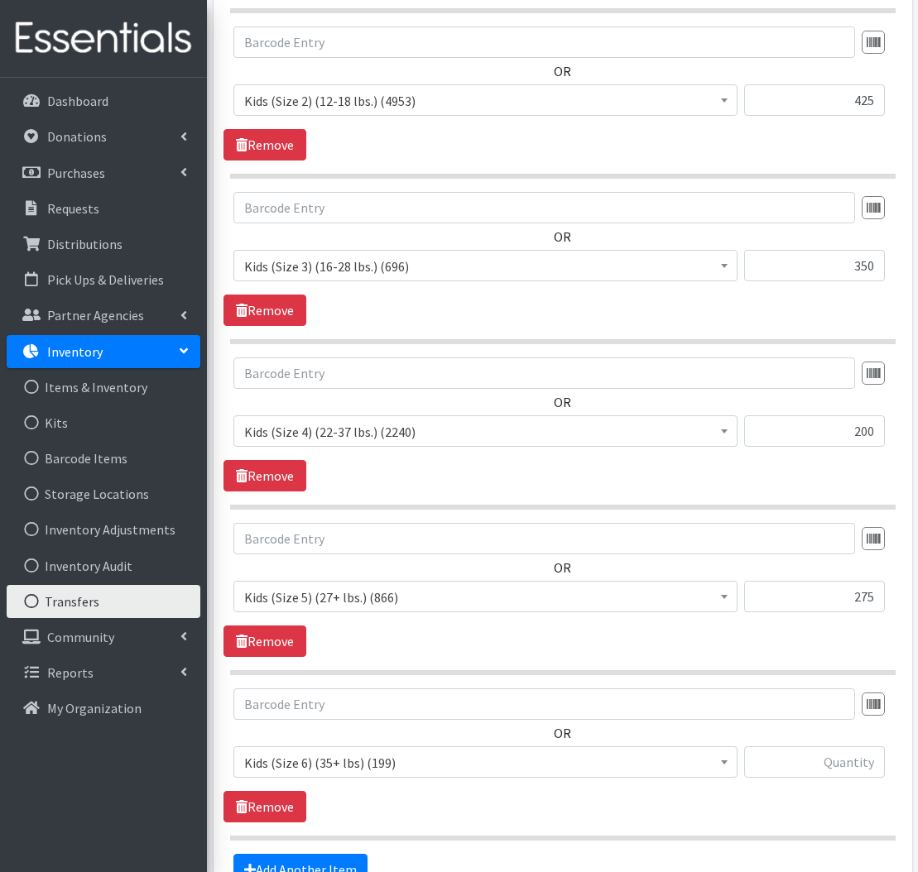
click at [860, 748] on div "OR Kids (Newborn) (Up to 10 lbs.) (1563) Kids (Preemie) (387) Kids (Size 1) (8-…" at bounding box center [562, 739] width 678 height 103
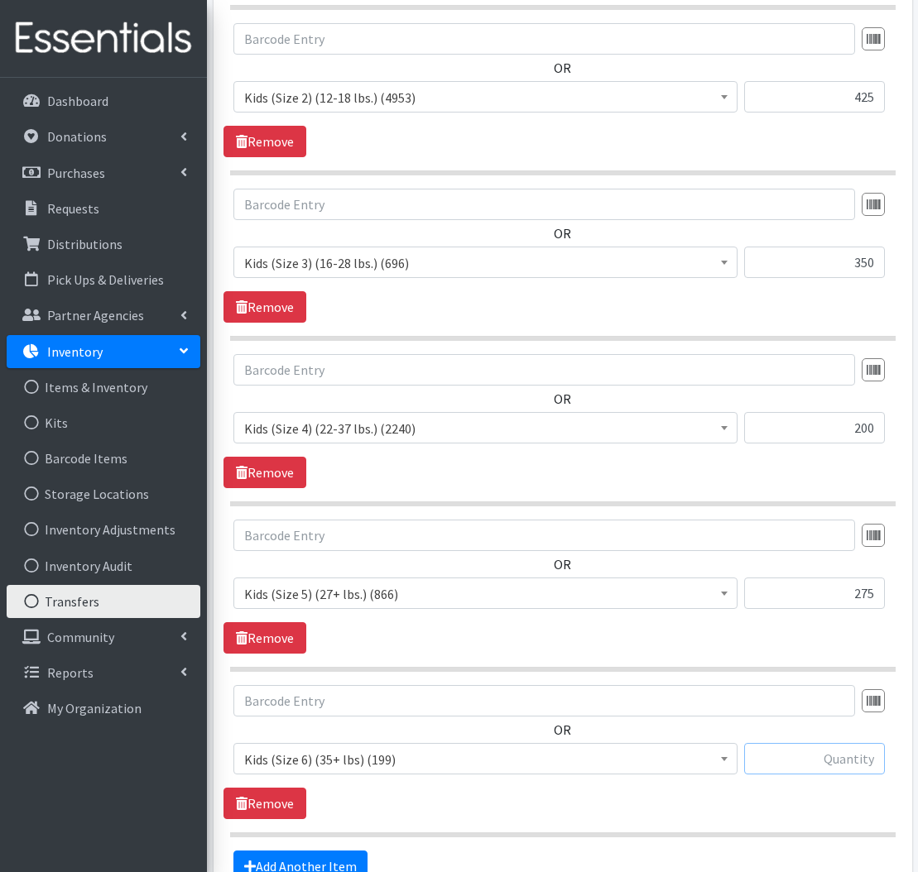
click at [856, 758] on input "text" at bounding box center [814, 758] width 141 height 31
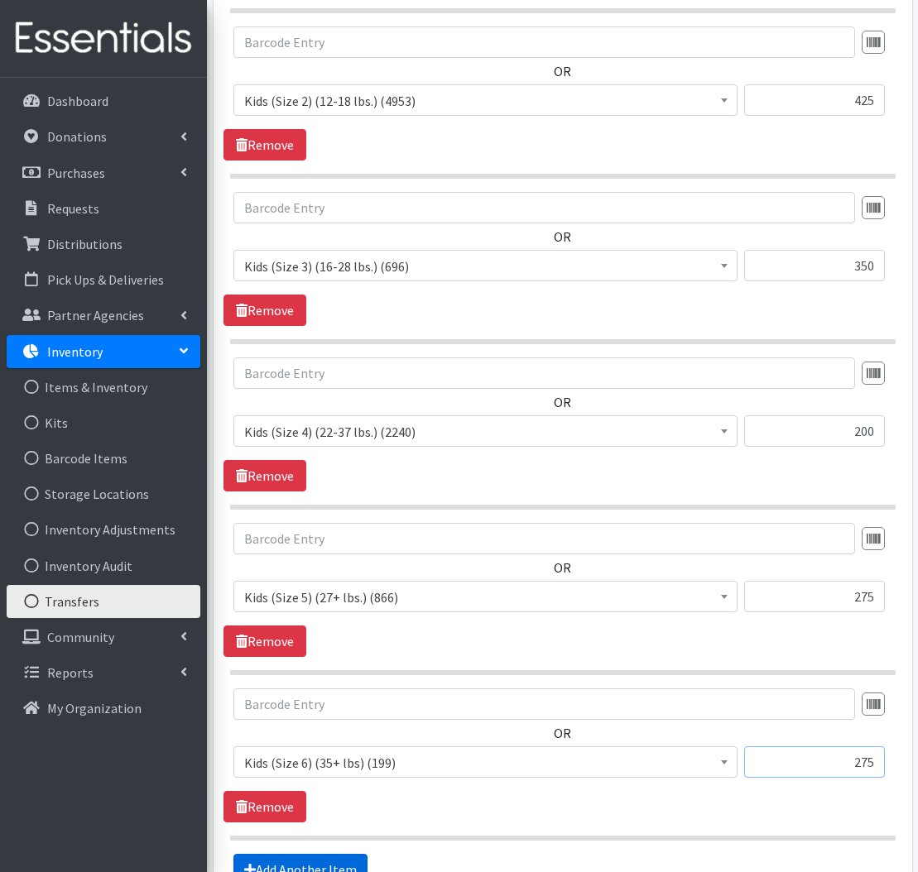
type input "275"
click at [305, 865] on link "Add Another Item" at bounding box center [300, 869] width 134 height 31
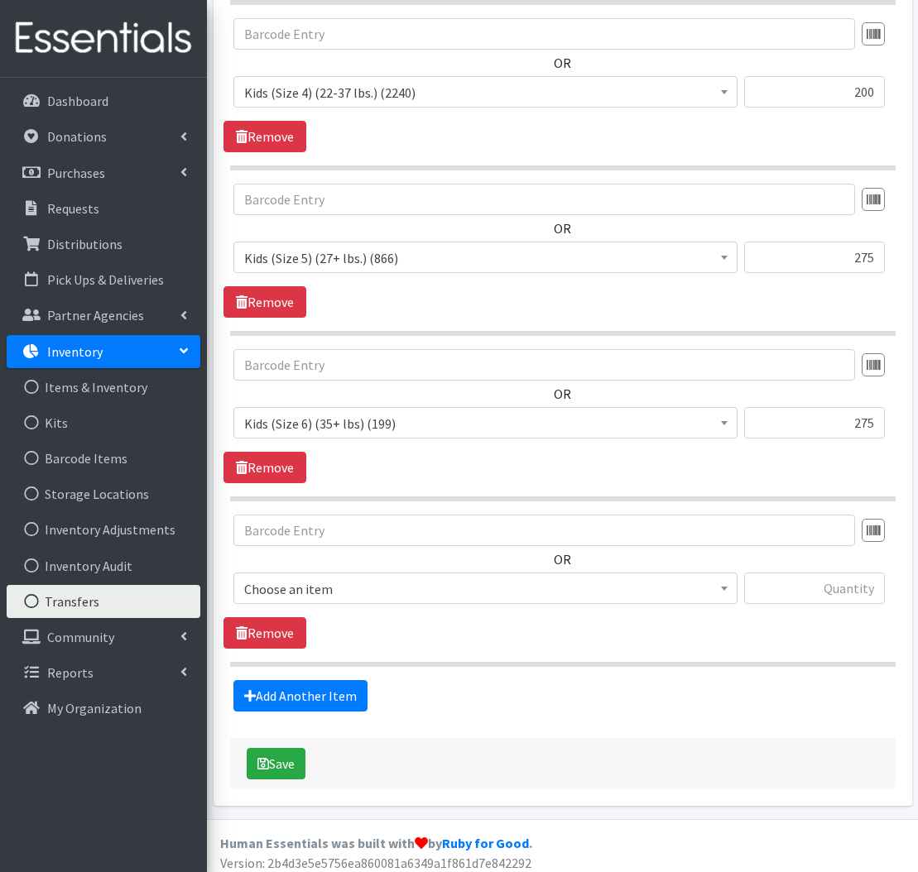
scroll to position [922, 0]
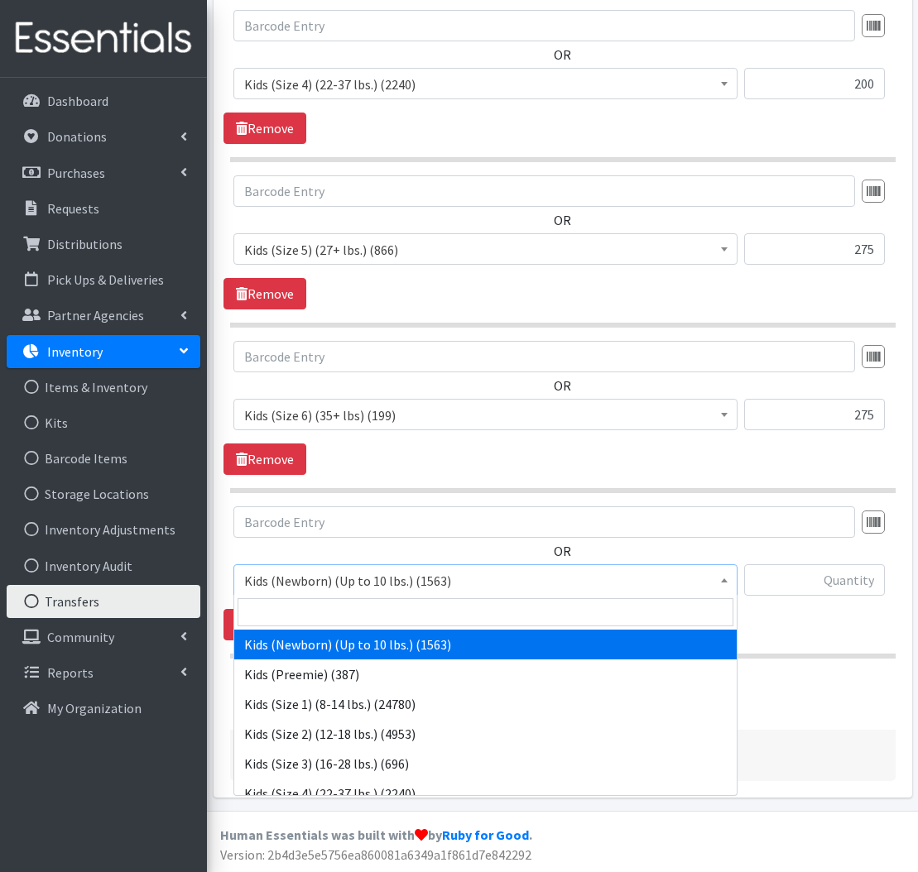
click at [343, 570] on span "Kids (Newborn) (Up to 10 lbs.) (1563)" at bounding box center [485, 580] width 482 height 23
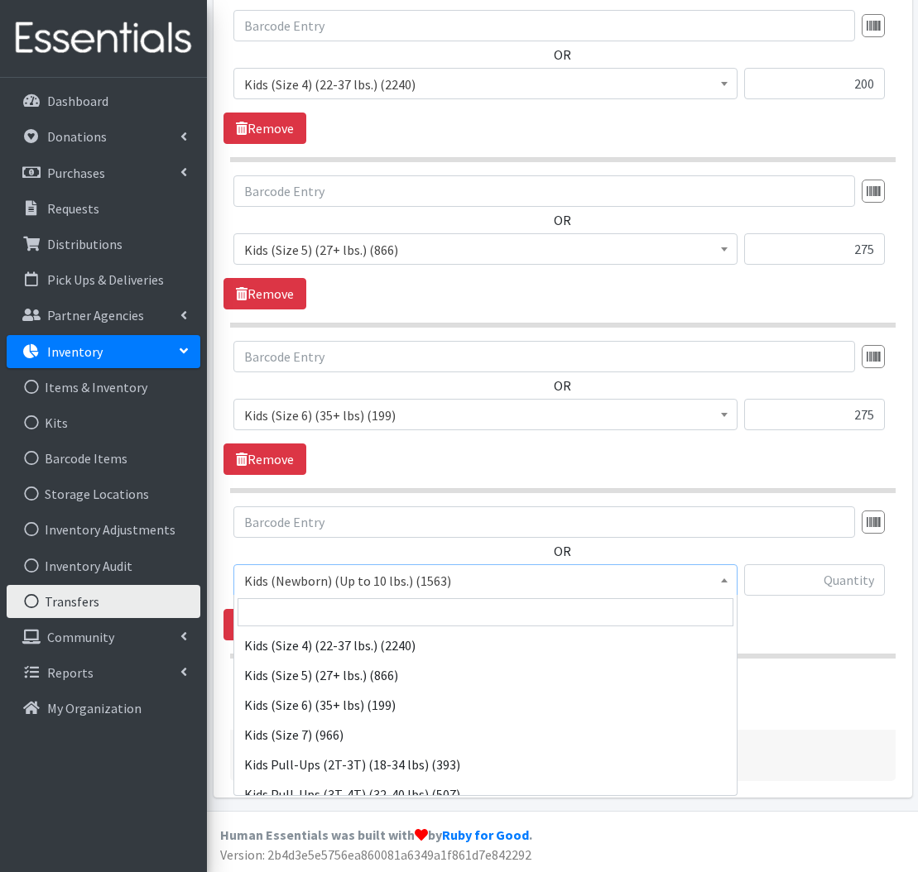
scroll to position [152, 0]
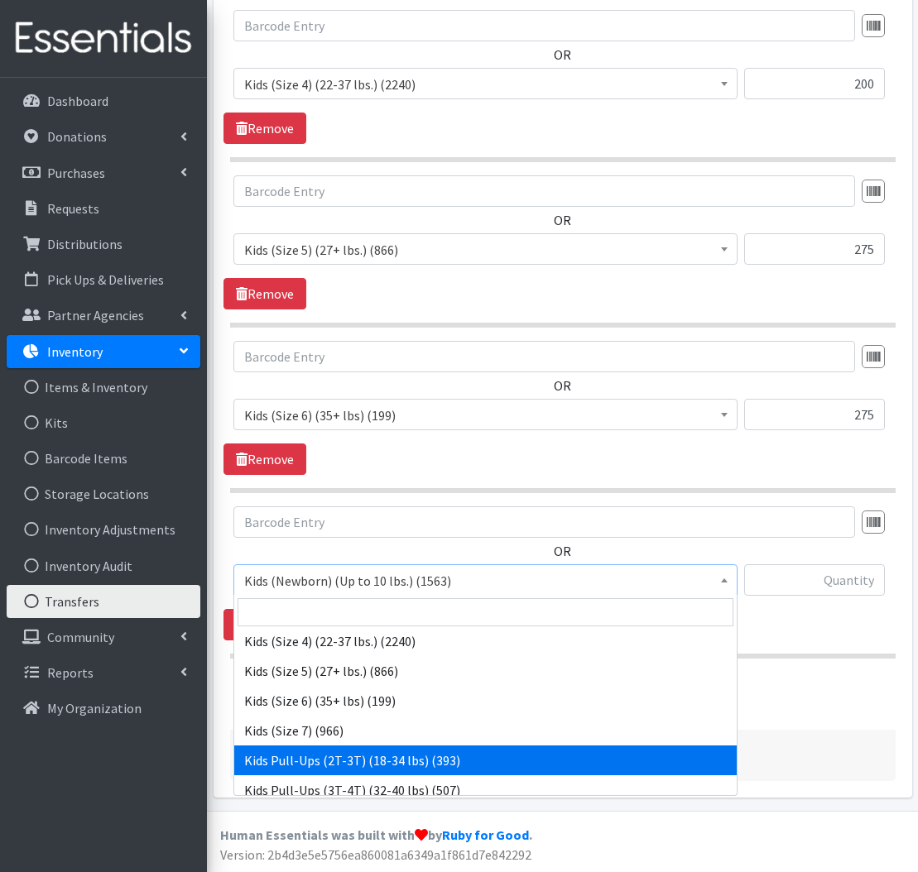
select select "564"
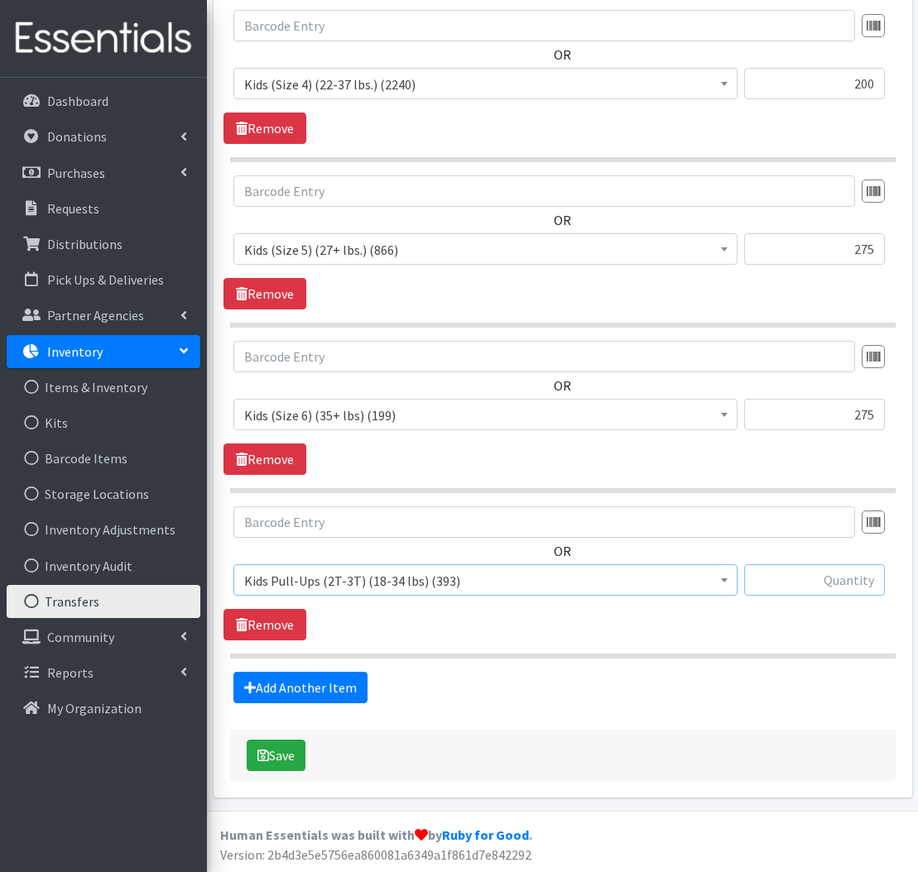
click at [860, 594] on input "text" at bounding box center [814, 579] width 141 height 31
type input "150"
click at [285, 692] on link "Add Another Item" at bounding box center [300, 687] width 134 height 31
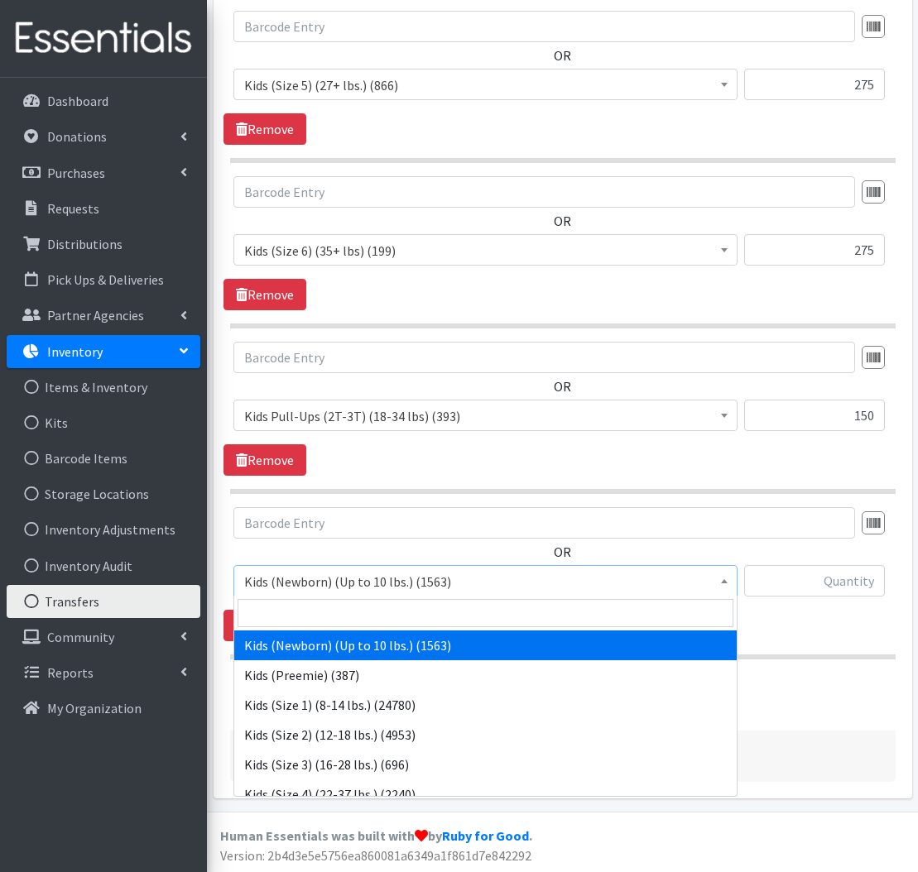
scroll to position [1086, 1]
click at [363, 577] on span "Kids (Newborn) (Up to 10 lbs.) (1563)" at bounding box center [485, 581] width 482 height 23
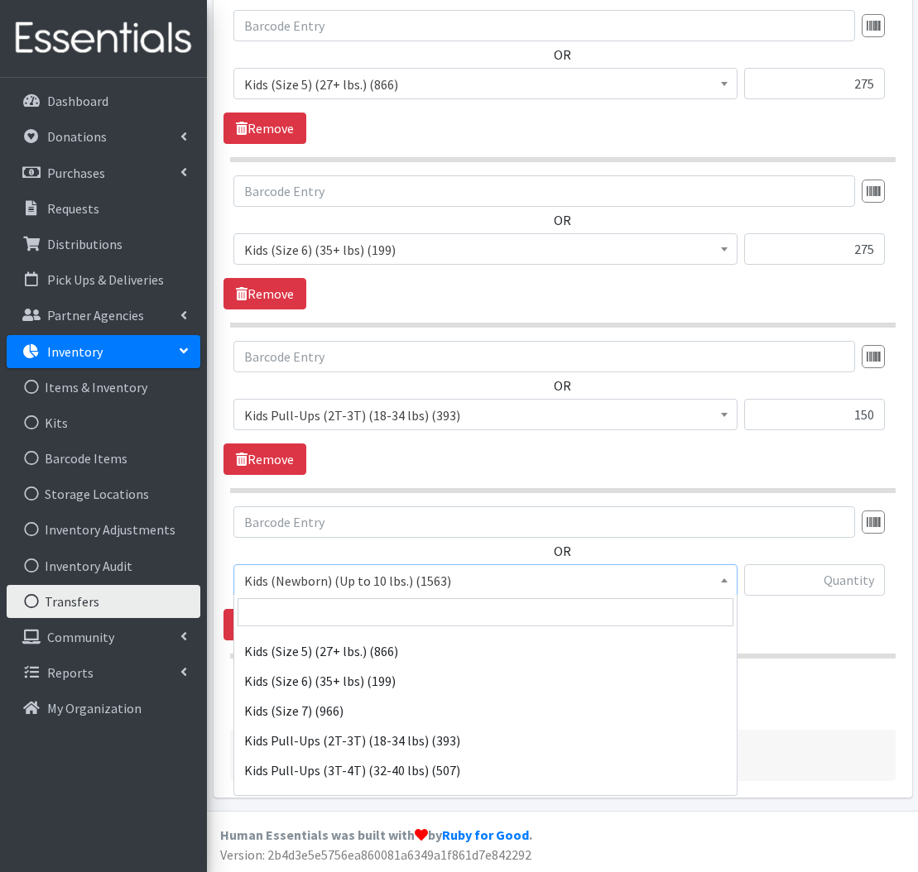
scroll to position [242, 0]
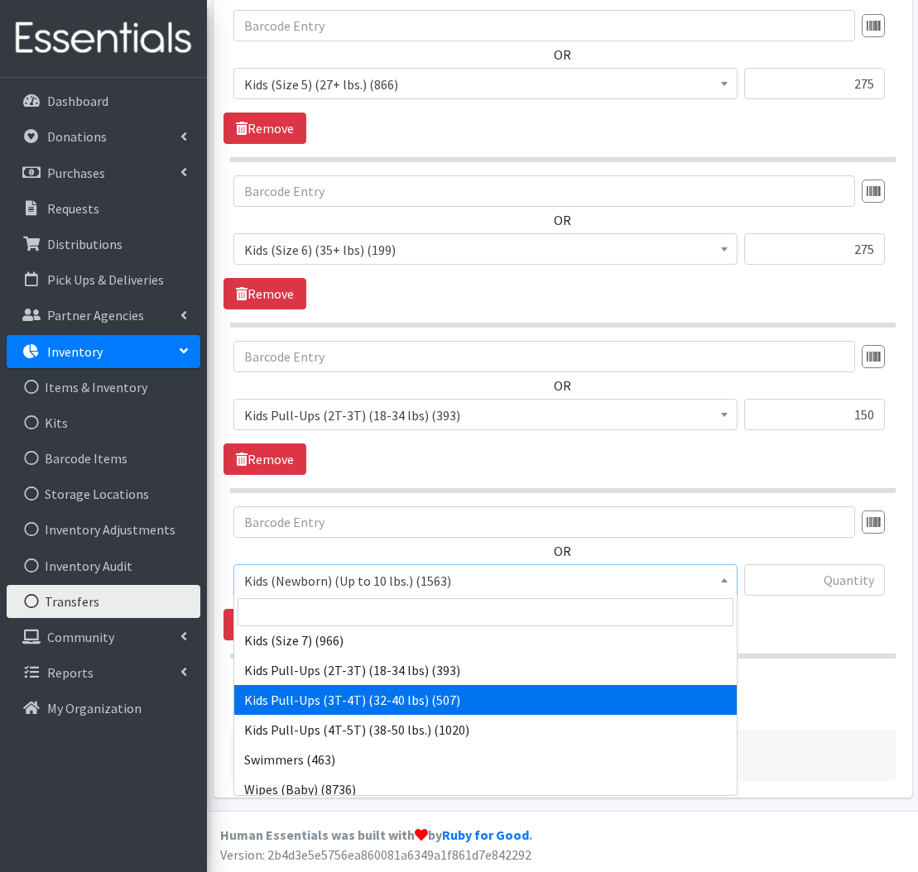
select select "565"
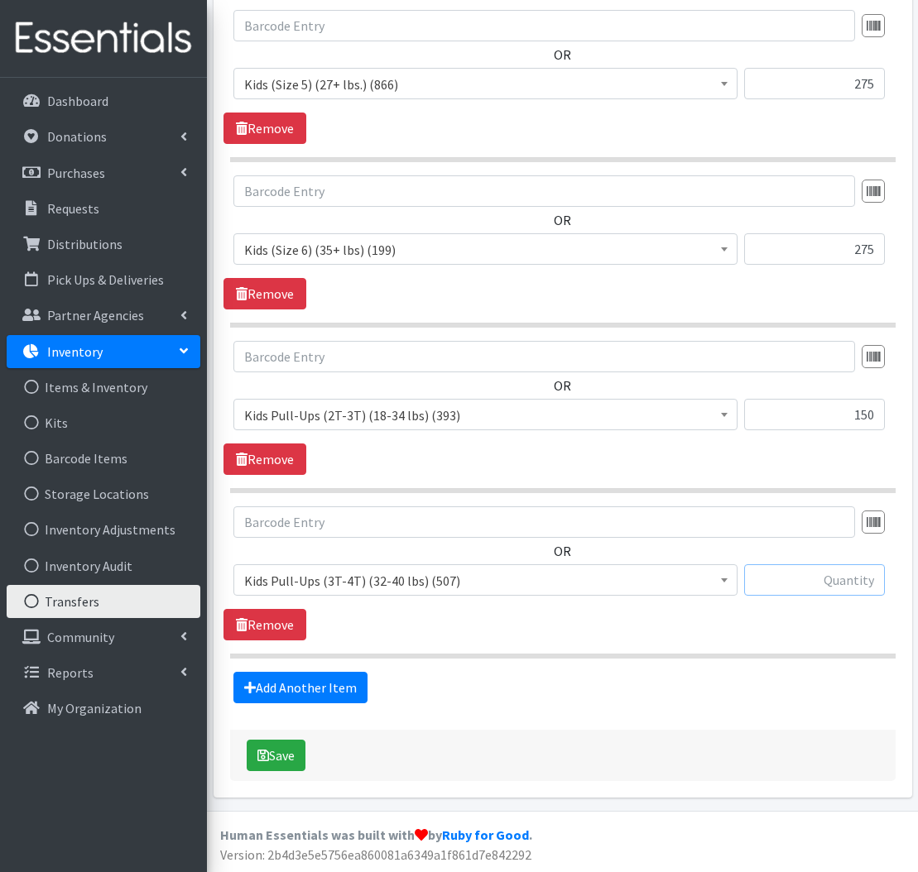
click at [817, 568] on input "text" at bounding box center [814, 579] width 141 height 31
type input "375"
click at [264, 690] on link "Add Another Item" at bounding box center [300, 687] width 134 height 31
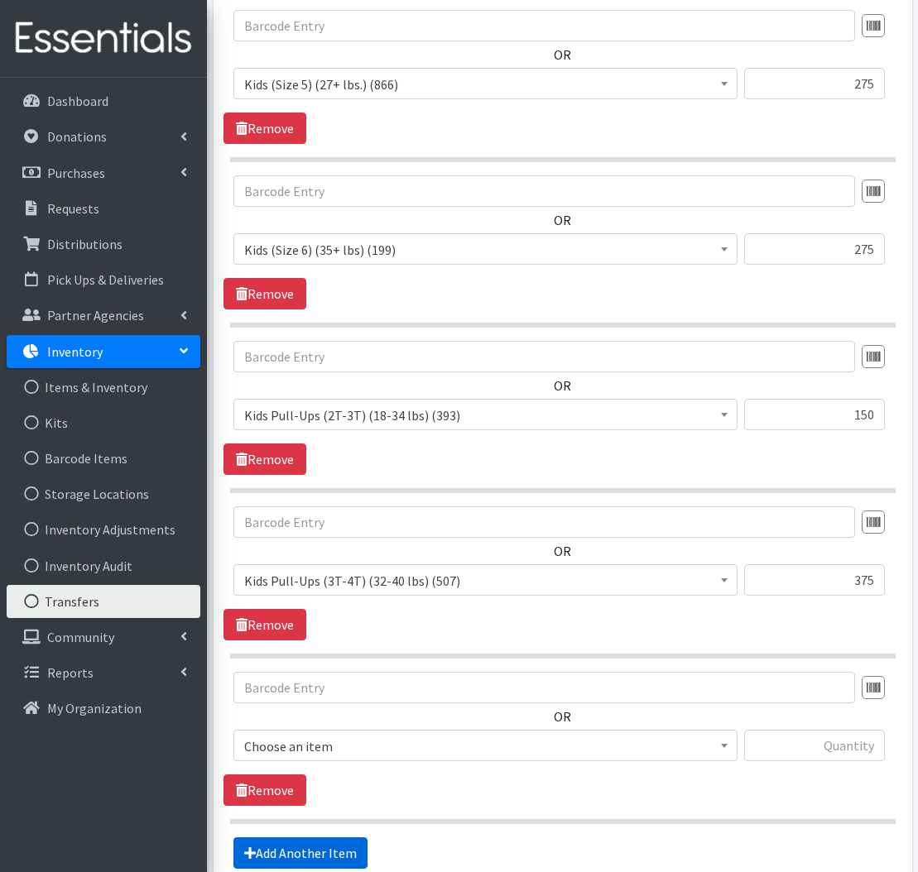
scroll to position [1253, 0]
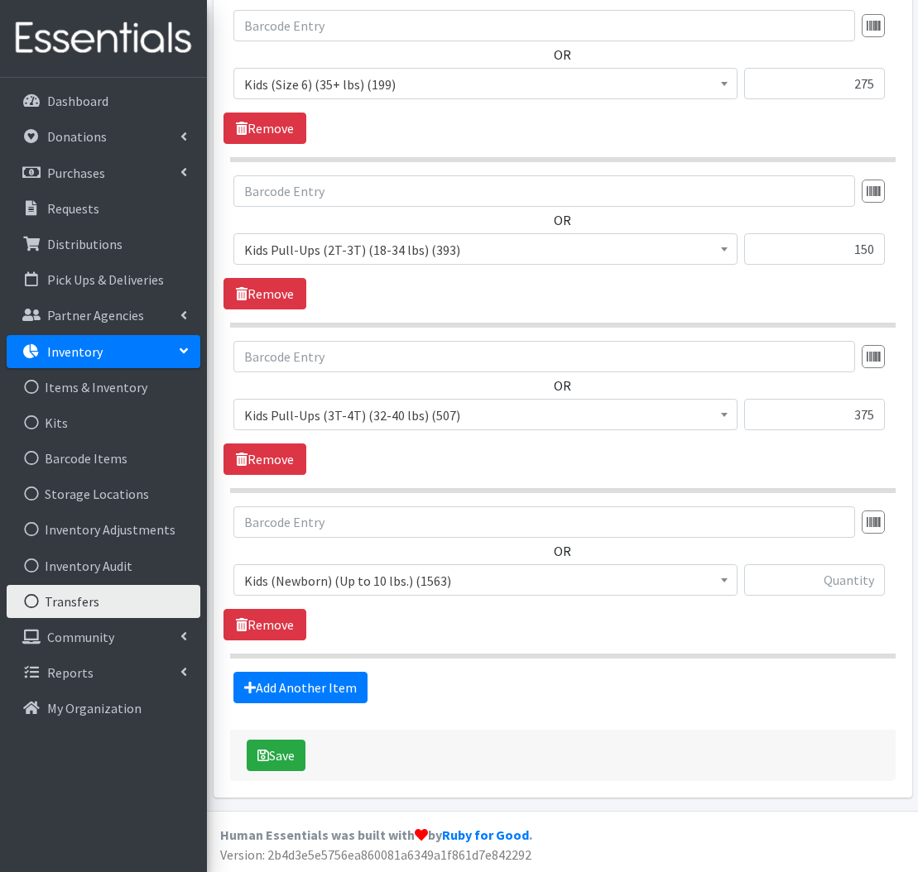
click at [530, 573] on span "Kids (Newborn) (Up to 10 lbs.) (1563)" at bounding box center [485, 580] width 482 height 23
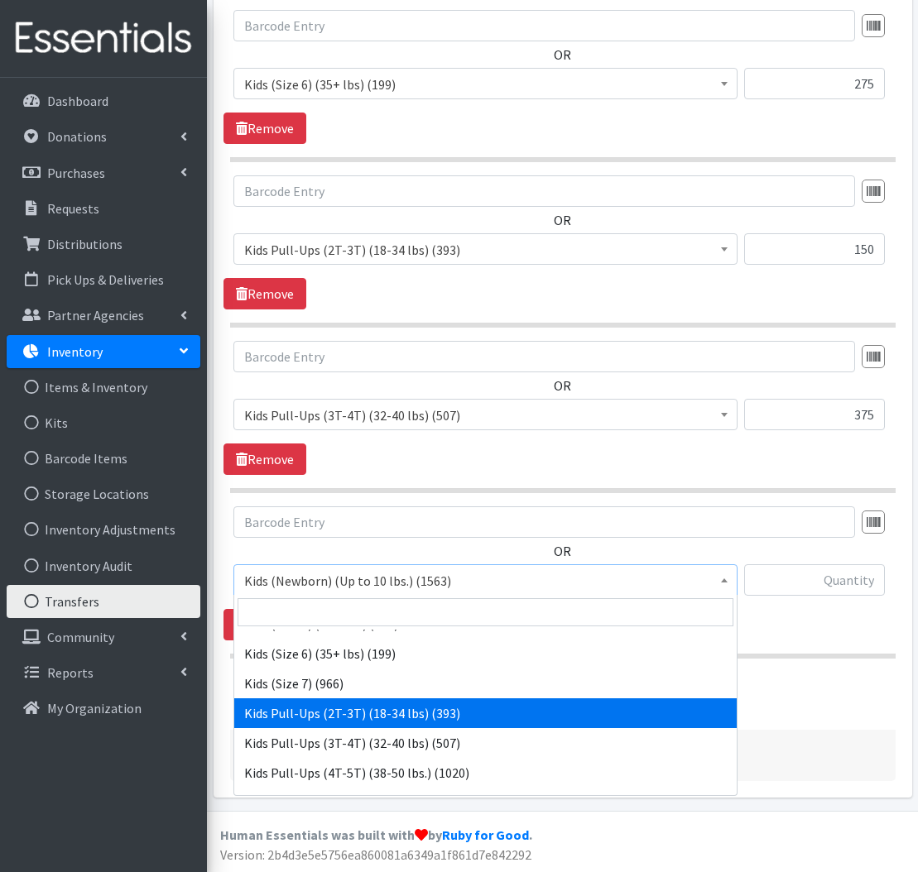
scroll to position [215, 0]
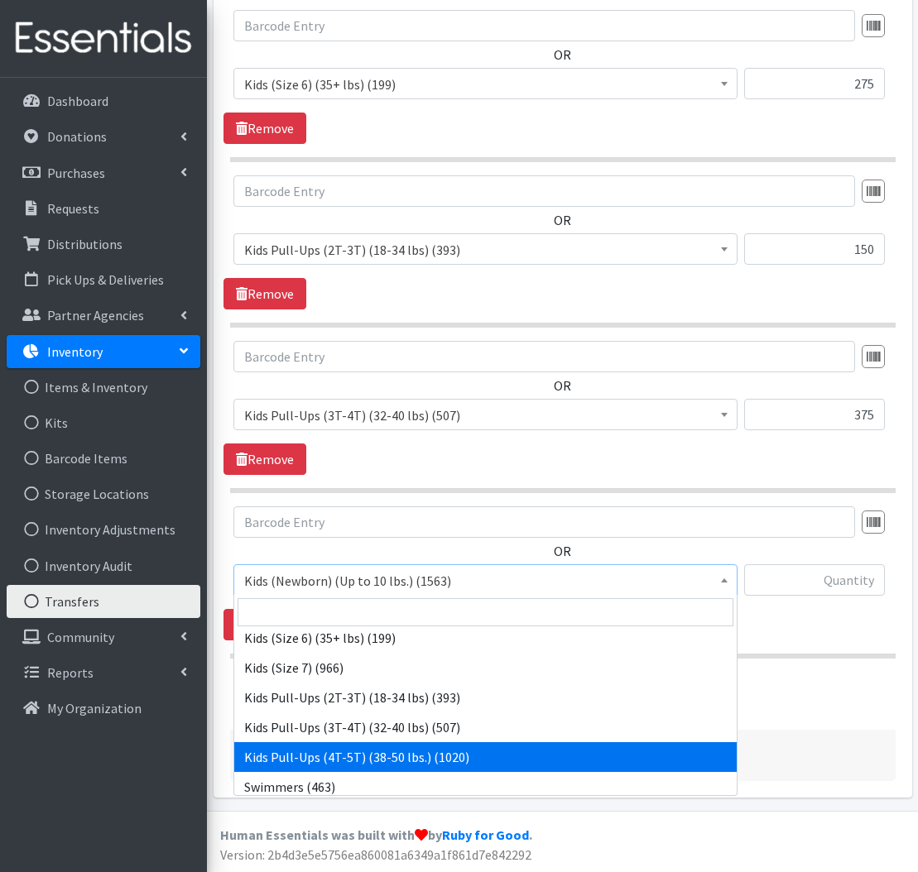
select select "566"
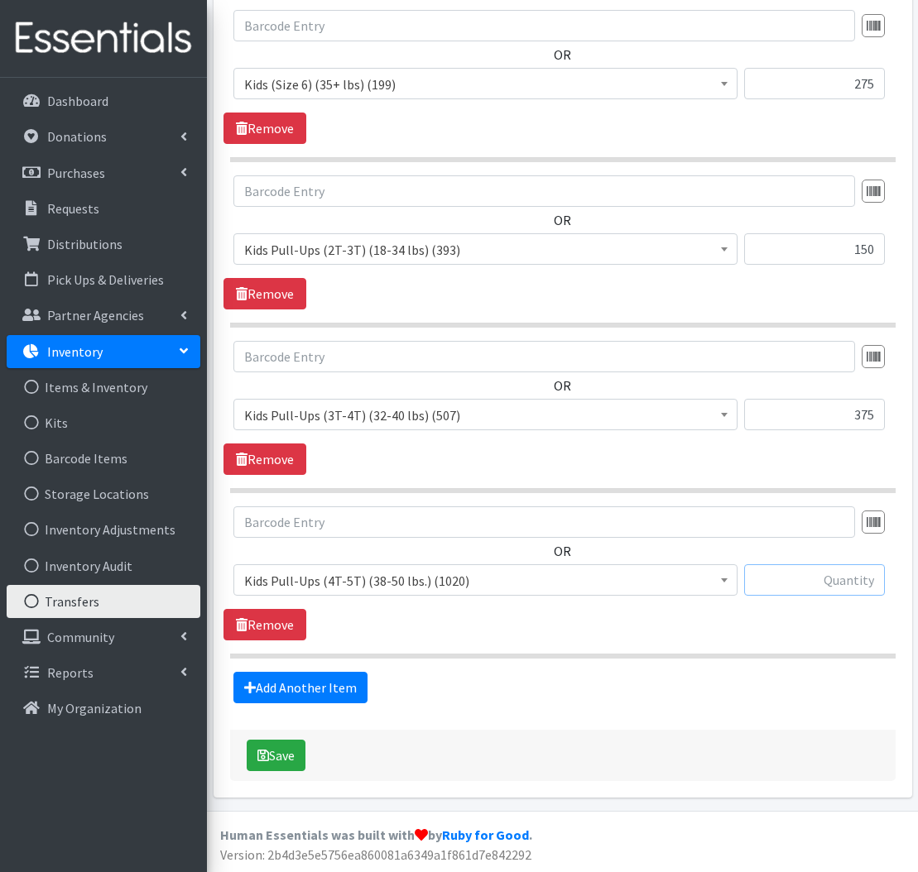
click at [828, 577] on input "text" at bounding box center [814, 579] width 141 height 31
type input "325"
click at [276, 759] on button "Save" at bounding box center [276, 755] width 59 height 31
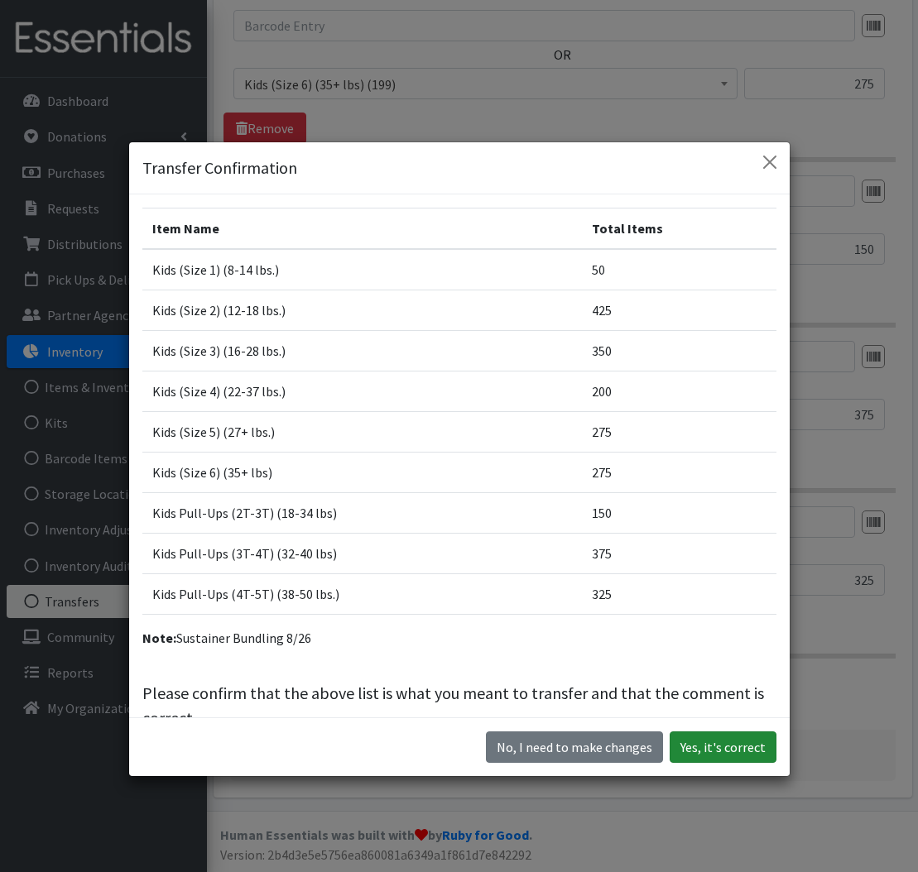
click at [691, 749] on button "Yes, it's correct" at bounding box center [722, 746] width 107 height 31
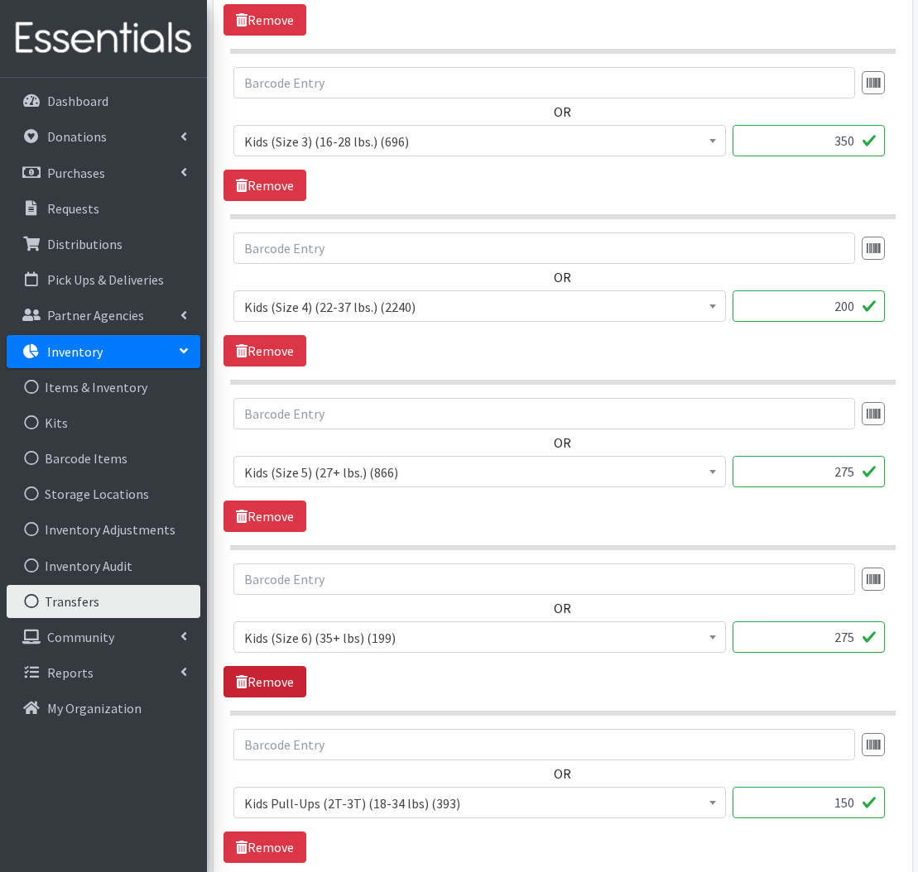
scroll to position [775, 1]
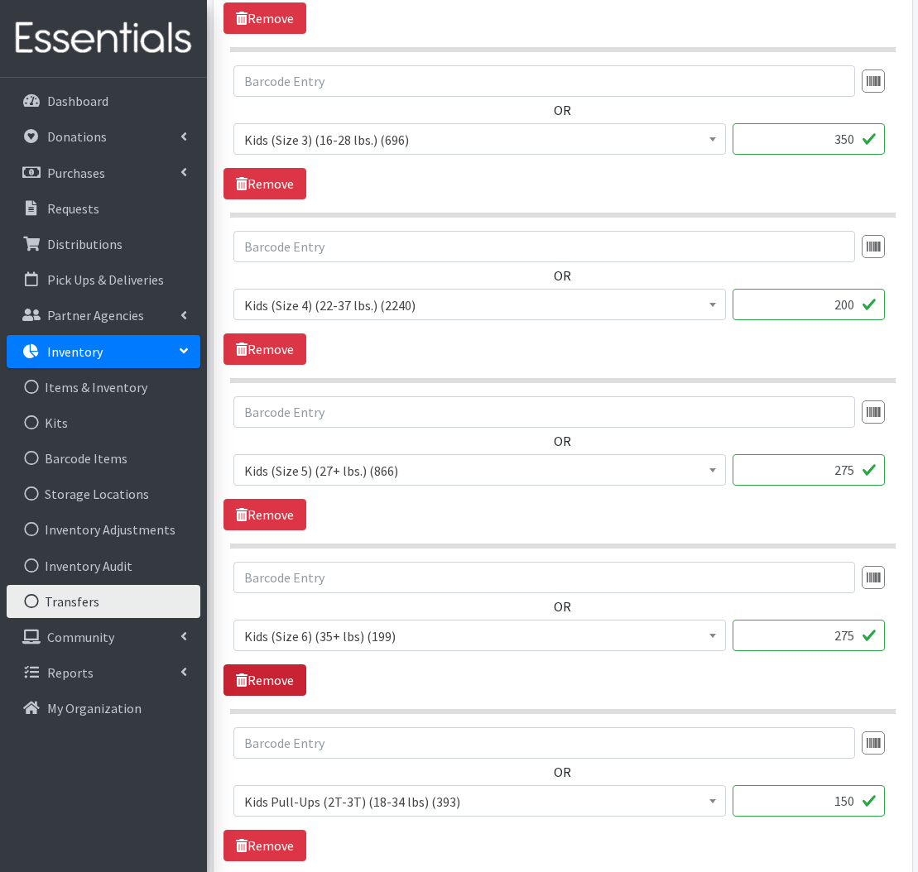
click at [252, 685] on link "Remove" at bounding box center [264, 679] width 83 height 31
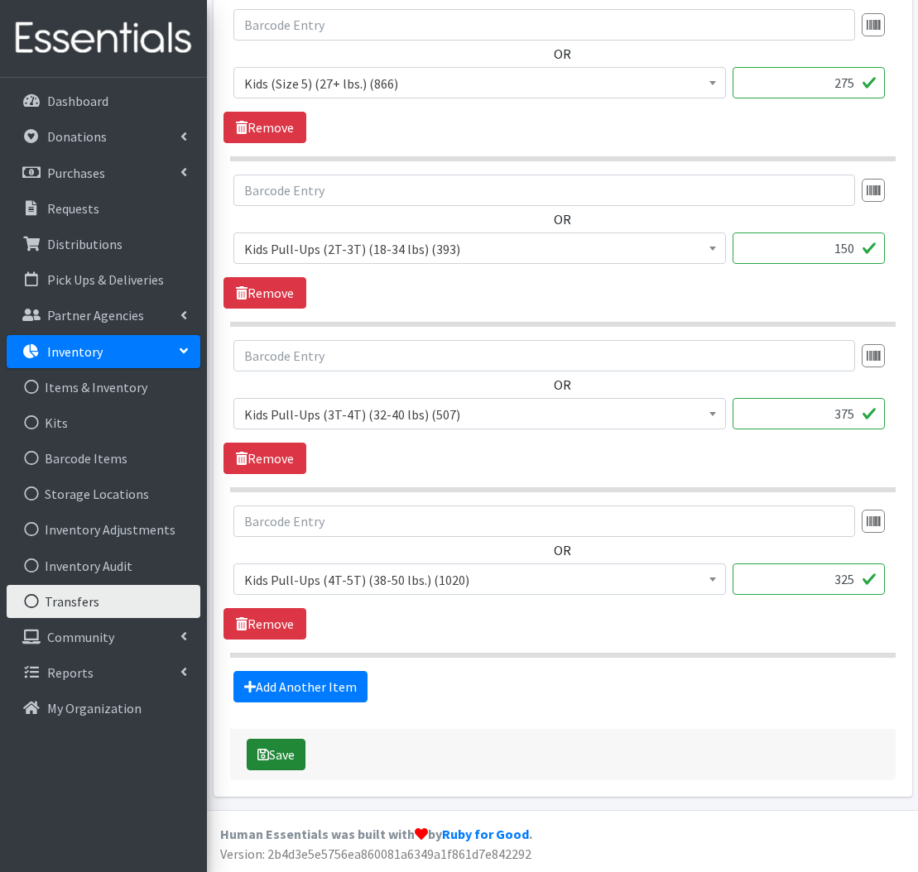
scroll to position [1162, 0]
click at [281, 754] on button "Save" at bounding box center [276, 755] width 59 height 31
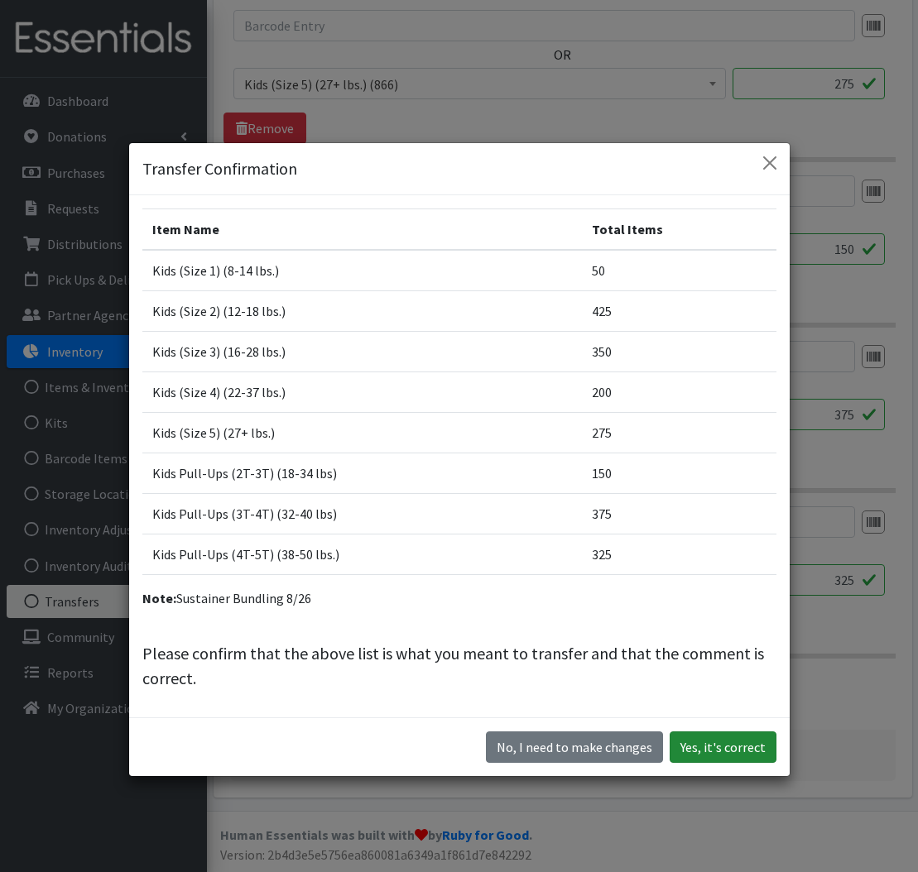
click at [755, 751] on button "Yes, it's correct" at bounding box center [722, 746] width 107 height 31
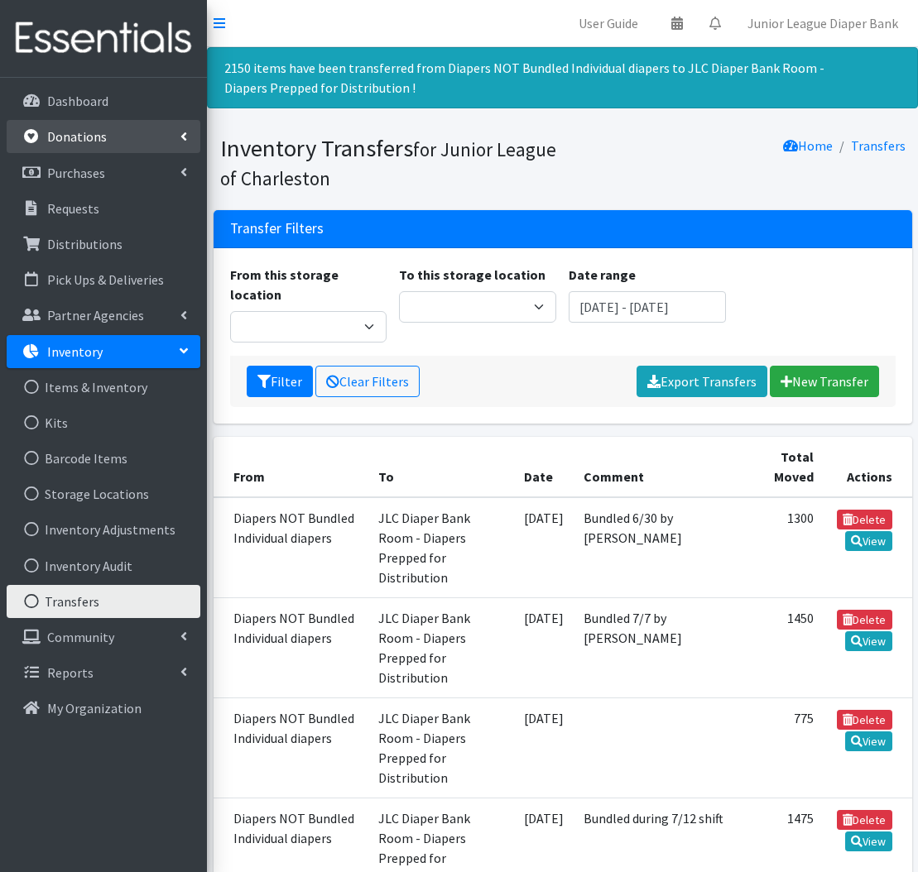
click at [81, 148] on link "Donations" at bounding box center [104, 136] width 194 height 33
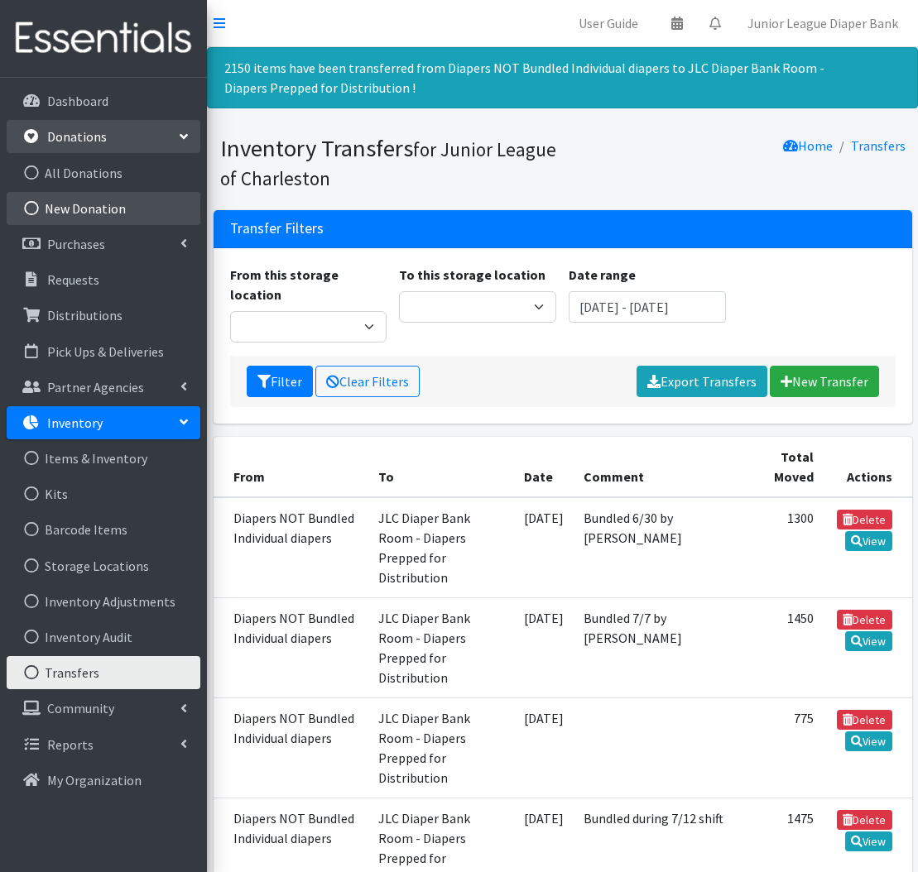
click at [109, 223] on link "New Donation" at bounding box center [104, 208] width 194 height 33
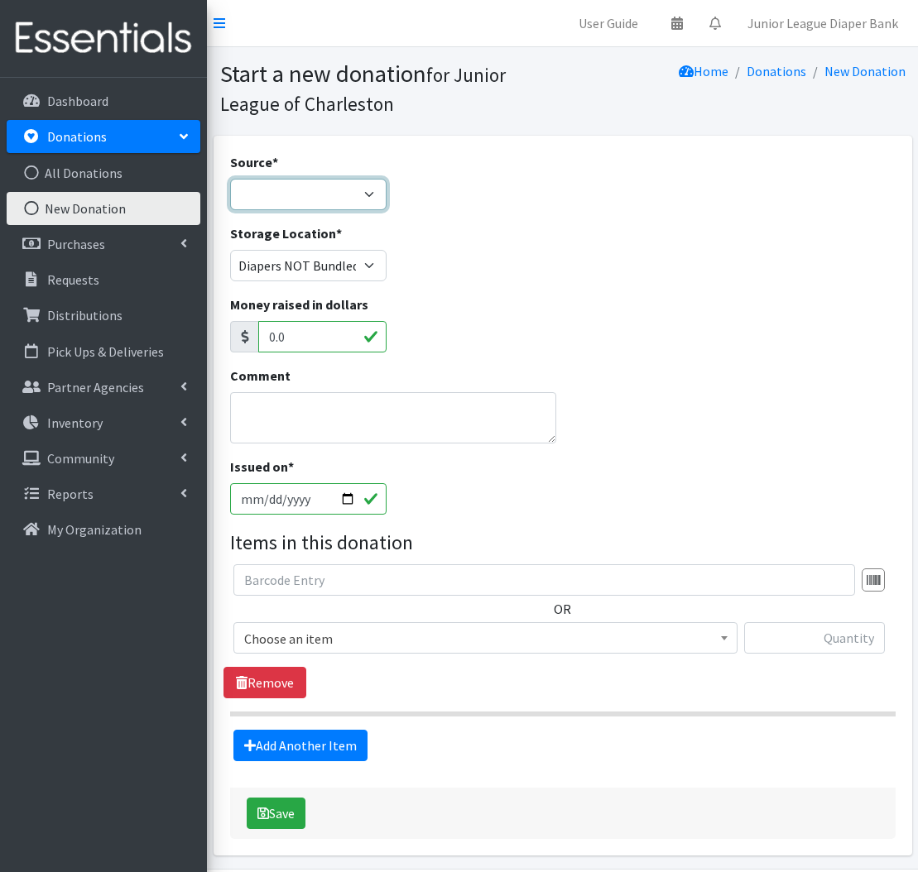
select select "Misc. Donation"
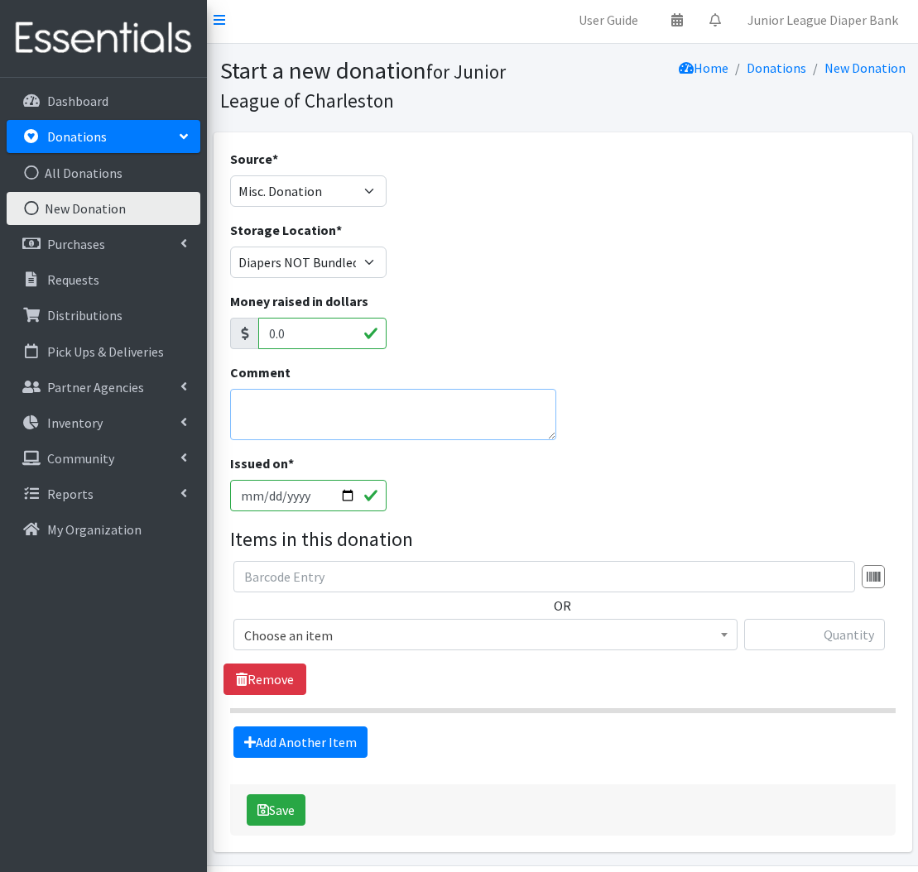
click at [288, 413] on textarea "Comment" at bounding box center [393, 414] width 327 height 51
type textarea "To complete sustainer bundling 8/26"
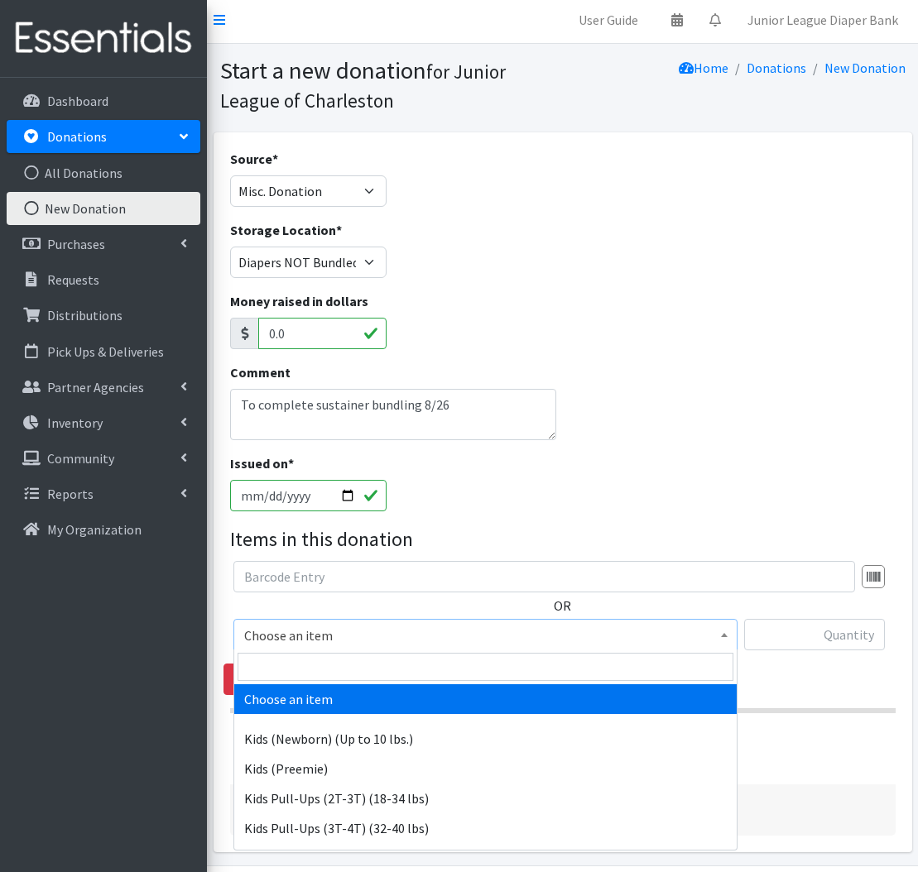
click at [419, 638] on span "Choose an item" at bounding box center [485, 635] width 482 height 23
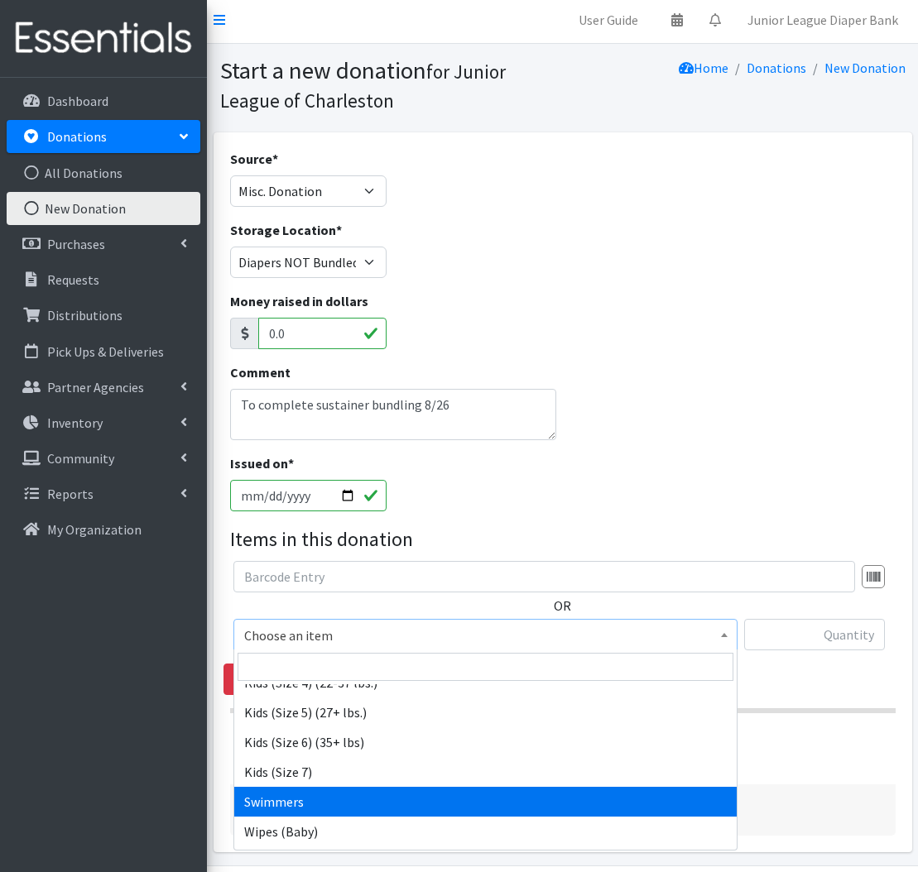
scroll to position [290, 0]
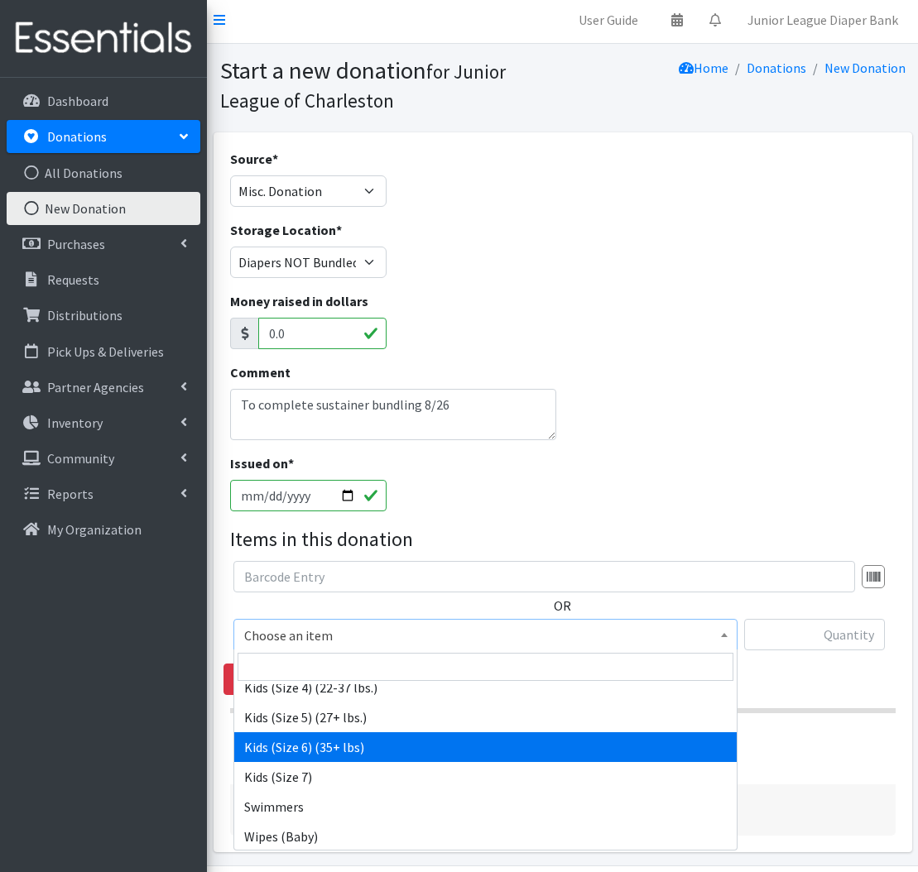
select select "560"
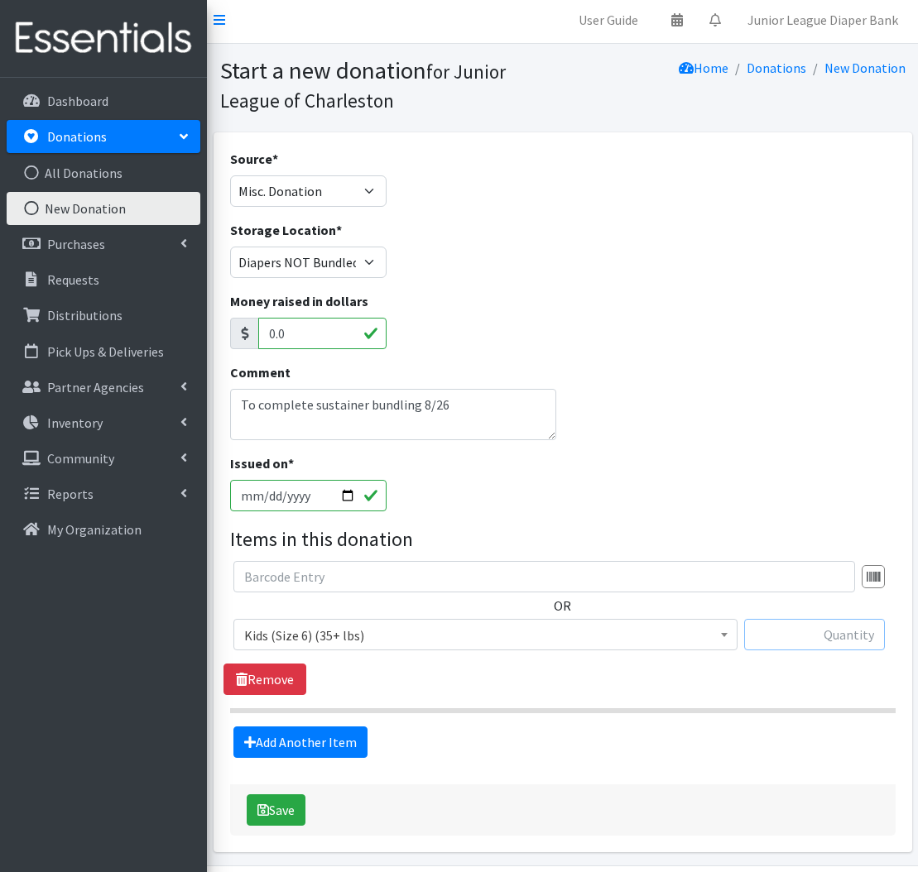
click at [850, 640] on input "text" at bounding box center [814, 634] width 141 height 31
type input "76"
click at [287, 741] on link "Add Another Item" at bounding box center [300, 741] width 134 height 31
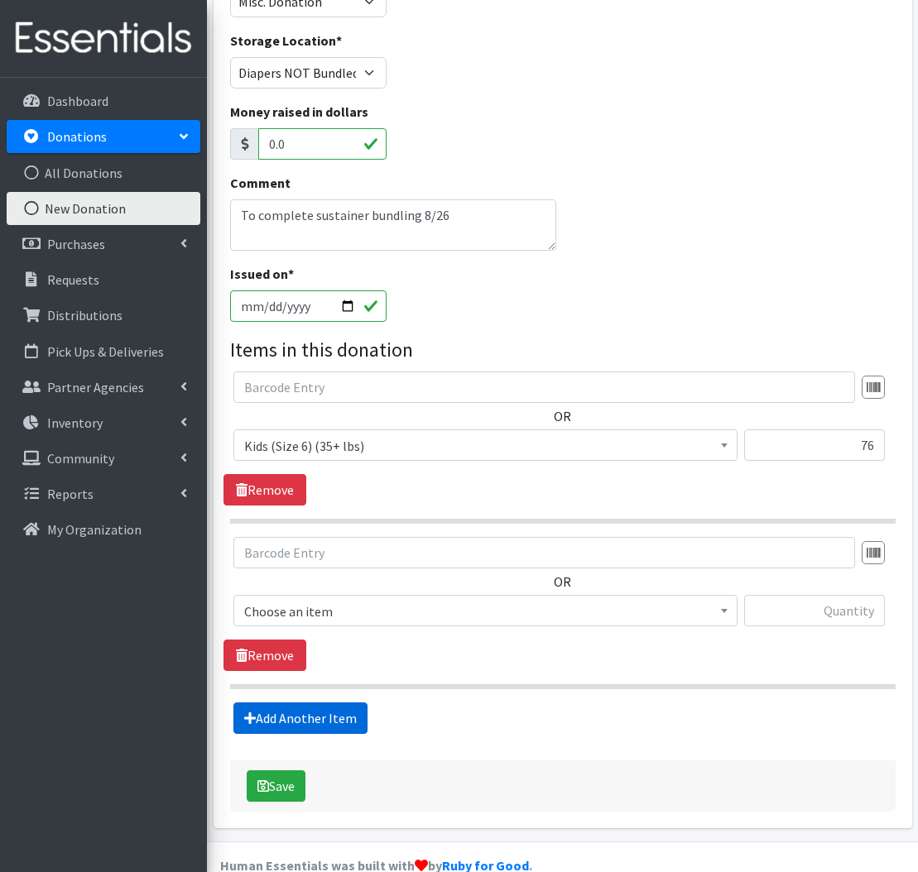
scroll to position [223, 0]
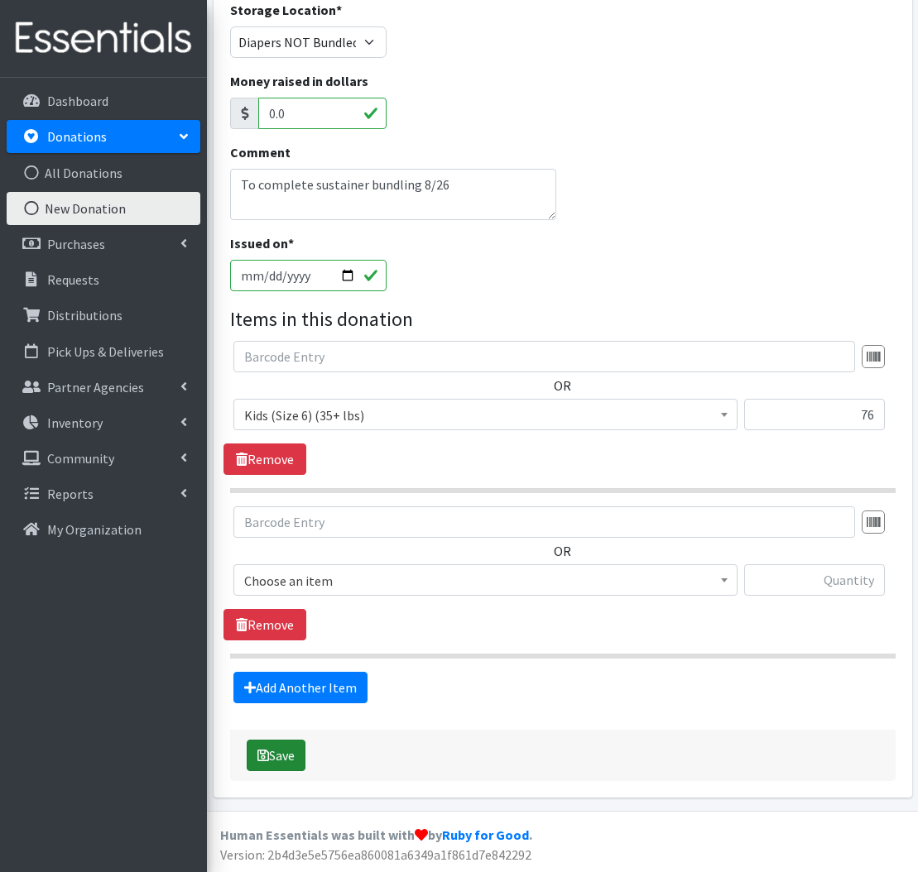
click at [274, 767] on button "Save" at bounding box center [276, 755] width 59 height 31
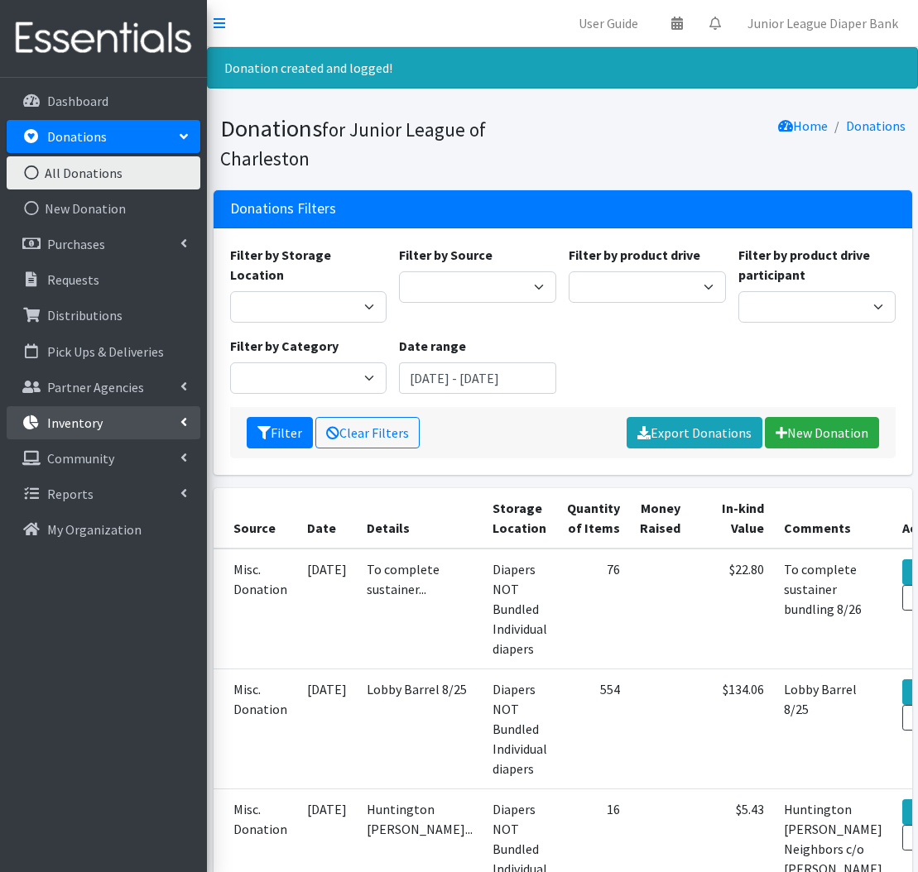
click at [108, 429] on link "Inventory" at bounding box center [104, 422] width 194 height 33
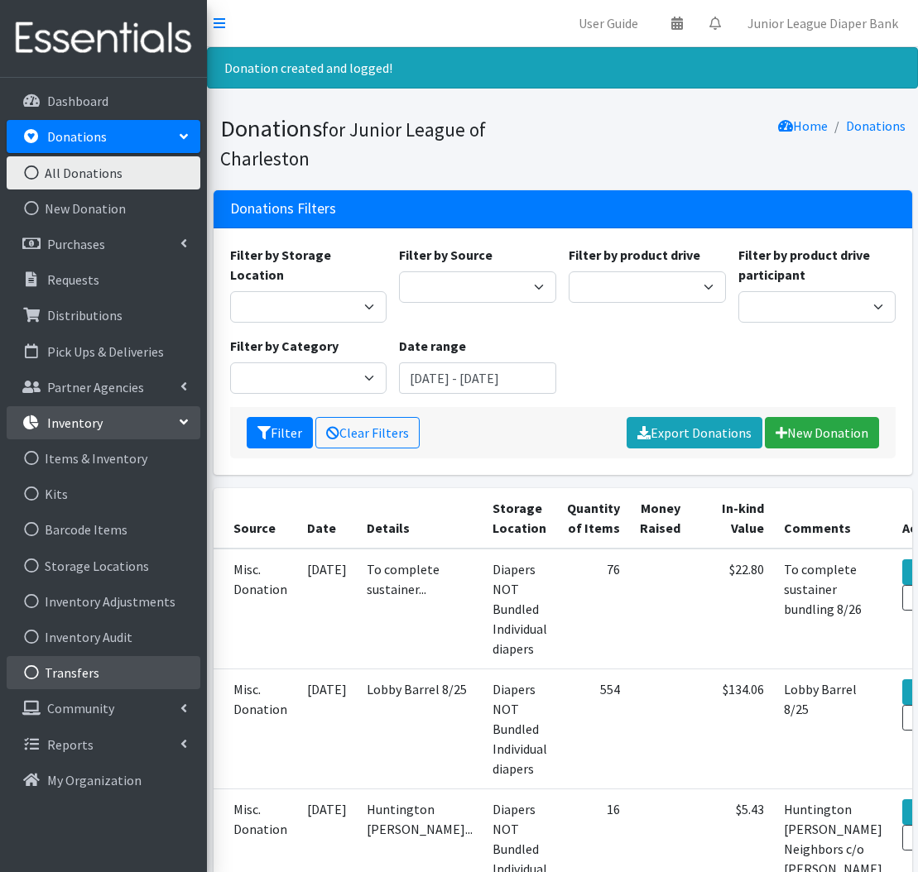
click at [103, 679] on link "Transfers" at bounding box center [104, 672] width 194 height 33
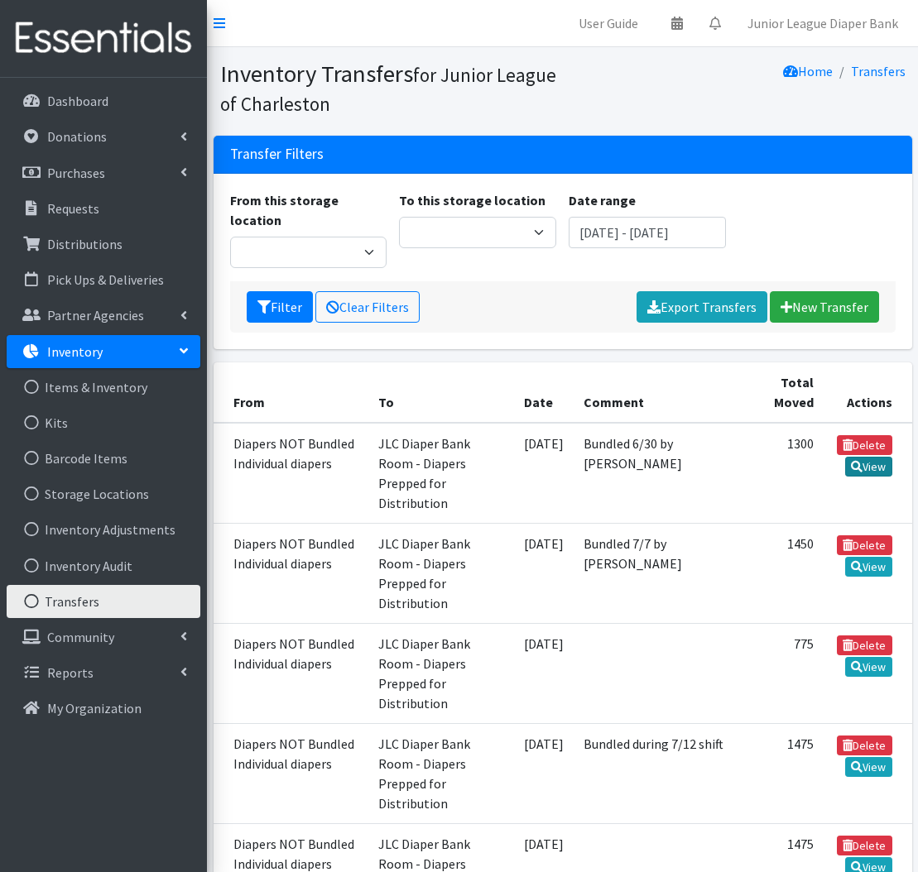
scroll to position [0, 1]
click at [872, 457] on link "View" at bounding box center [868, 467] width 47 height 20
click at [799, 291] on link "New Transfer" at bounding box center [823, 306] width 109 height 31
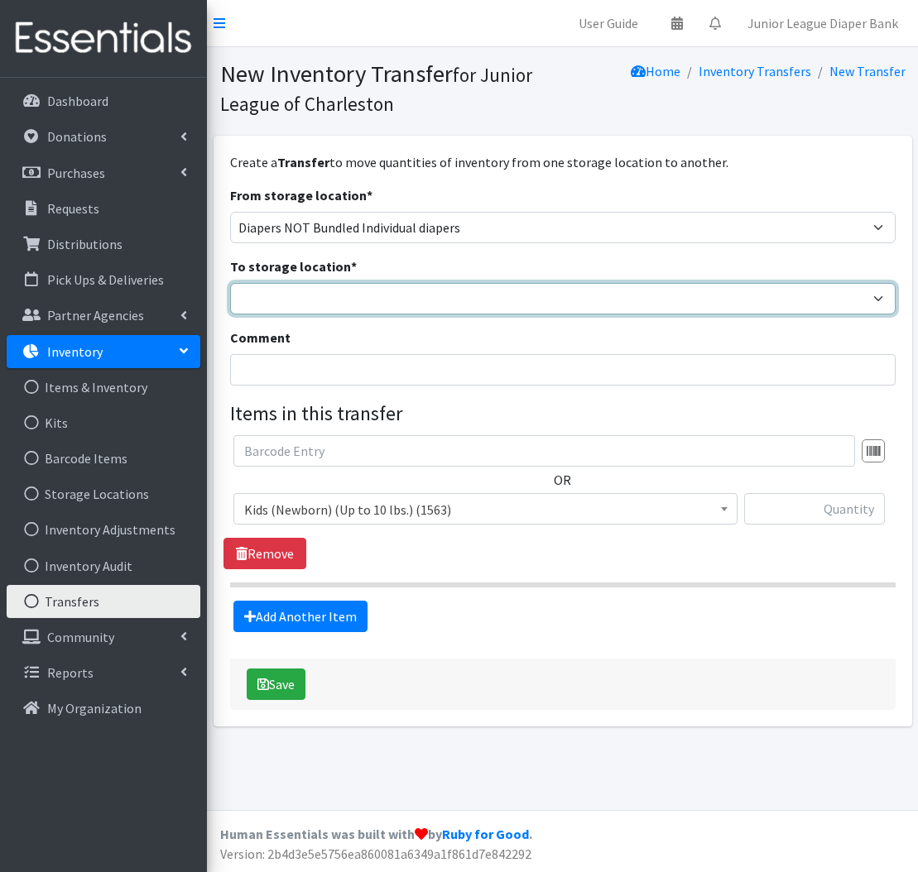
select select "35"
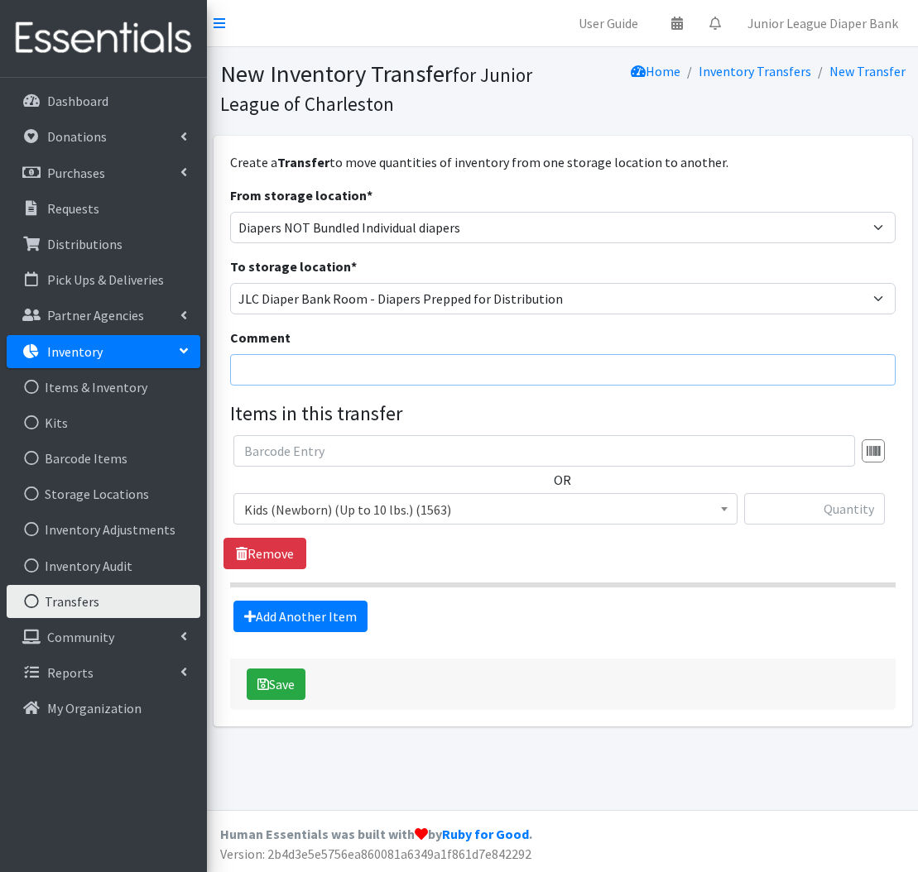
click at [297, 371] on input "Comment" at bounding box center [562, 369] width 665 height 31
type input "Size 6 Bundled 8/26 Sustainer"
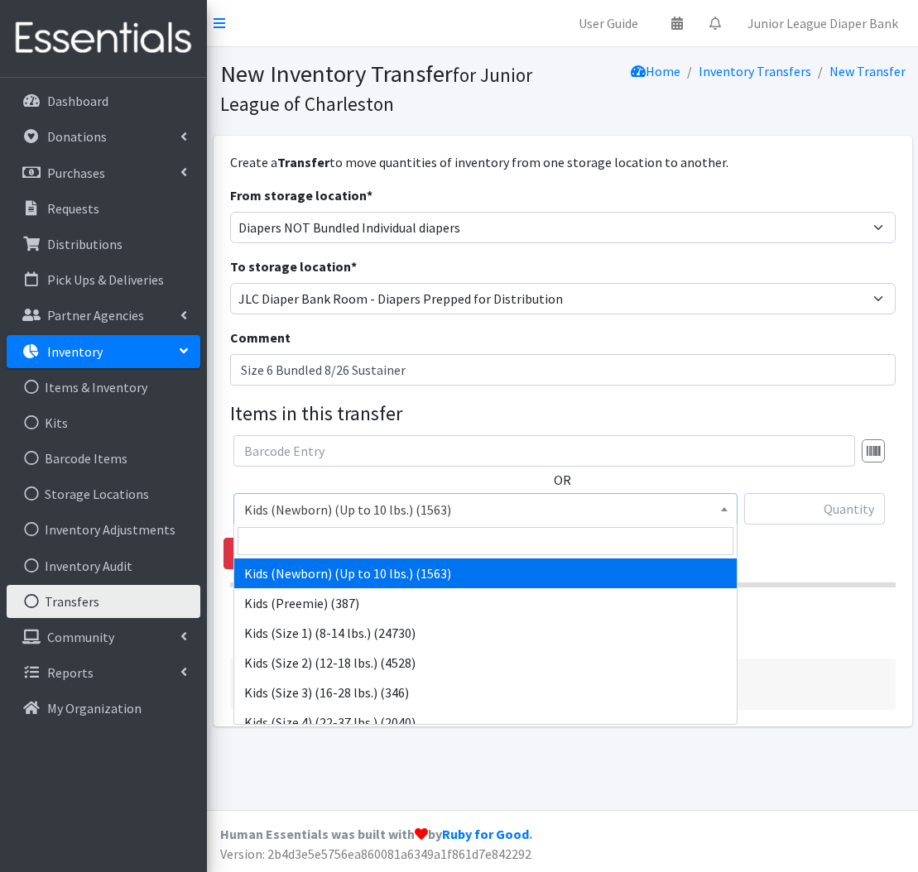
click at [325, 507] on span "Kids (Newborn) (Up to 10 lbs.) (1563)" at bounding box center [485, 509] width 482 height 23
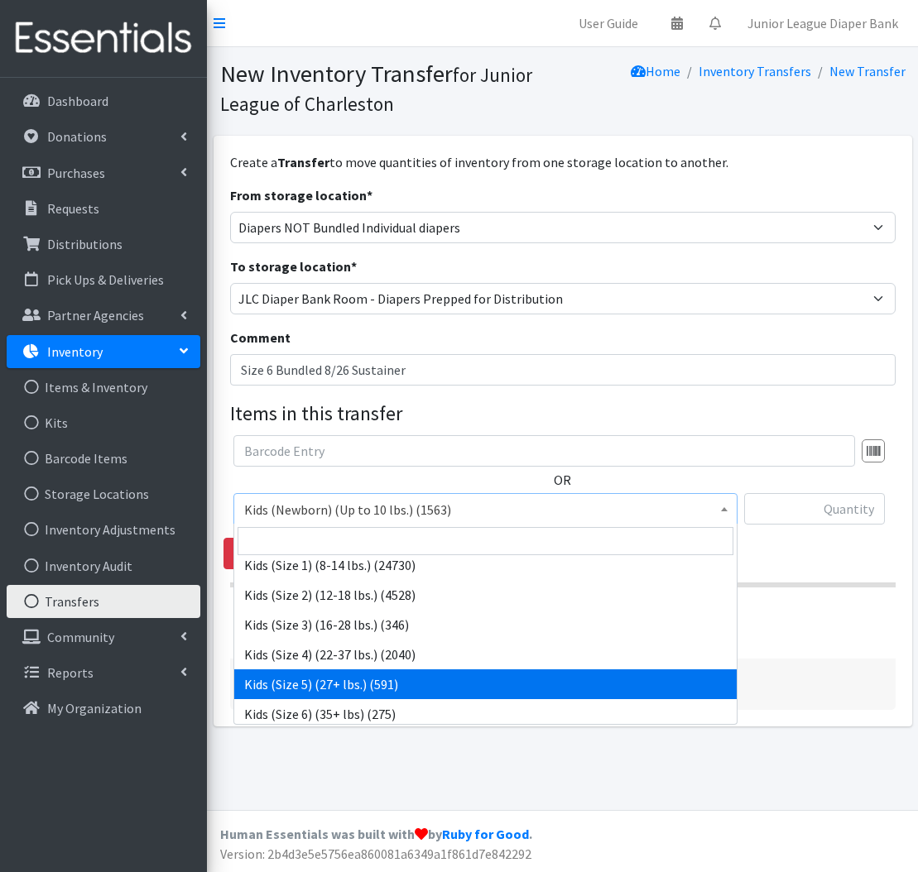
scroll to position [66, 0]
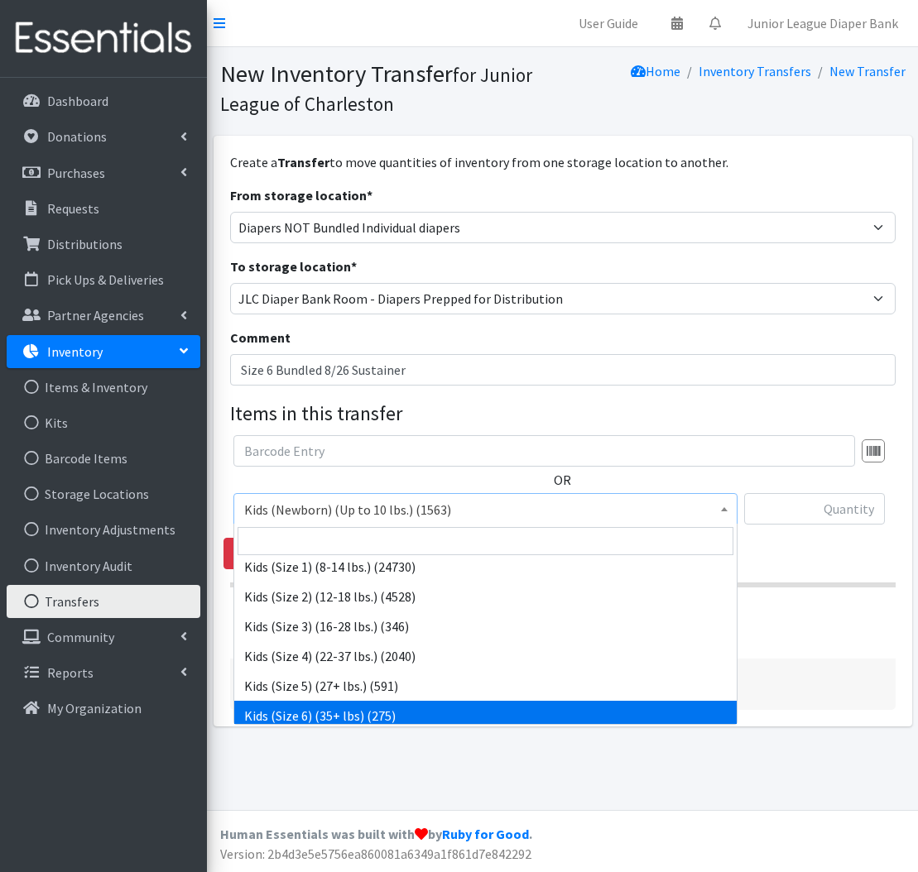
select select "560"
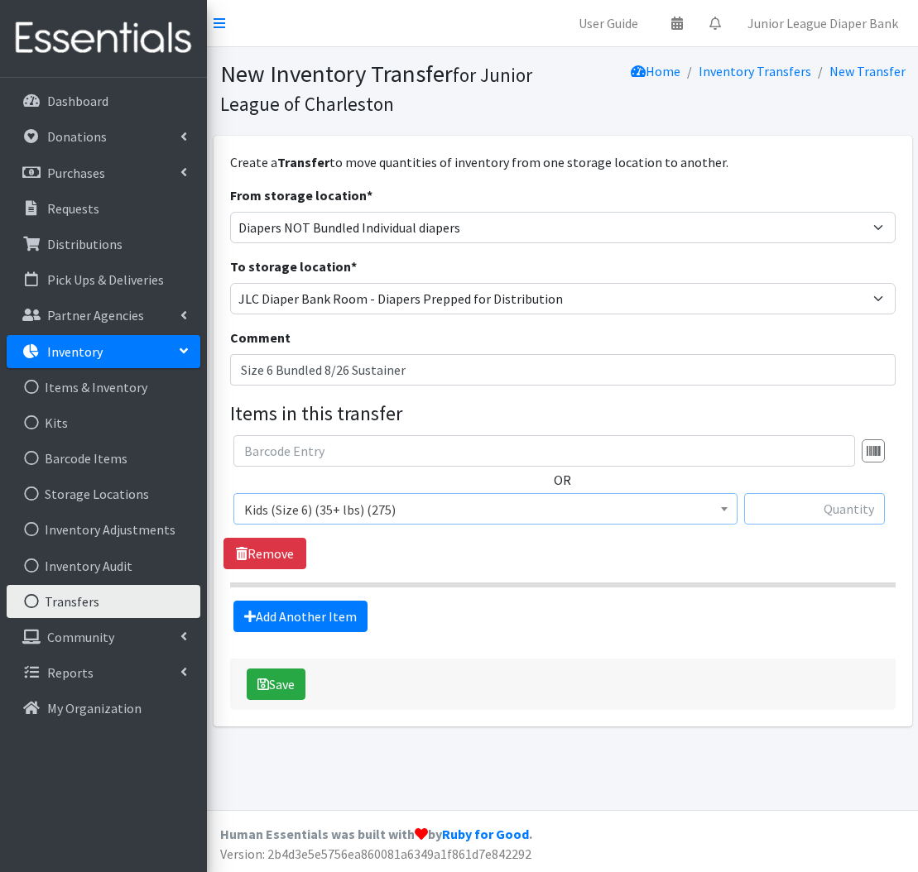
click at [842, 510] on input "text" at bounding box center [814, 508] width 141 height 31
type input "275"
click at [288, 678] on button "Save" at bounding box center [276, 683] width 59 height 31
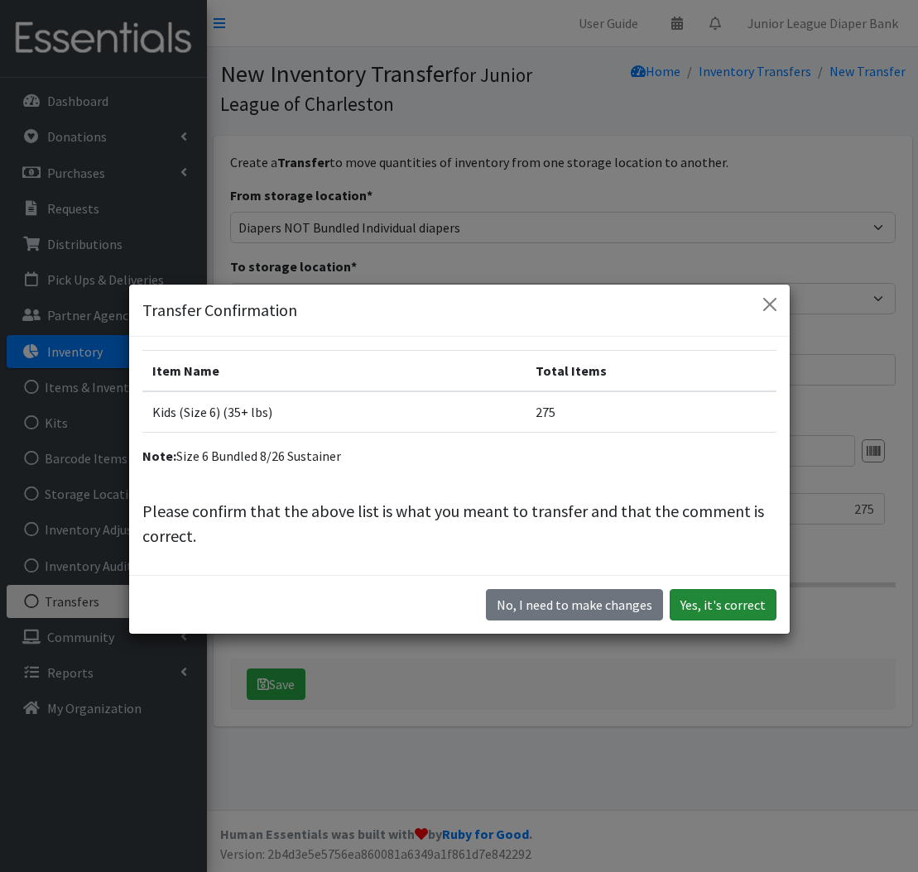
click at [742, 601] on button "Yes, it's correct" at bounding box center [722, 604] width 107 height 31
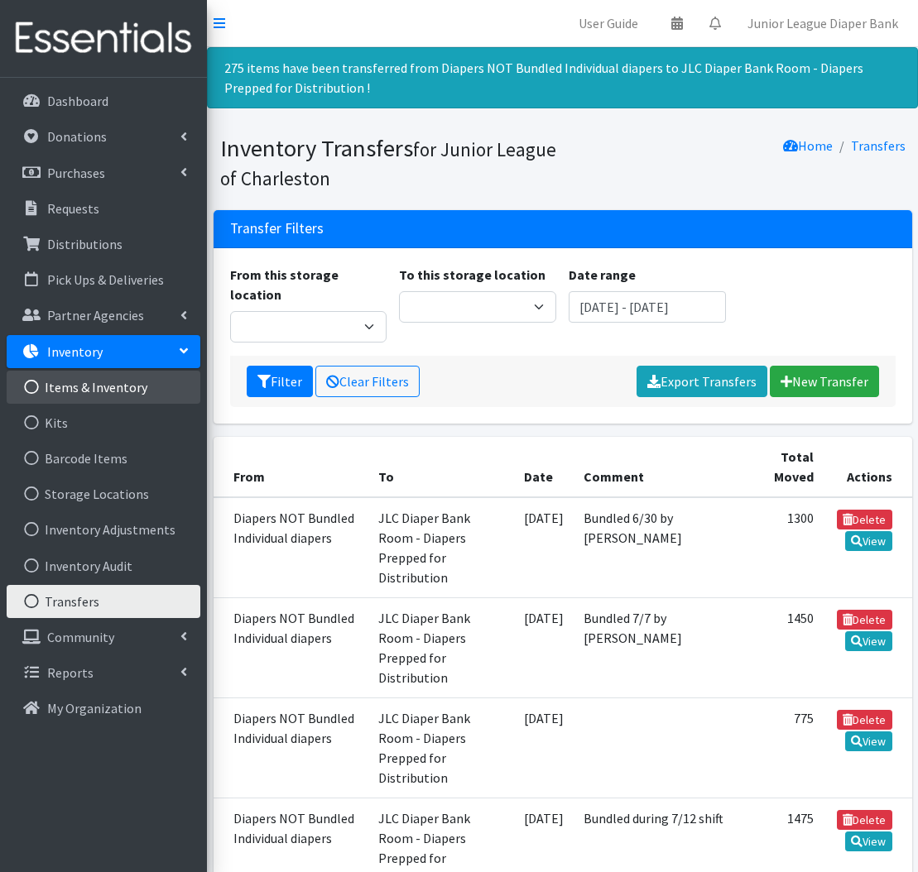
click at [123, 376] on link "Items & Inventory" at bounding box center [104, 387] width 194 height 33
